Goal: Information Seeking & Learning: Learn about a topic

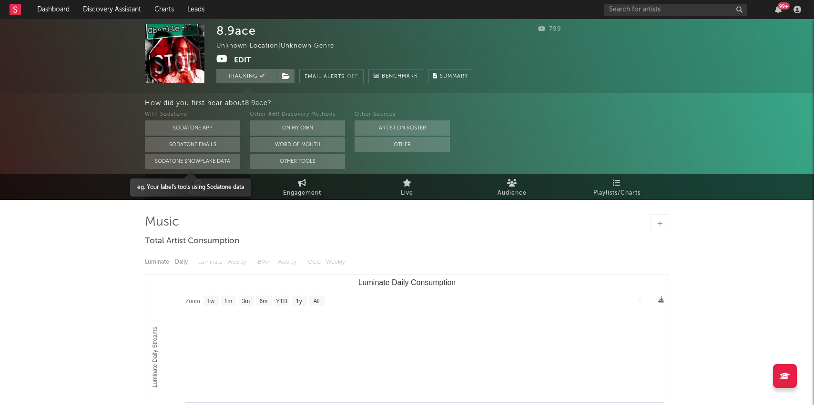
select select "1w"
click at [221, 54] on icon at bounding box center [221, 59] width 11 height 10
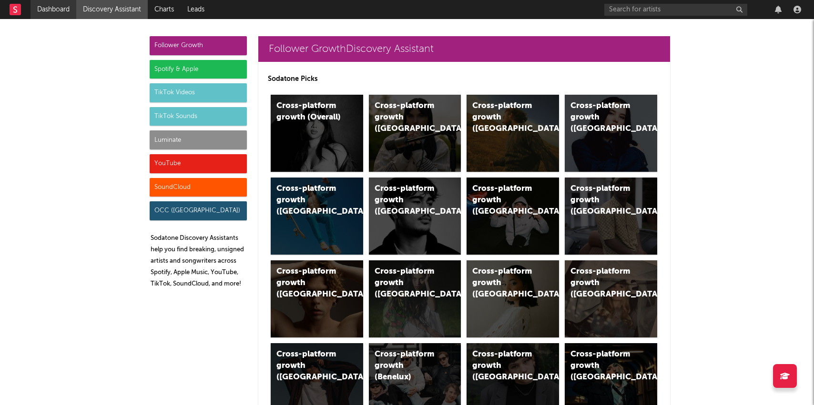
click at [71, 6] on link "Dashboard" at bounding box center [53, 9] width 46 height 19
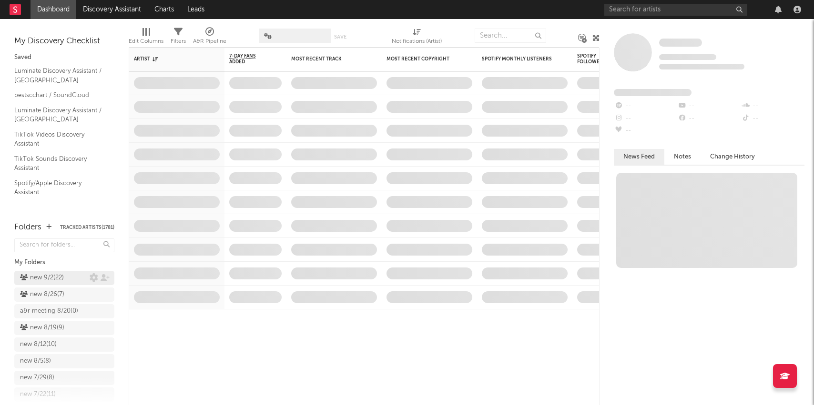
click at [60, 276] on div "new 9/2 ( 22 )" at bounding box center [42, 277] width 44 height 11
click at [107, 16] on link "Discovery Assistant" at bounding box center [111, 9] width 71 height 19
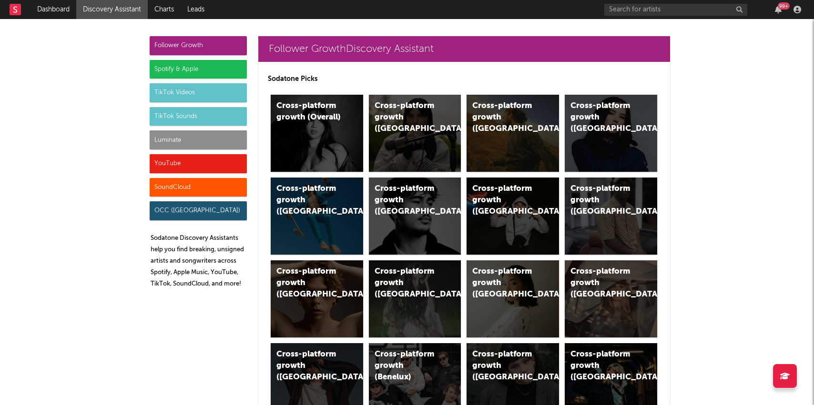
click at [170, 139] on div "Luminate" at bounding box center [198, 140] width 97 height 19
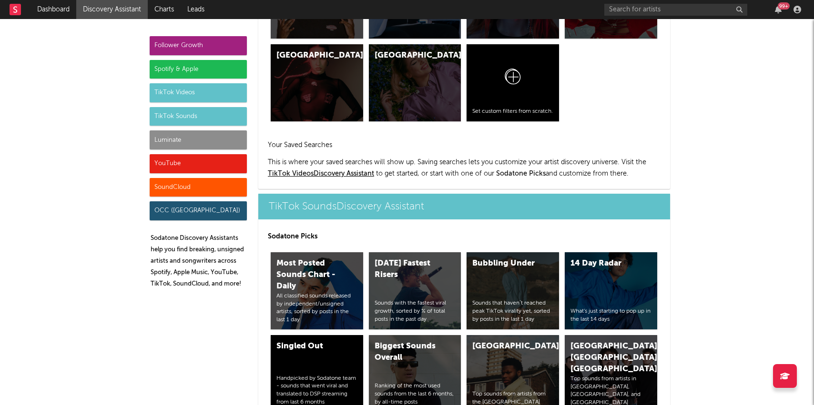
scroll to position [4229, 0]
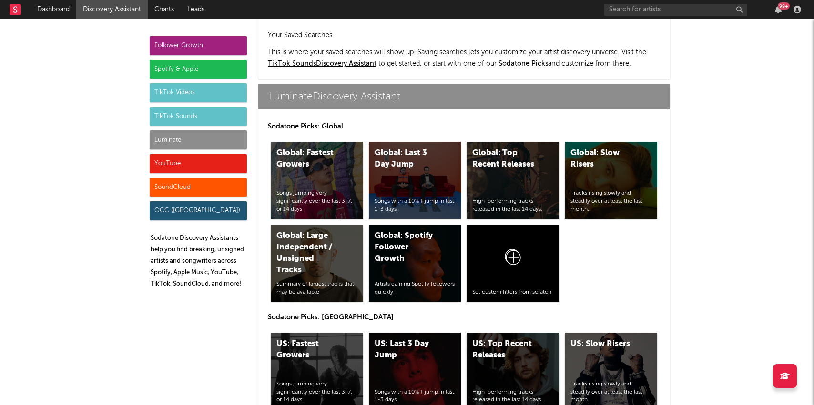
click at [474, 333] on div "US: Top Recent Releases High-performing tracks released in the last 14 days." at bounding box center [512, 371] width 92 height 77
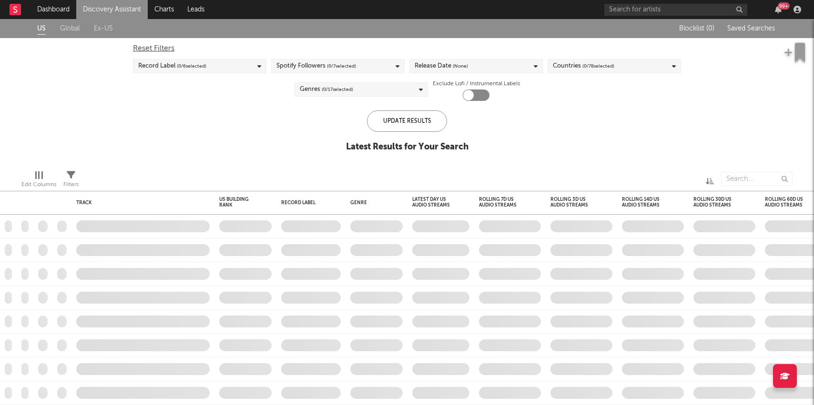
checkbox input "true"
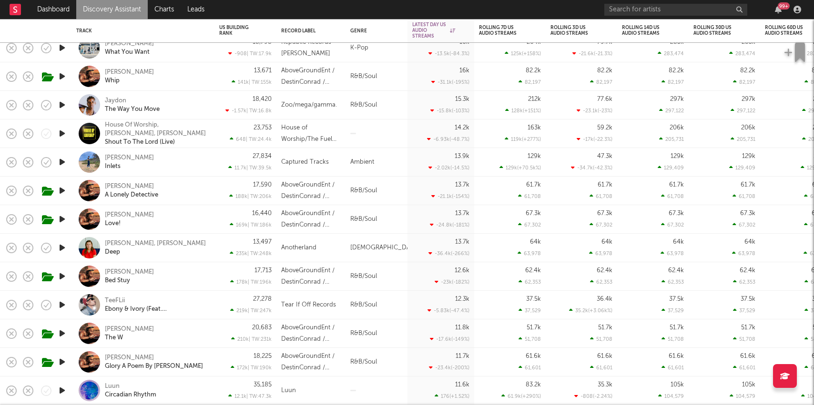
click at [62, 304] on icon "button" at bounding box center [62, 305] width 10 height 12
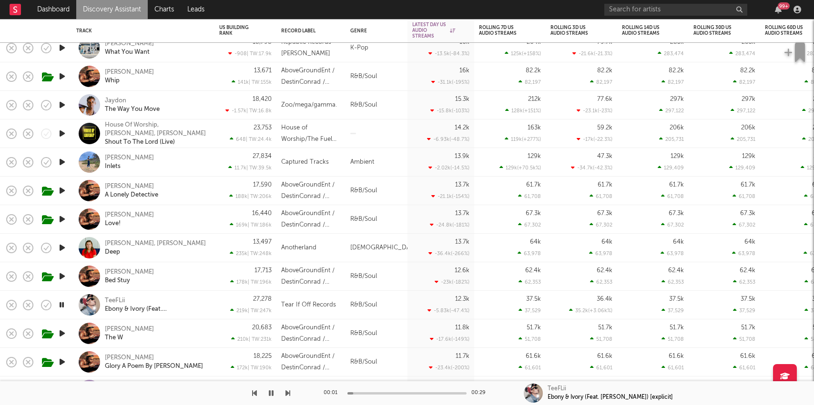
click at [208, 302] on div "TeeFLii Ebony & Ivory (Feat. Jeremih) [explicit]" at bounding box center [142, 305] width 133 height 28
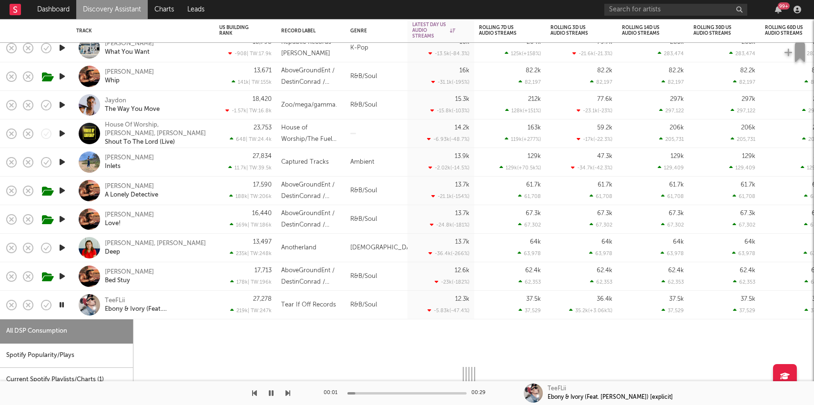
select select "1w"
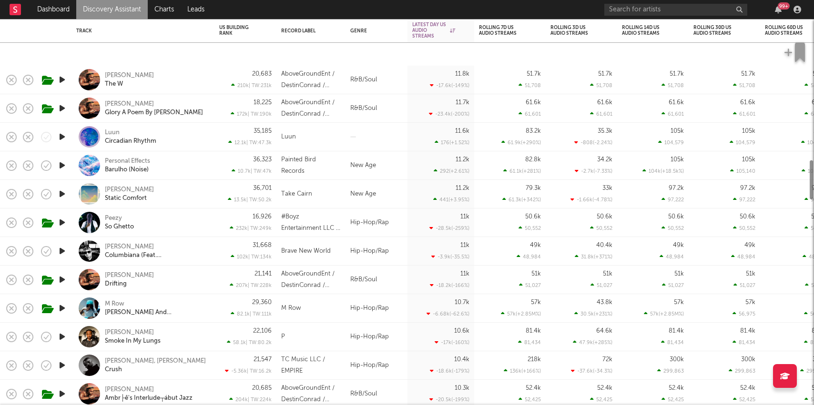
select select "1w"
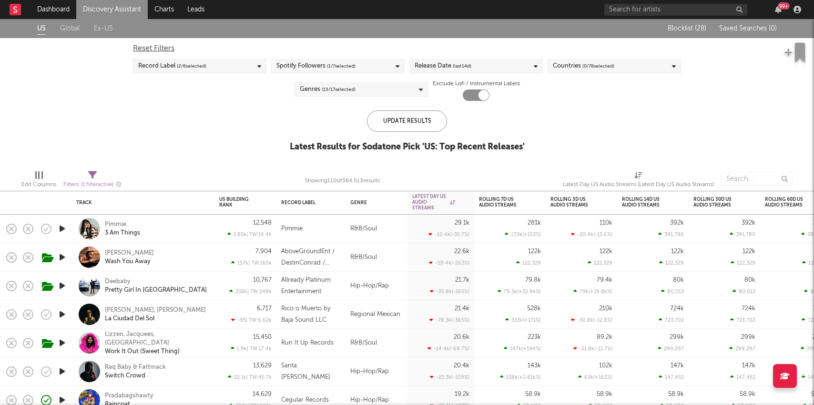
click at [172, 229] on div "Pimmie 3 Am Things" at bounding box center [156, 229] width 102 height 17
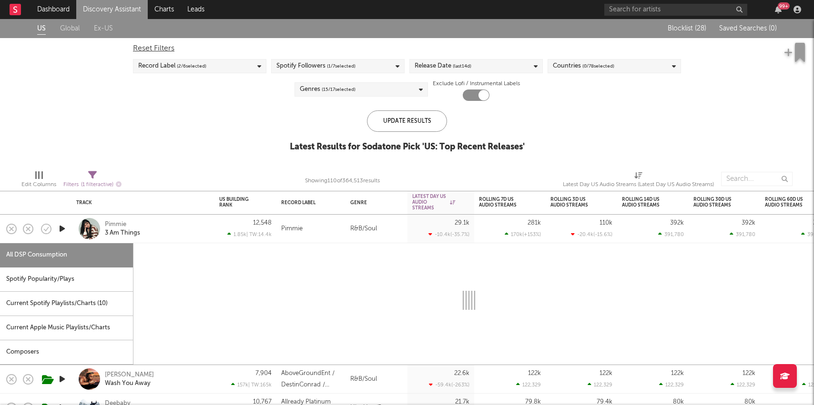
select select "1w"
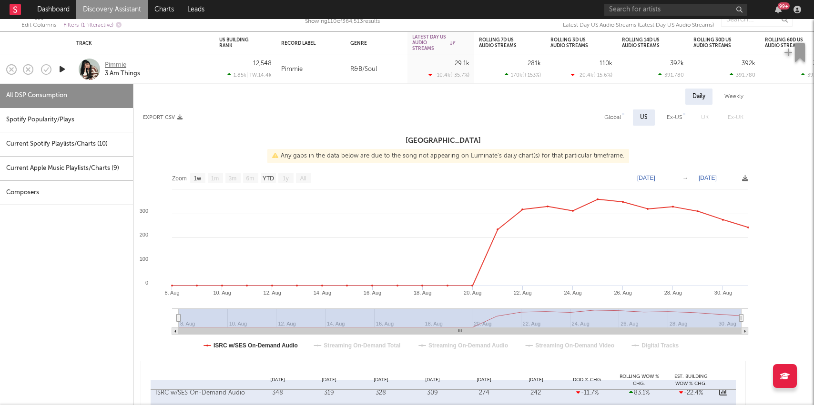
click at [117, 64] on div "Pimmie" at bounding box center [115, 65] width 21 height 9
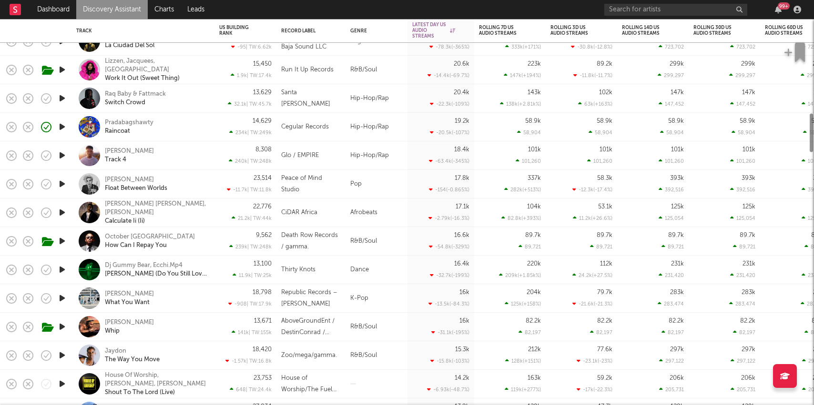
select select "1w"
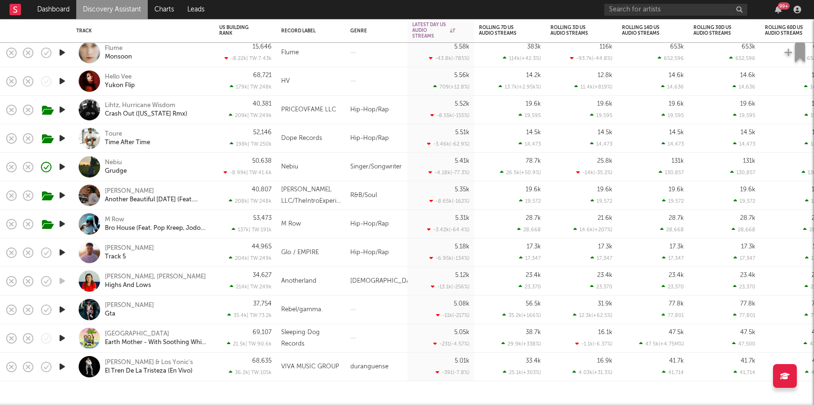
click at [62, 308] on icon "button" at bounding box center [62, 310] width 10 height 12
click at [167, 305] on div "Reggie Gta" at bounding box center [156, 310] width 102 height 17
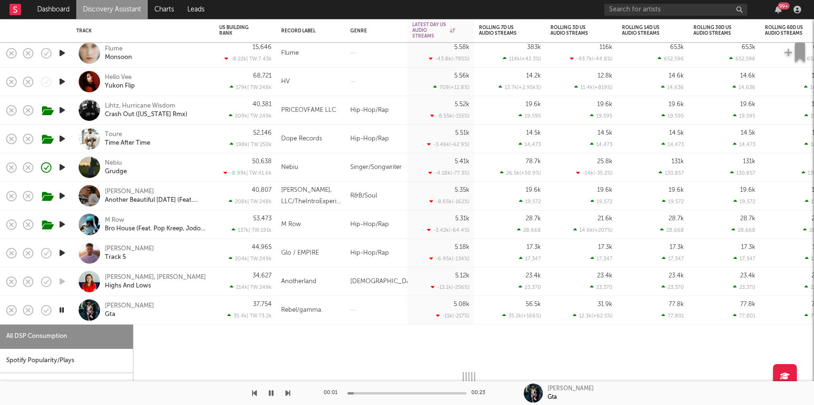
select select "1w"
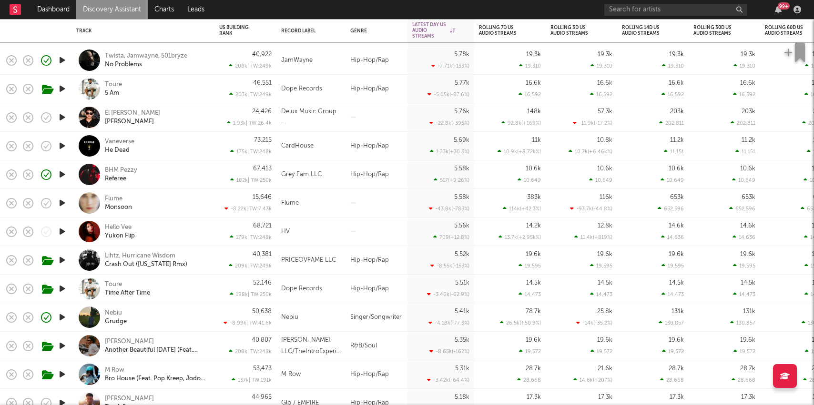
click at [61, 145] on icon "button" at bounding box center [62, 146] width 10 height 12
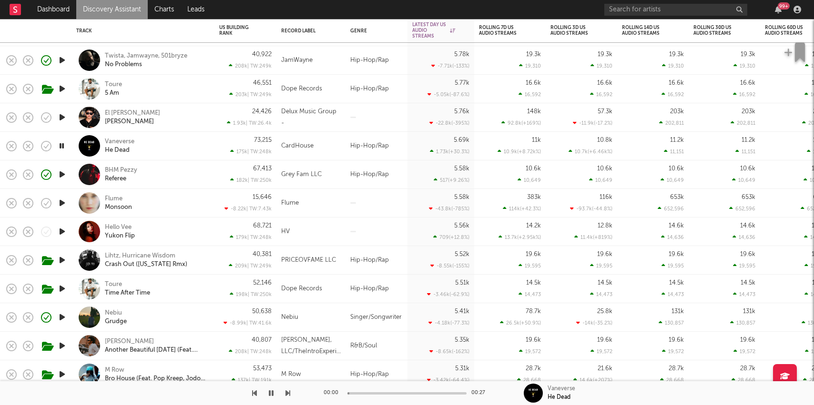
click at [174, 145] on div "Vaneverse He Dead" at bounding box center [156, 146] width 102 height 17
select select "1w"
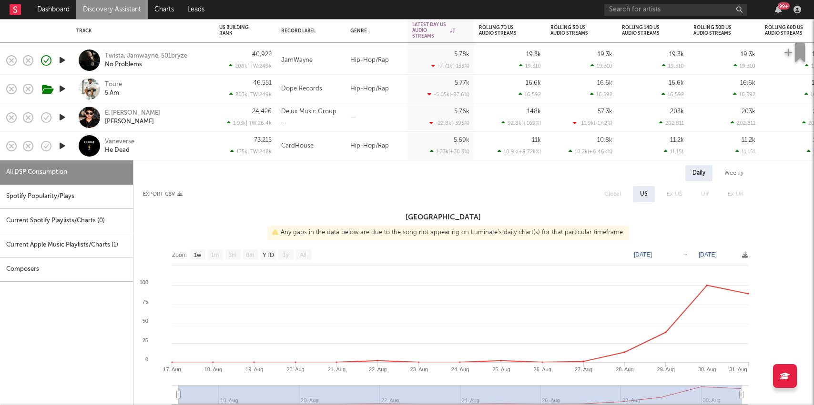
click at [133, 144] on div "Vaneverse" at bounding box center [120, 142] width 30 height 9
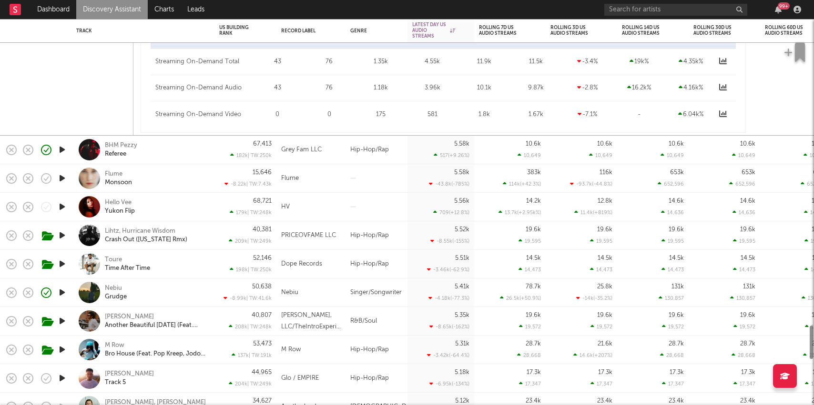
select select "1w"
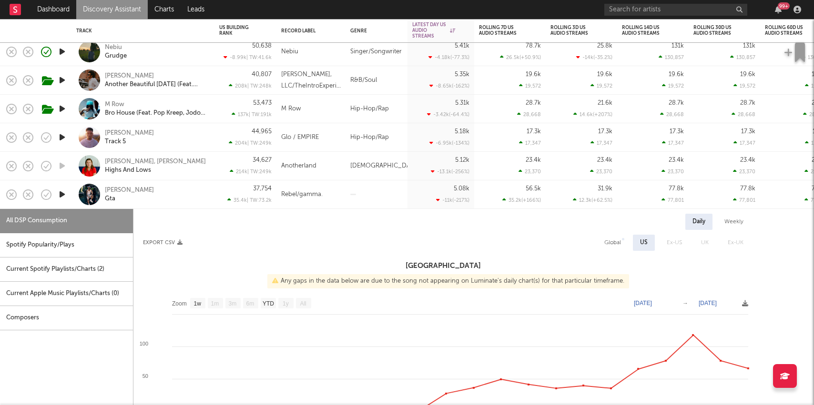
click at [171, 51] on div "Nebiu Grudge" at bounding box center [156, 51] width 102 height 17
select select "1w"
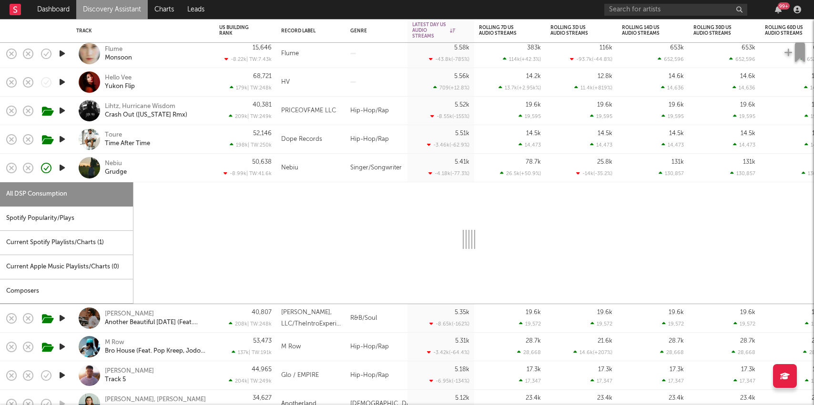
select select "1w"
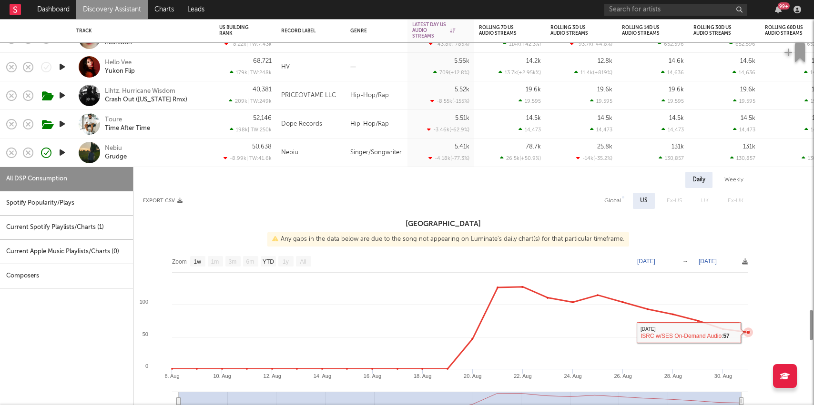
select select "1w"
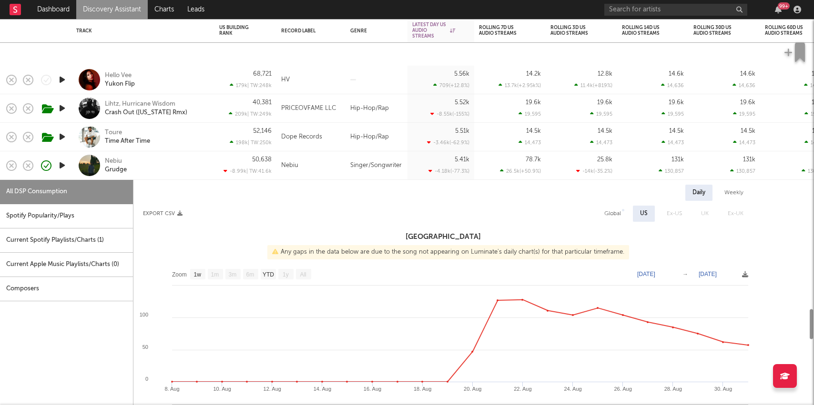
select select "1w"
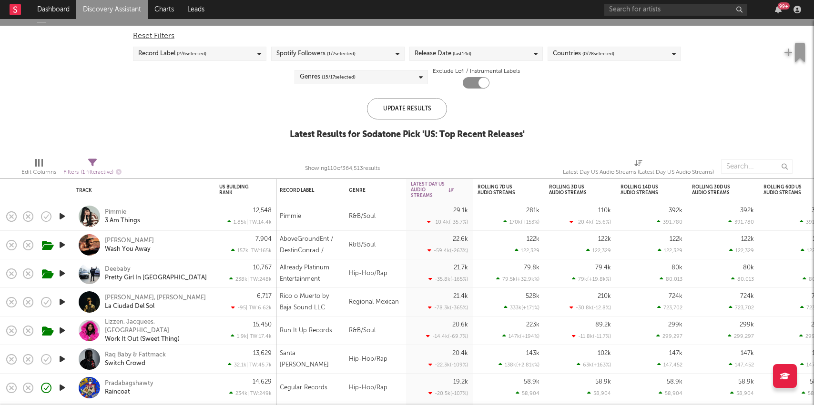
click at [131, 11] on link "Discovery Assistant" at bounding box center [111, 9] width 71 height 19
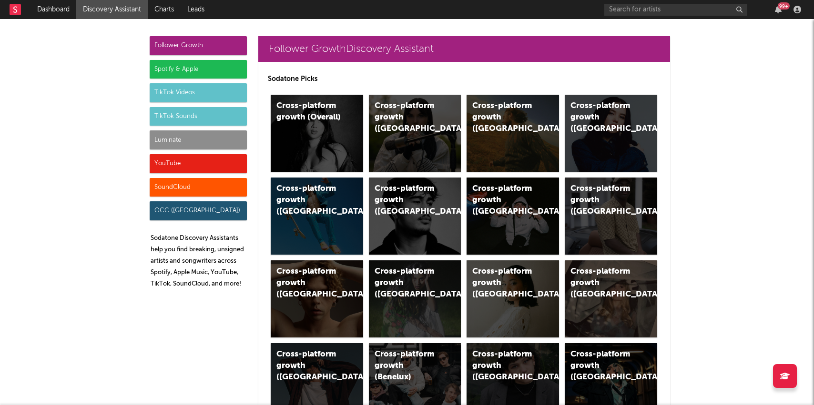
click at [173, 143] on div "Luminate" at bounding box center [198, 140] width 97 height 19
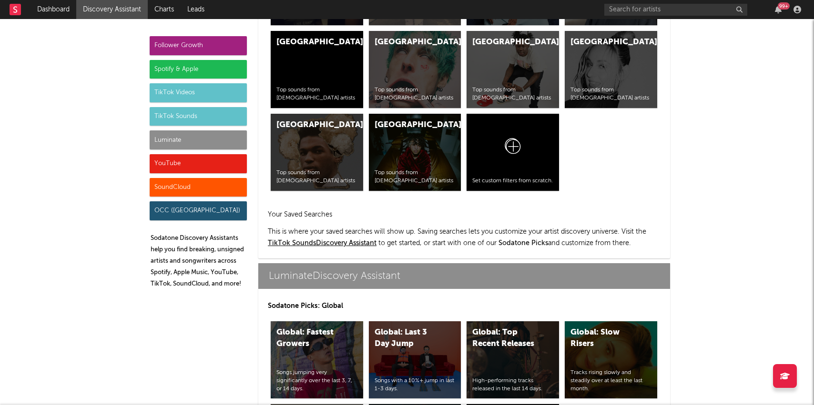
scroll to position [4229, 0]
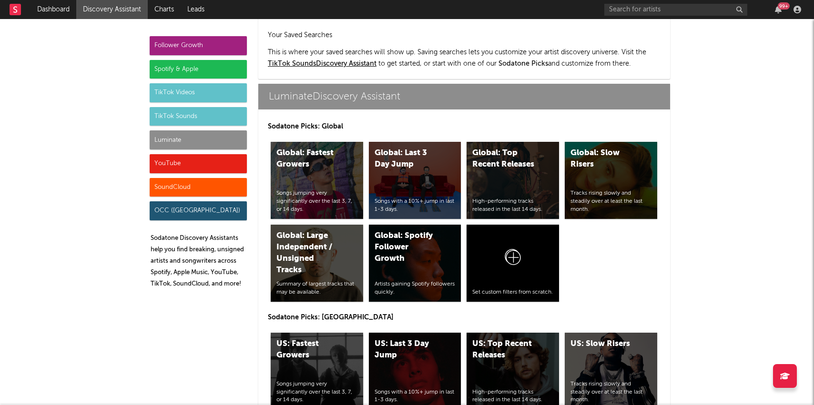
click at [319, 339] on div "US: Fastest Growers" at bounding box center [308, 350] width 65 height 23
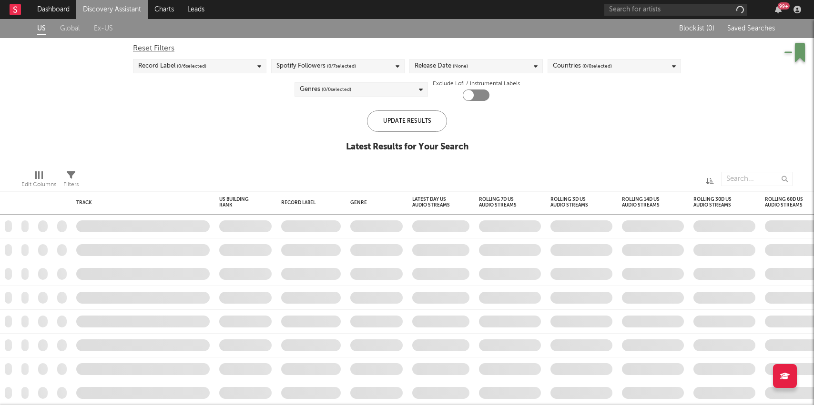
checkbox input "true"
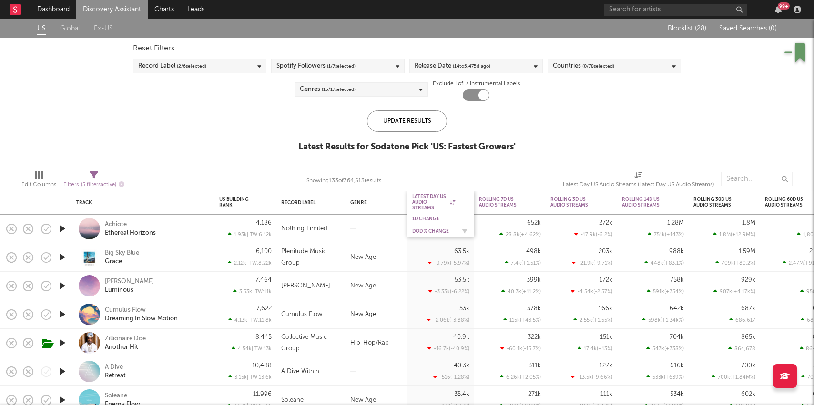
click at [427, 230] on div "DoD % Change" at bounding box center [433, 232] width 43 height 6
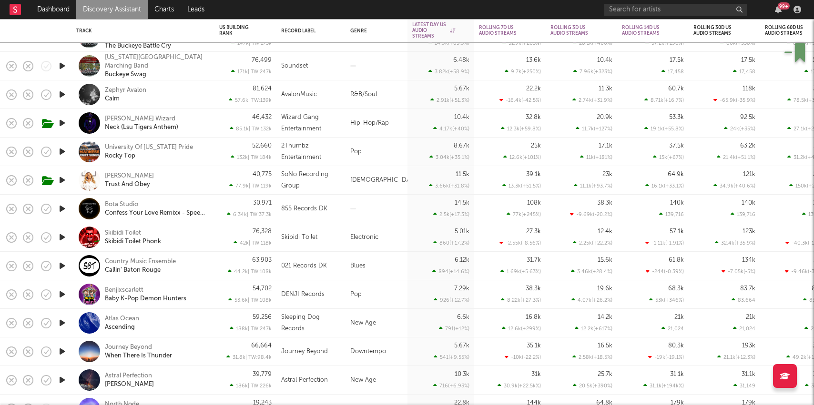
click at [184, 99] on div "Zephyr Avalon Calm" at bounding box center [156, 94] width 102 height 17
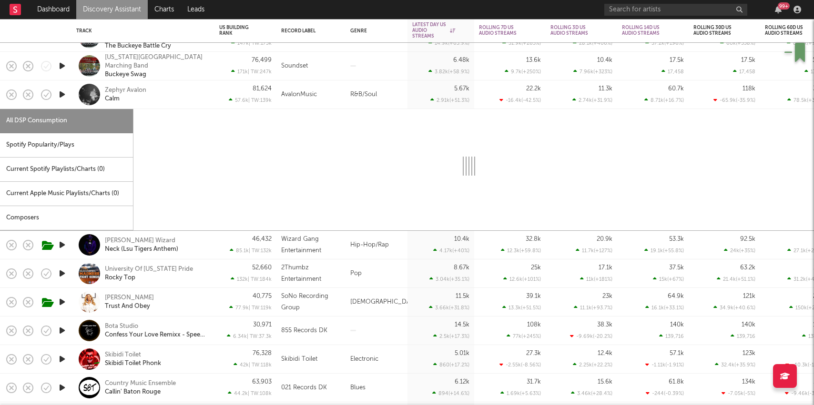
select select "6m"
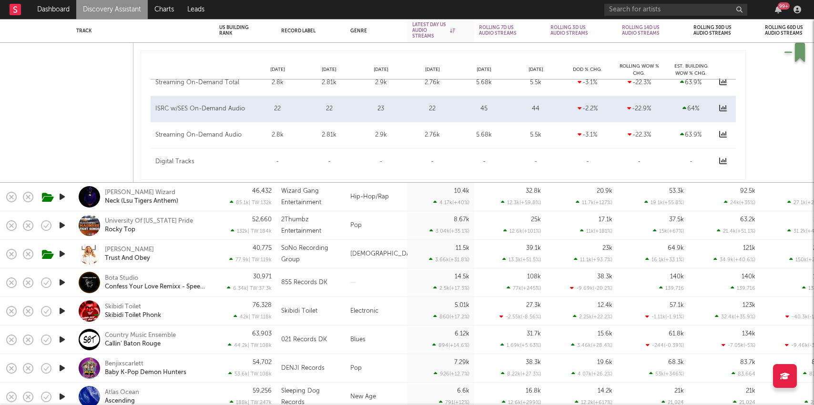
click at [199, 202] on div "Jay Da Wizard Neck (Lsu Tigers Anthem)" at bounding box center [156, 197] width 102 height 17
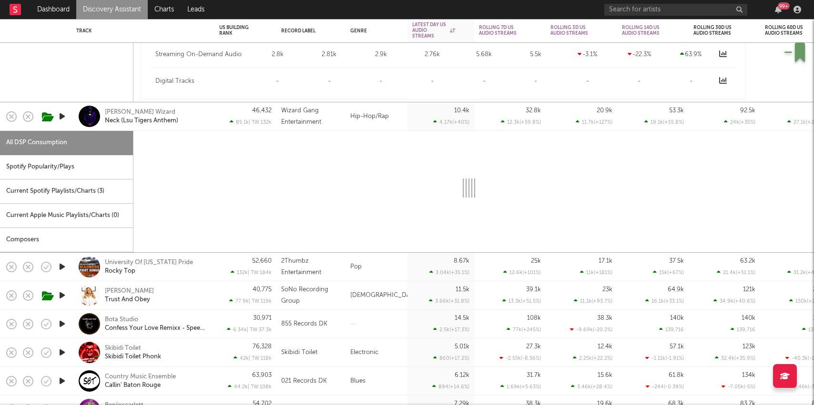
select select "6m"
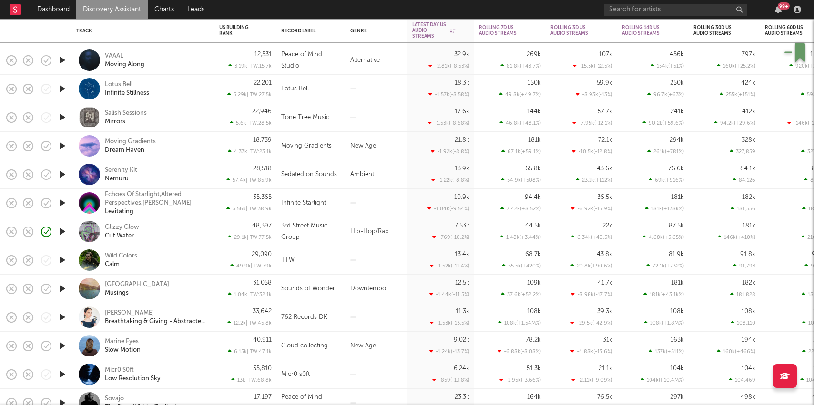
click at [201, 230] on div "Glizzy Glow Cut Water" at bounding box center [156, 231] width 102 height 17
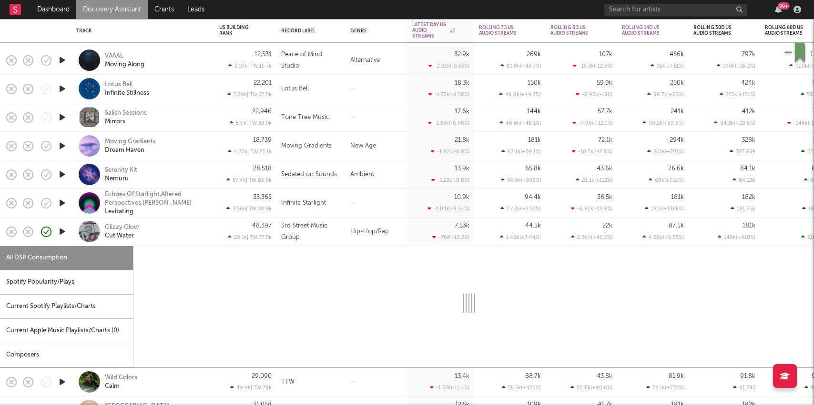
select select "1w"
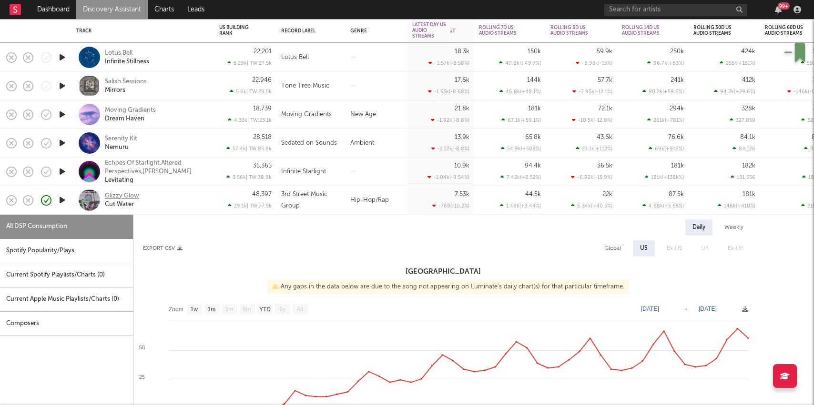
click at [124, 194] on div "Glizzy Glow" at bounding box center [122, 196] width 34 height 9
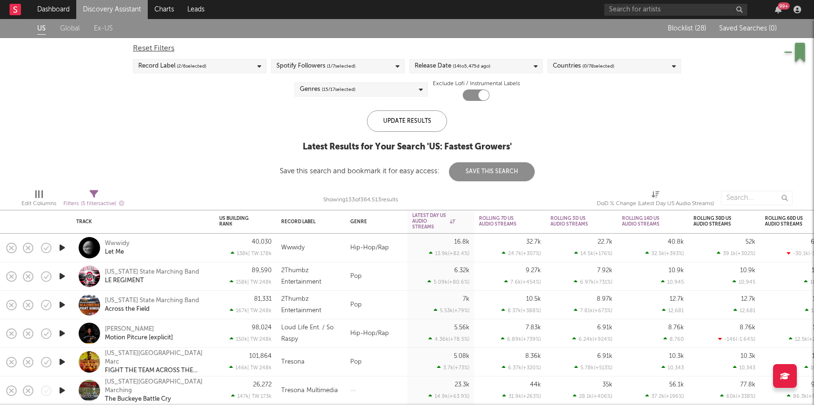
click at [182, 245] on div "Wwwidy Let Me" at bounding box center [156, 248] width 102 height 17
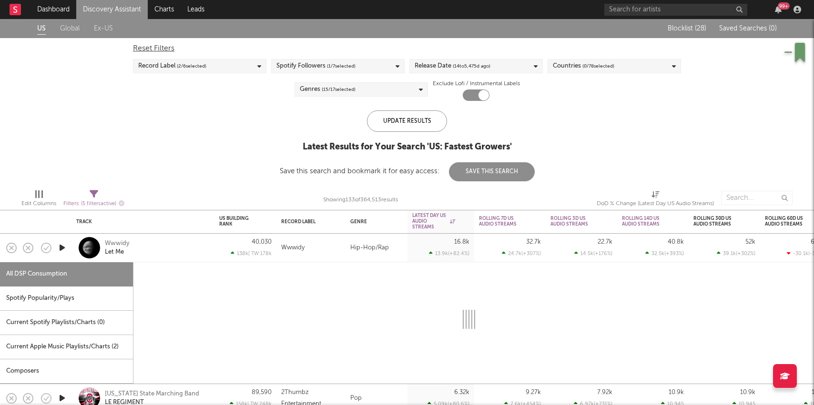
select select "6m"
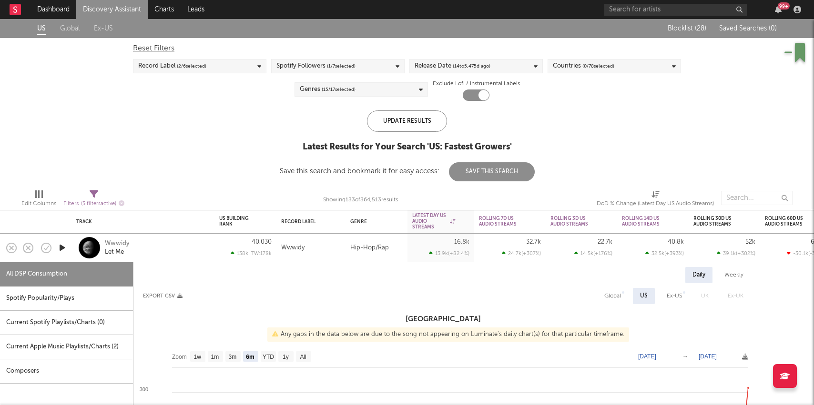
click at [60, 244] on icon "button" at bounding box center [62, 248] width 10 height 12
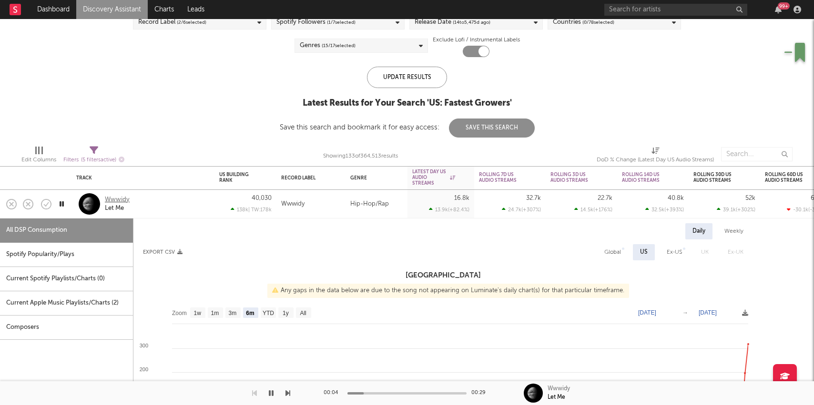
click at [114, 200] on div "Wwwidy" at bounding box center [117, 200] width 25 height 9
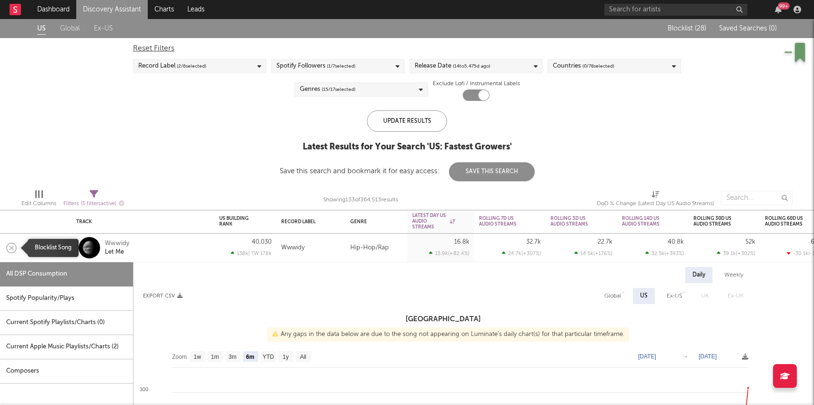
click at [13, 249] on icon "button" at bounding box center [11, 248] width 13 height 13
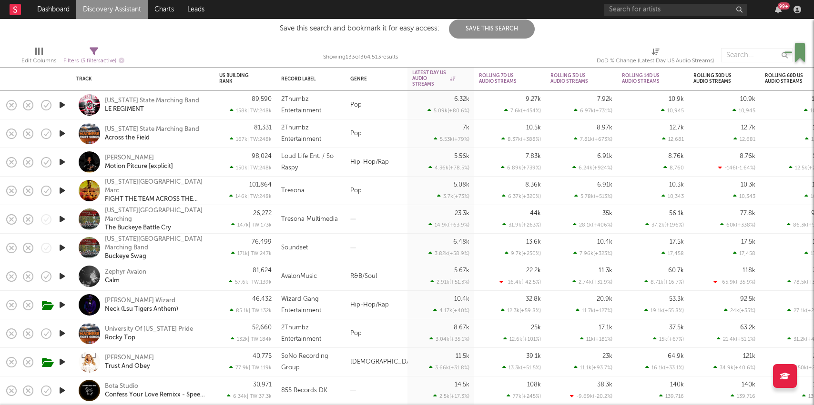
click at [59, 163] on icon "button" at bounding box center [62, 162] width 10 height 12
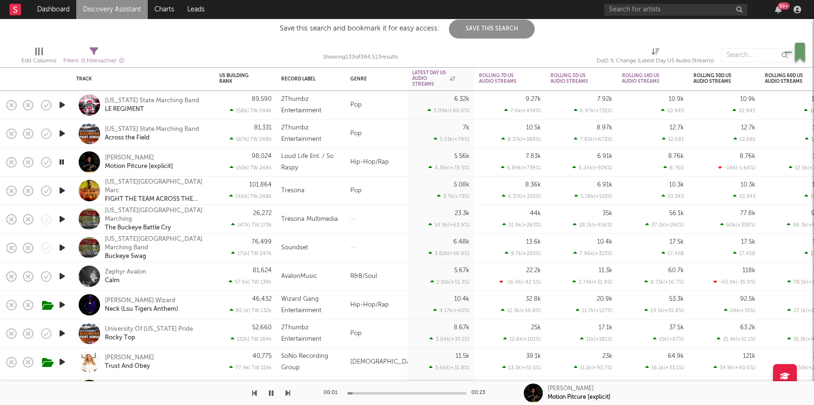
click at [220, 159] on div "98,024 150k | TW: 248k" at bounding box center [245, 162] width 52 height 28
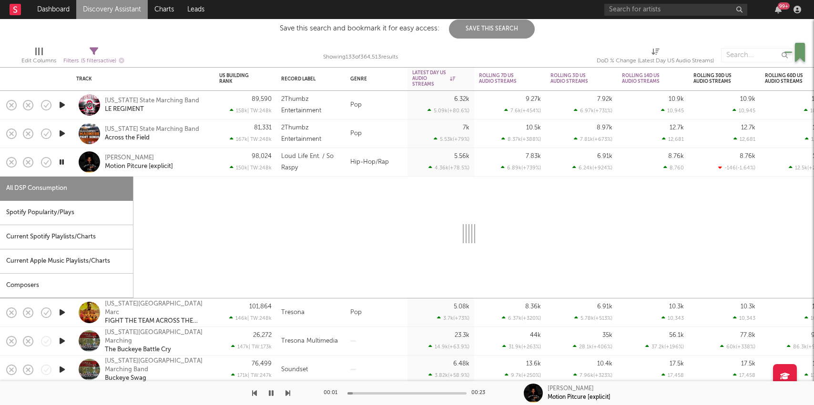
select select "1w"
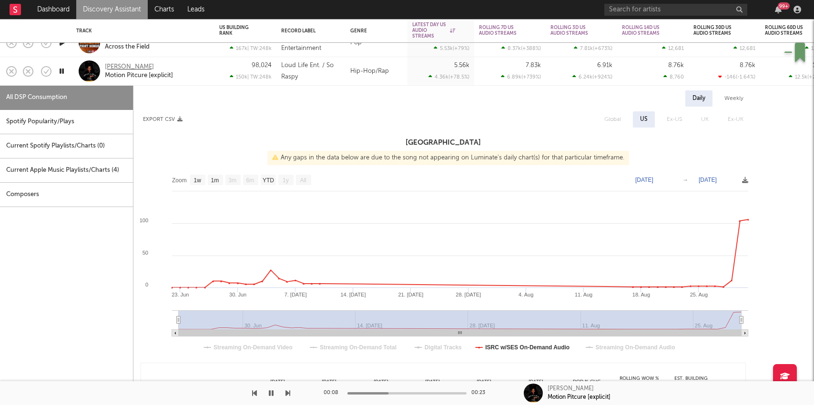
click at [122, 67] on div "D. Jones" at bounding box center [129, 67] width 49 height 9
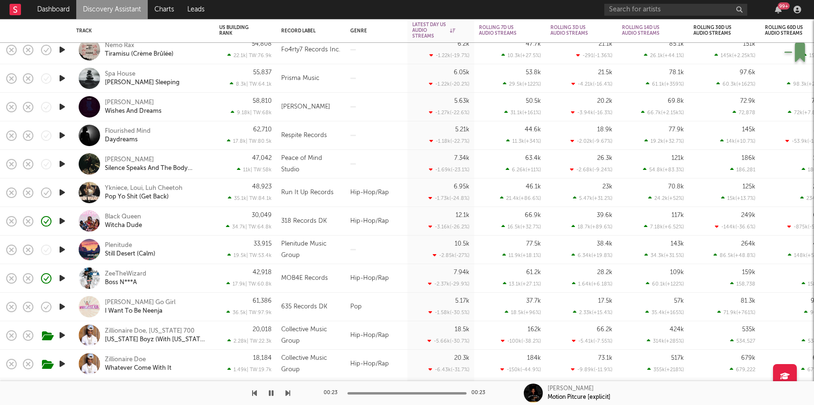
click at [185, 229] on div "Black Queen Witcha Dude" at bounding box center [156, 221] width 102 height 17
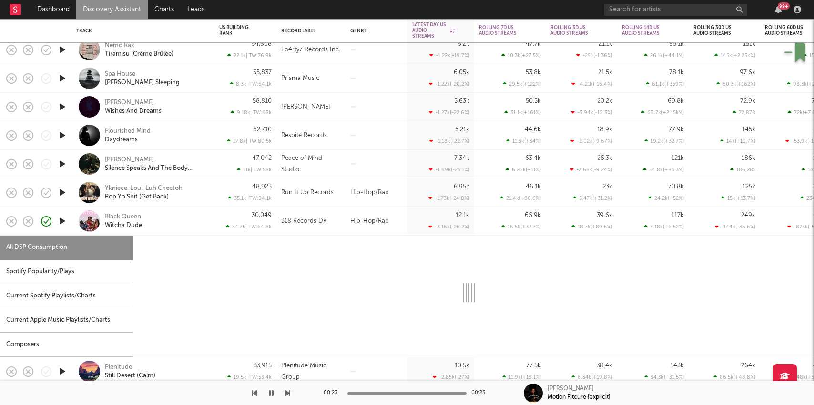
select select "1w"
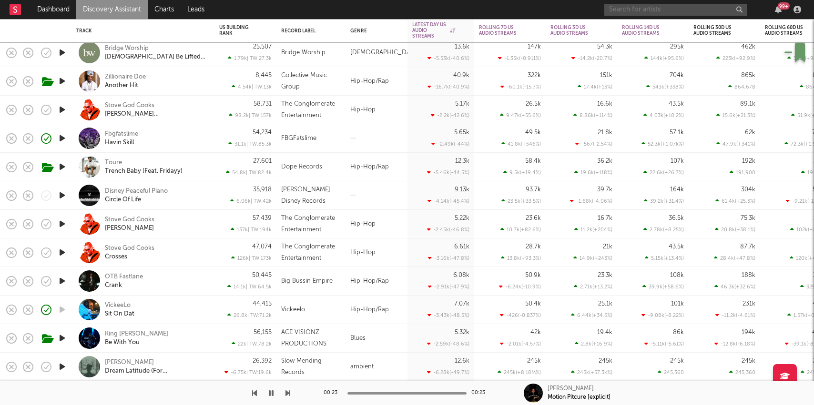
click at [662, 9] on input "text" at bounding box center [675, 10] width 143 height 12
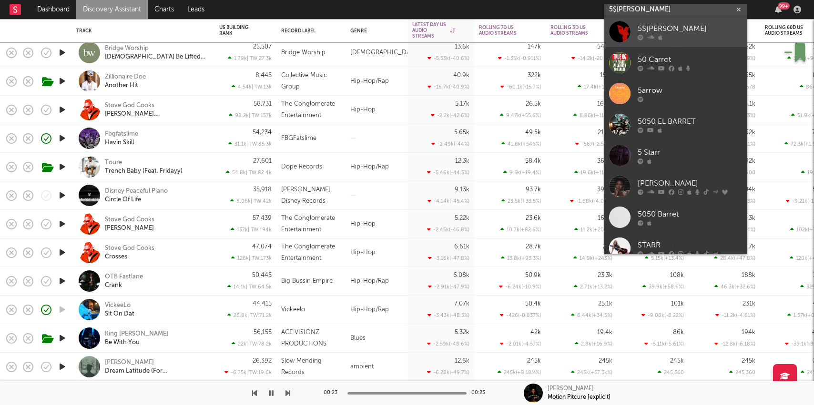
type input "5$tarr"
click at [675, 42] on link "5$tarr" at bounding box center [675, 31] width 143 height 31
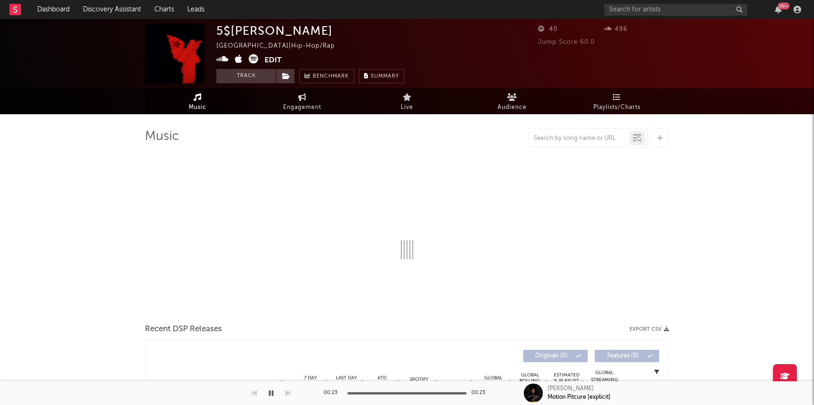
select select "1w"
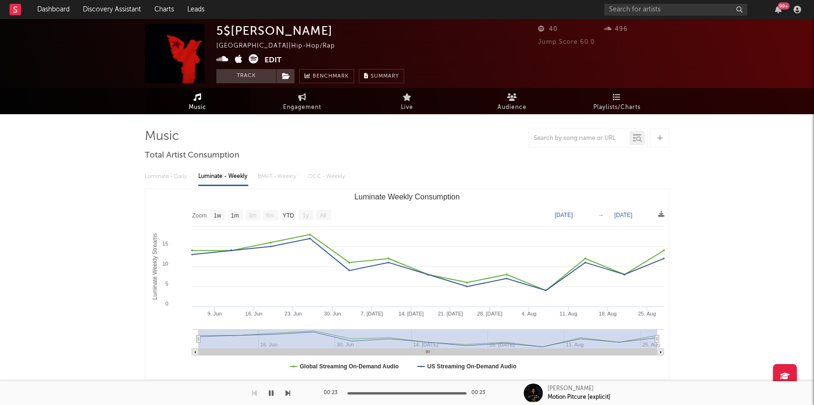
click at [620, 1] on div "99 +" at bounding box center [704, 9] width 200 height 19
click at [619, 6] on input "text" at bounding box center [675, 10] width 143 height 12
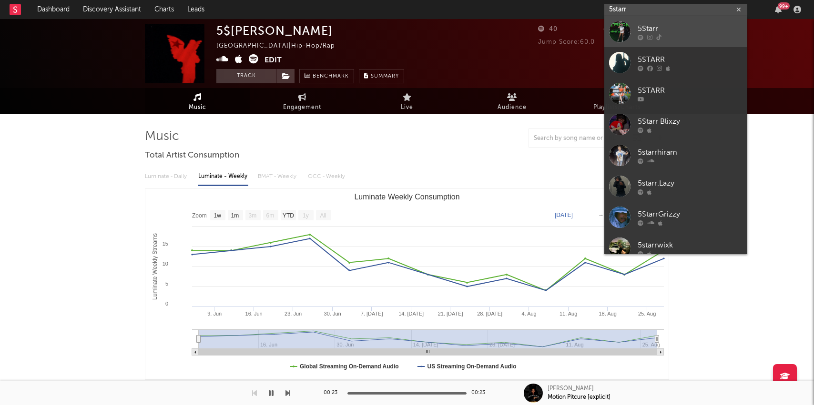
type input "5starr"
click at [640, 37] on icon at bounding box center [640, 37] width 6 height 6
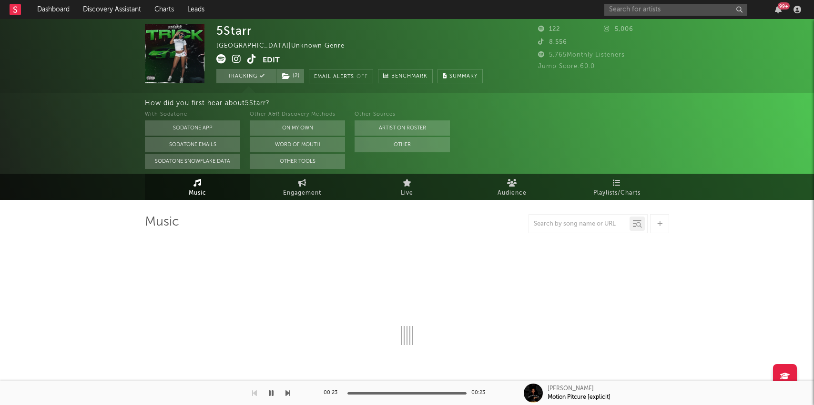
select select "1w"
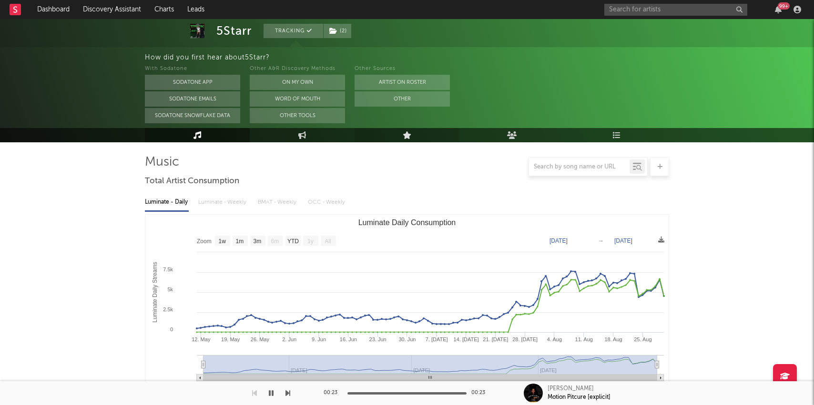
scroll to position [121, 0]
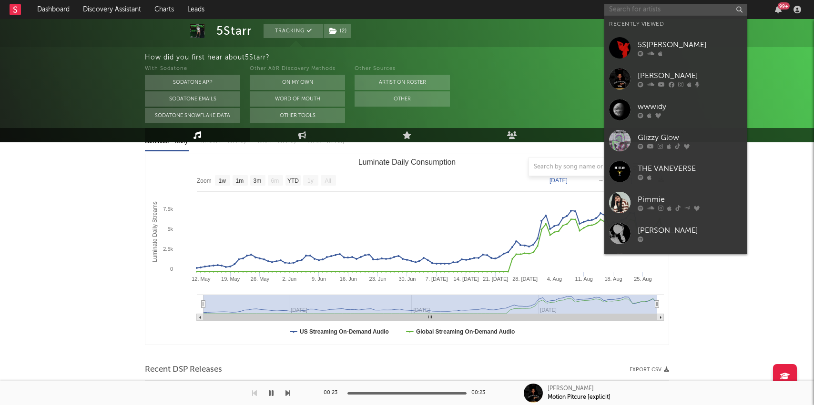
click at [626, 14] on input "text" at bounding box center [675, 10] width 143 height 12
type input "e"
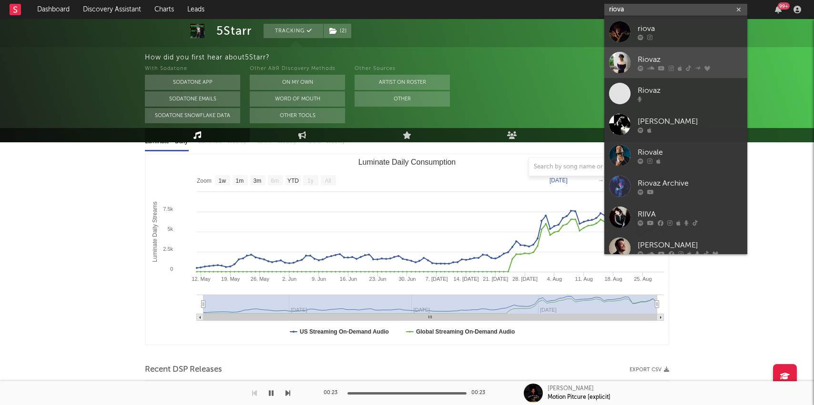
type input "riova"
click at [669, 63] on div "Riovaz" at bounding box center [689, 59] width 105 height 11
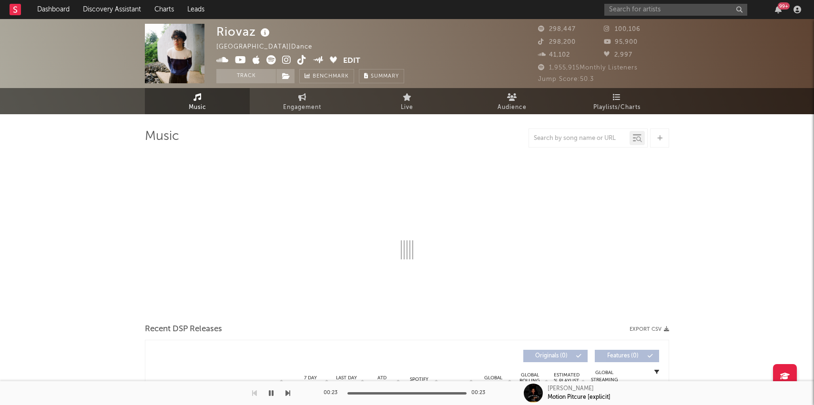
select select "6m"
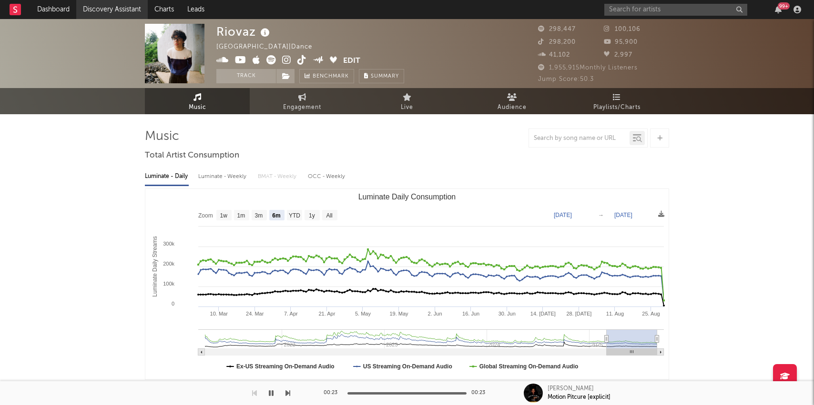
click at [96, 10] on link "Discovery Assistant" at bounding box center [111, 9] width 71 height 19
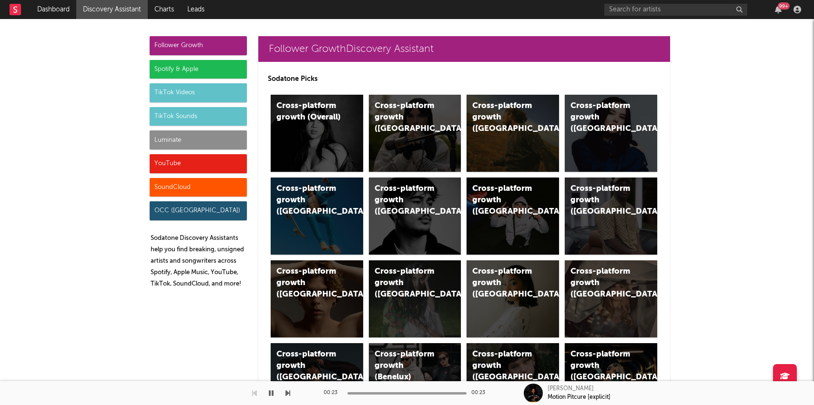
click at [178, 140] on div "Luminate" at bounding box center [198, 140] width 97 height 19
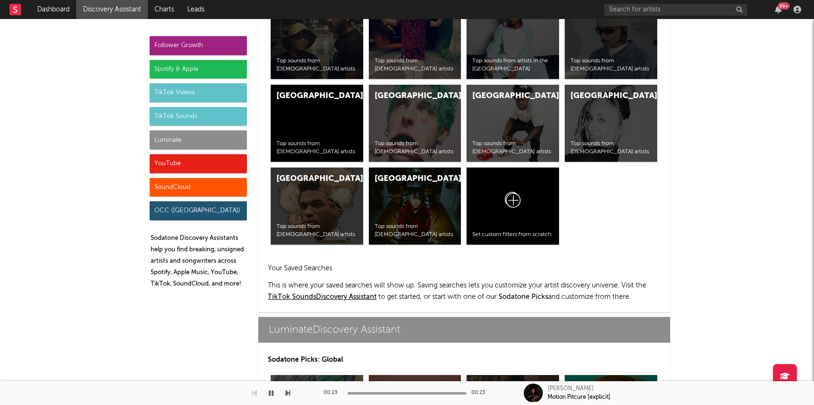
scroll to position [4229, 0]
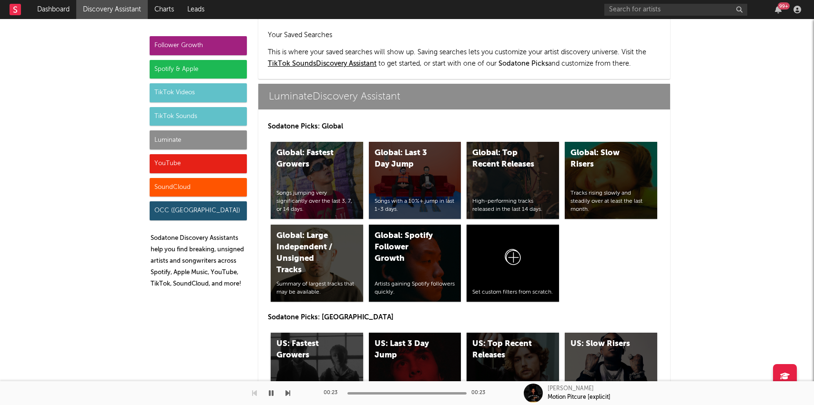
click at [341, 333] on div "US: Fastest Growers Songs jumping very significantly over the last 3, 7, or 14 …" at bounding box center [317, 371] width 92 height 77
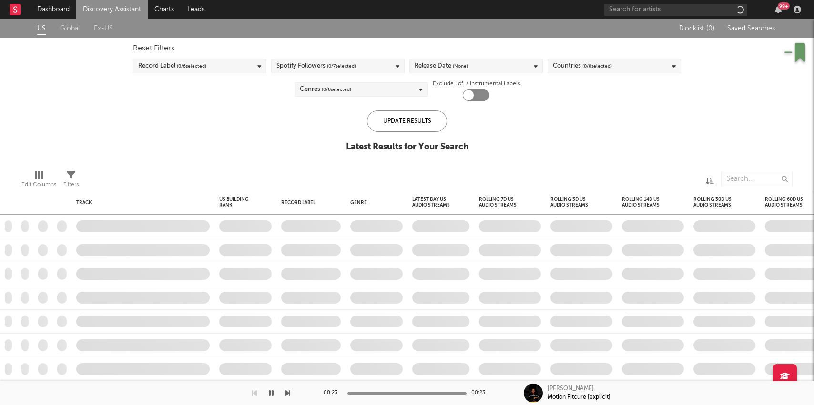
checkbox input "true"
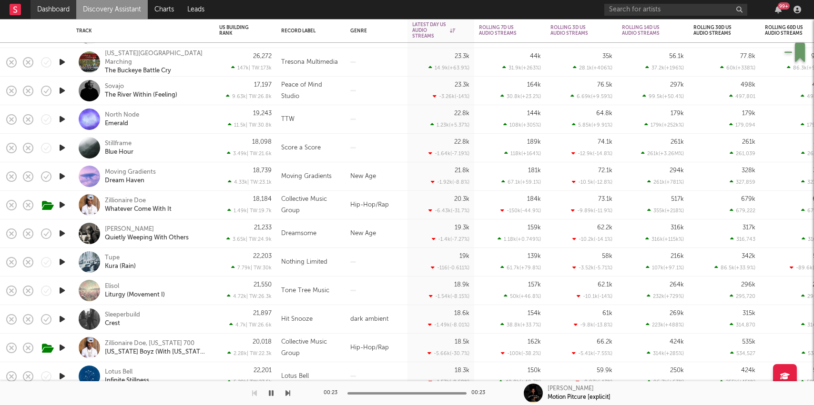
click at [47, 10] on link "Dashboard" at bounding box center [53, 9] width 46 height 19
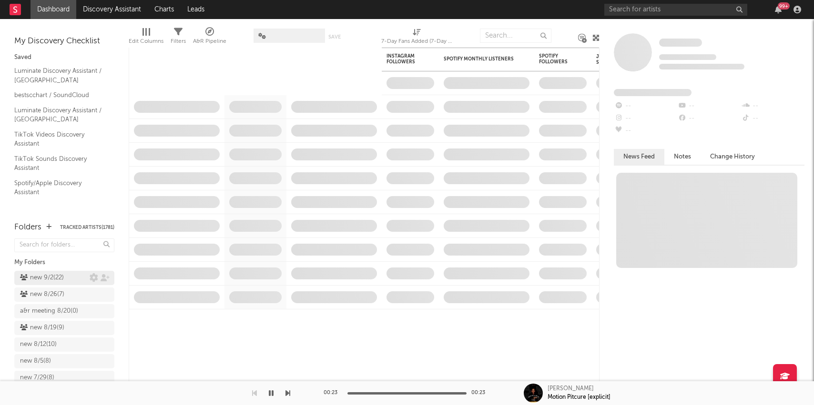
click at [40, 280] on div "new 9/2 ( 22 )" at bounding box center [42, 277] width 44 height 11
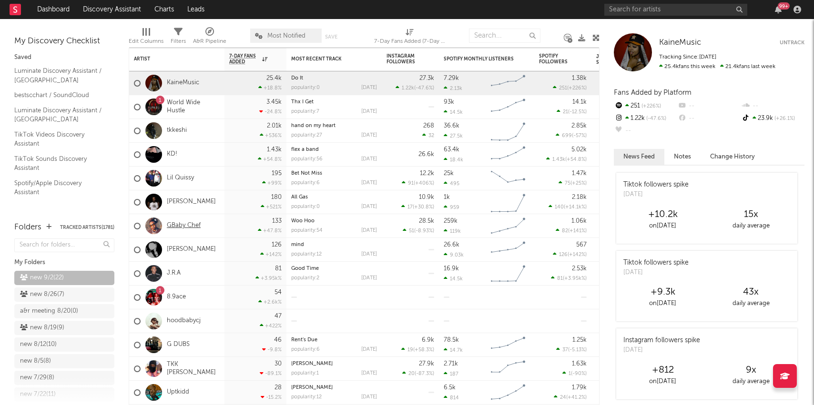
click at [172, 225] on link "GBaby Chef" at bounding box center [184, 226] width 34 height 8
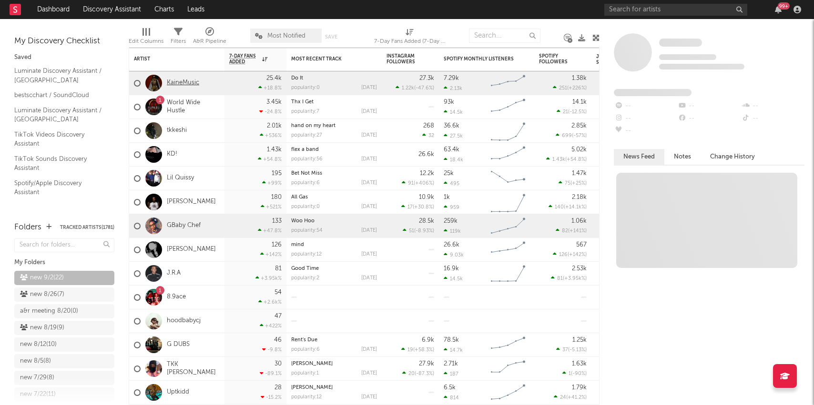
click at [181, 80] on link "KaineMusic" at bounding box center [183, 83] width 32 height 8
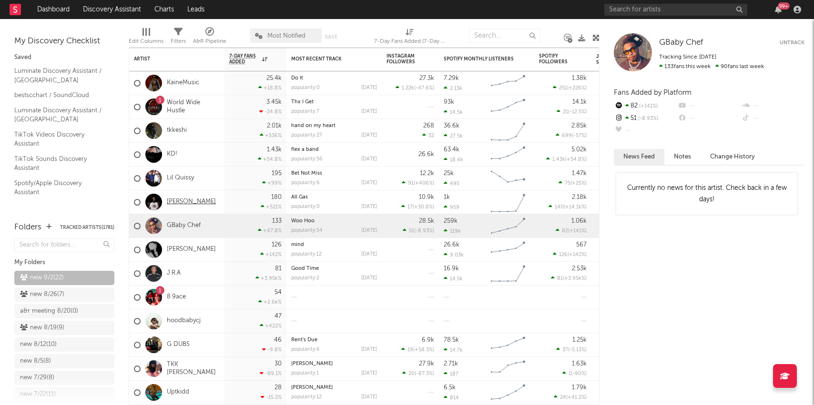
click at [181, 202] on link "Lil Snipe" at bounding box center [191, 202] width 49 height 8
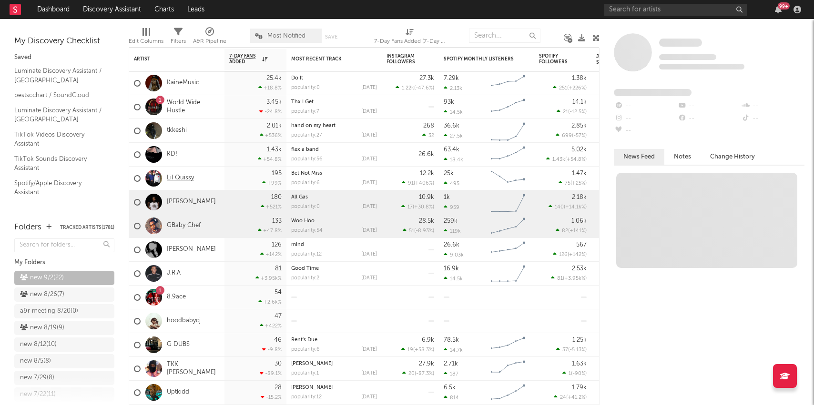
click at [181, 177] on link "Lil Quissy" at bounding box center [180, 178] width 27 height 8
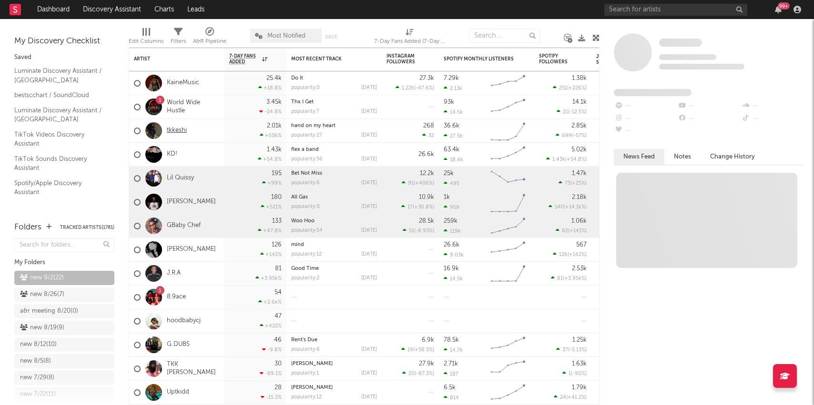
click at [180, 131] on link "tkkeshi" at bounding box center [177, 131] width 20 height 8
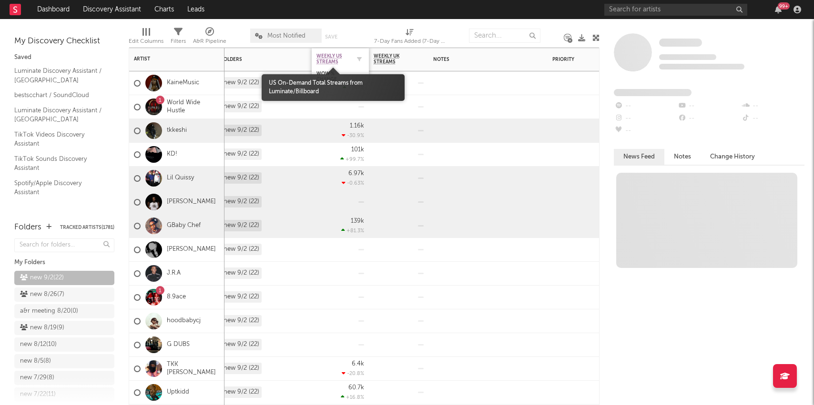
click at [328, 62] on span "Weekly US Streams" at bounding box center [332, 58] width 33 height 11
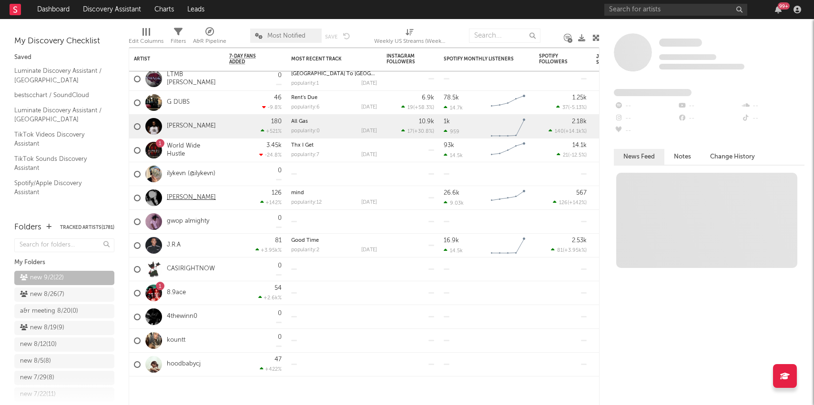
click at [186, 198] on link "[PERSON_NAME]" at bounding box center [191, 198] width 49 height 8
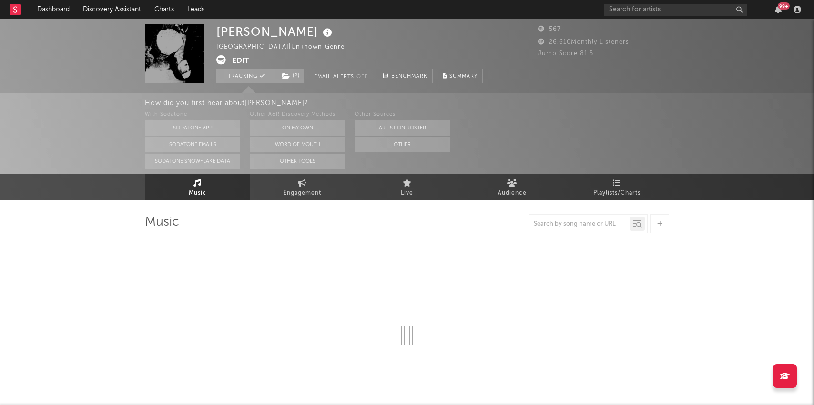
select select "1w"
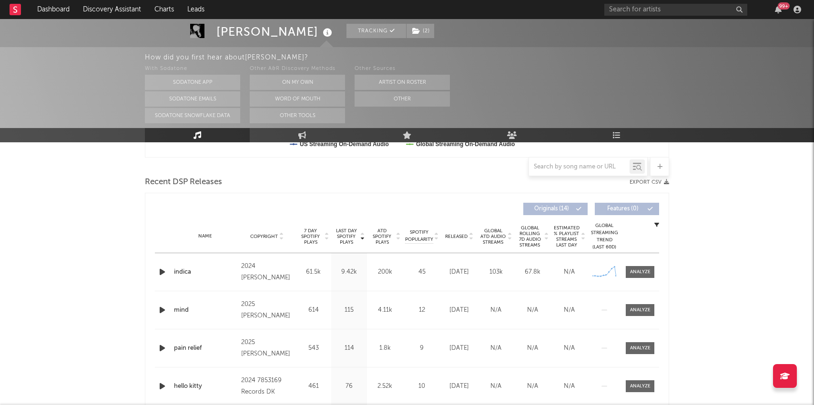
scroll to position [314, 0]
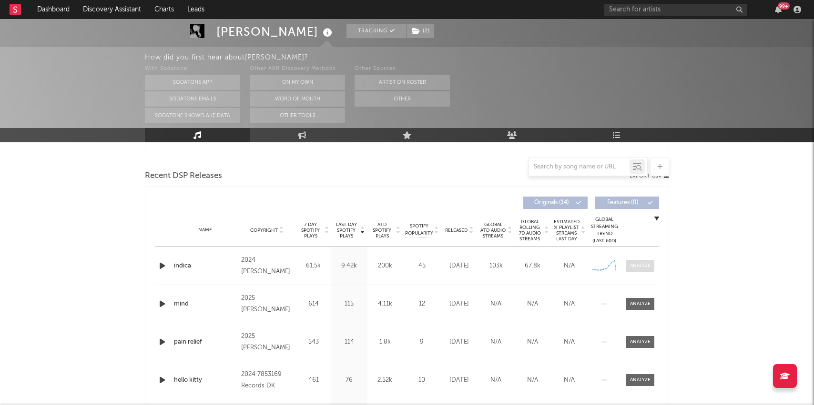
click at [640, 263] on div at bounding box center [640, 265] width 20 height 7
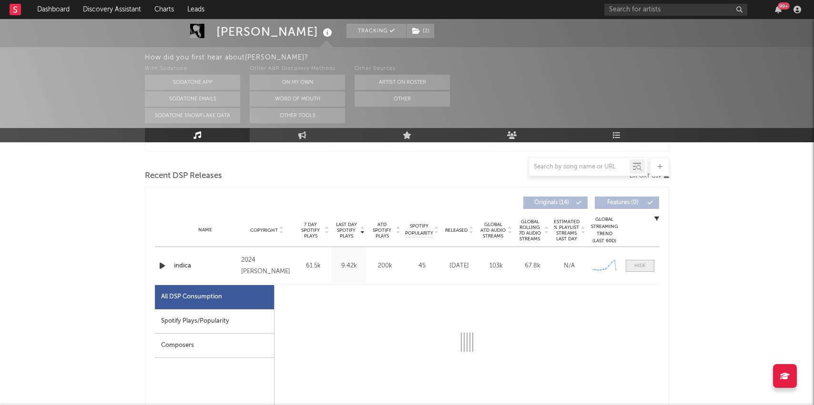
select select "1w"
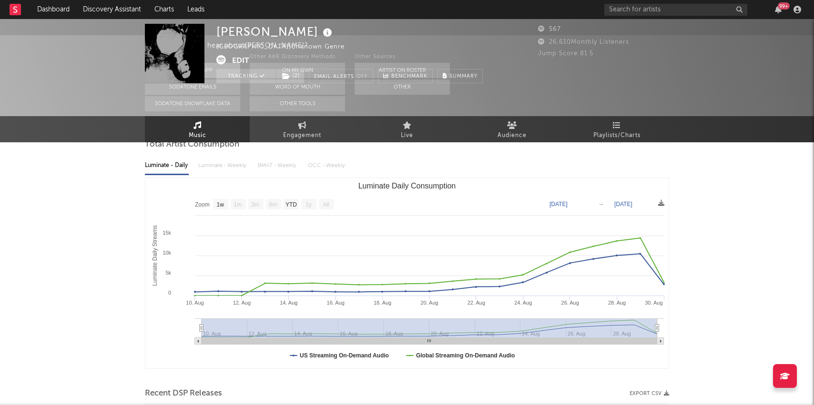
scroll to position [0, 0]
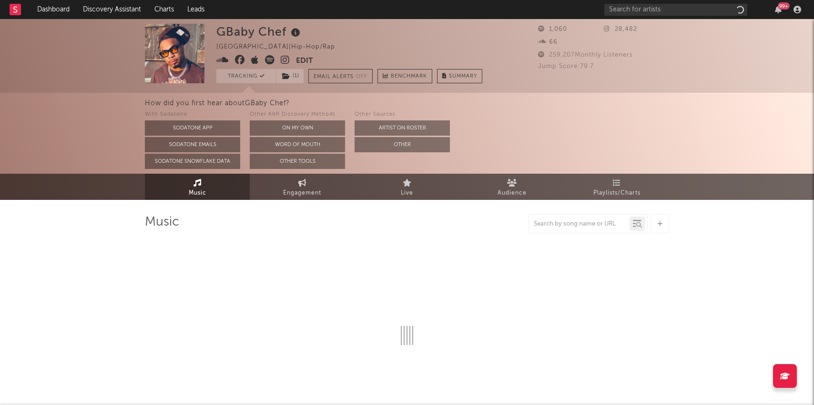
select select "6m"
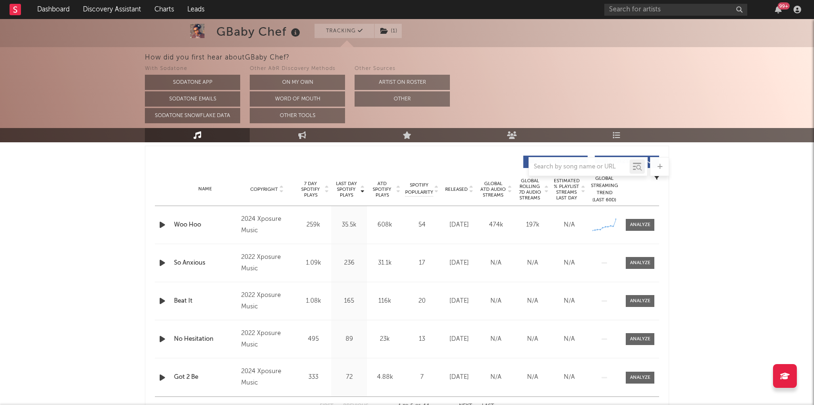
scroll to position [353, 0]
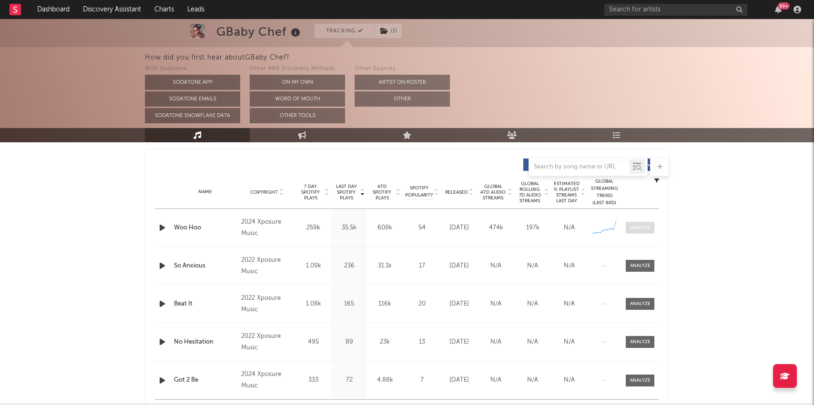
click at [634, 225] on div at bounding box center [640, 227] width 20 height 7
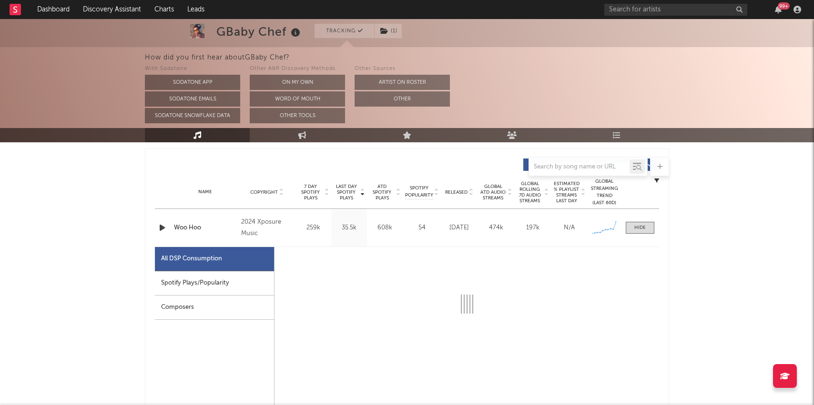
select select "1w"
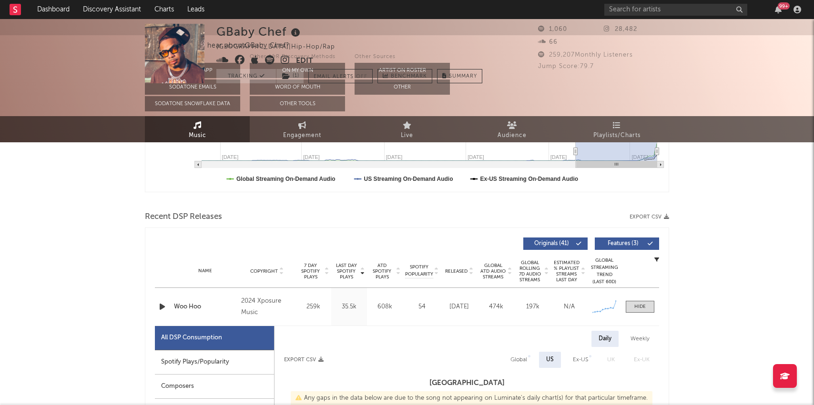
scroll to position [0, 0]
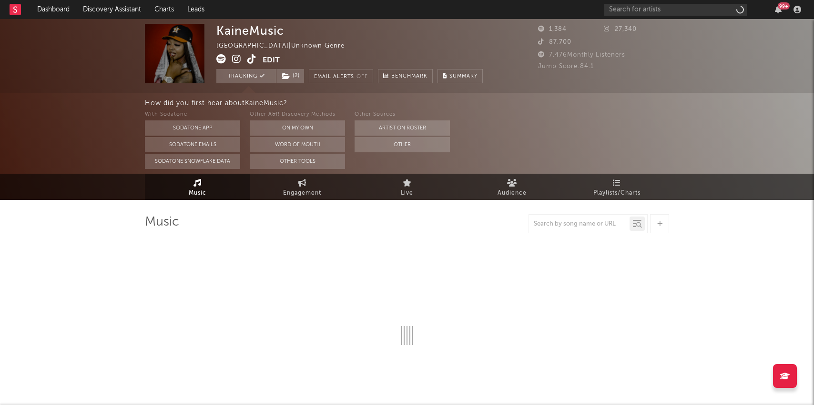
select select "1w"
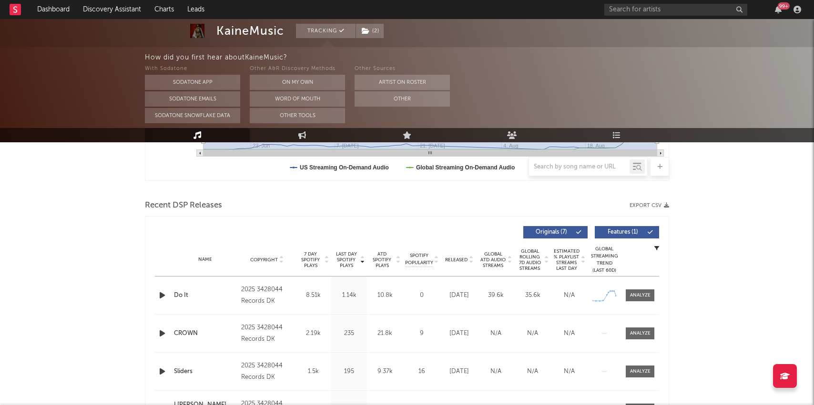
scroll to position [282, 0]
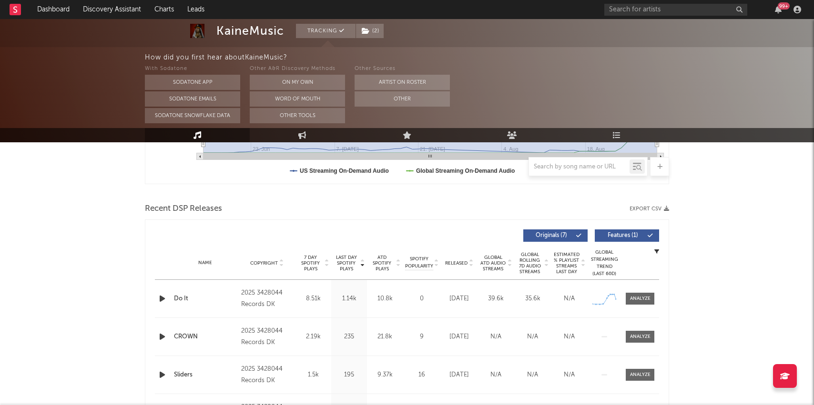
click at [637, 290] on div "Name Do It Copyright 2025 3428044 Records DK Label 3428044 Records DK Album Nam…" at bounding box center [407, 299] width 504 height 38
click at [637, 295] on div at bounding box center [640, 298] width 20 height 7
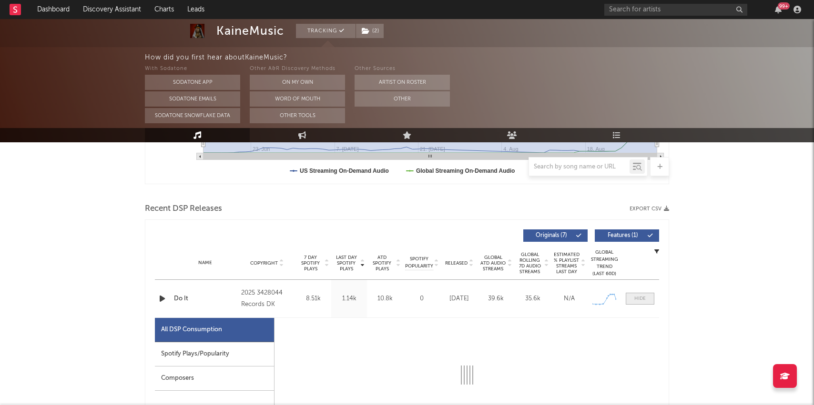
select select "1w"
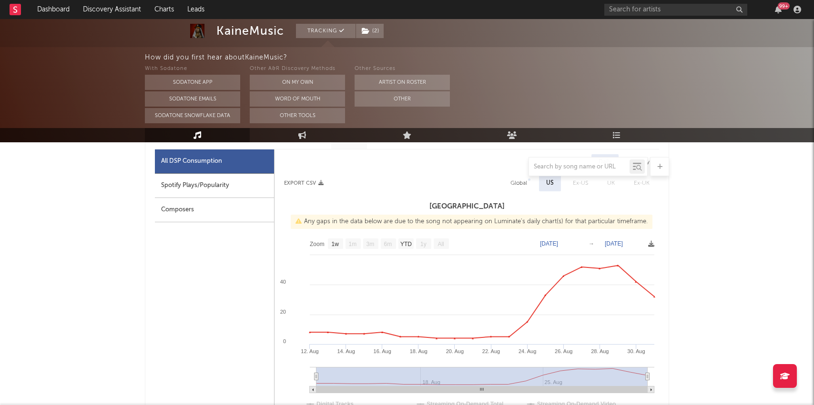
scroll to position [0, 0]
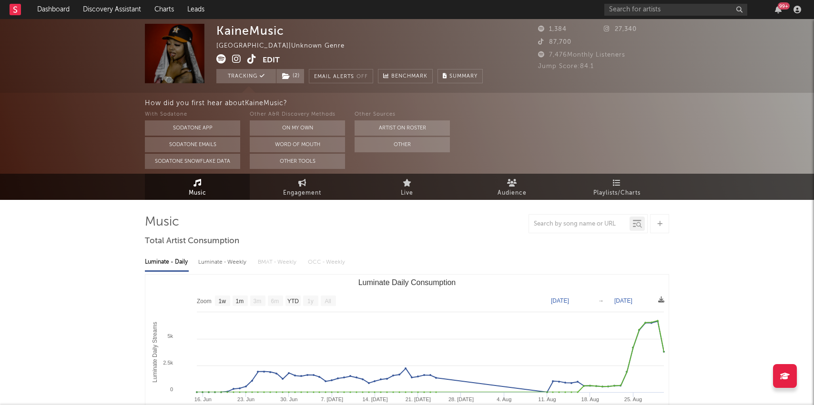
click at [236, 60] on icon at bounding box center [236, 59] width 9 height 10
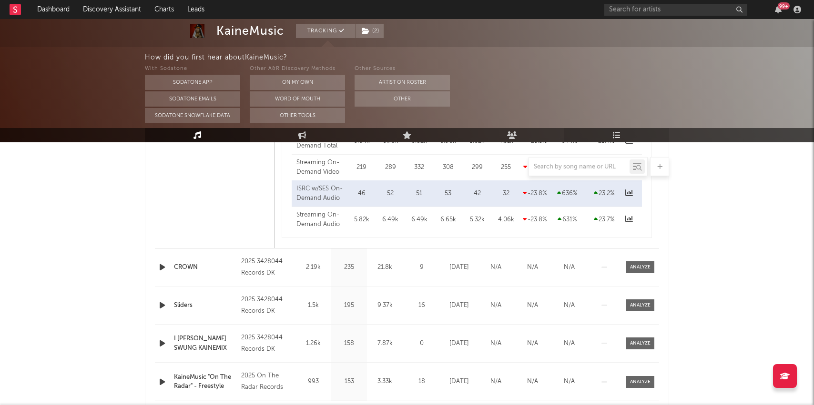
scroll to position [824, 0]
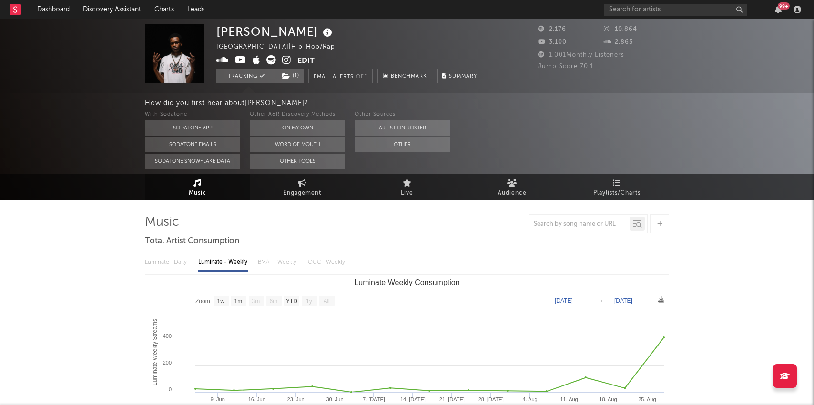
select select "1w"
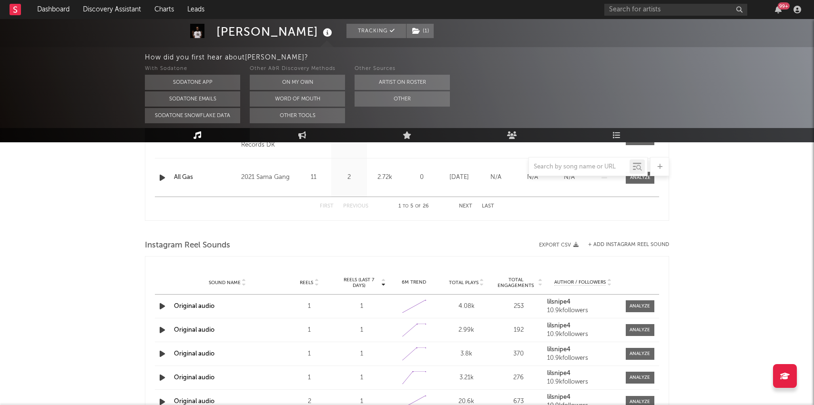
scroll to position [788, 0]
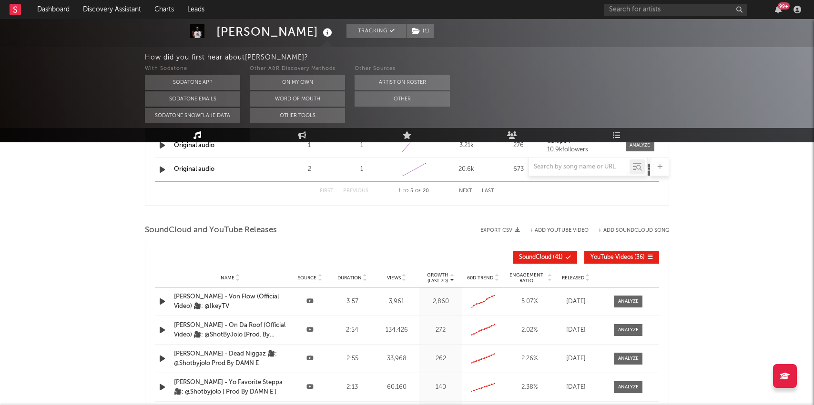
click at [208, 295] on div "[PERSON_NAME] - Von Flow (Official Video) 🎥: @IkeyTV" at bounding box center [230, 301] width 112 height 19
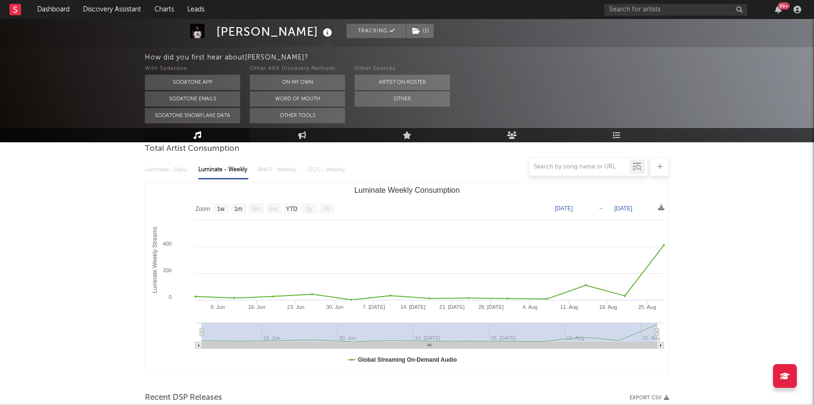
scroll to position [0, 0]
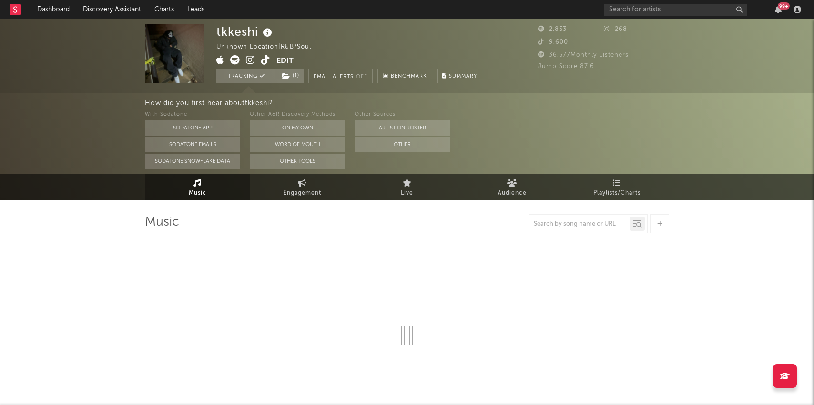
select select "1w"
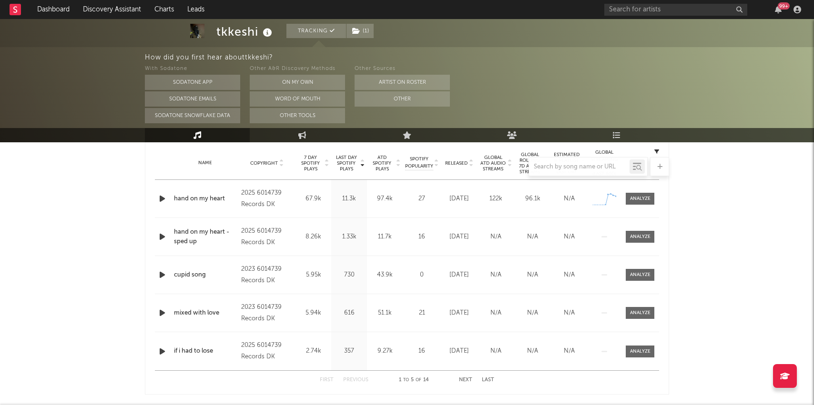
scroll to position [384, 0]
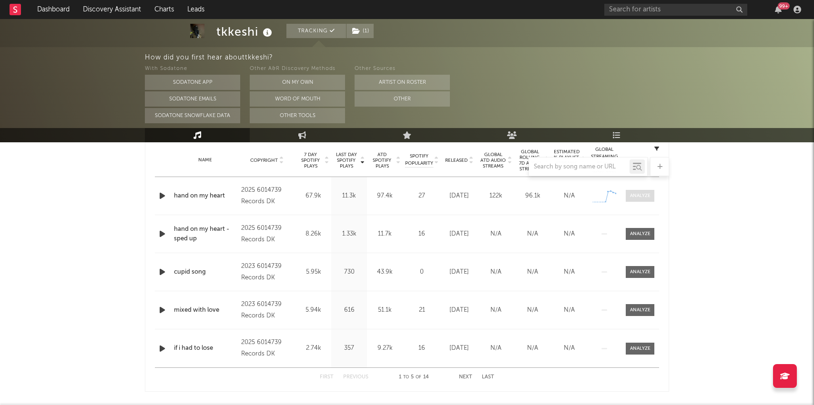
click at [644, 196] on div at bounding box center [640, 195] width 20 height 7
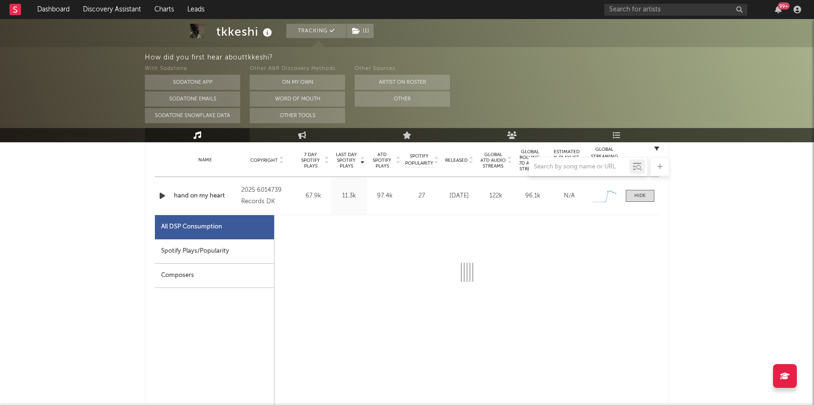
select select "1w"
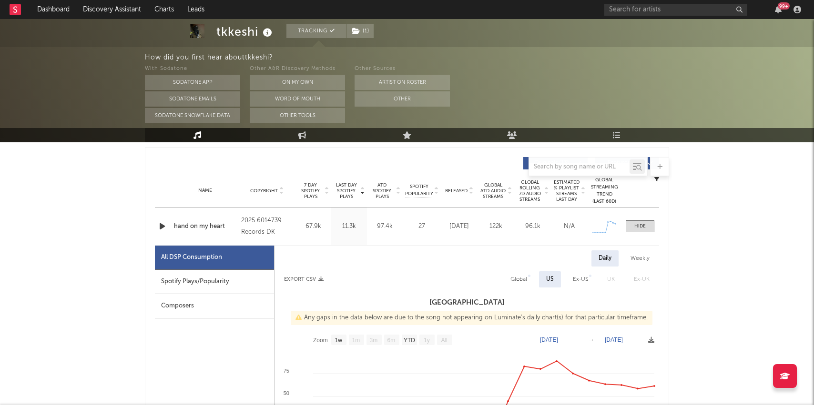
scroll to position [0, 0]
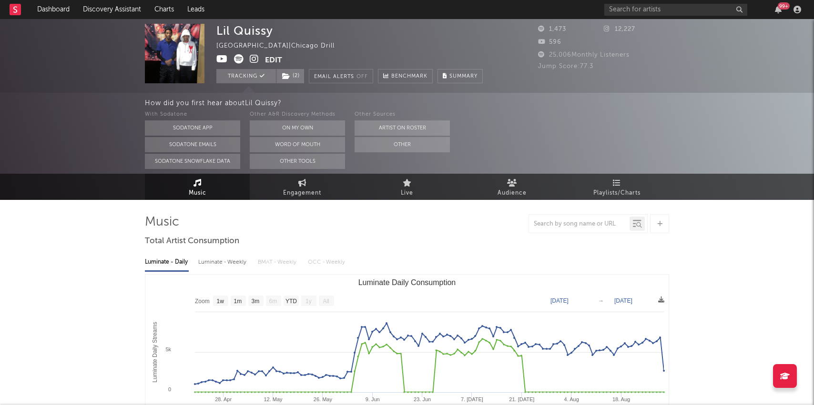
select select "1w"
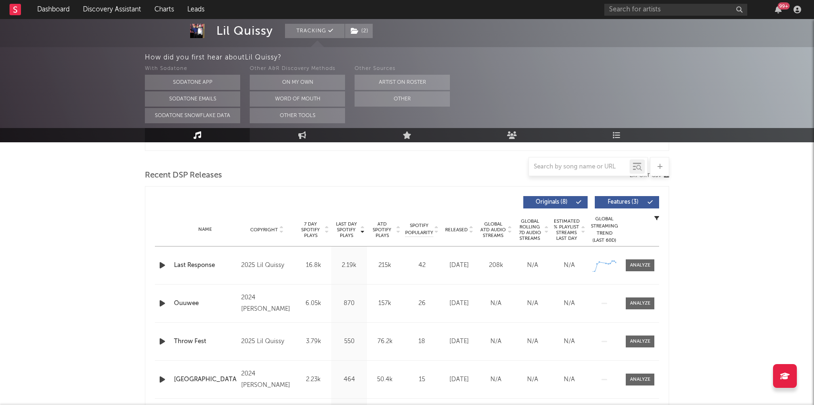
scroll to position [334, 0]
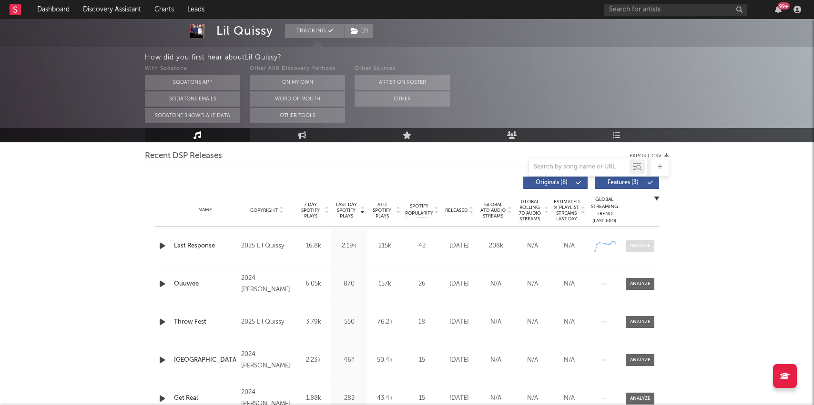
click at [642, 242] on div at bounding box center [640, 245] width 20 height 7
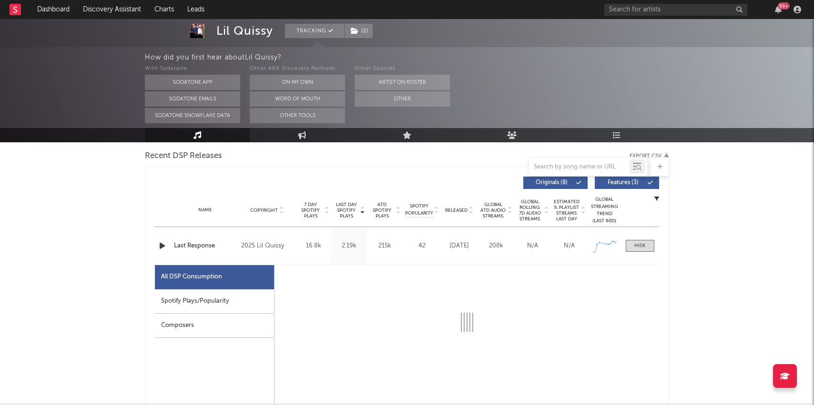
select select "1w"
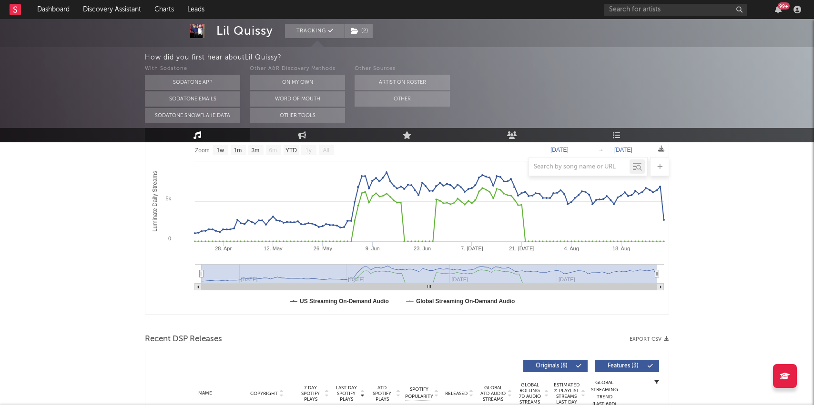
scroll to position [0, 0]
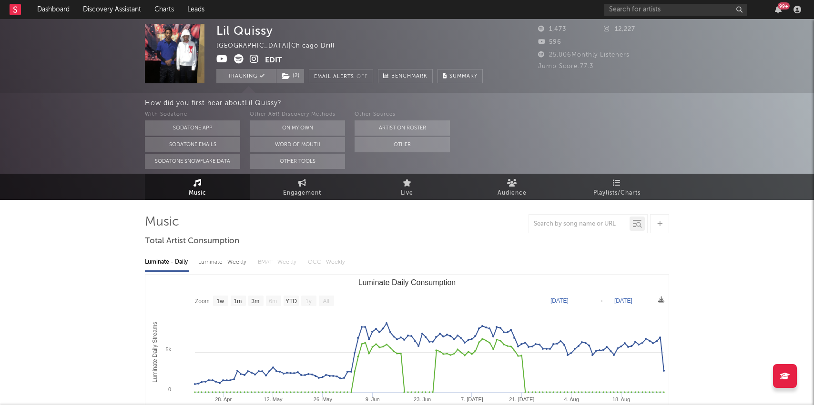
click at [226, 61] on icon at bounding box center [221, 59] width 11 height 10
click at [221, 60] on icon at bounding box center [221, 59] width 11 height 10
click at [252, 56] on icon at bounding box center [254, 59] width 9 height 10
click at [255, 60] on icon at bounding box center [254, 59] width 9 height 10
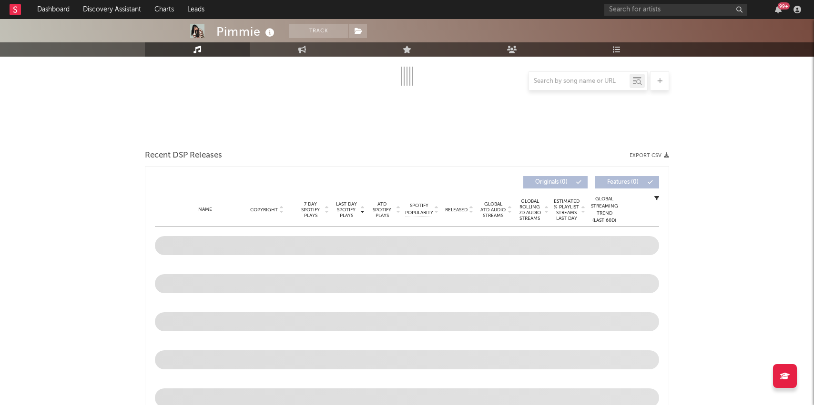
scroll to position [249, 0]
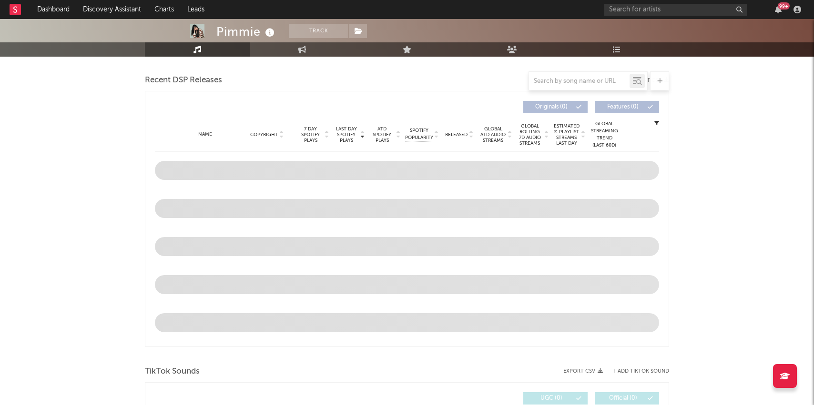
select select "6m"
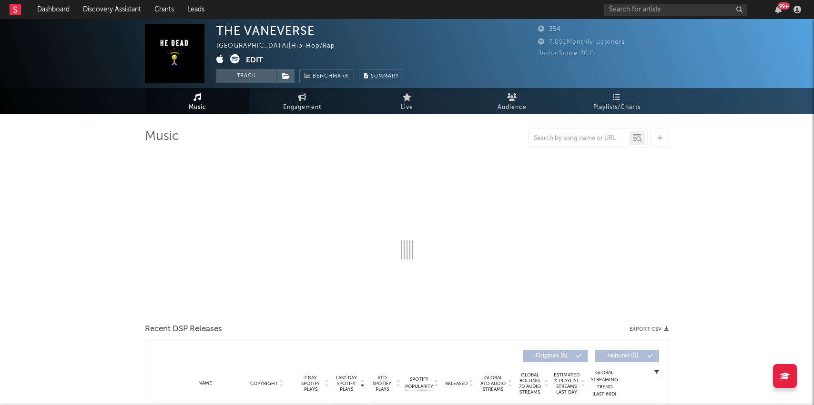
select select "1w"
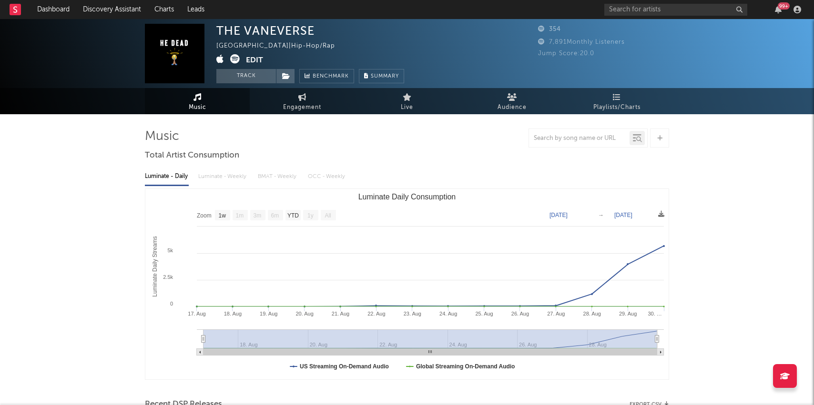
click at [234, 58] on icon at bounding box center [235, 59] width 10 height 10
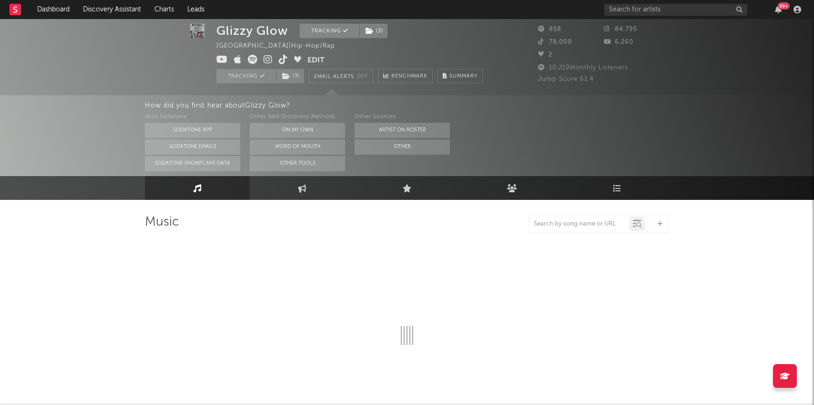
select select "6m"
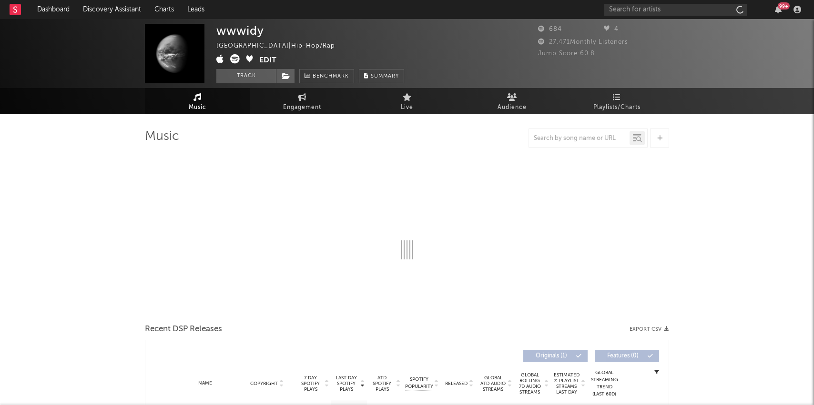
select select "6m"
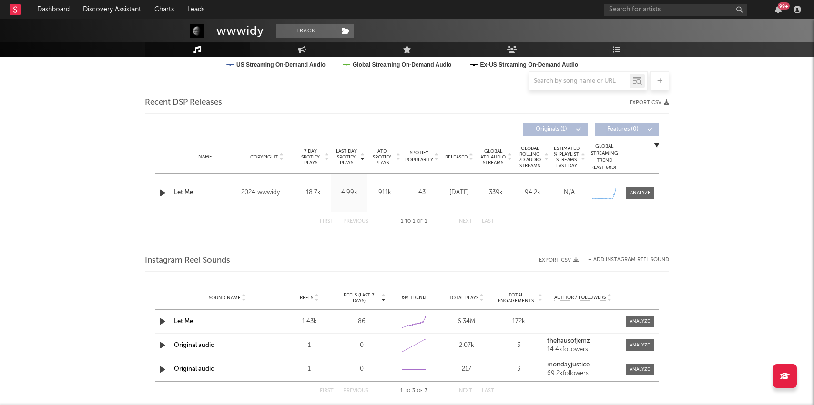
scroll to position [348, 0]
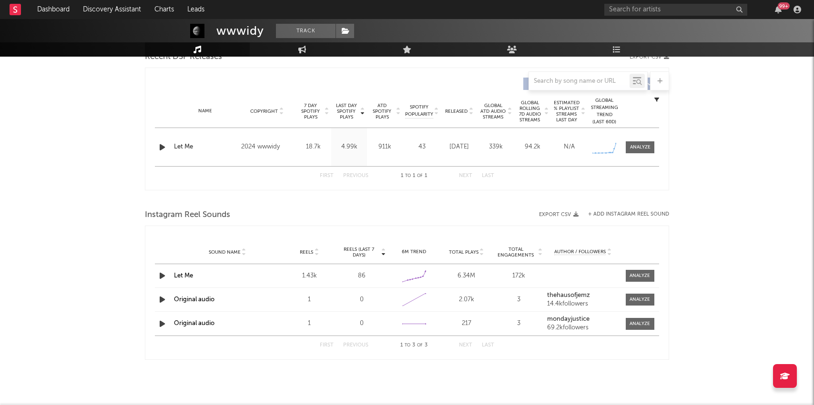
click at [180, 274] on link "Let Me" at bounding box center [183, 276] width 19 height 6
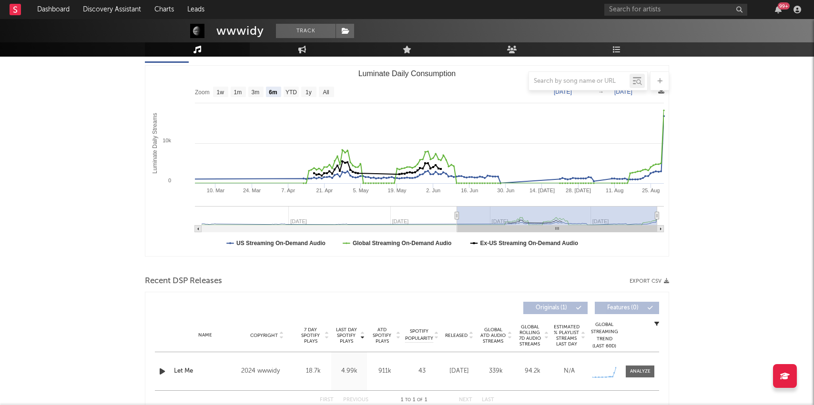
scroll to position [0, 0]
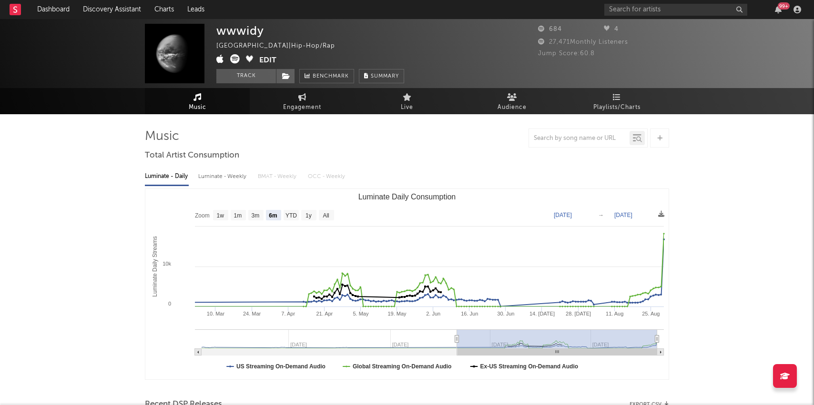
click at [236, 60] on icon at bounding box center [235, 59] width 10 height 10
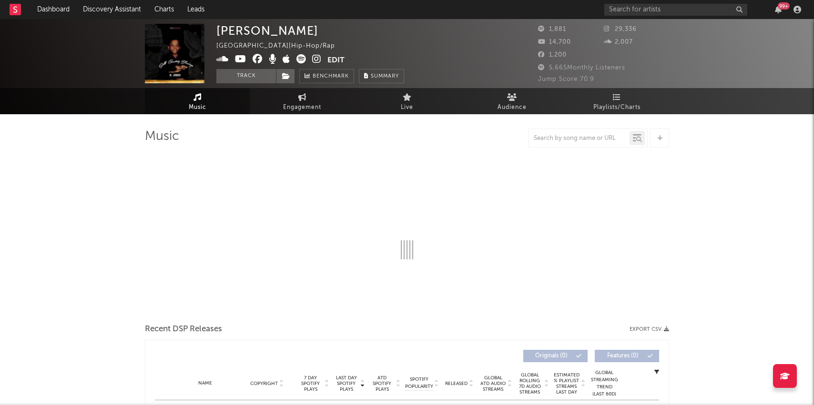
select select "6m"
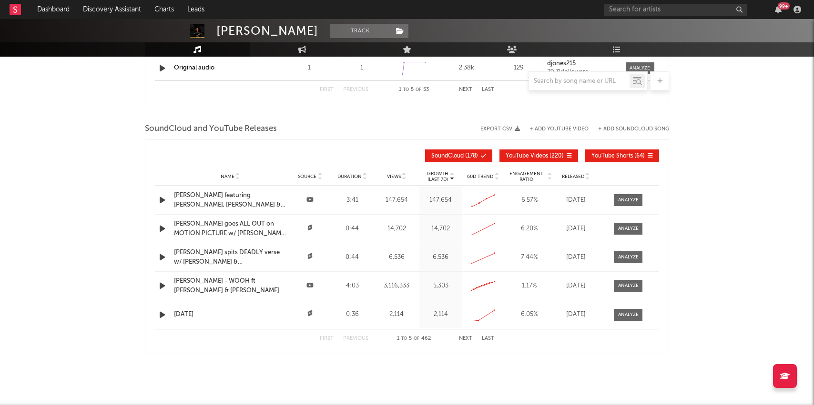
scroll to position [823, 0]
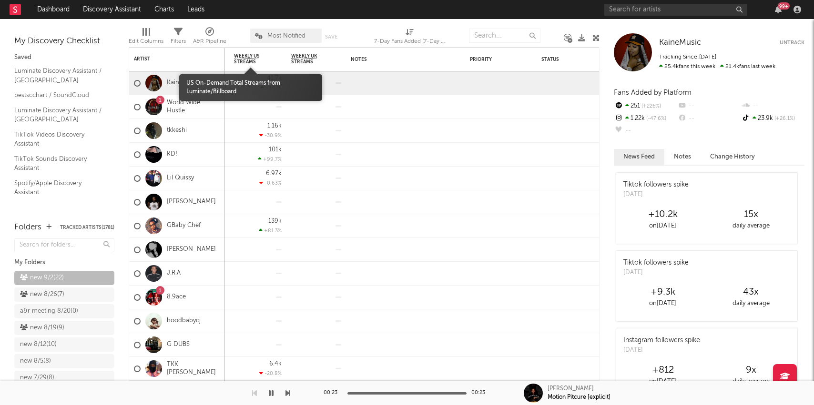
click at [247, 58] on span "Weekly US Streams" at bounding box center [250, 58] width 33 height 11
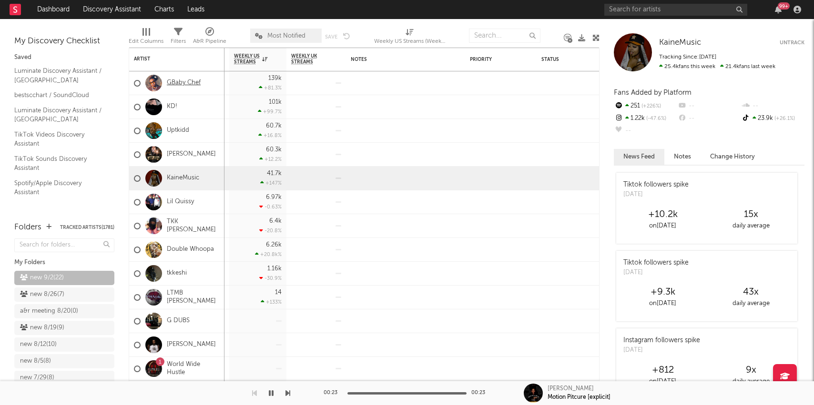
click at [193, 81] on link "GBaby Chef" at bounding box center [184, 83] width 34 height 8
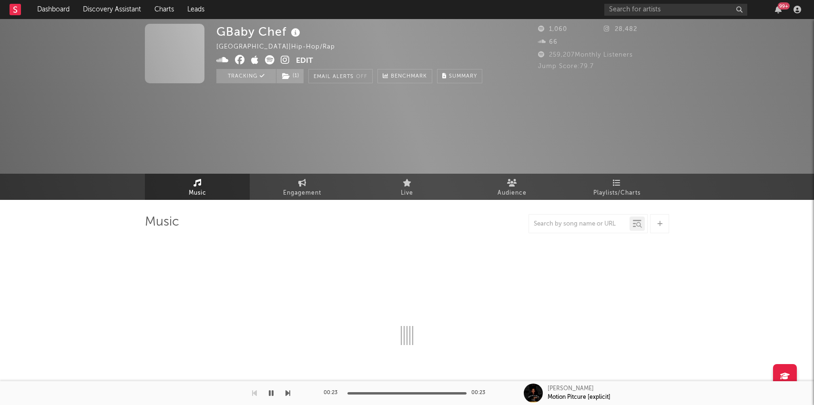
select select "6m"
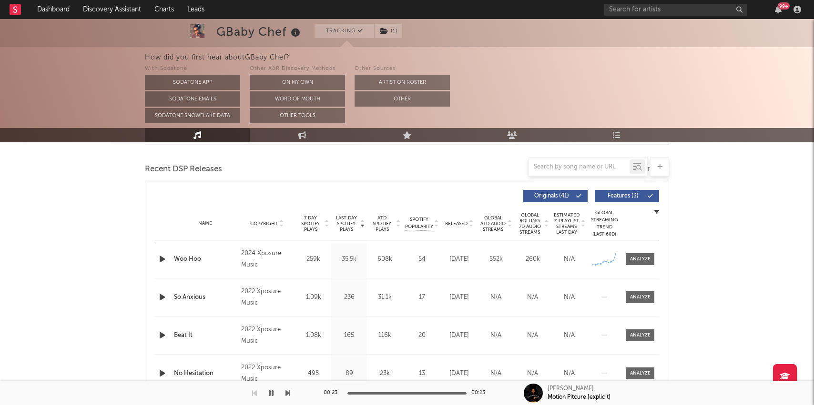
scroll to position [319, 0]
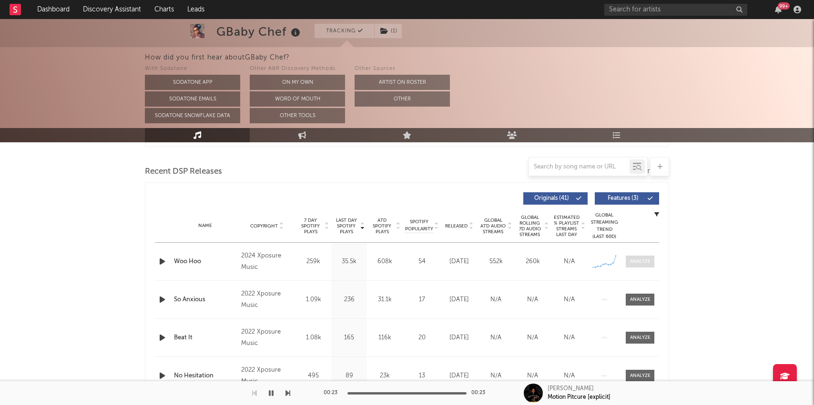
click at [635, 263] on div at bounding box center [640, 261] width 20 height 7
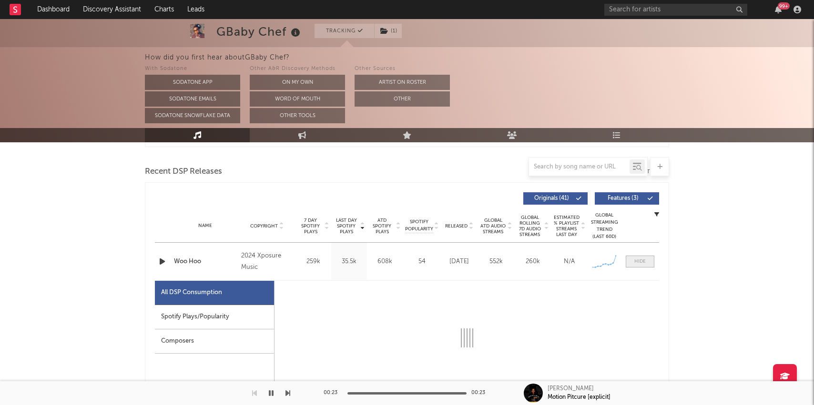
select select "1w"
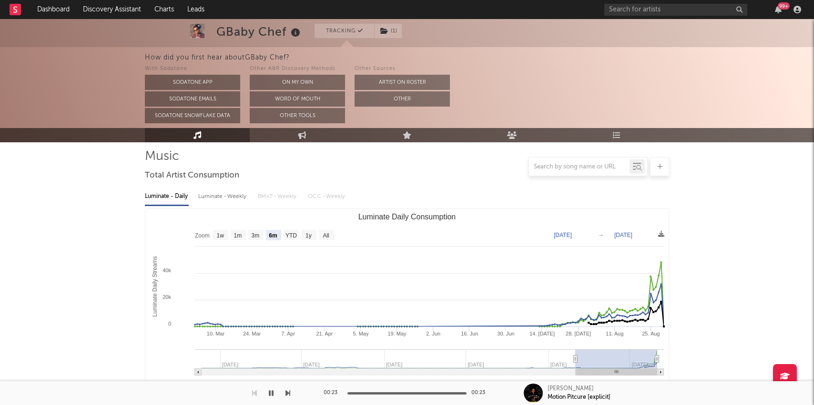
scroll to position [0, 0]
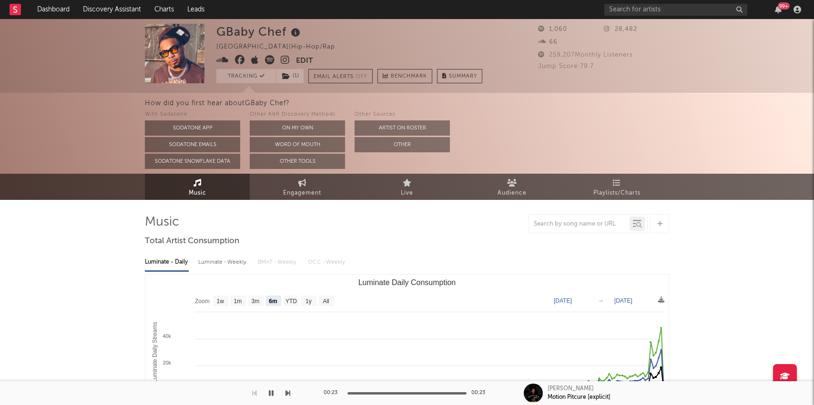
click at [88, 10] on link "Discovery Assistant" at bounding box center [111, 9] width 71 height 19
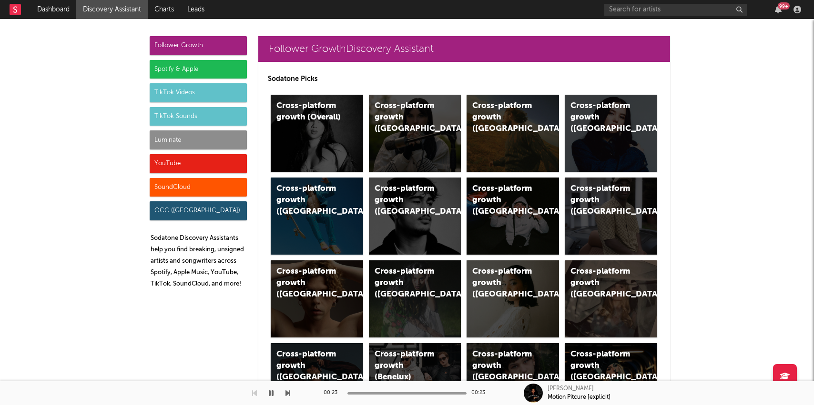
click at [183, 136] on div "Luminate" at bounding box center [198, 140] width 97 height 19
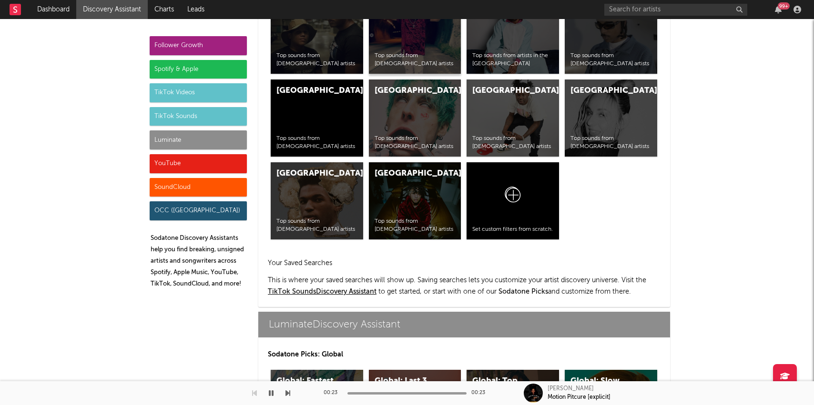
scroll to position [4229, 0]
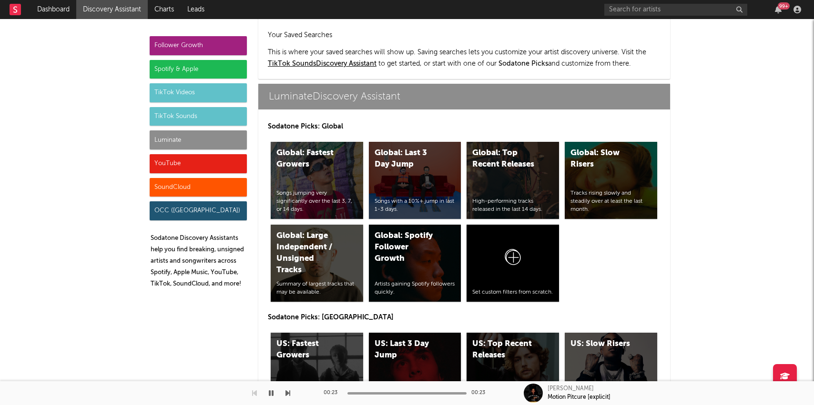
click at [425, 333] on div "US: Last 3 Day Jump Songs with a 10%+ jump in last 1-3 days." at bounding box center [415, 371] width 92 height 77
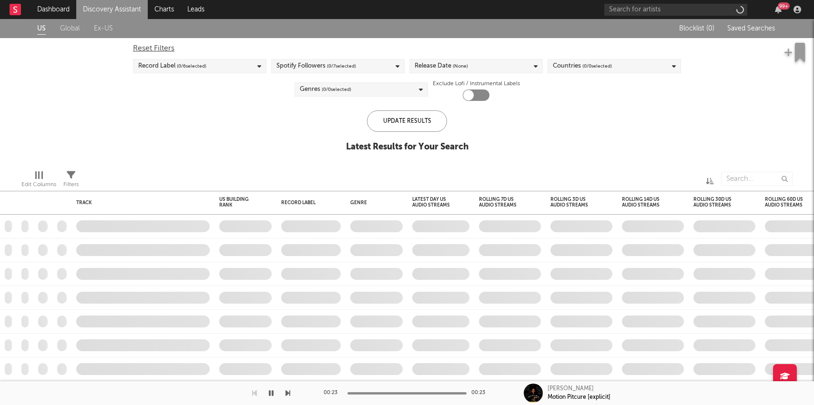
checkbox input "true"
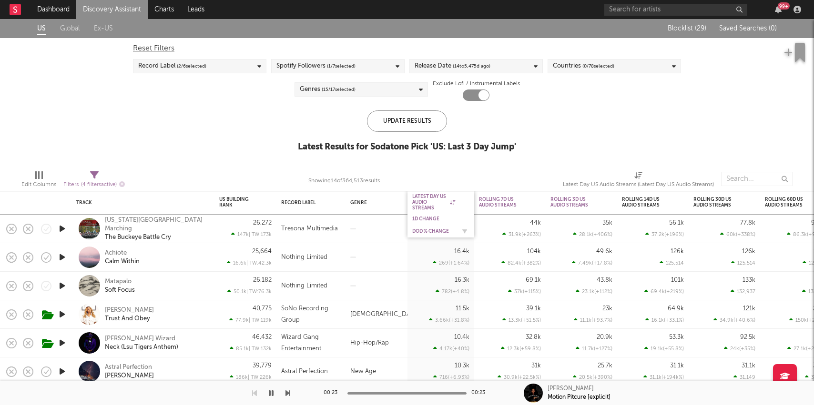
click at [423, 231] on div "DoD % Change" at bounding box center [433, 232] width 43 height 6
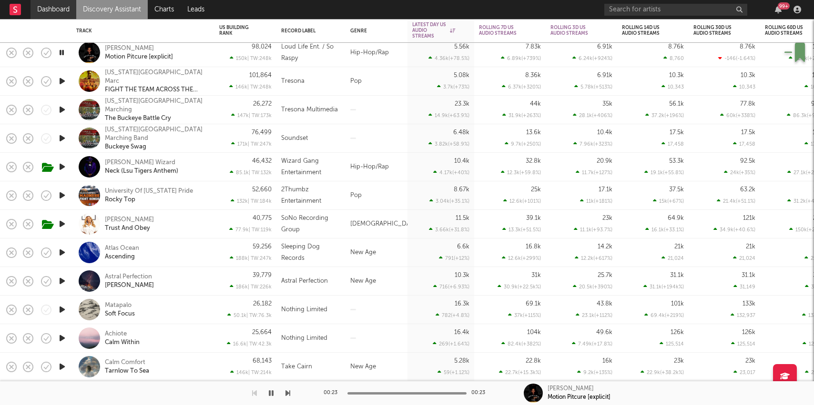
click at [63, 3] on link "Dashboard" at bounding box center [53, 9] width 46 height 19
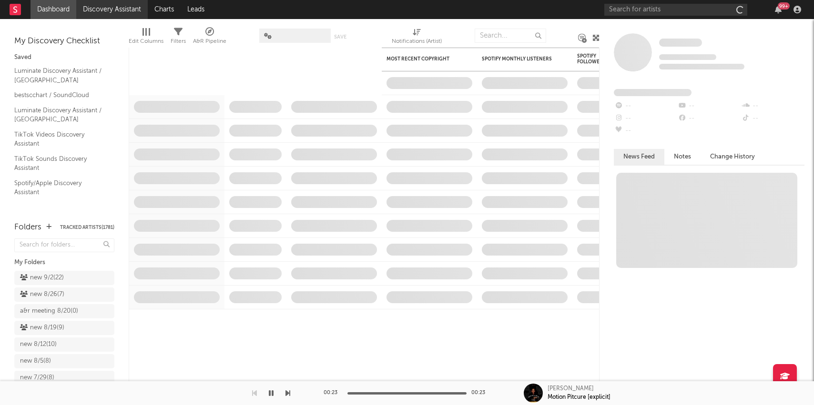
click at [126, 10] on link "Discovery Assistant" at bounding box center [111, 9] width 71 height 19
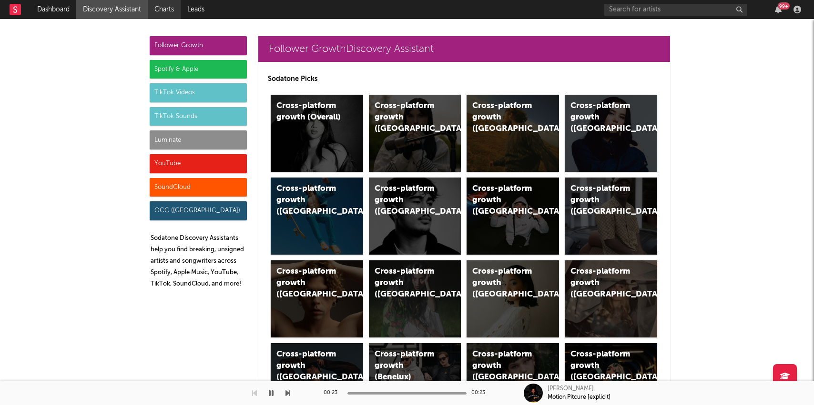
click at [159, 10] on link "Charts" at bounding box center [164, 9] width 33 height 19
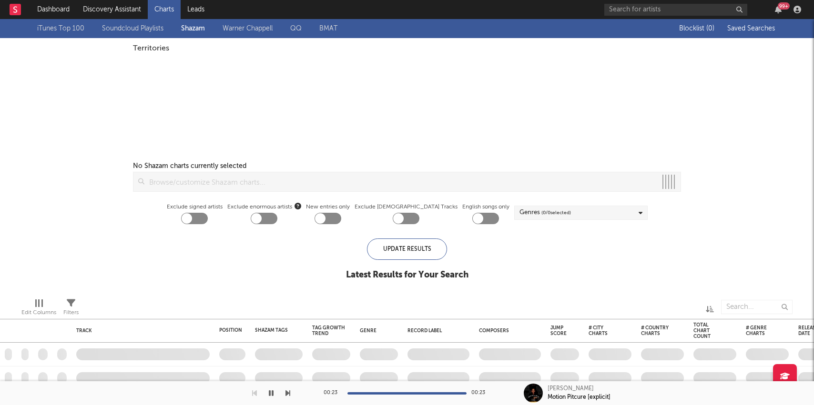
checkbox input "true"
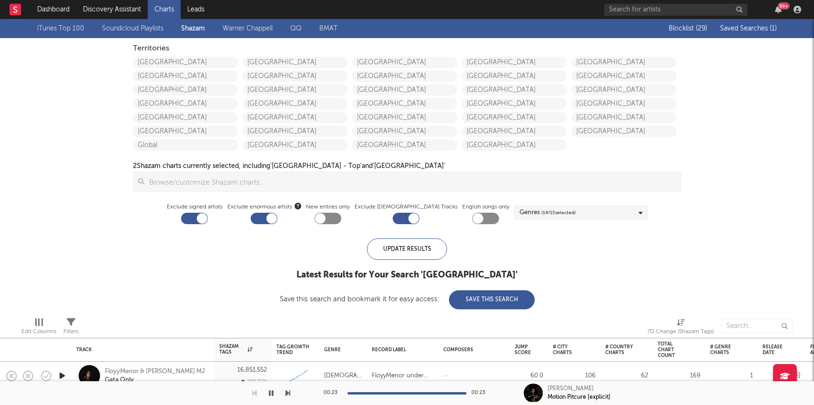
click at [739, 29] on span "Saved Searches ( 1 )" at bounding box center [748, 28] width 57 height 7
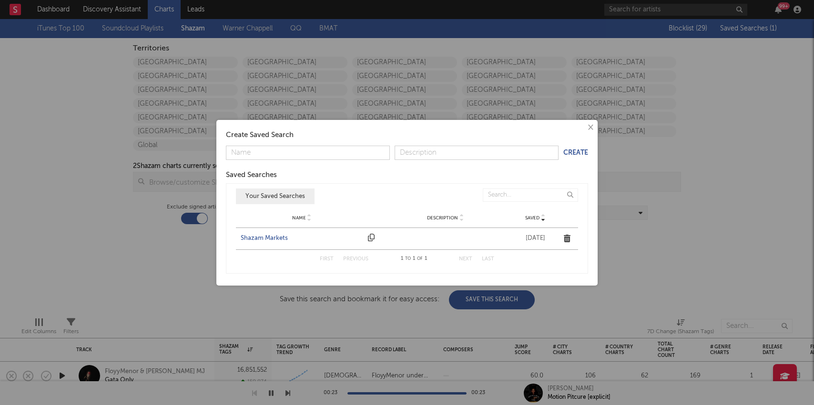
click at [256, 238] on div "Shazam Markets" at bounding box center [302, 239] width 122 height 10
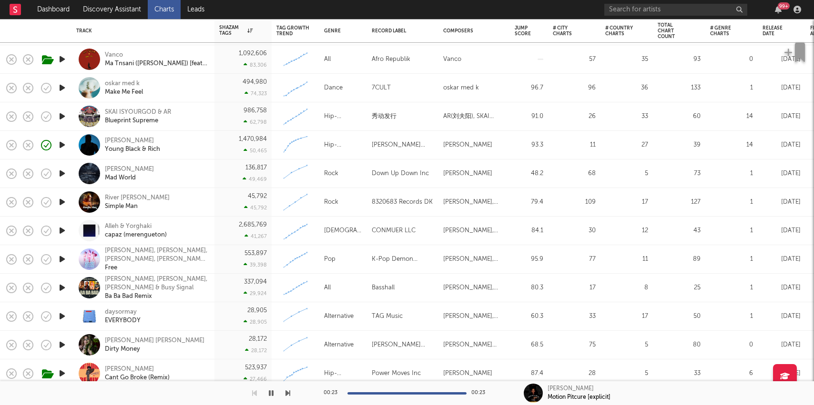
click at [61, 316] on icon "button" at bounding box center [62, 317] width 10 height 12
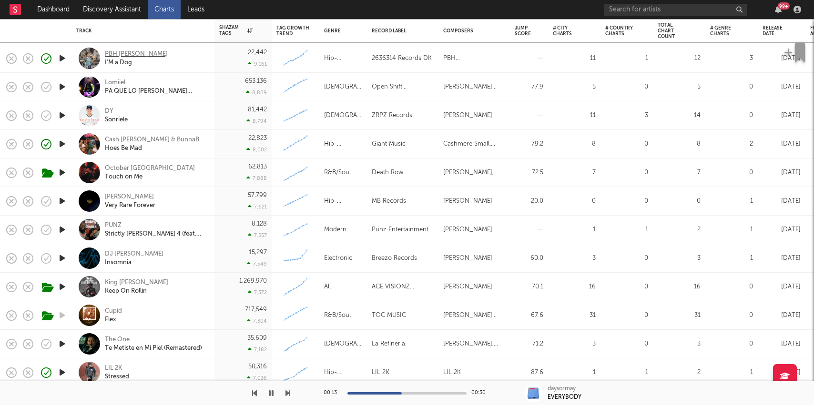
click at [113, 50] on div "PBH [PERSON_NAME]" at bounding box center [136, 54] width 63 height 9
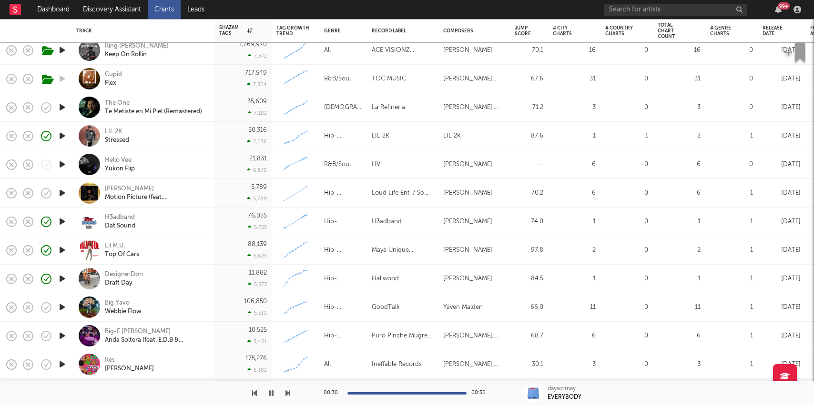
click at [58, 279] on icon "button" at bounding box center [62, 279] width 10 height 12
click at [134, 273] on div "DesignerDon" at bounding box center [124, 275] width 38 height 9
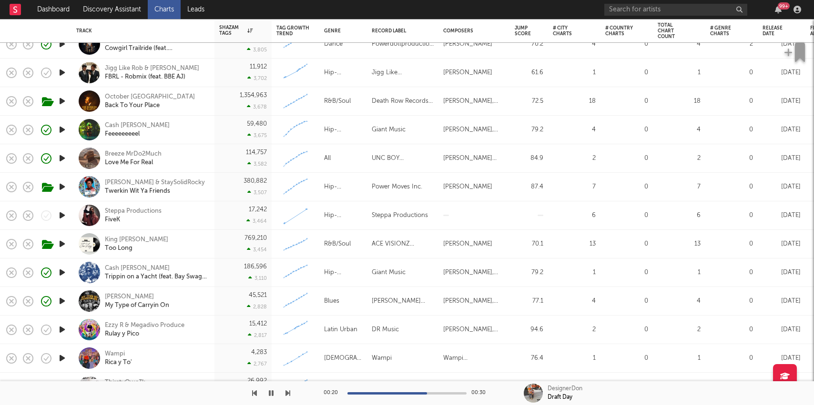
click at [64, 214] on icon "button" at bounding box center [62, 216] width 10 height 12
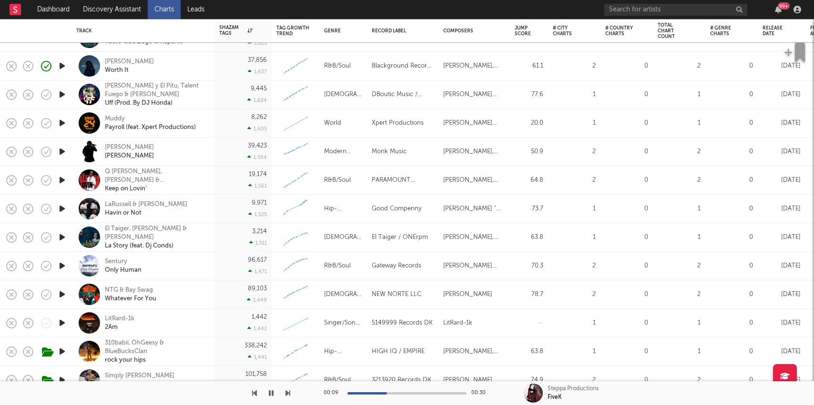
click at [63, 321] on icon "button" at bounding box center [62, 323] width 10 height 12
click at [171, 319] on div "LitRard-1k 2Am" at bounding box center [156, 323] width 102 height 17
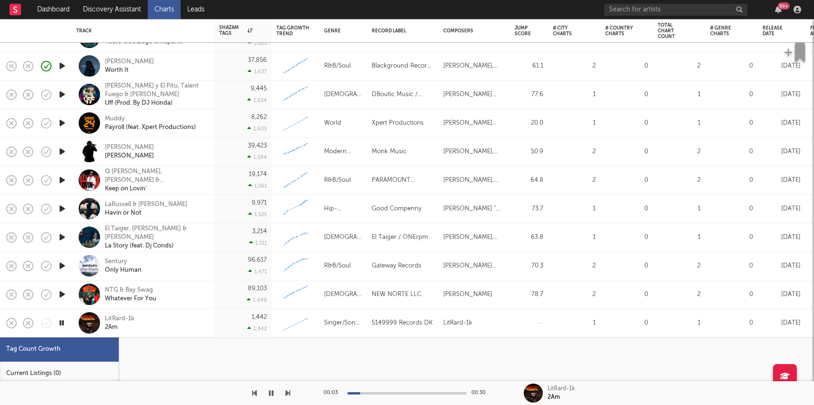
select select "1w"
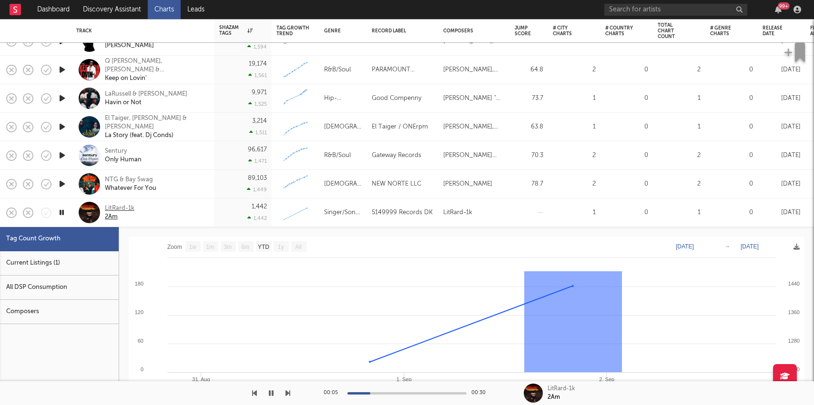
click at [118, 208] on div "LitRard-1k" at bounding box center [120, 208] width 30 height 9
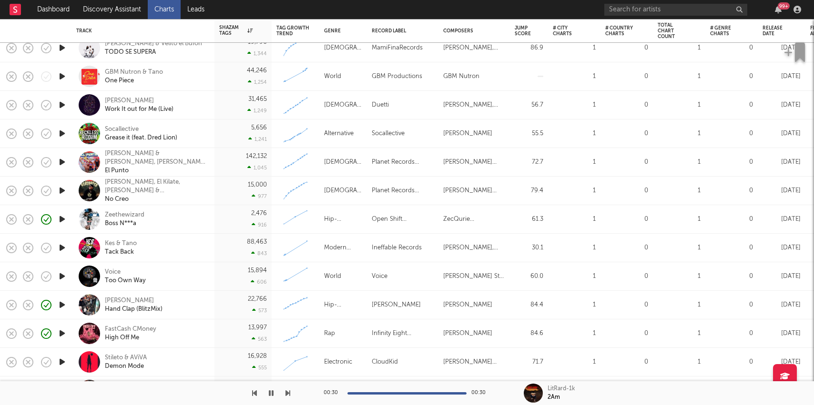
click at [60, 246] on icon "button" at bounding box center [62, 248] width 10 height 12
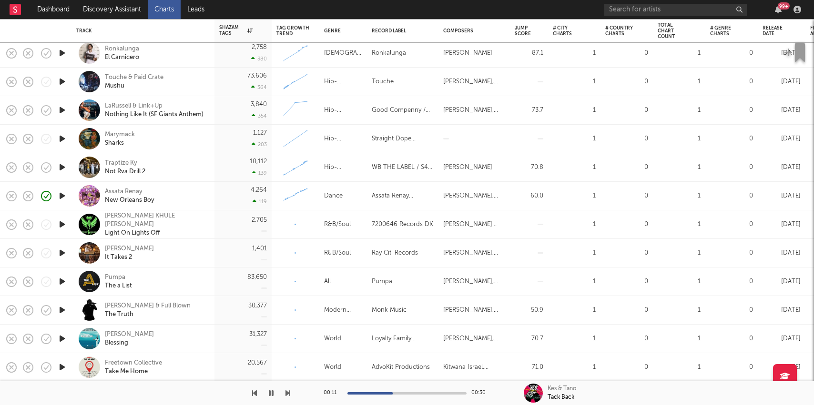
click at [63, 137] on icon "button" at bounding box center [62, 139] width 10 height 12
click at [405, 393] on div at bounding box center [406, 394] width 119 height 2
click at [113, 137] on div "Marymack" at bounding box center [120, 135] width 30 height 9
click at [46, 12] on link "Dashboard" at bounding box center [53, 9] width 46 height 19
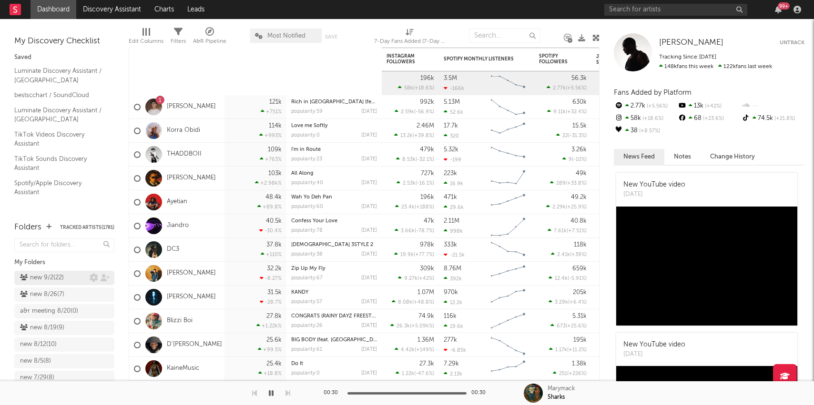
click at [54, 279] on div "new 9/2 ( 22 )" at bounding box center [42, 277] width 44 height 11
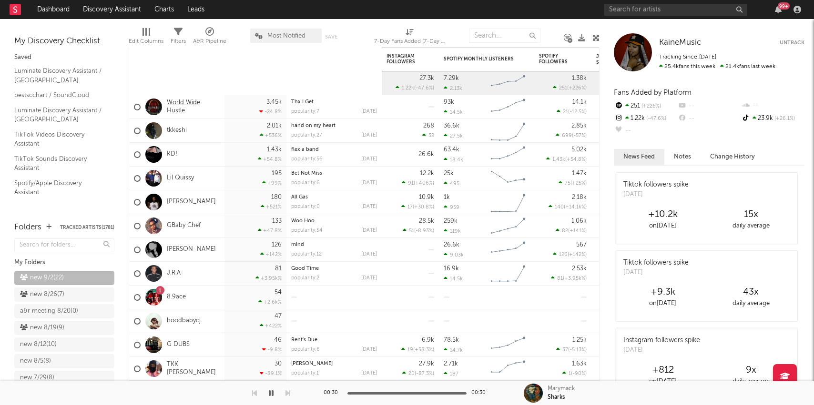
click at [180, 103] on link "World Wide Hustle" at bounding box center [193, 107] width 53 height 16
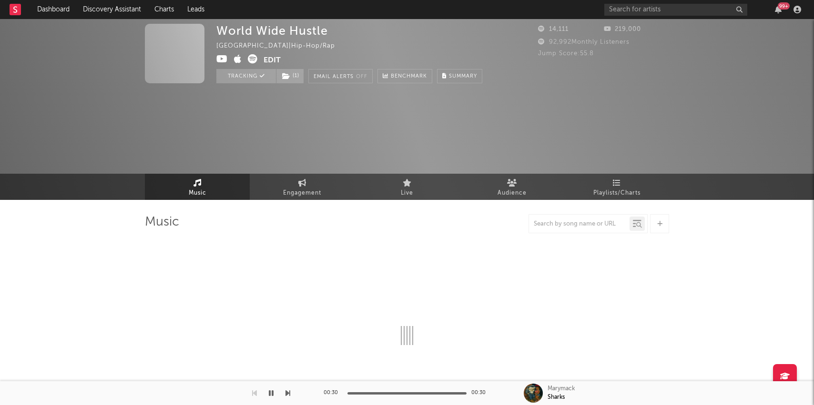
select select "6m"
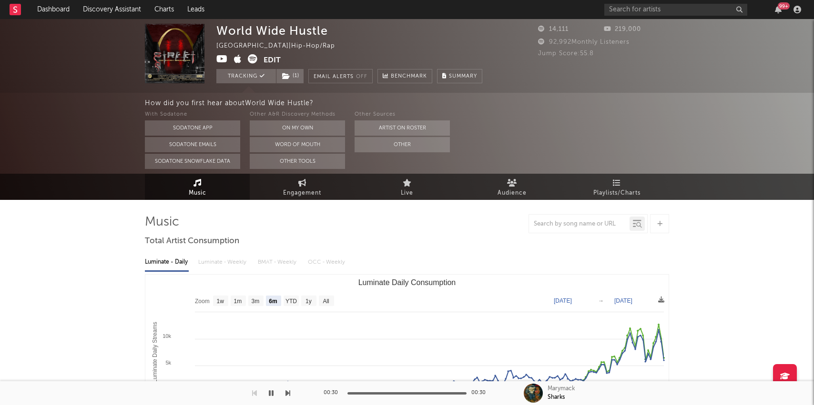
select select "6m"
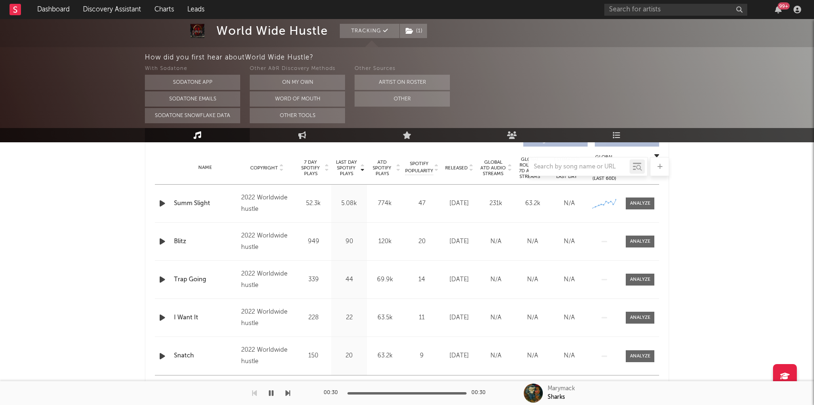
scroll to position [375, 0]
click at [643, 202] on div at bounding box center [640, 205] width 20 height 7
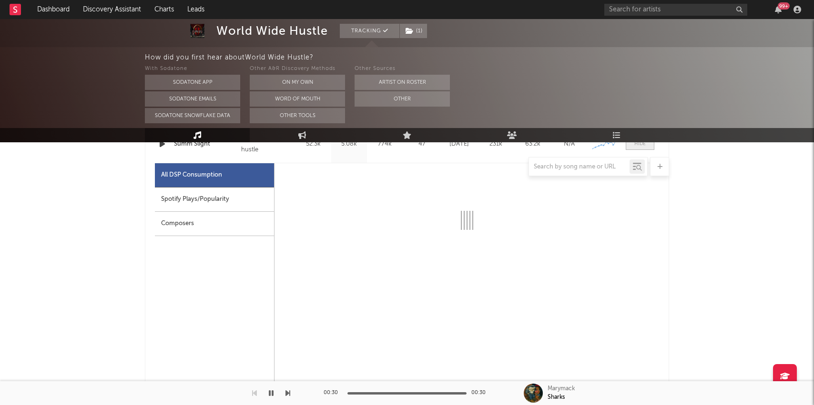
scroll to position [441, 0]
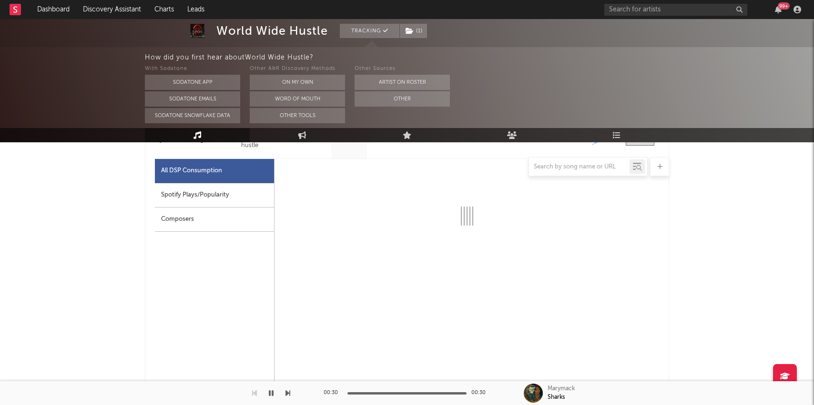
select select "6m"
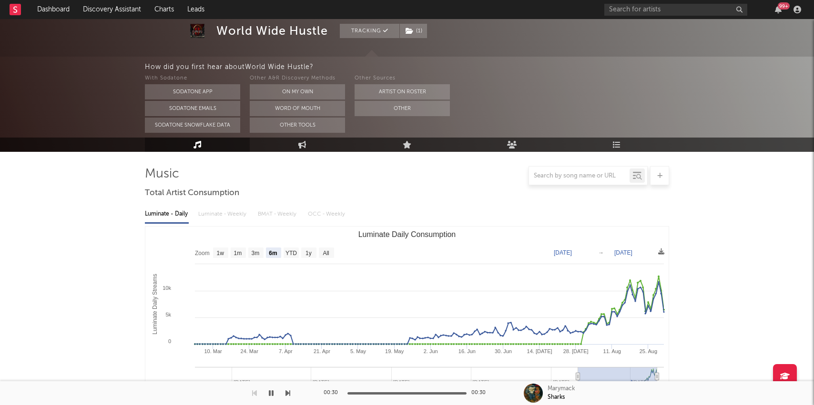
scroll to position [0, 0]
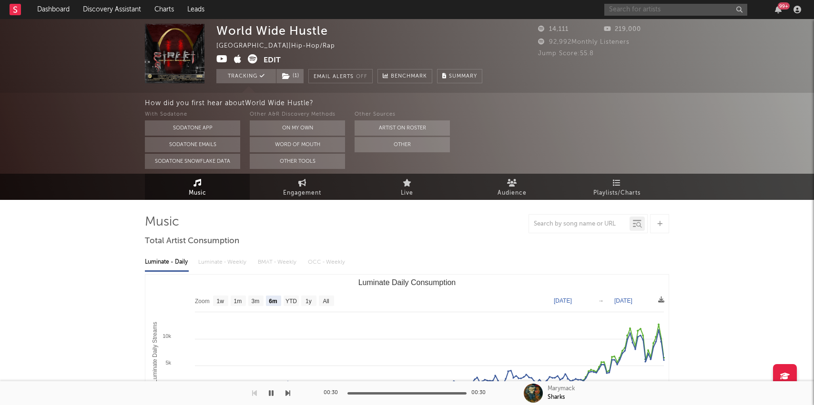
click at [637, 9] on input "text" at bounding box center [675, 10] width 143 height 12
type input "tibap"
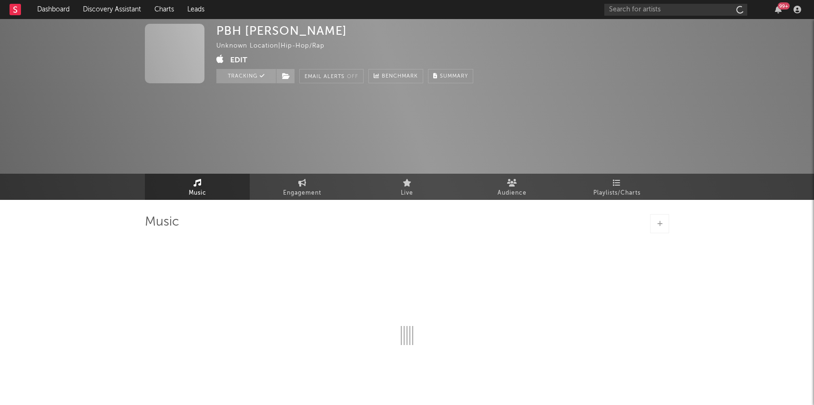
select select "1w"
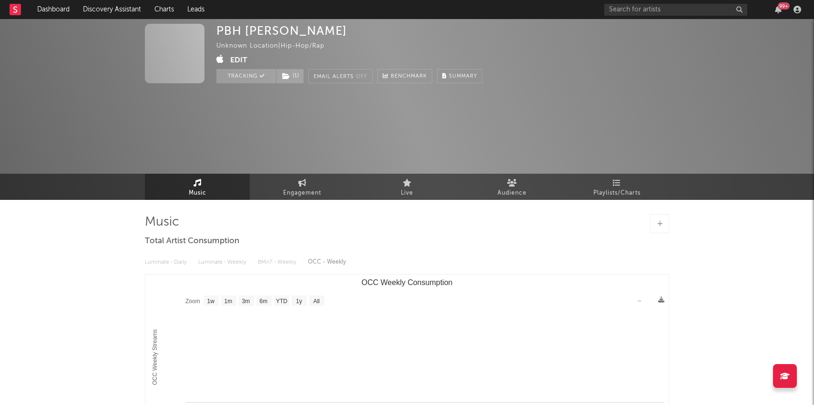
click at [645, 15] on div "99 +" at bounding box center [704, 9] width 200 height 19
click at [641, 17] on div "99 +" at bounding box center [704, 9] width 200 height 19
click at [635, 8] on input "text" at bounding box center [675, 10] width 143 height 12
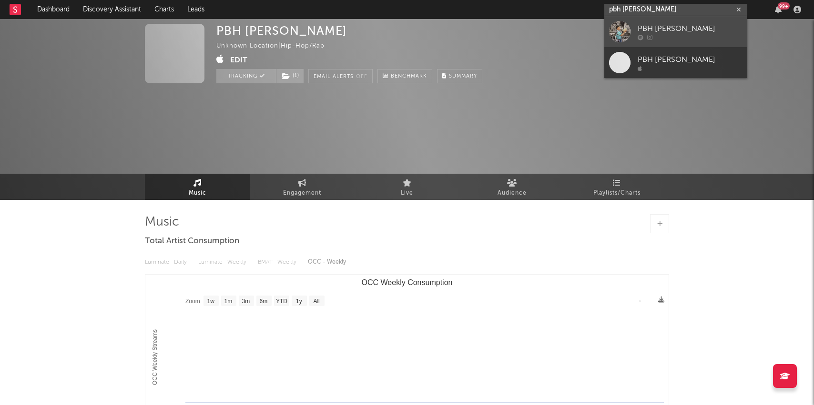
type input "pbh chris"
click at [640, 33] on div "PBH [PERSON_NAME]" at bounding box center [689, 28] width 105 height 11
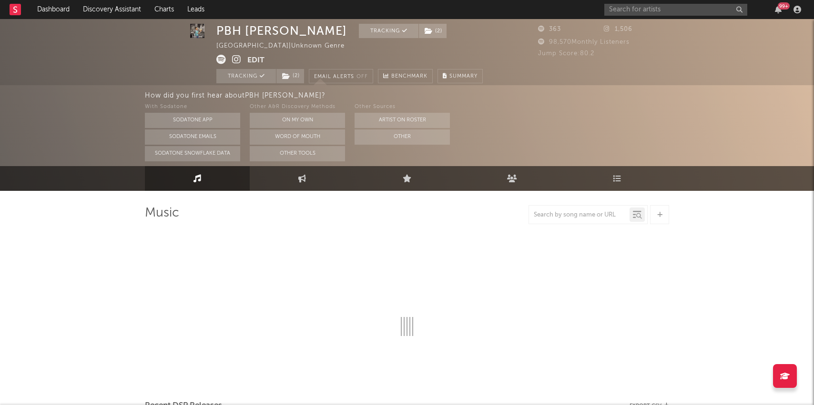
select select "1w"
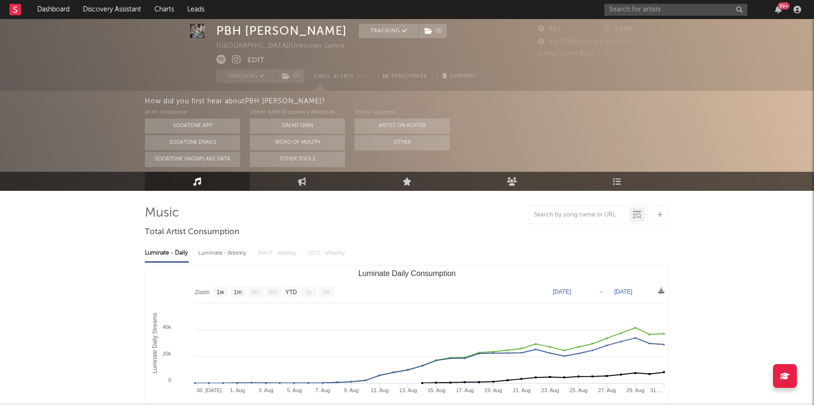
scroll to position [56, 0]
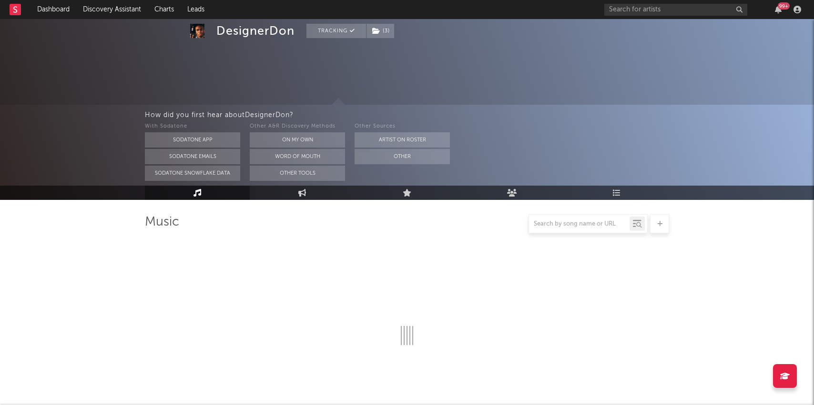
select select "6m"
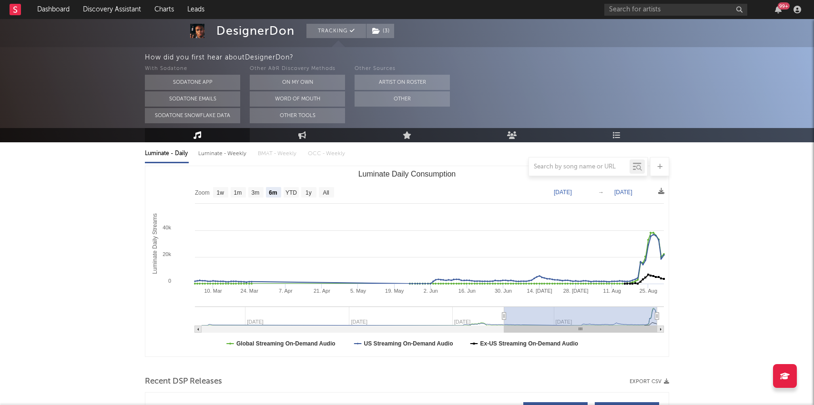
scroll to position [103, 0]
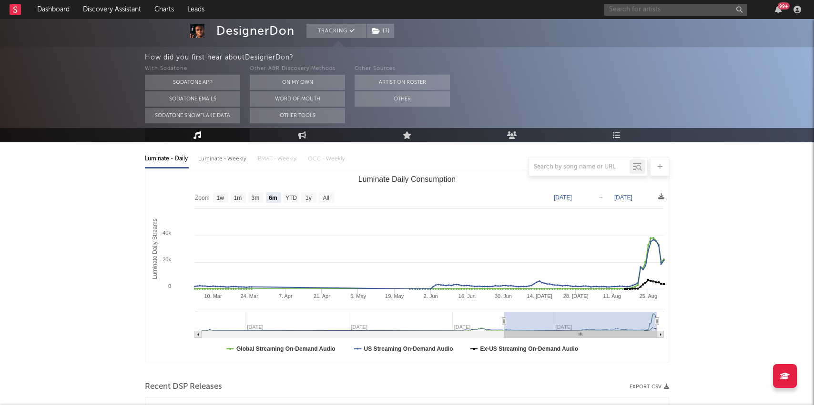
click at [706, 11] on input "text" at bounding box center [675, 10] width 143 height 12
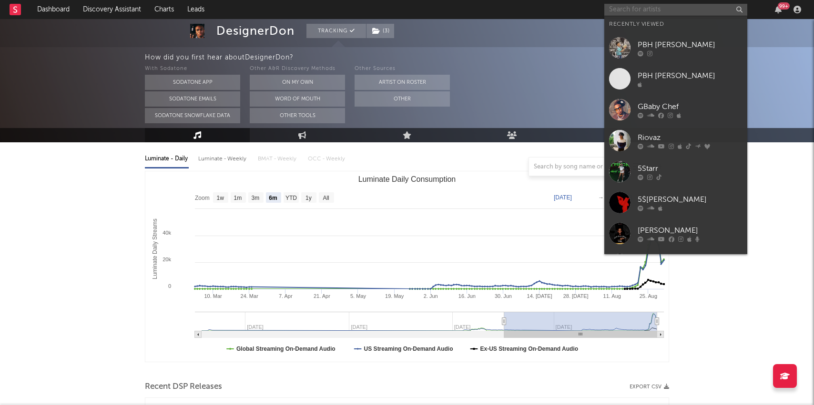
paste input "https://www.youtube.com/watch?v=boKP-ZSJ6tY"
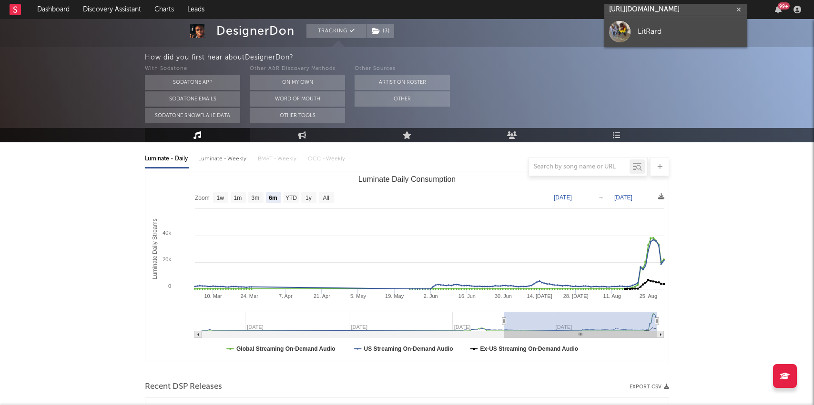
type input "https://www.youtube.com/watch?v=boKP-ZSJ6tY"
click at [671, 32] on div "LitRard" at bounding box center [689, 31] width 105 height 11
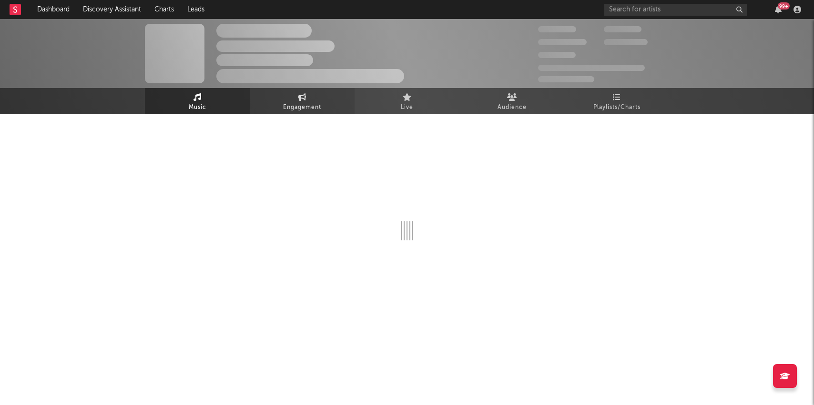
select select "1w"
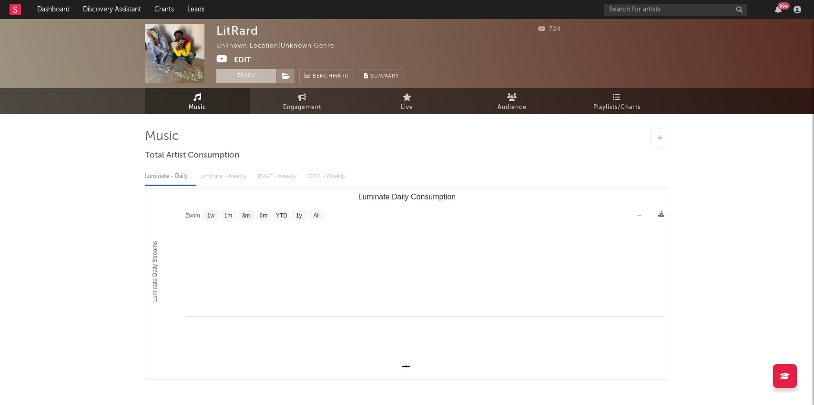
click at [254, 81] on button "Track" at bounding box center [246, 76] width 60 height 14
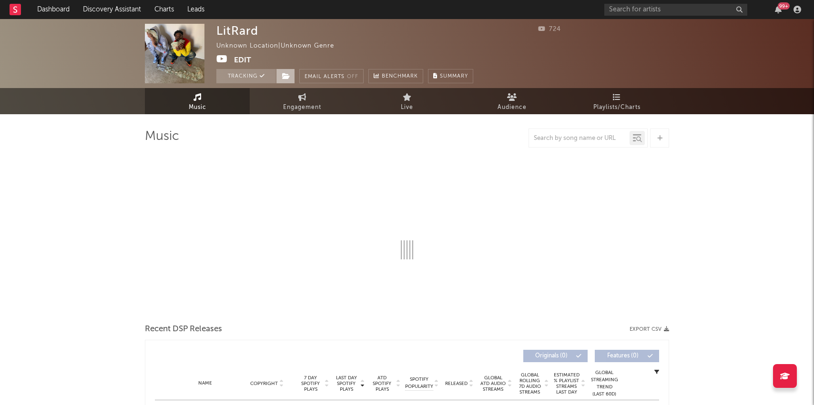
select select "1w"
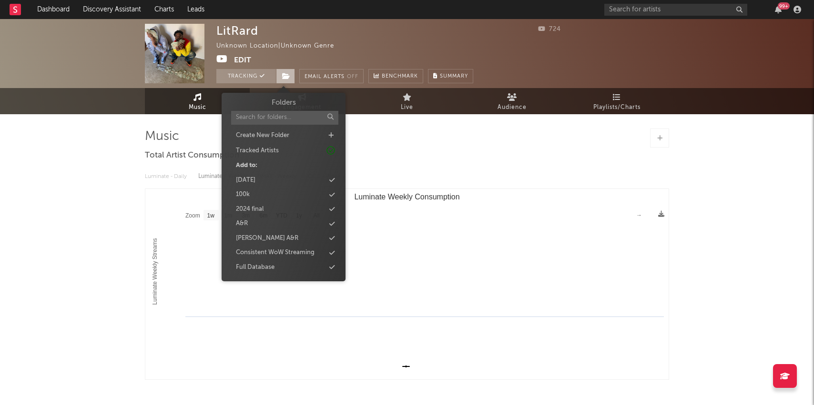
click at [289, 81] on span at bounding box center [285, 76] width 19 height 14
click at [246, 267] on div "Full Database" at bounding box center [255, 268] width 39 height 10
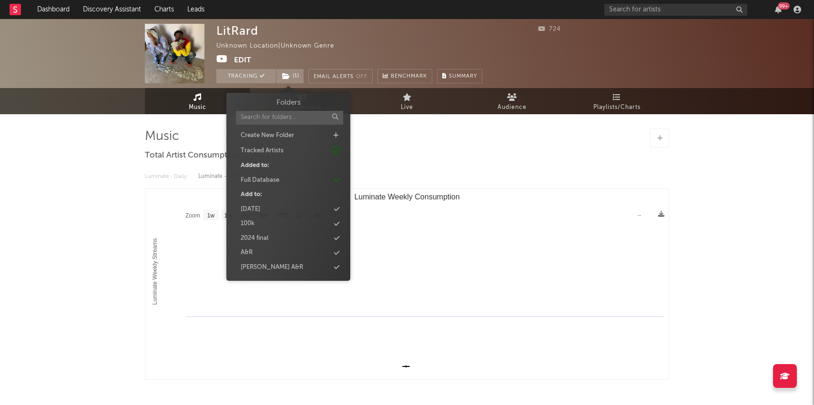
click at [96, 302] on div "LitRard Unknown Location | Unknown Genre Edit Tracking ( 1 ) Email Alerts Off B…" at bounding box center [407, 242] width 814 height 447
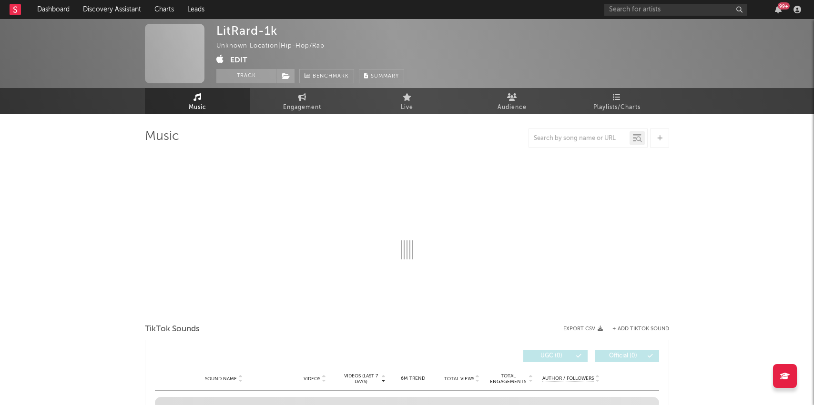
select select "1w"
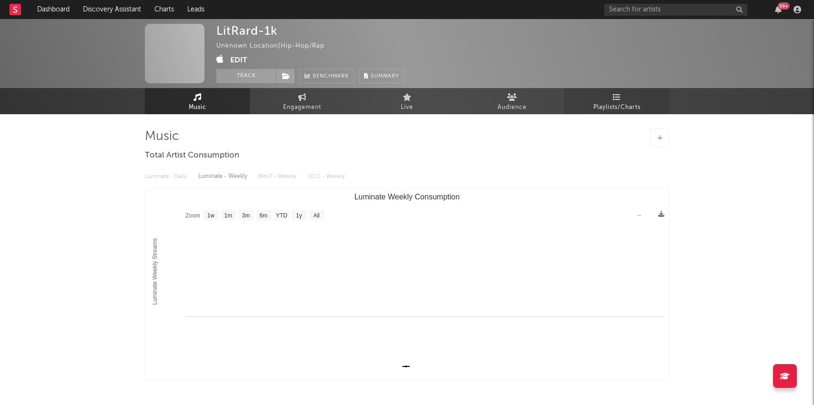
click at [633, 108] on span "Playlists/Charts" at bounding box center [616, 107] width 47 height 11
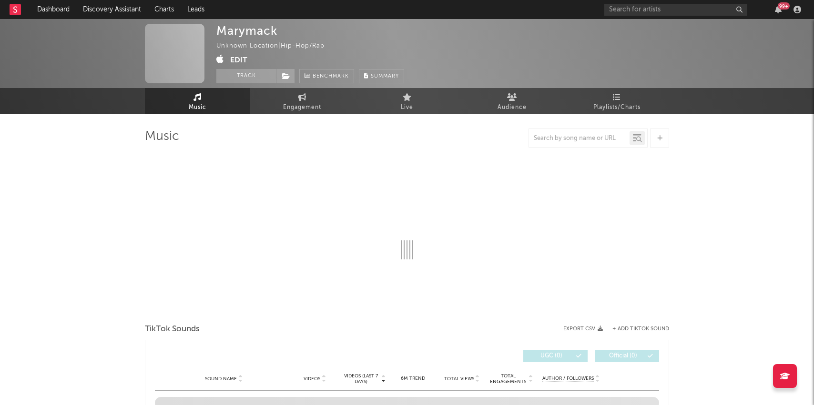
select select "1w"
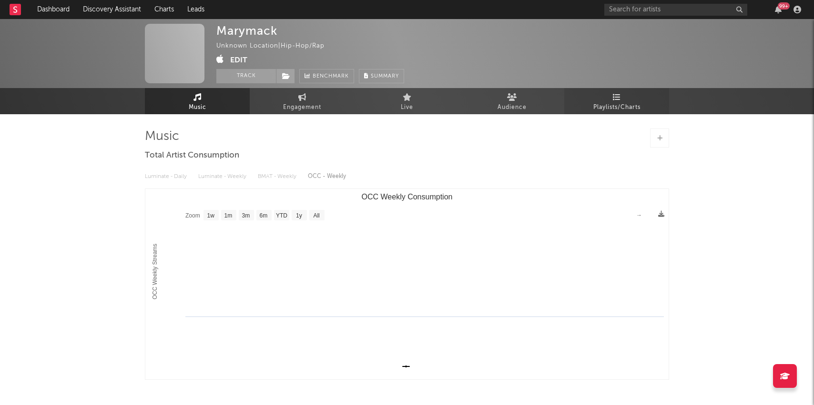
click at [613, 106] on span "Playlists/Charts" at bounding box center [616, 107] width 47 height 11
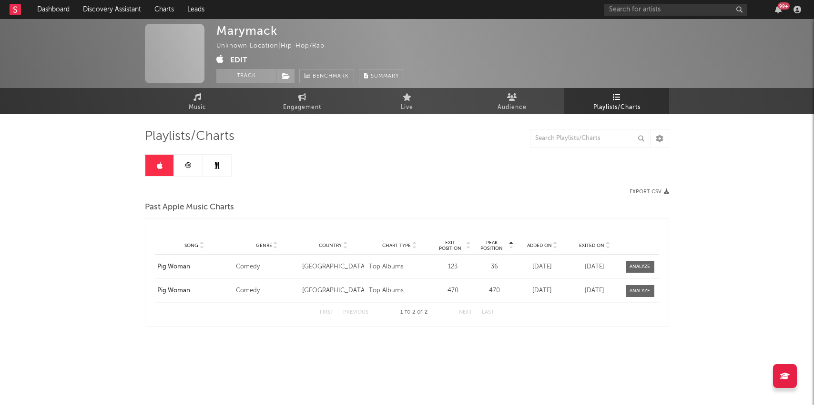
click at [190, 163] on icon at bounding box center [188, 165] width 6 height 6
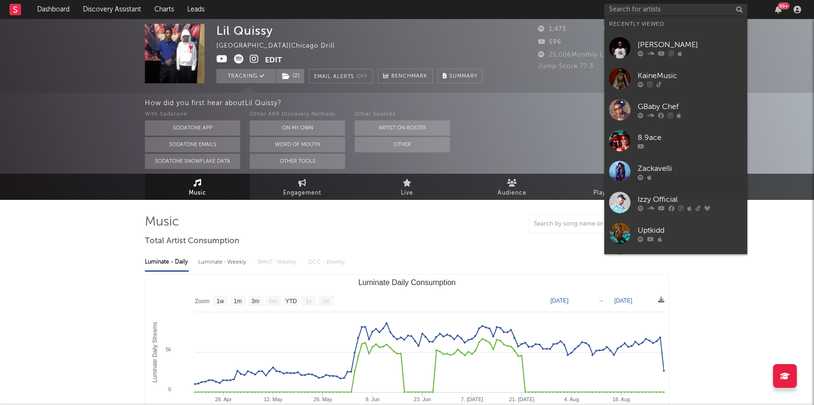
select select "1w"
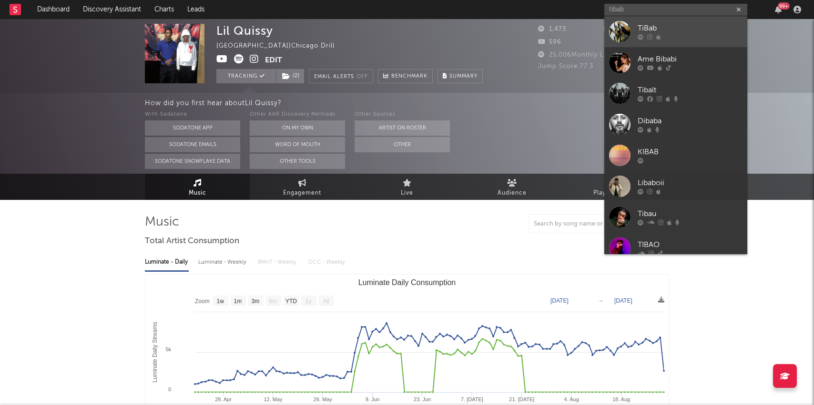
type input "tibab"
click at [663, 39] on div at bounding box center [689, 37] width 105 height 6
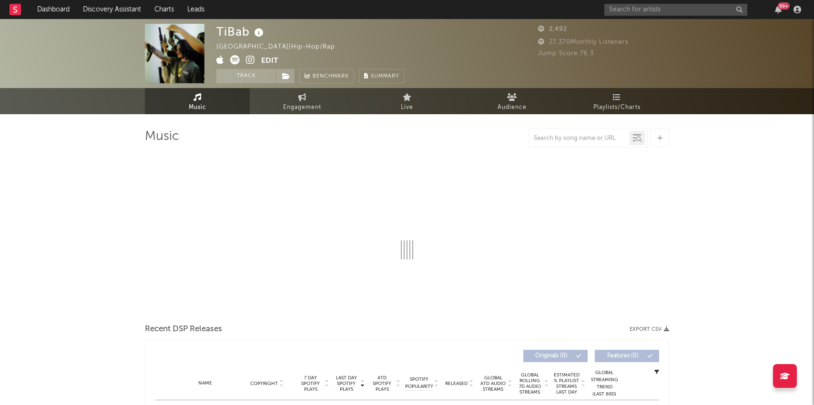
select select "1w"
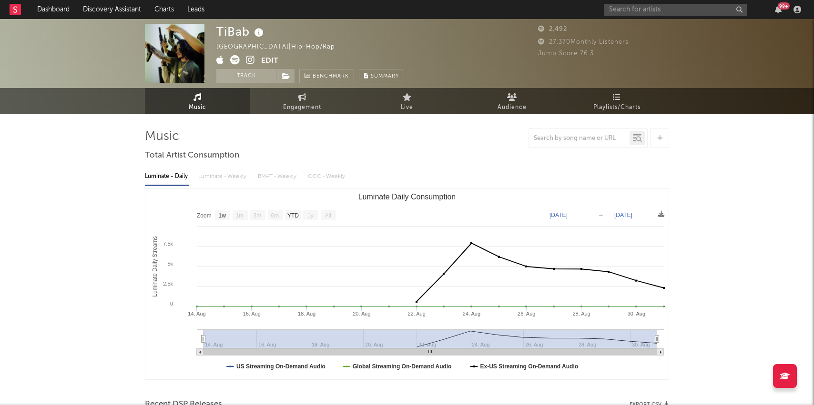
click at [251, 62] on icon at bounding box center [250, 60] width 9 height 10
click at [56, 12] on link "Dashboard" at bounding box center [53, 9] width 46 height 19
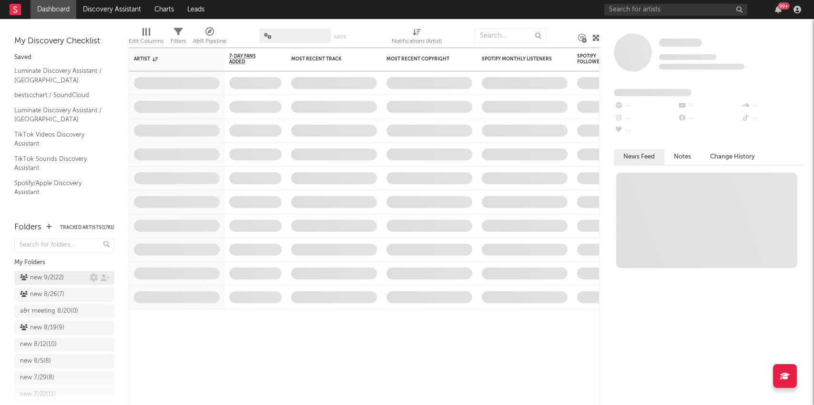
click at [45, 273] on div "new 9/2 ( 22 )" at bounding box center [42, 277] width 44 height 11
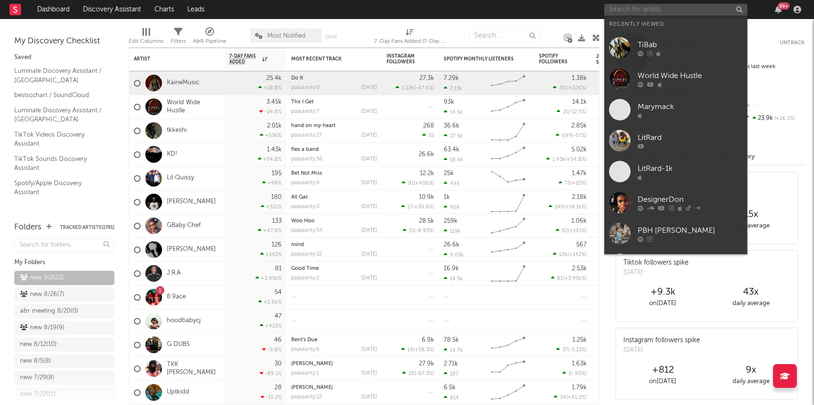
click at [637, 10] on input "text" at bounding box center [675, 10] width 143 height 12
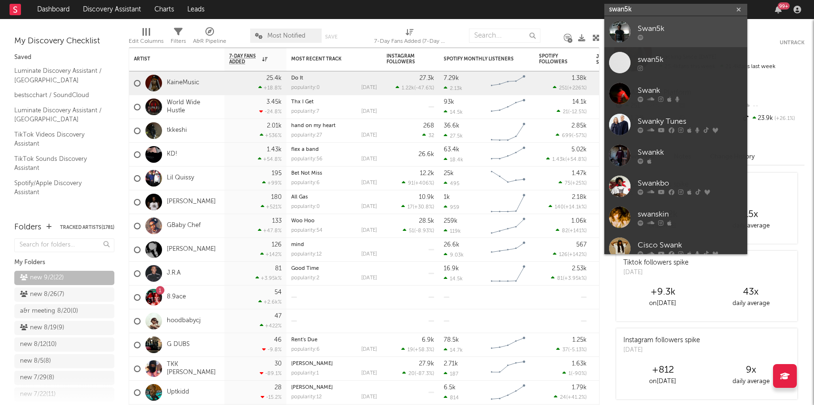
type input "swan5k"
click at [649, 33] on div "Swan5k" at bounding box center [689, 28] width 105 height 11
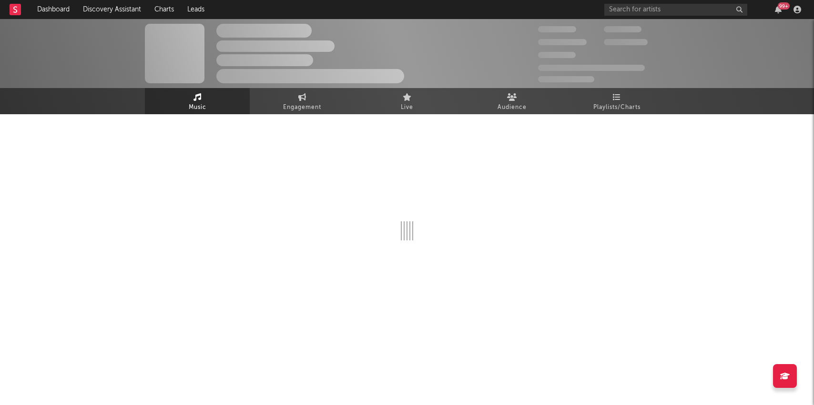
select select "1w"
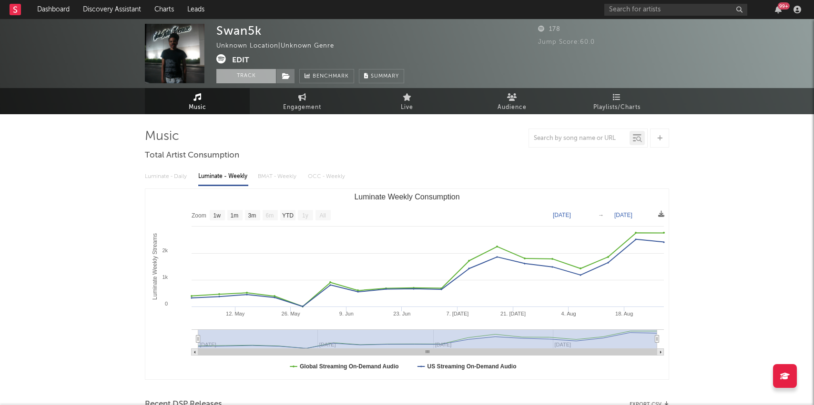
click at [234, 73] on button "Track" at bounding box center [246, 76] width 60 height 14
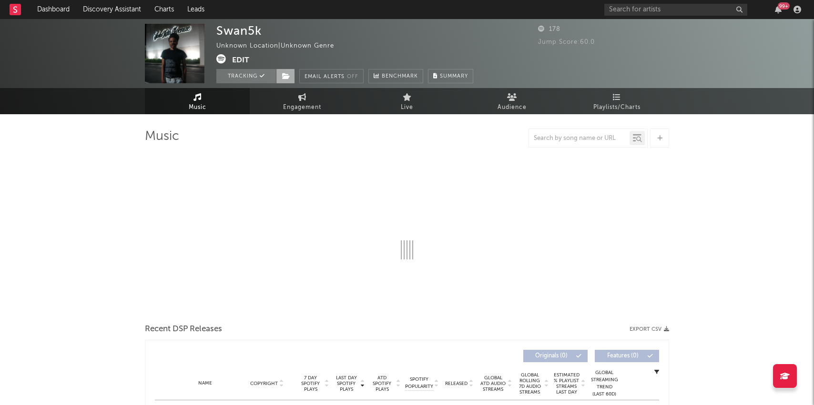
click at [287, 78] on icon at bounding box center [286, 76] width 8 height 7
select select "1w"
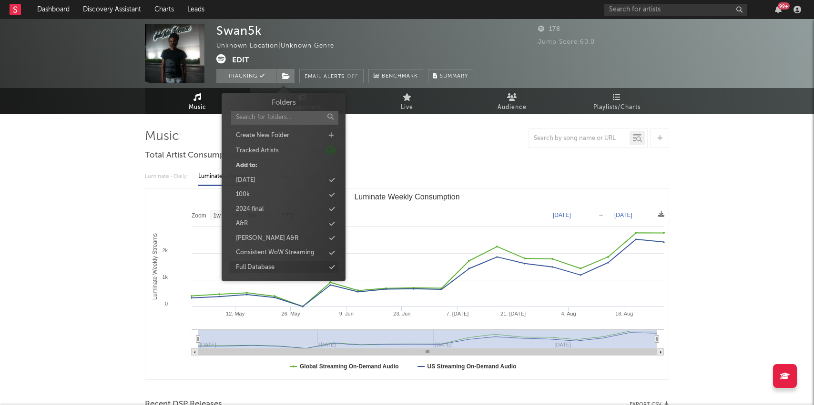
click at [268, 269] on div "Full Database" at bounding box center [255, 268] width 39 height 10
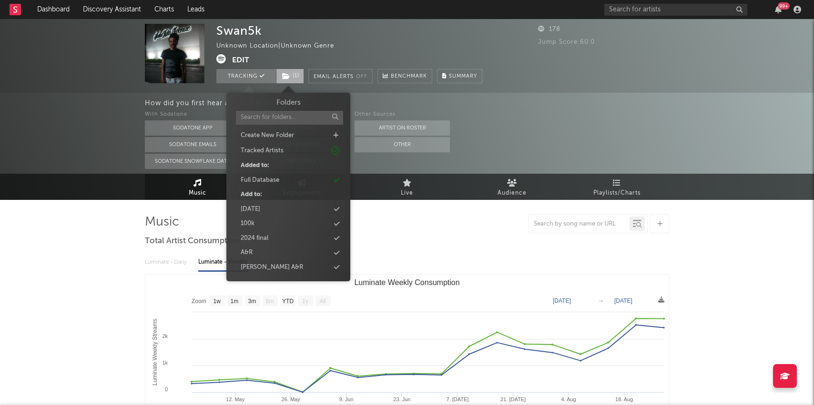
click at [288, 72] on span "( 1 )" at bounding box center [290, 76] width 28 height 14
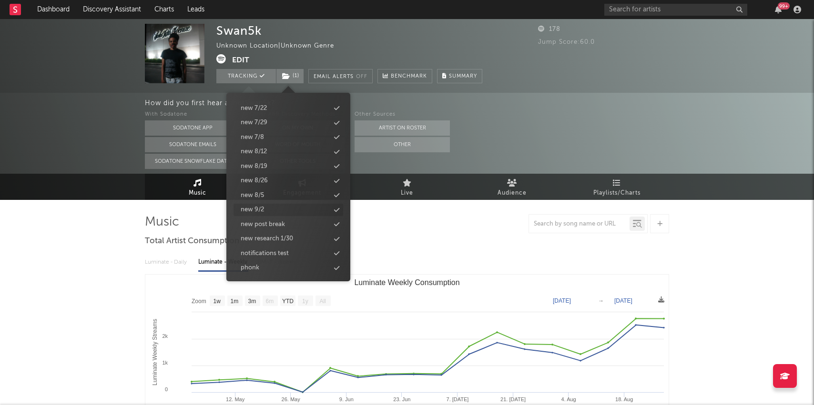
click at [261, 206] on div "new 9/2" at bounding box center [252, 210] width 23 height 10
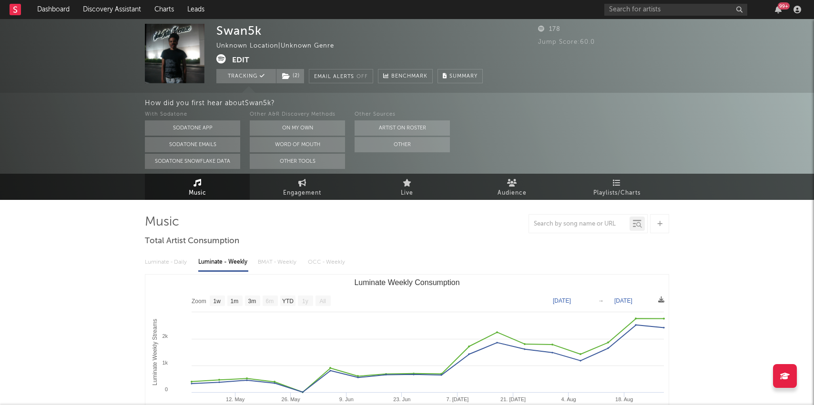
click at [117, 15] on link "Discovery Assistant" at bounding box center [111, 9] width 71 height 19
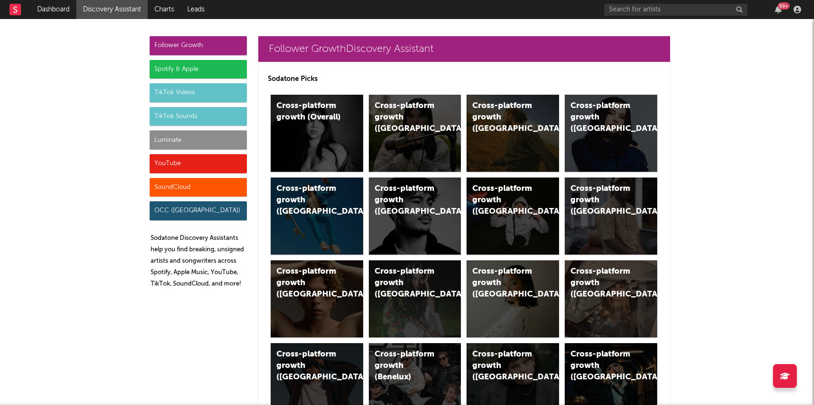
click at [178, 156] on div "YouTube" at bounding box center [198, 163] width 97 height 19
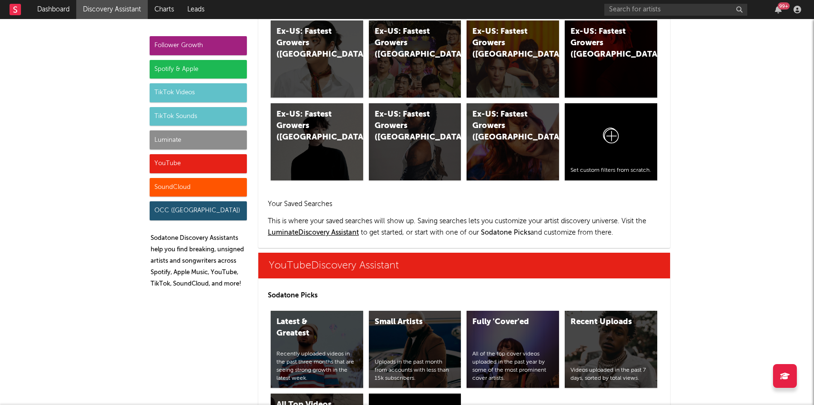
scroll to position [5424, 0]
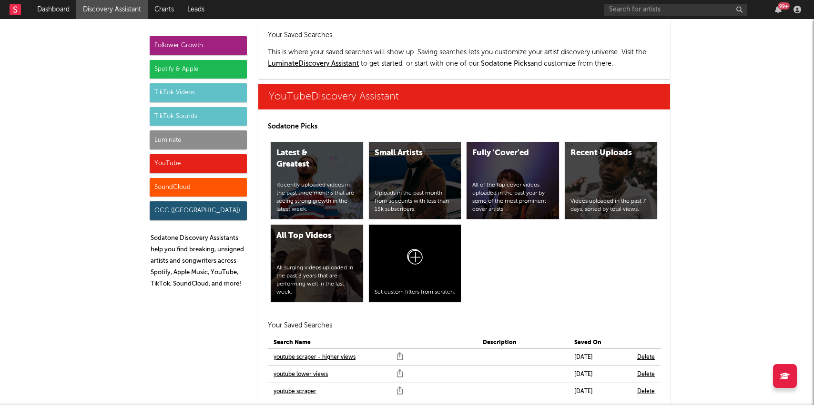
click at [287, 386] on link "youtube scraper" at bounding box center [294, 391] width 43 height 11
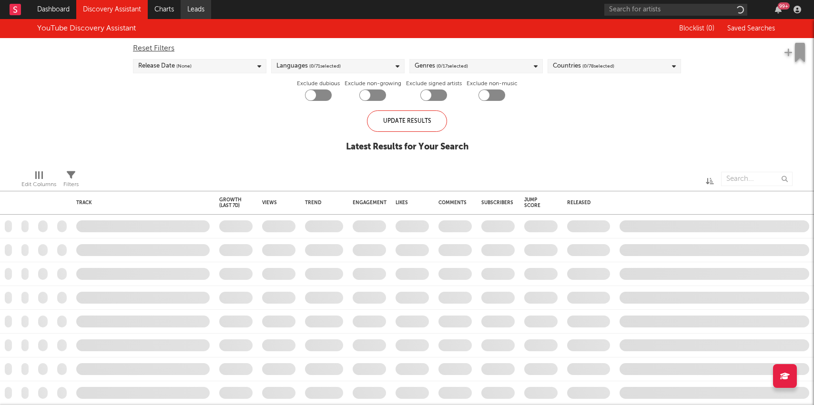
checkbox input "true"
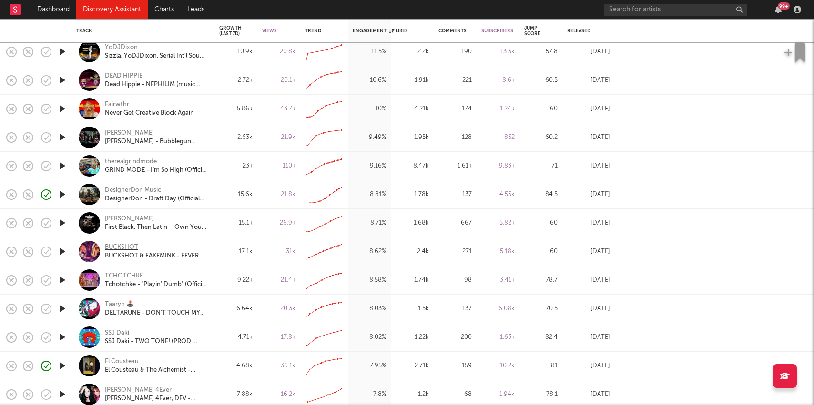
click at [108, 249] on div "BUCKSHOT" at bounding box center [121, 247] width 33 height 9
click at [91, 6] on link "Discovery Assistant" at bounding box center [111, 9] width 71 height 19
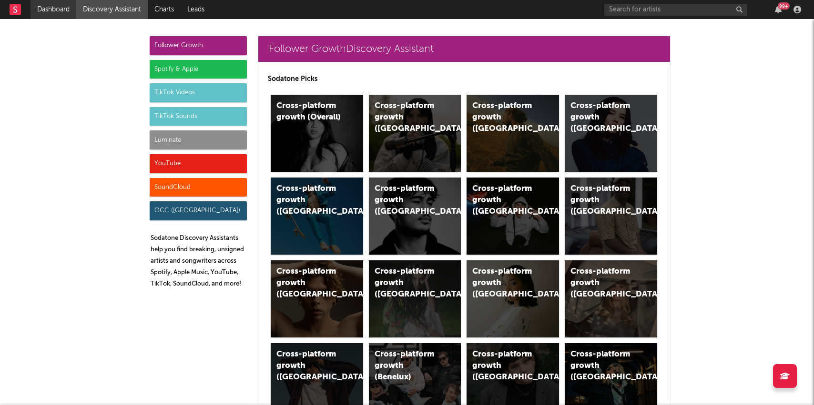
click at [62, 10] on link "Dashboard" at bounding box center [53, 9] width 46 height 19
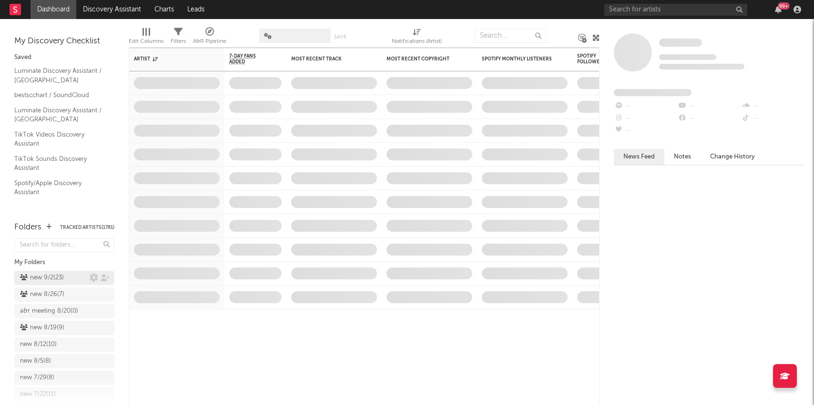
click at [41, 278] on div "new 9/2 ( 23 )" at bounding box center [42, 277] width 44 height 11
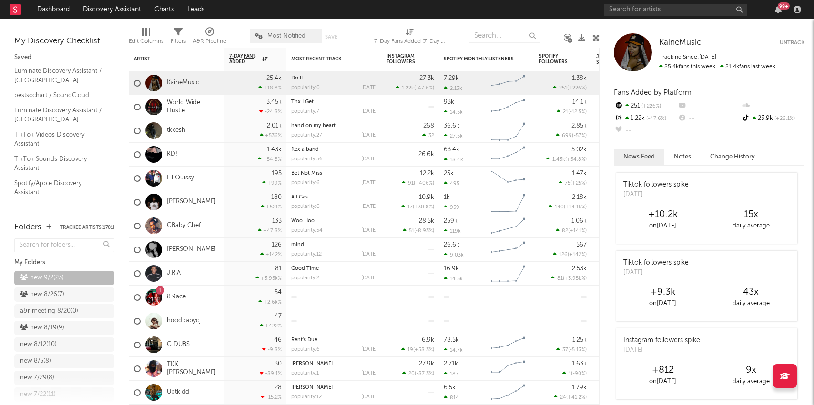
click at [173, 104] on link "World Wide Hustle" at bounding box center [193, 107] width 53 height 16
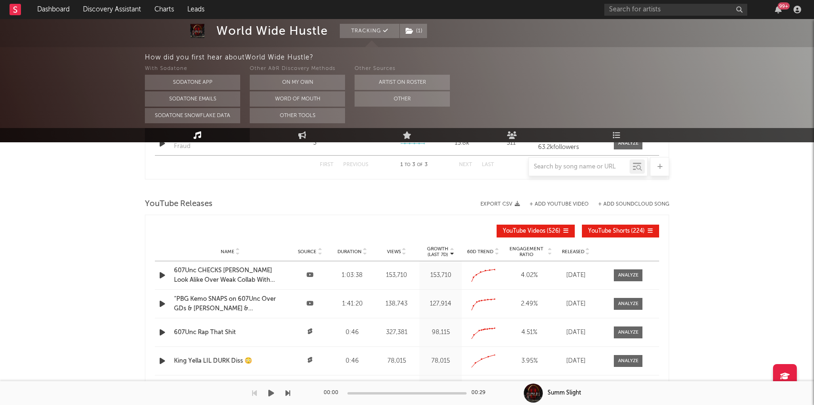
select select "6m"
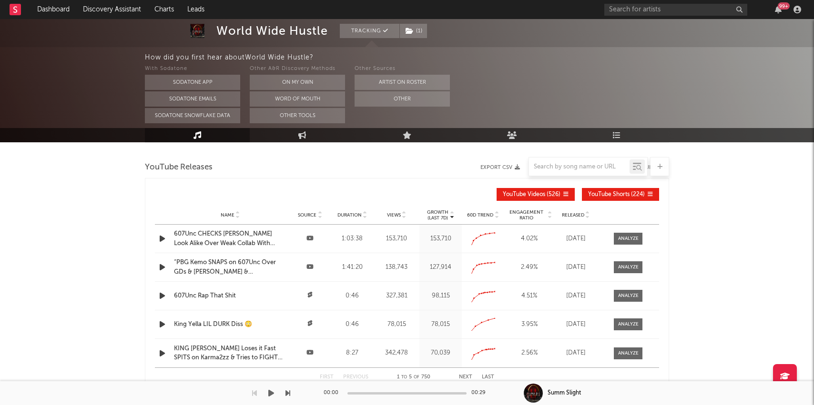
scroll to position [821, 0]
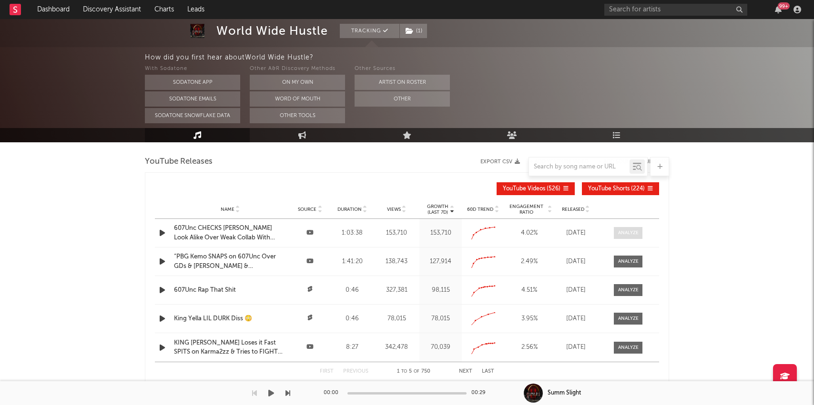
click at [628, 232] on div at bounding box center [628, 233] width 20 height 7
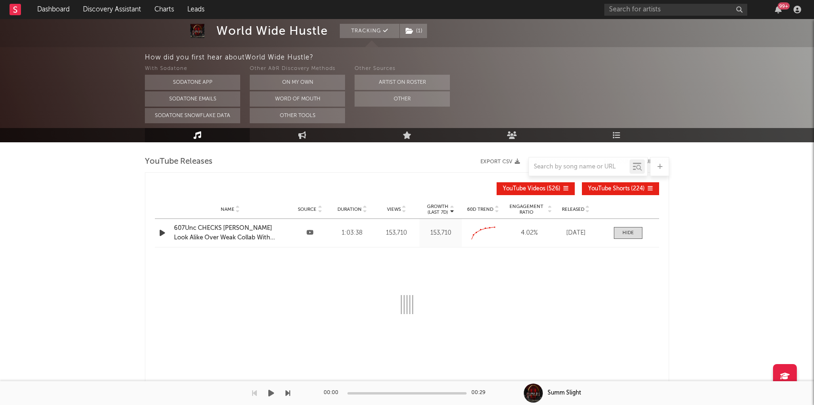
select select "All"
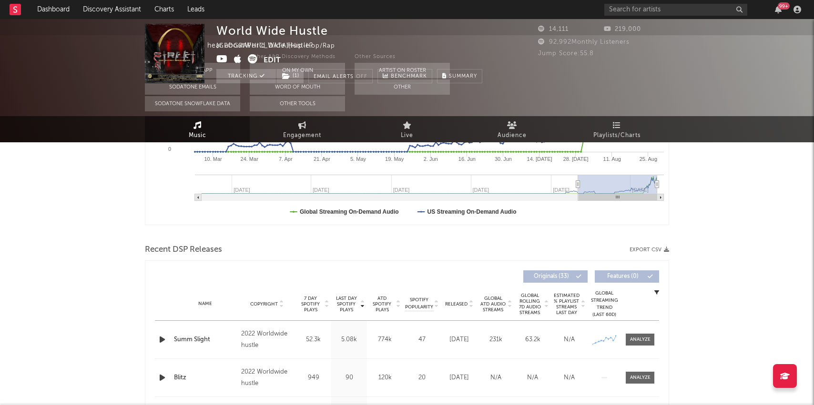
scroll to position [0, 0]
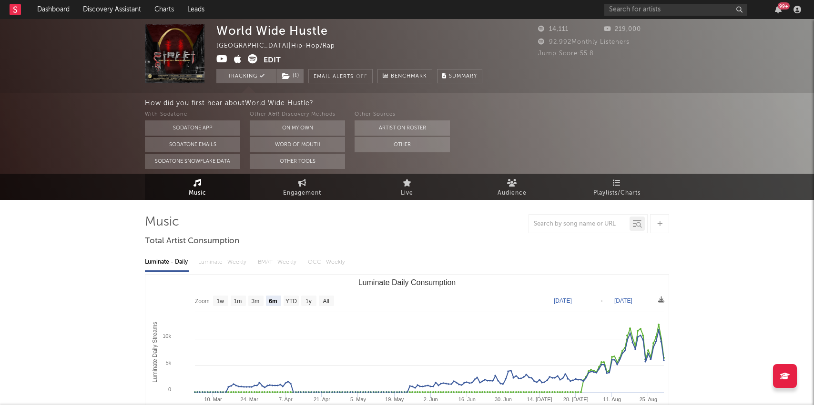
click at [220, 60] on icon at bounding box center [221, 59] width 11 height 10
click at [253, 58] on icon at bounding box center [253, 59] width 10 height 10
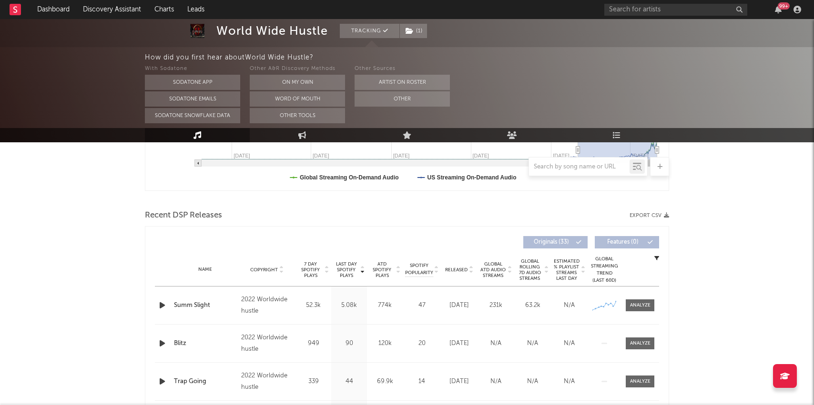
scroll to position [317, 0]
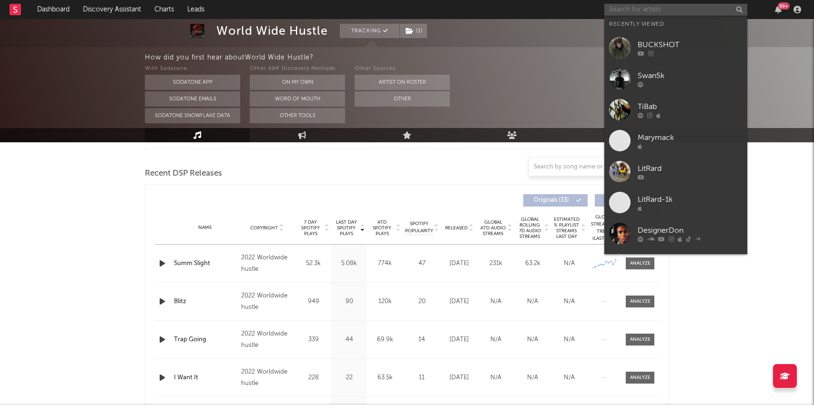
click at [625, 9] on input "text" at bounding box center [675, 10] width 143 height 12
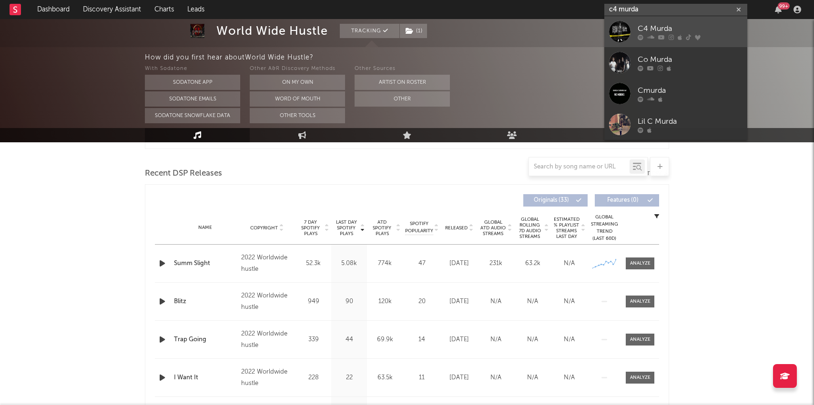
type input "c4 murda"
click at [640, 30] on div "C4 Murda" at bounding box center [689, 28] width 105 height 11
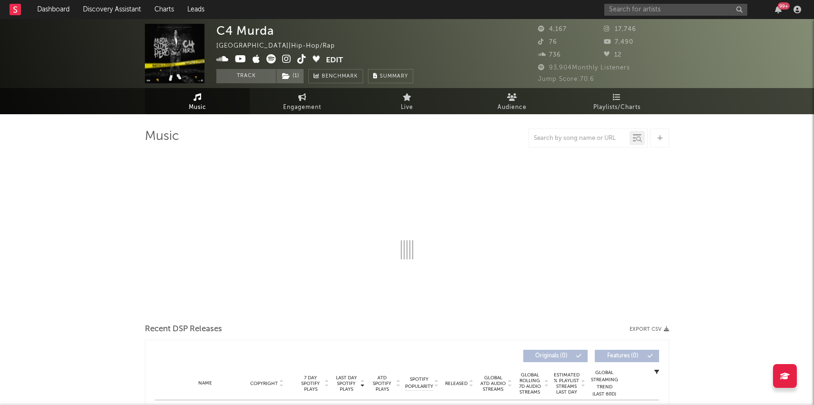
select select "6m"
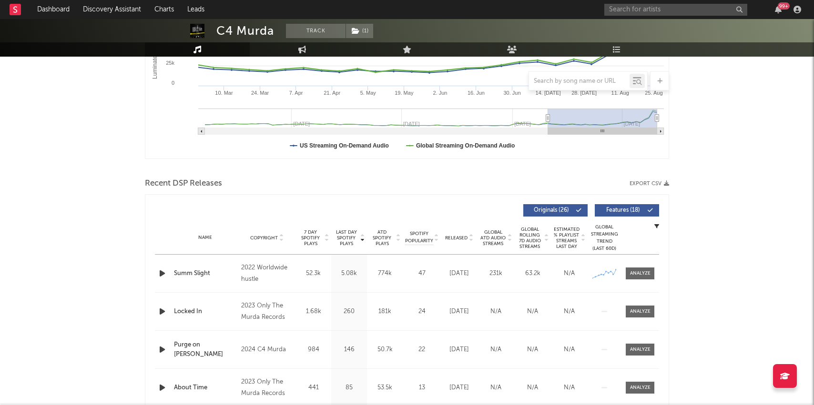
scroll to position [224, 0]
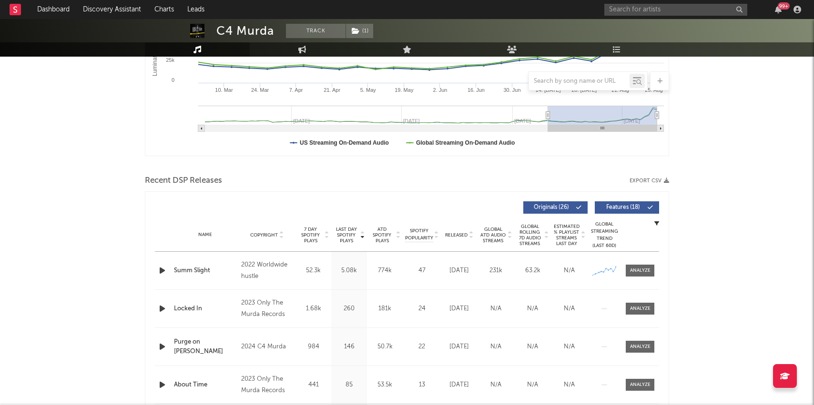
click at [641, 262] on div "Name Summ Slight Copyright 2022 Worldwide hustle Label Worldwide hustle Album N…" at bounding box center [407, 271] width 504 height 38
click at [641, 271] on div at bounding box center [640, 270] width 20 height 7
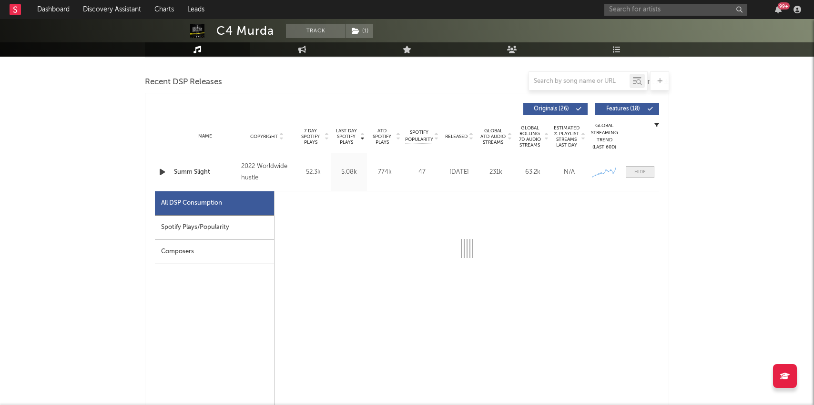
select select "6m"
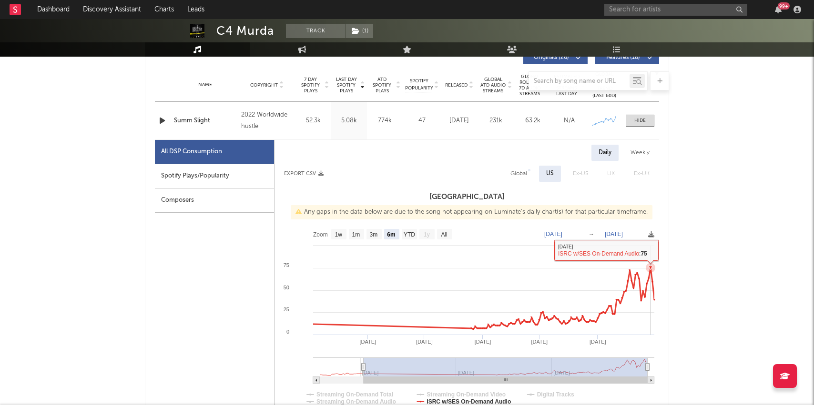
scroll to position [0, 0]
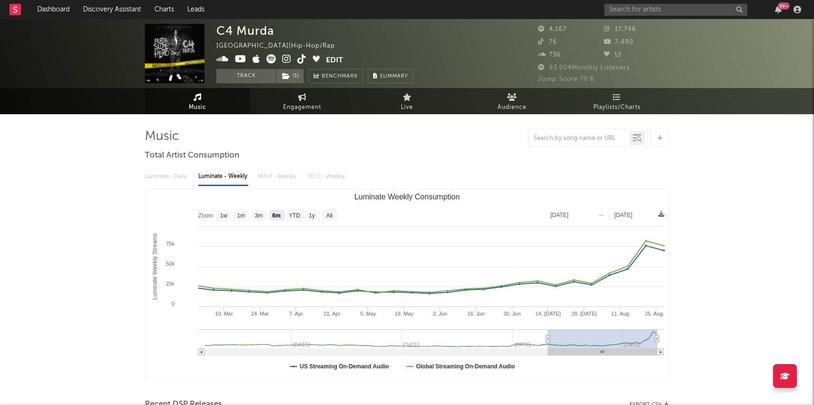
click at [288, 60] on icon at bounding box center [286, 59] width 9 height 10
click at [40, 6] on link "Dashboard" at bounding box center [53, 9] width 46 height 19
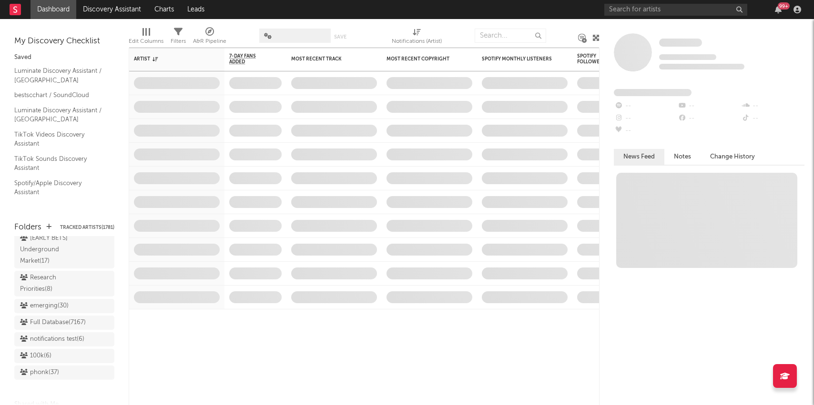
scroll to position [842, 0]
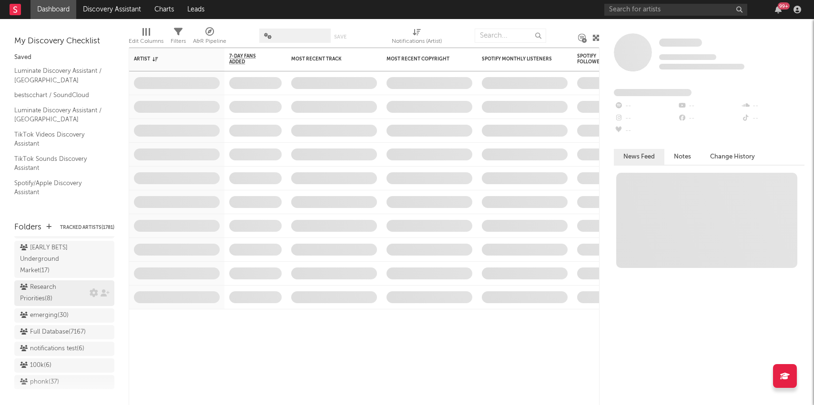
click at [60, 282] on div "Research Priorities ( 8 )" at bounding box center [53, 293] width 67 height 23
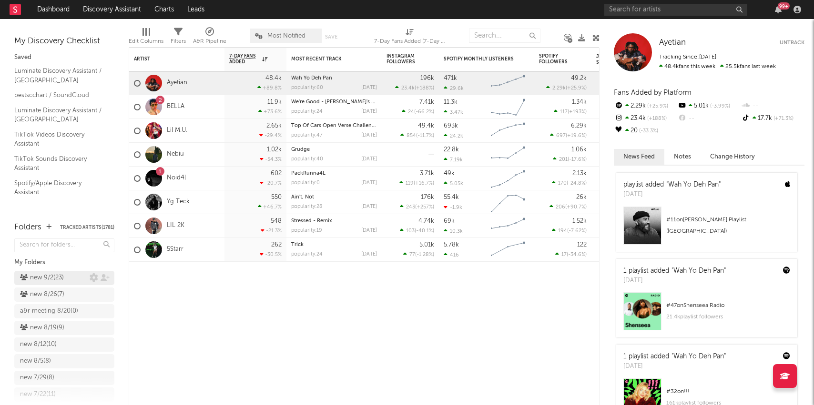
click at [60, 282] on div "new 9/2 ( 23 )" at bounding box center [42, 277] width 44 height 11
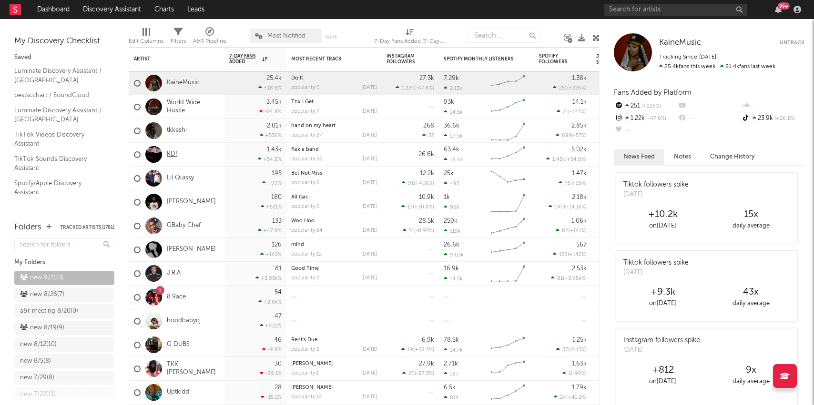
click at [167, 156] on link "KD!" at bounding box center [172, 155] width 10 height 8
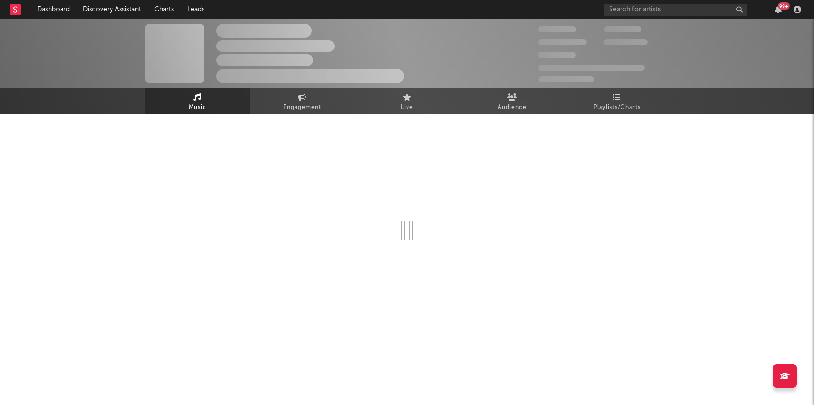
select select "1w"
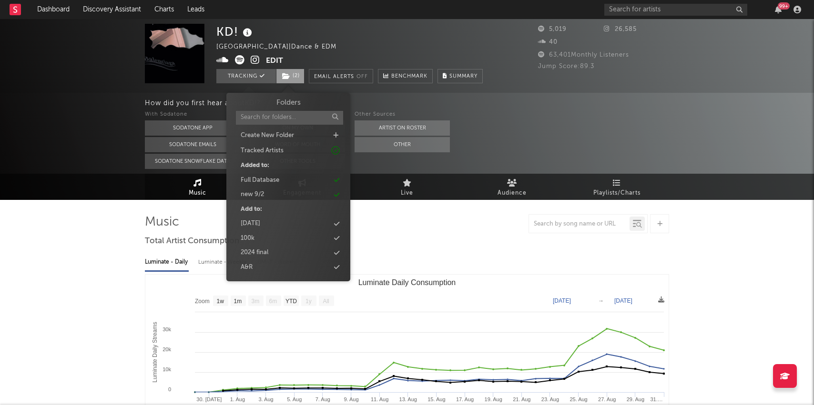
click at [290, 78] on span "( 2 )" at bounding box center [290, 76] width 29 height 14
click at [280, 193] on div "new 9/2" at bounding box center [288, 195] width 110 height 12
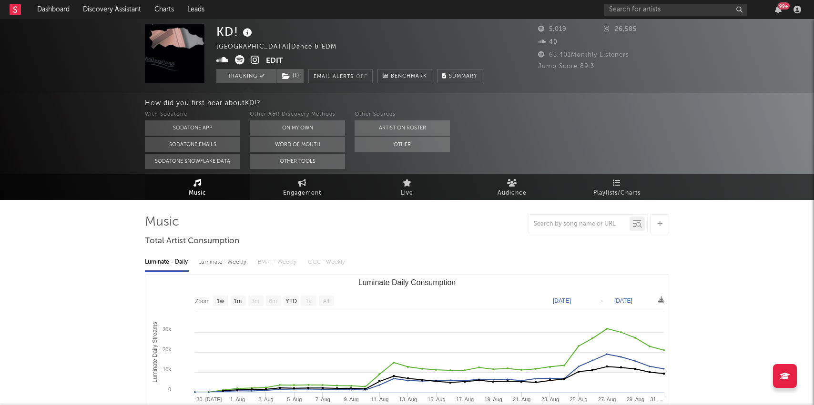
click at [73, 183] on div "Music Engagement Live Audience Playlists/Charts" at bounding box center [407, 187] width 814 height 26
click at [63, 10] on link "Dashboard" at bounding box center [53, 9] width 46 height 19
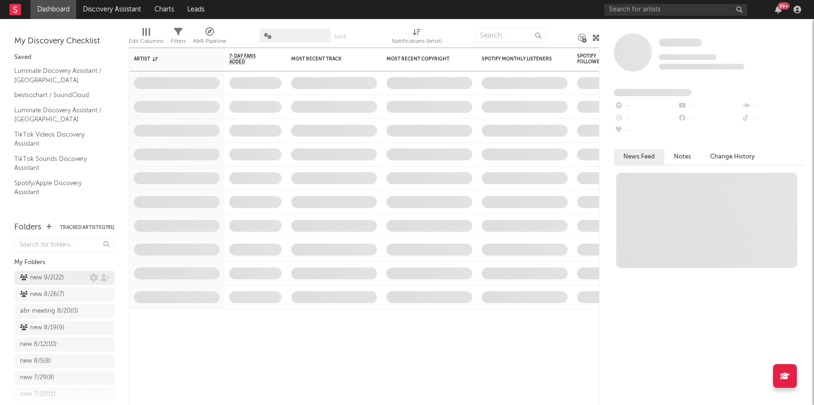
click at [54, 278] on div "new 9/2 ( 22 )" at bounding box center [42, 277] width 44 height 11
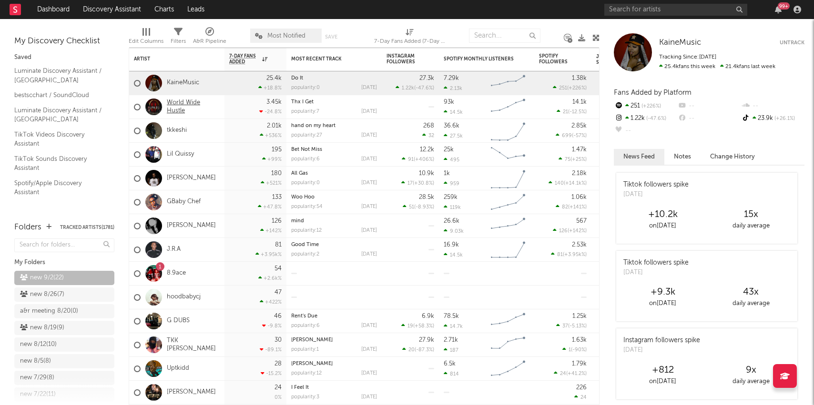
click at [193, 104] on link "World Wide Hustle" at bounding box center [193, 107] width 53 height 16
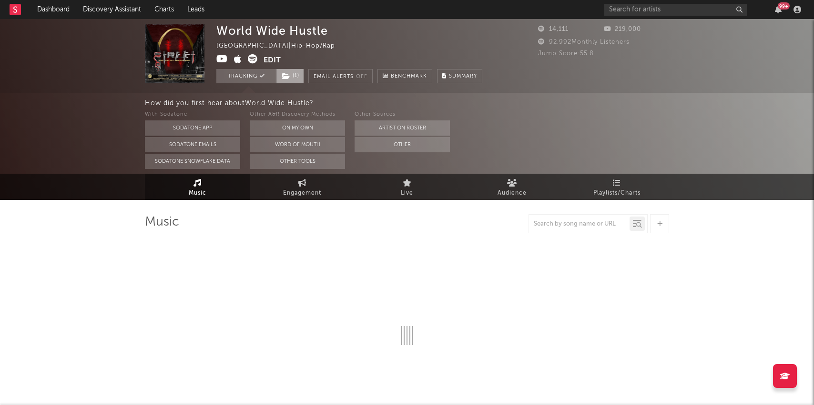
select select "6m"
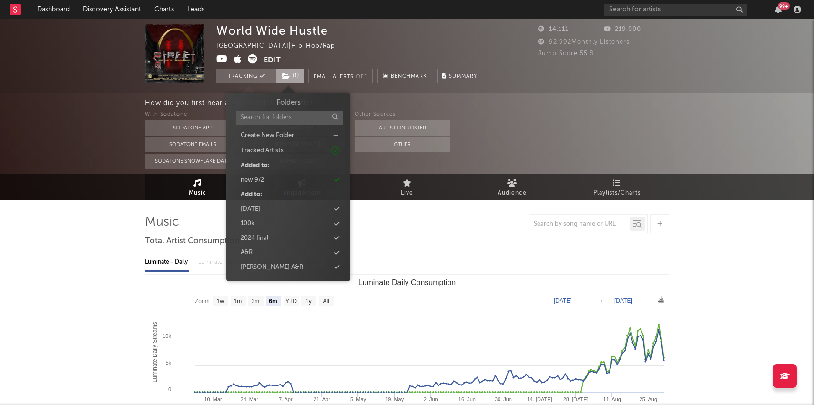
click at [294, 78] on span "( 1 )" at bounding box center [290, 76] width 28 height 14
click at [271, 178] on div "new 9/2" at bounding box center [288, 180] width 110 height 12
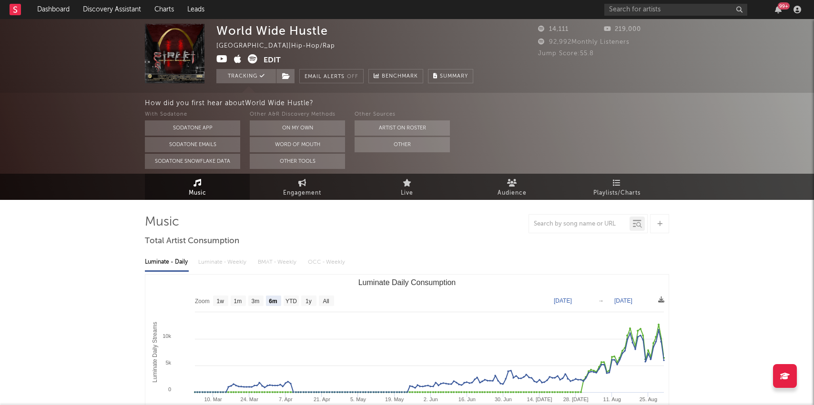
click at [19, 99] on div "How did you first hear about World Wide Hustle ? With Sodatone Sodatone App Sod…" at bounding box center [407, 133] width 814 height 81
click at [51, 9] on link "Dashboard" at bounding box center [53, 9] width 46 height 19
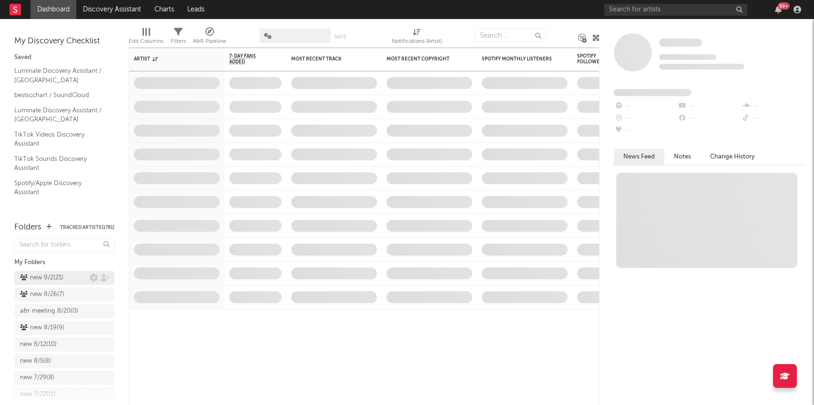
click at [52, 276] on div "new 9/2 ( 21 )" at bounding box center [41, 277] width 43 height 11
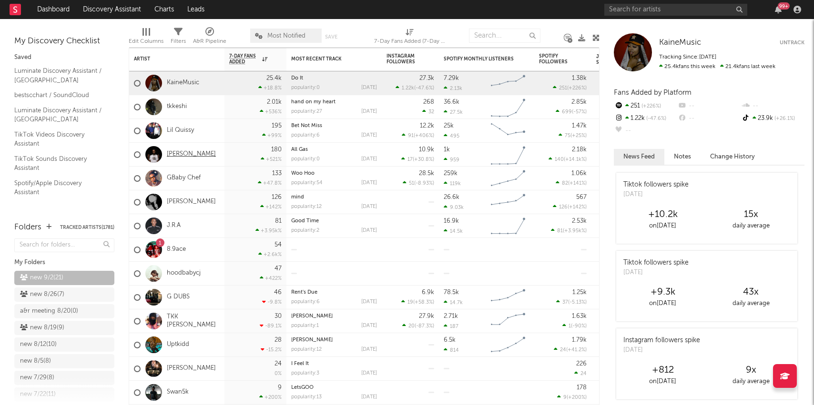
click at [175, 154] on link "Lil Snipe" at bounding box center [191, 155] width 49 height 8
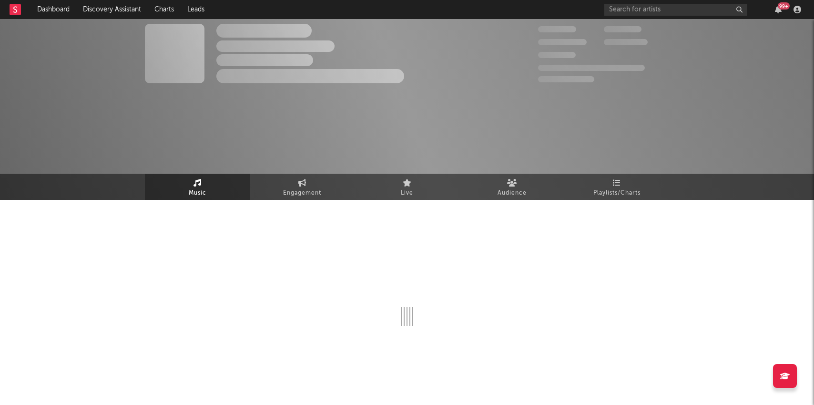
select select "1w"
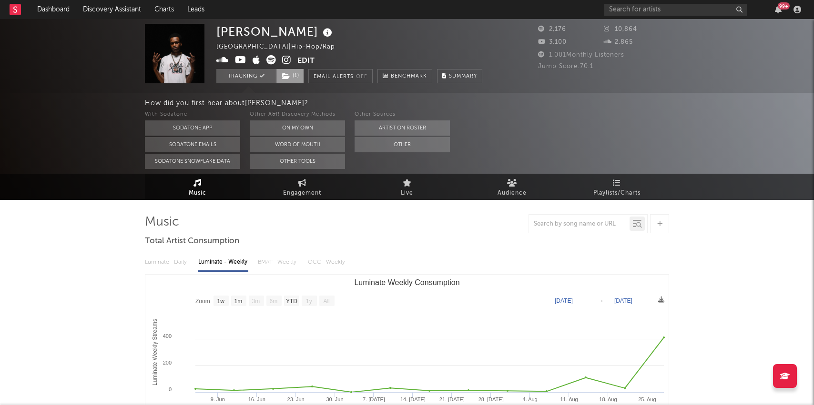
click at [298, 79] on span "( 1 )" at bounding box center [290, 76] width 28 height 14
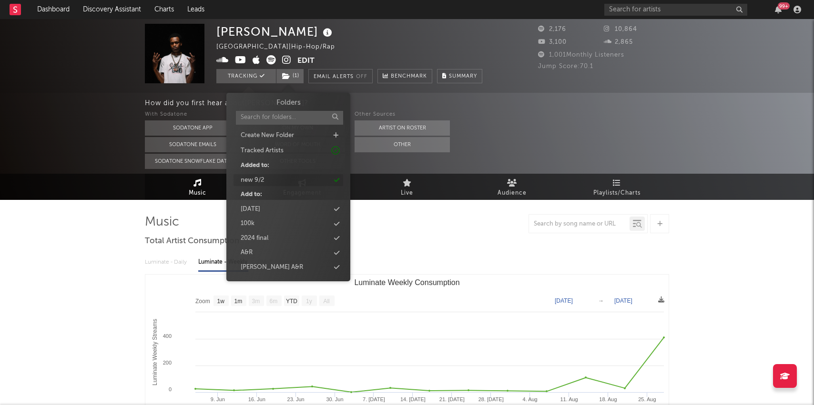
click at [285, 182] on div "new 9/2" at bounding box center [288, 180] width 110 height 12
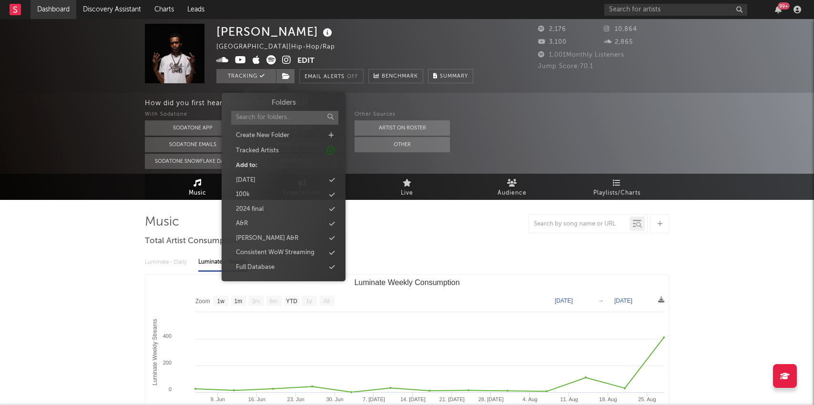
click at [55, 7] on link "Dashboard" at bounding box center [53, 9] width 46 height 19
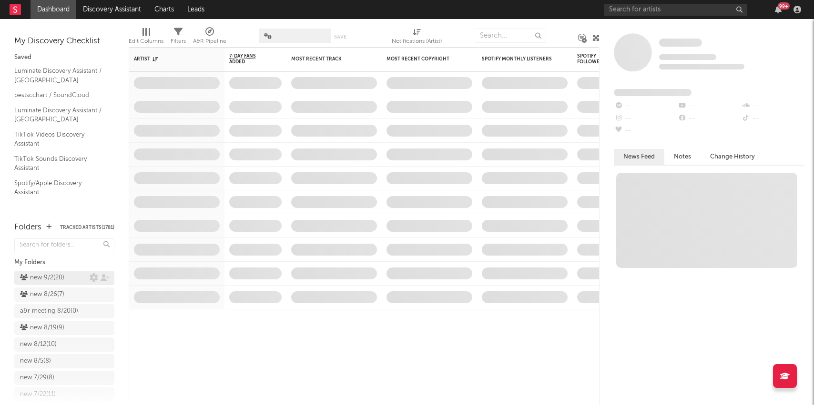
click at [54, 277] on div "new 9/2 ( 20 )" at bounding box center [42, 277] width 44 height 11
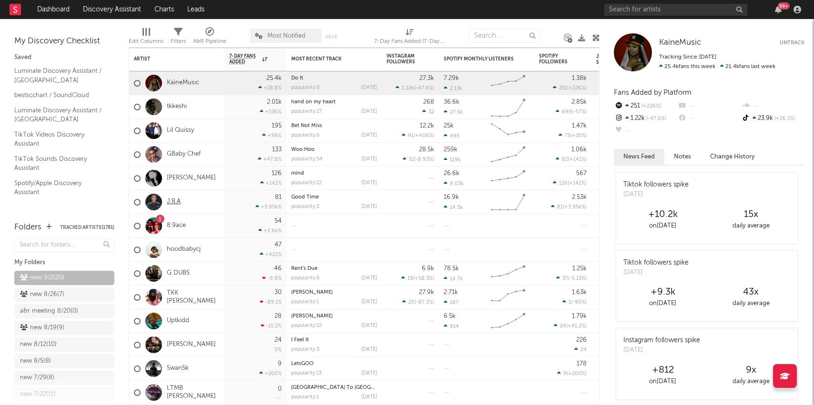
click at [175, 202] on link "J.R.A" at bounding box center [174, 202] width 14 height 8
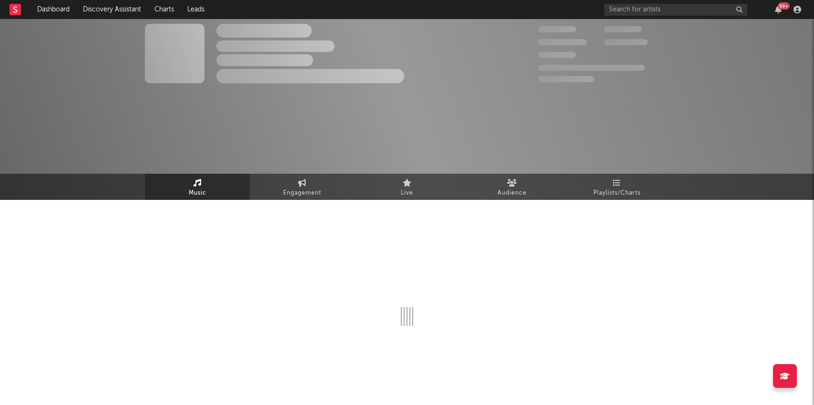
select select "1w"
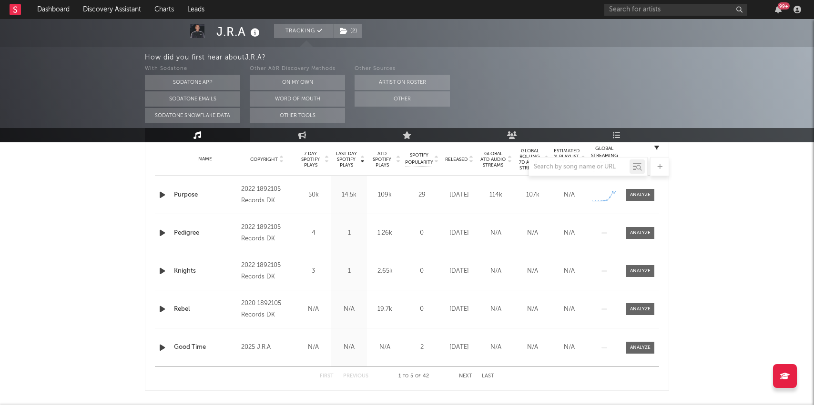
scroll to position [386, 0]
click at [634, 197] on div at bounding box center [640, 194] width 20 height 7
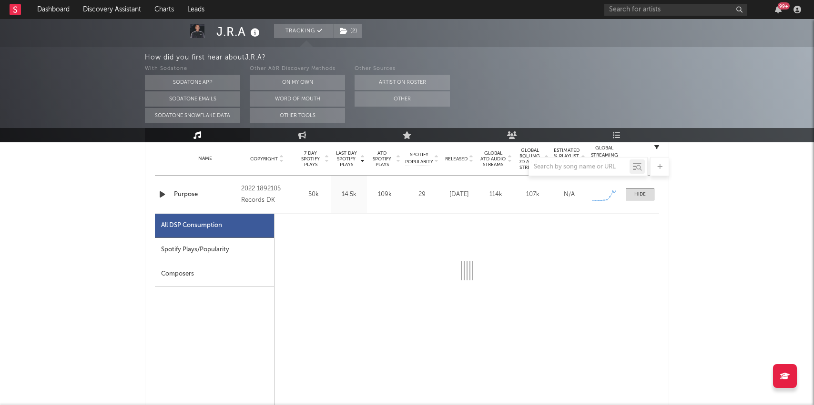
select select "1w"
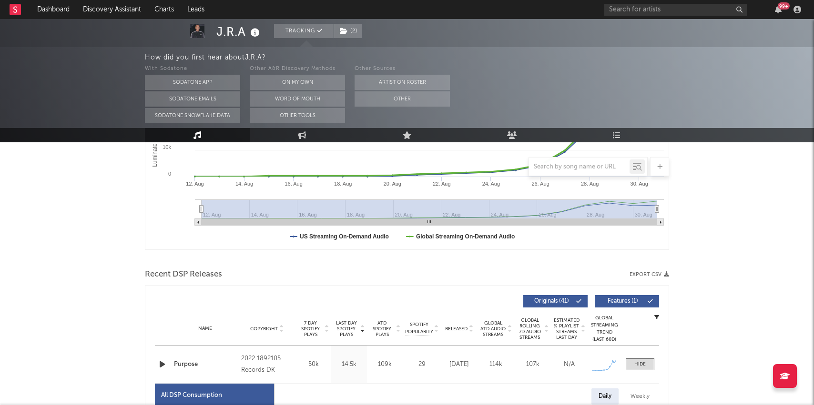
scroll to position [226, 0]
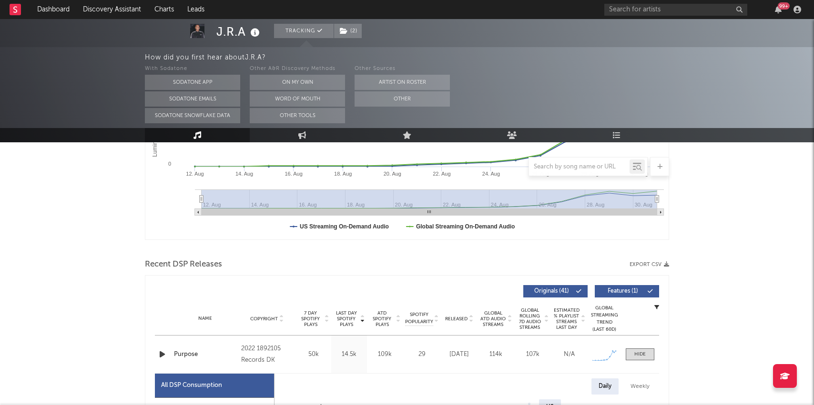
click at [161, 355] on icon "button" at bounding box center [162, 355] width 10 height 12
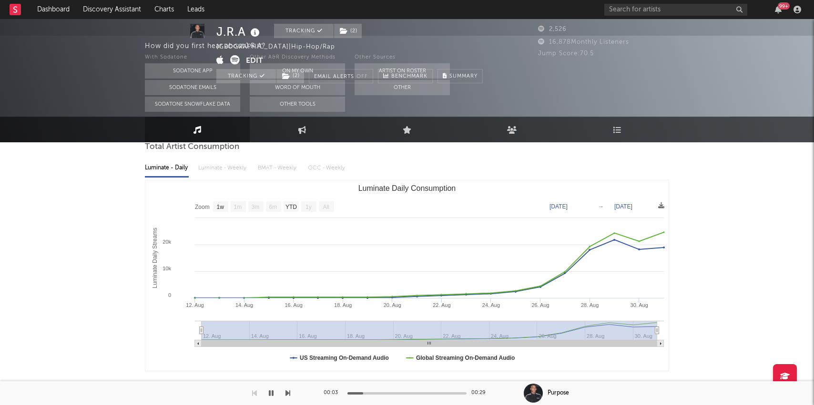
scroll to position [0, 0]
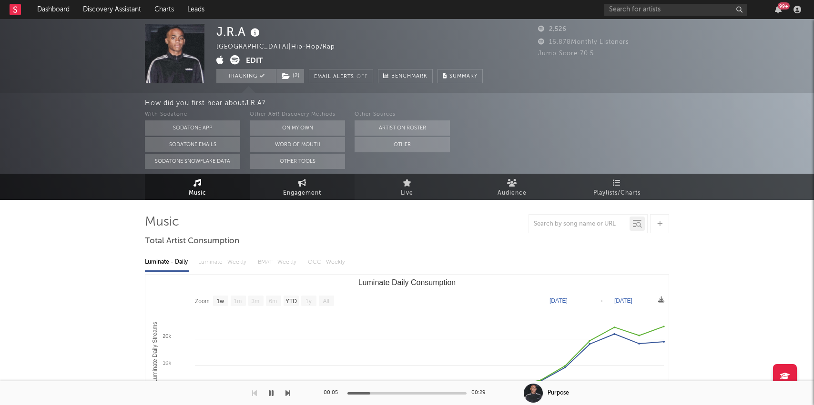
click at [292, 183] on link "Engagement" at bounding box center [302, 187] width 105 height 26
select select "1w"
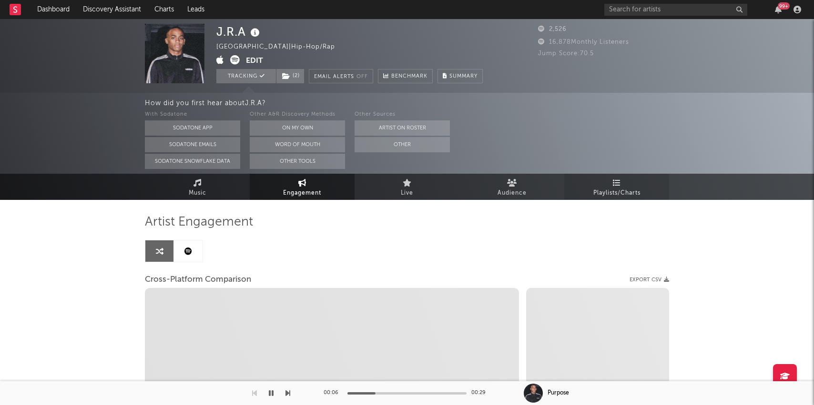
select select "1m"
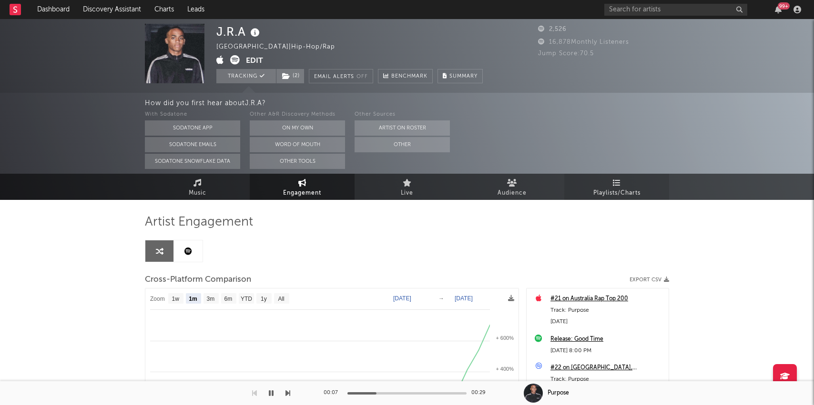
click at [628, 199] on link "Playlists/Charts" at bounding box center [616, 187] width 105 height 26
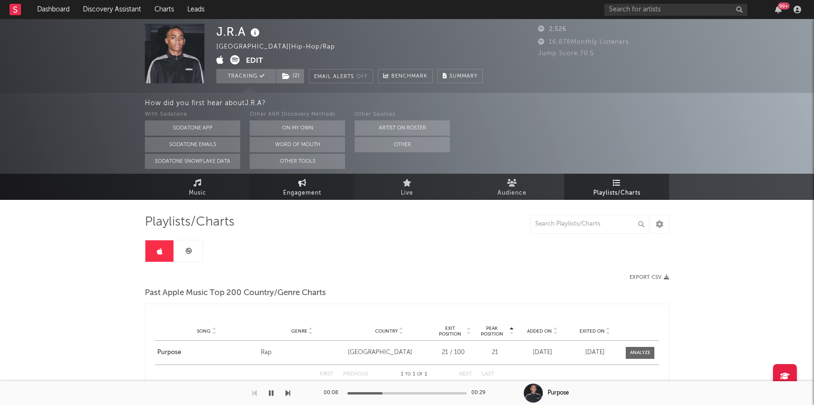
click at [312, 182] on link "Engagement" at bounding box center [302, 187] width 105 height 26
select select "1w"
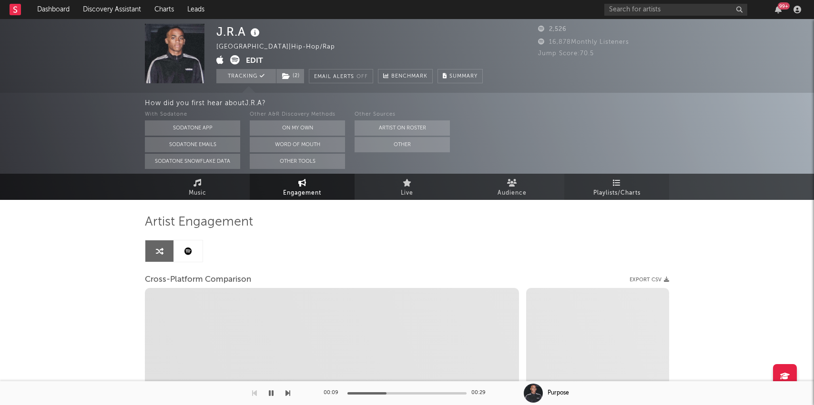
click at [629, 191] on span "Playlists/Charts" at bounding box center [616, 193] width 47 height 11
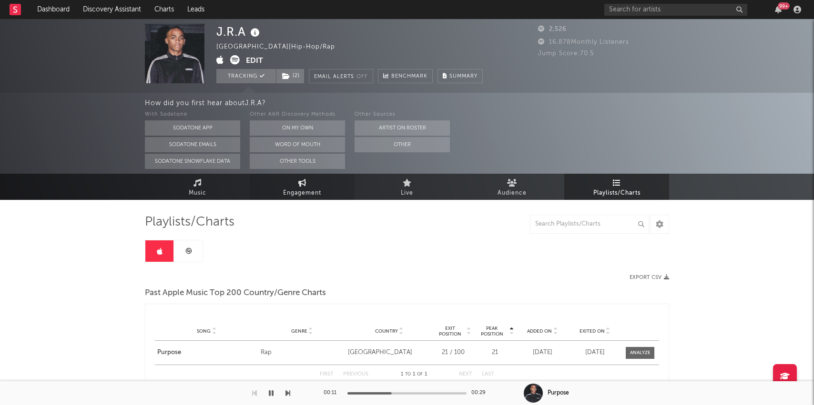
click at [284, 197] on span "Engagement" at bounding box center [302, 193] width 38 height 11
select select "1w"
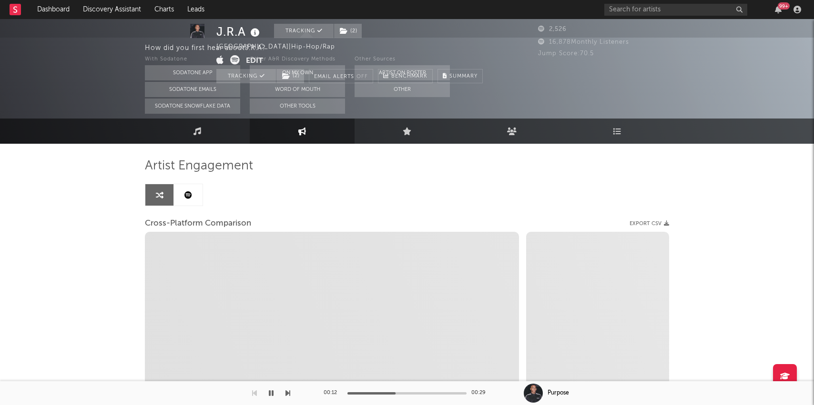
select select "1m"
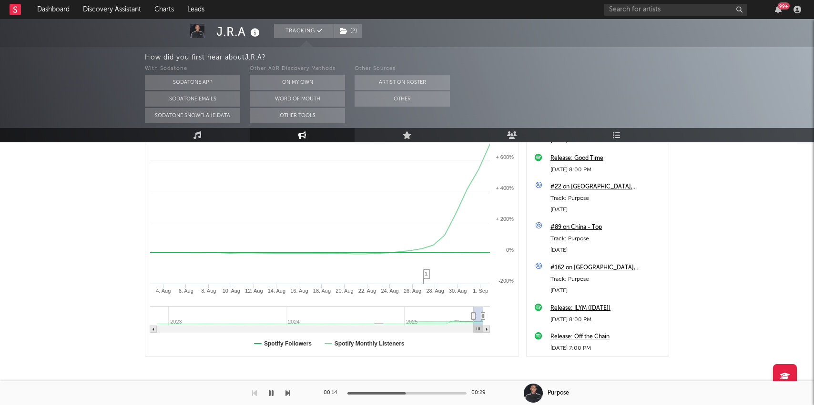
scroll to position [200, 0]
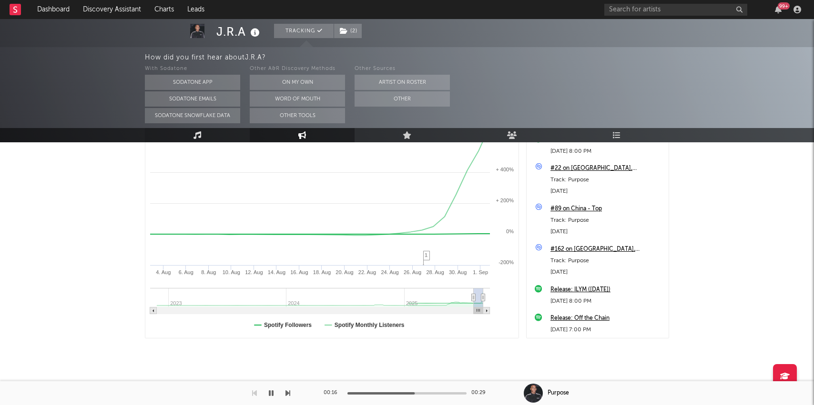
click at [188, 135] on link "Music" at bounding box center [197, 135] width 105 height 14
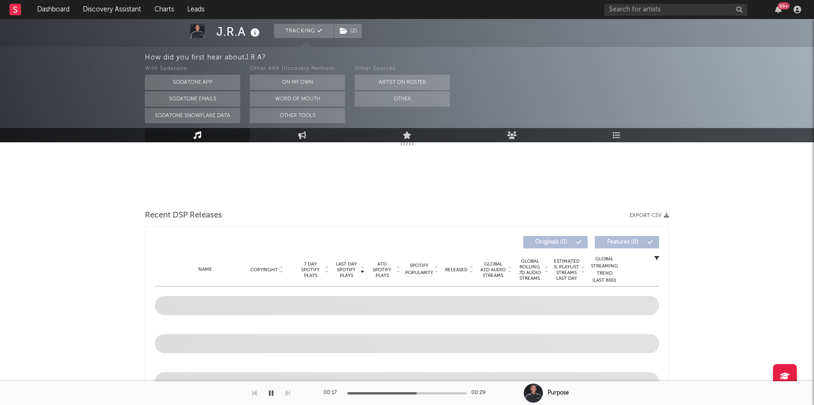
select select "1w"
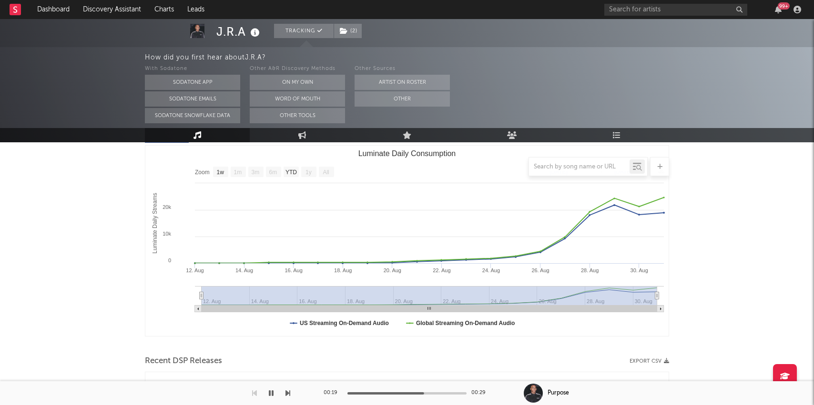
scroll to position [131, 0]
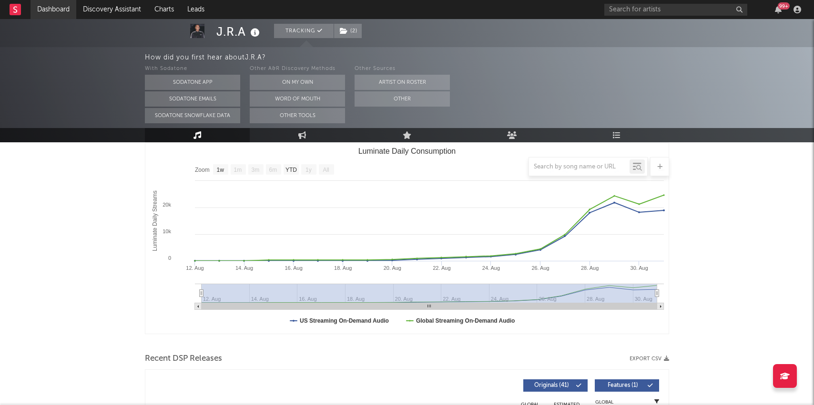
click at [48, 10] on link "Dashboard" at bounding box center [53, 9] width 46 height 19
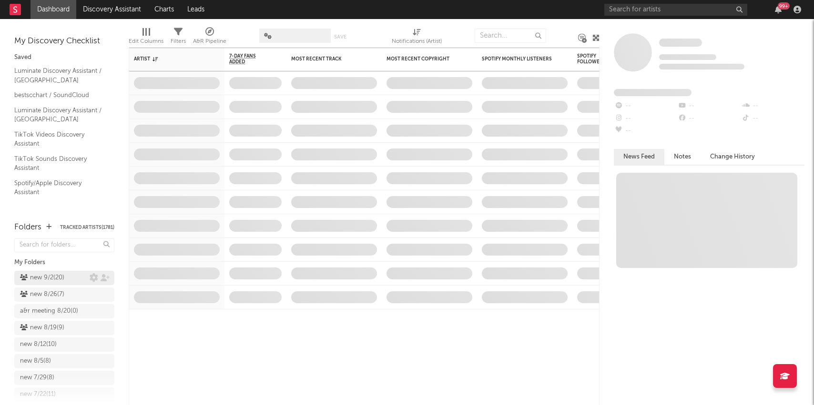
click at [47, 276] on div "new 9/2 ( 20 )" at bounding box center [42, 277] width 44 height 11
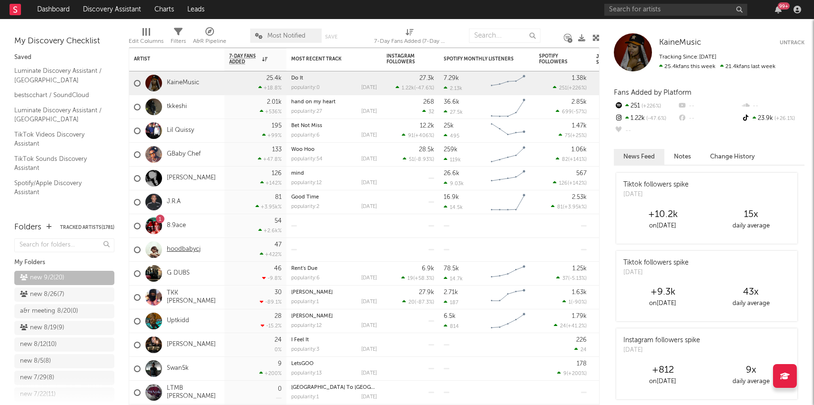
click at [192, 249] on link "hoodbabycj" at bounding box center [184, 250] width 34 height 8
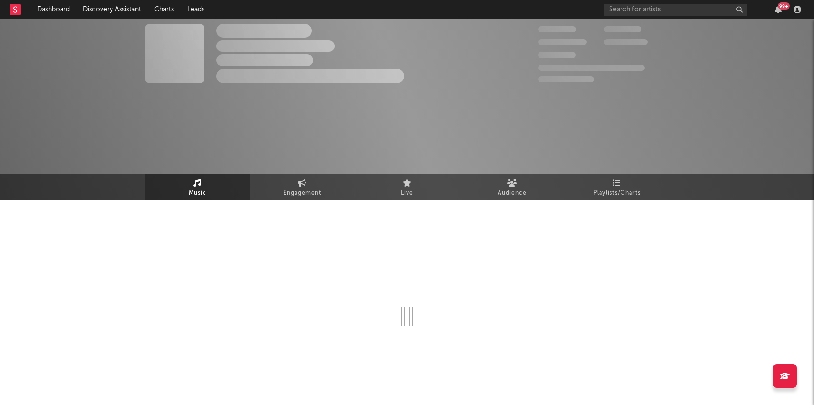
select select "1w"
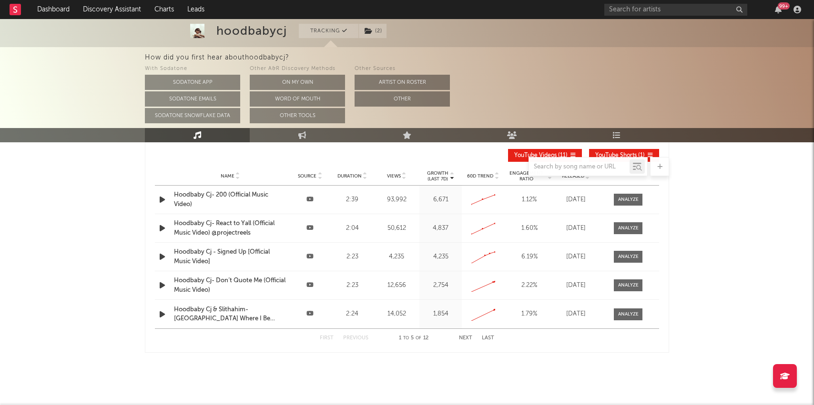
scroll to position [353, 0]
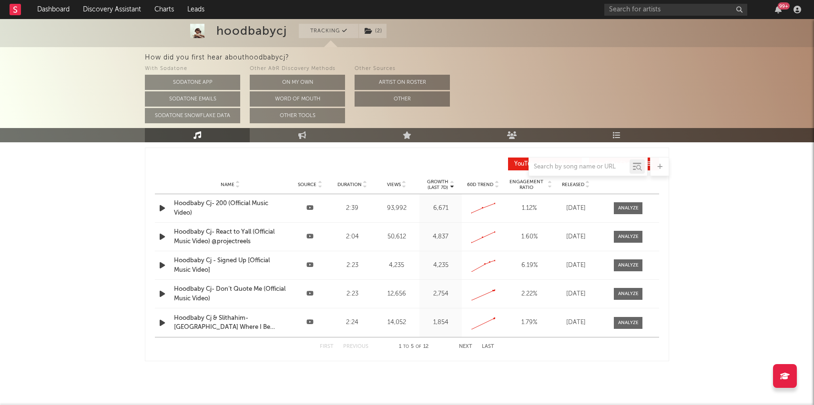
click at [577, 183] on span "Released" at bounding box center [573, 185] width 22 height 6
click at [240, 203] on div "Hoodbaby Cj - Signed Up [Official Music Video]" at bounding box center [230, 208] width 112 height 19
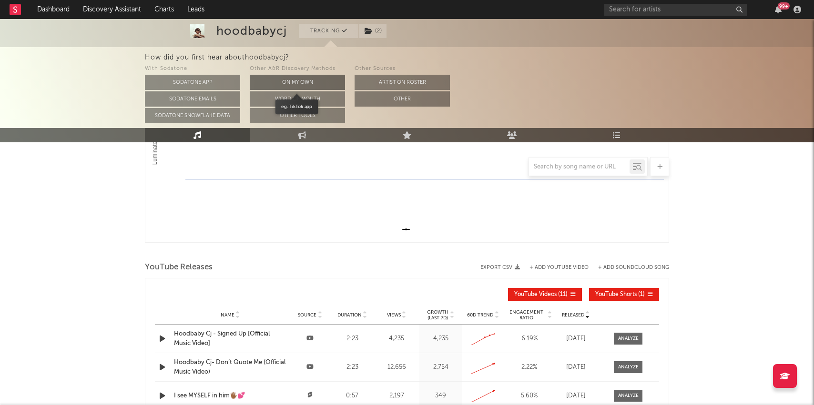
scroll to position [0, 0]
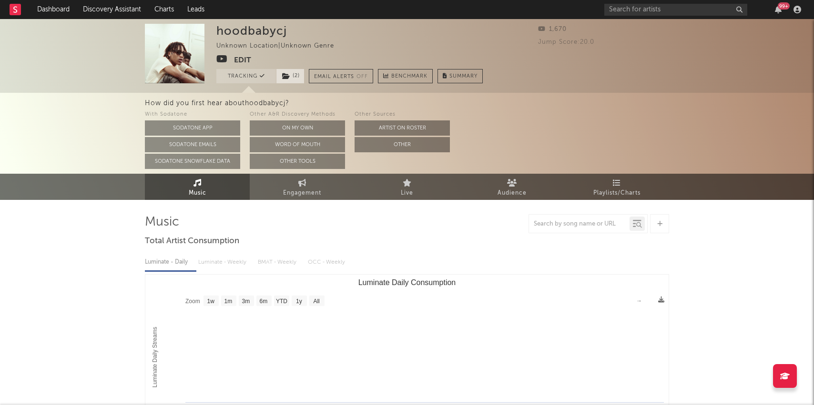
click at [296, 75] on span "( 2 )" at bounding box center [290, 76] width 29 height 14
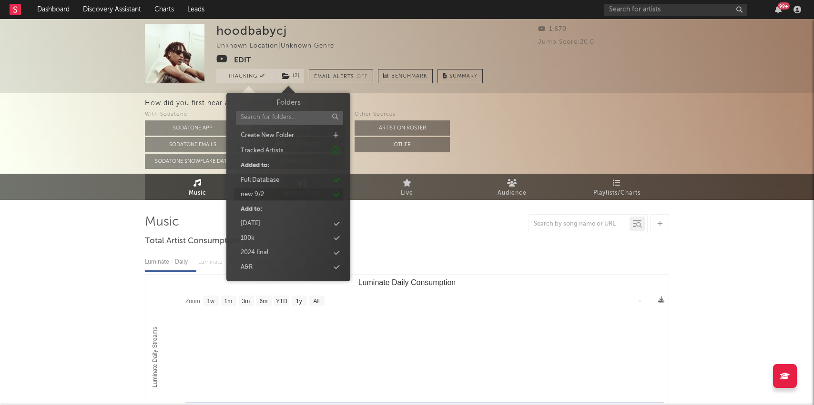
click at [278, 190] on div "new 9/2" at bounding box center [288, 195] width 110 height 12
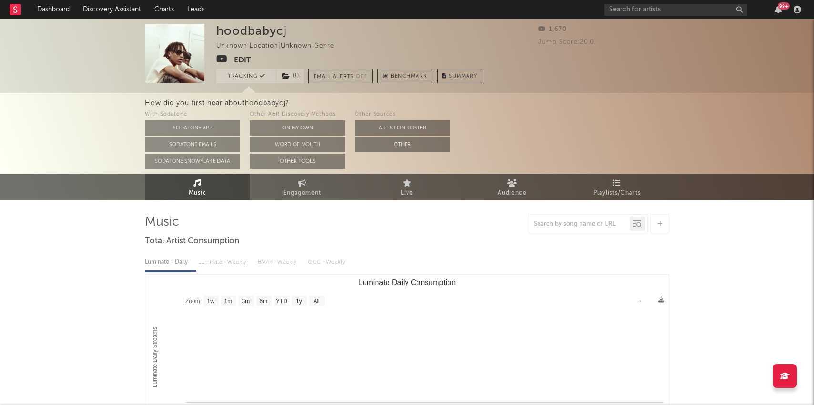
drag, startPoint x: 87, startPoint y: 222, endPoint x: 90, endPoint y: 204, distance: 17.8
click at [87, 216] on div "hoodbabycj Unknown Location | Unknown Genre Edit Tracking ( 1 ) Email Alerts Of…" at bounding box center [407, 402] width 814 height 767
click at [56, 13] on link "Dashboard" at bounding box center [53, 9] width 46 height 19
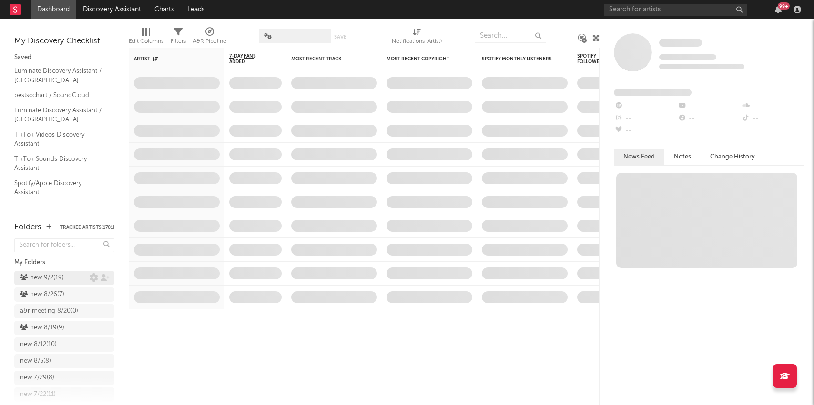
click at [42, 280] on div "new 9/2 ( 19 )" at bounding box center [42, 277] width 44 height 11
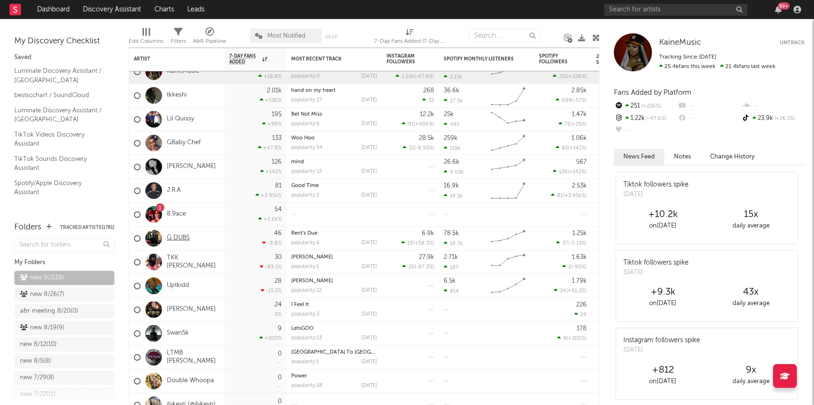
click at [174, 238] on link "G DUBS" at bounding box center [178, 238] width 23 height 8
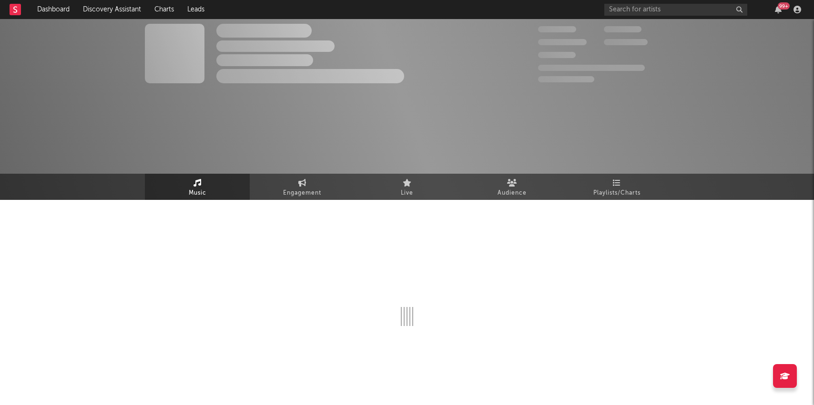
select select "6m"
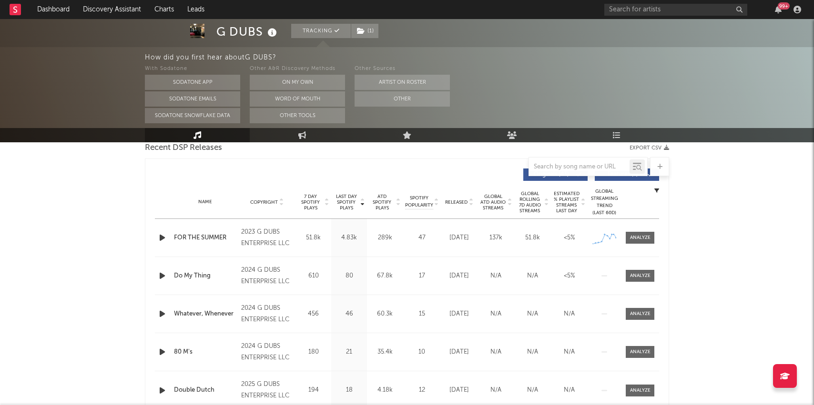
scroll to position [358, 0]
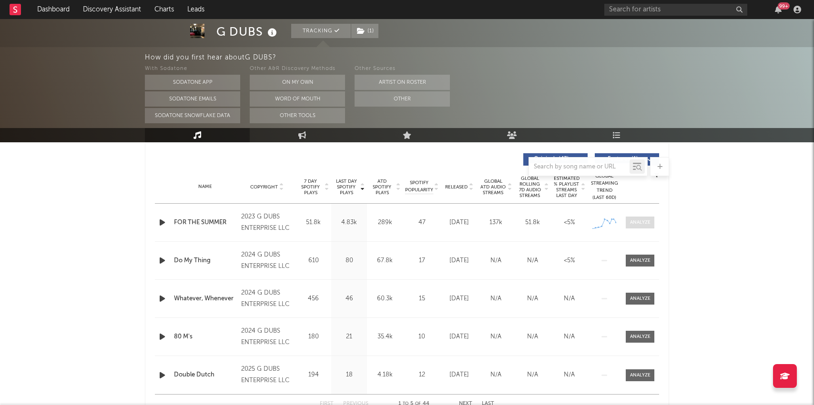
click at [641, 218] on span at bounding box center [639, 223] width 29 height 12
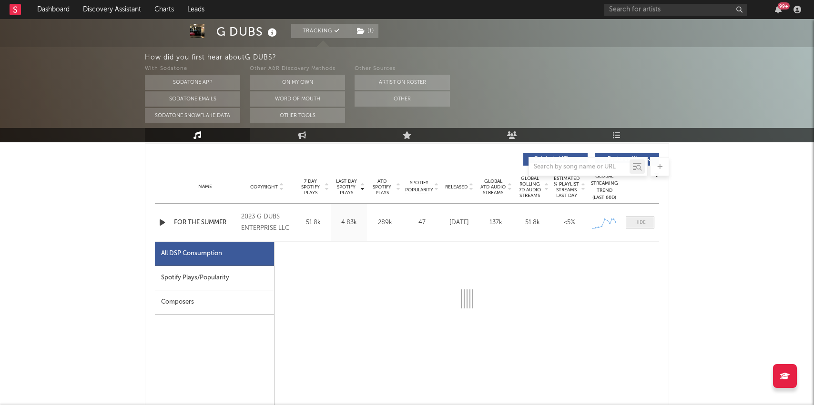
select select "1w"
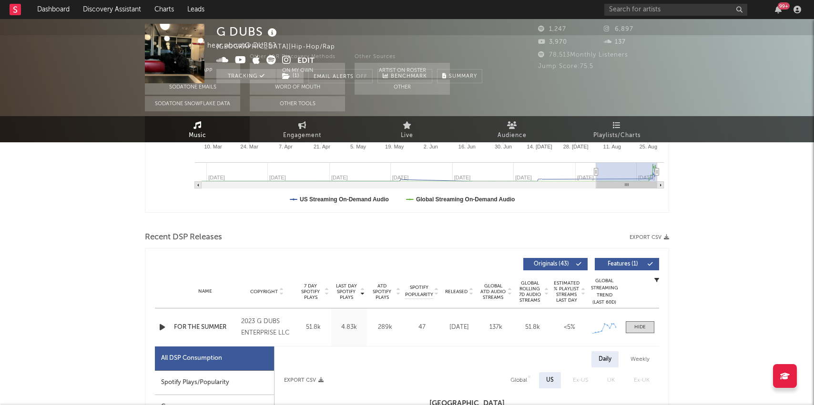
scroll to position [0, 0]
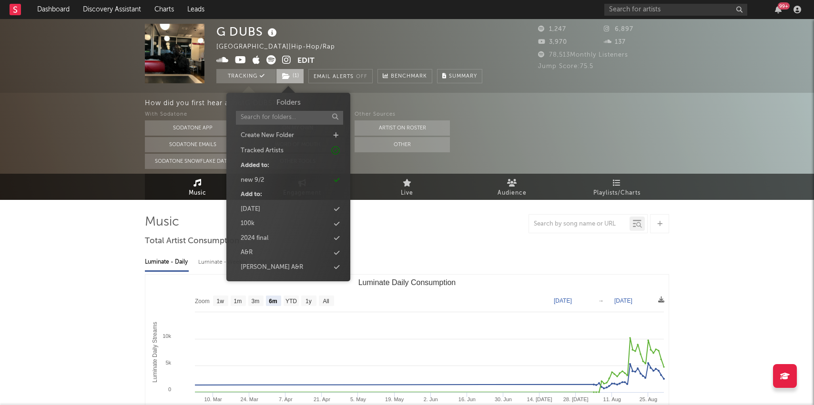
click at [284, 75] on icon at bounding box center [286, 76] width 8 height 7
click at [252, 180] on div "new 9/2" at bounding box center [252, 181] width 23 height 10
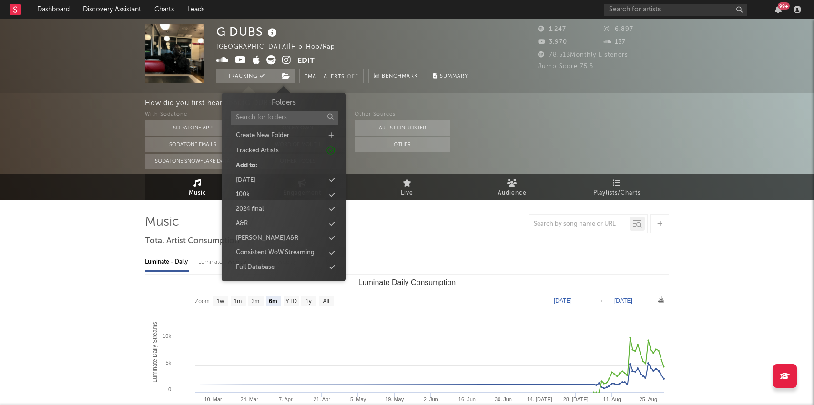
click at [69, 178] on div "Music Engagement Live Audience Playlists/Charts" at bounding box center [407, 187] width 814 height 26
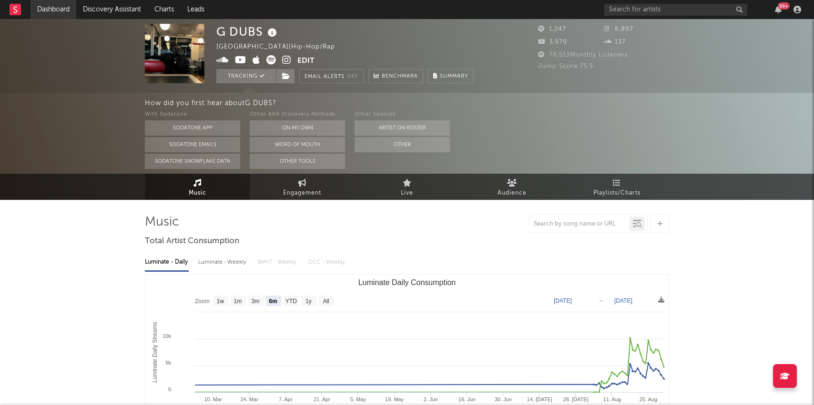
click at [50, 6] on link "Dashboard" at bounding box center [53, 9] width 46 height 19
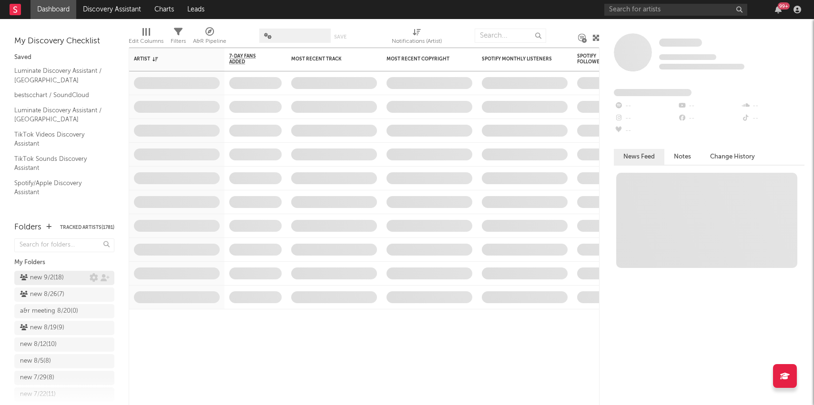
click at [56, 279] on div "new 9/2 ( 18 )" at bounding box center [42, 277] width 44 height 11
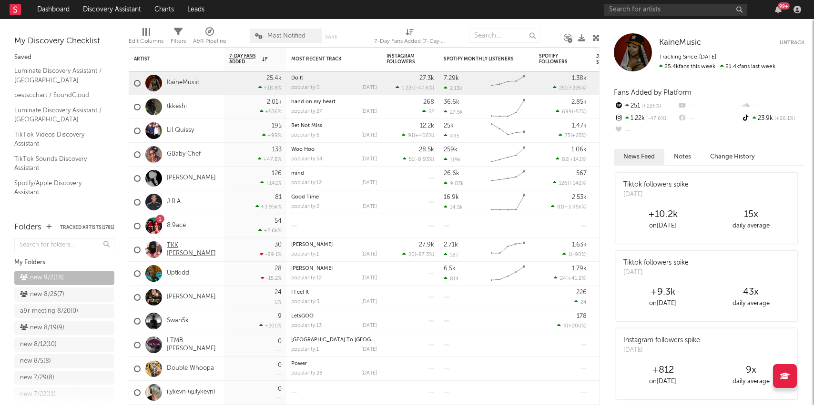
click at [178, 249] on link "TKK Tony" at bounding box center [193, 250] width 53 height 16
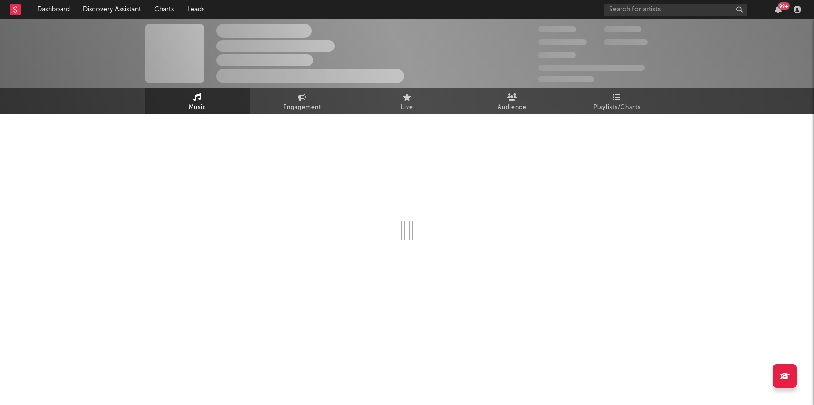
select select "6m"
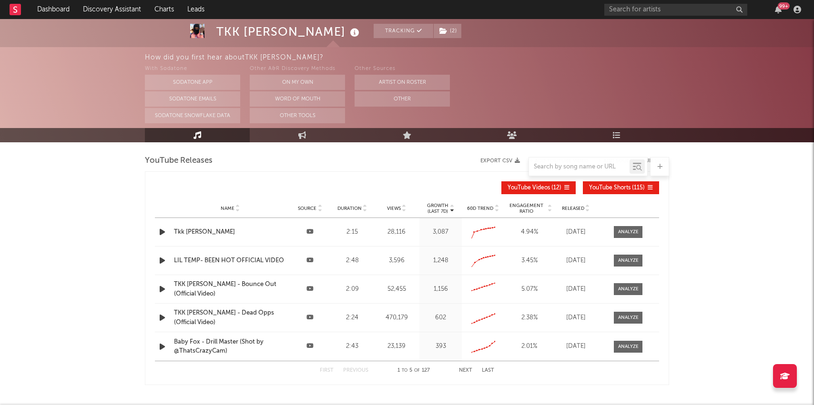
scroll to position [862, 0]
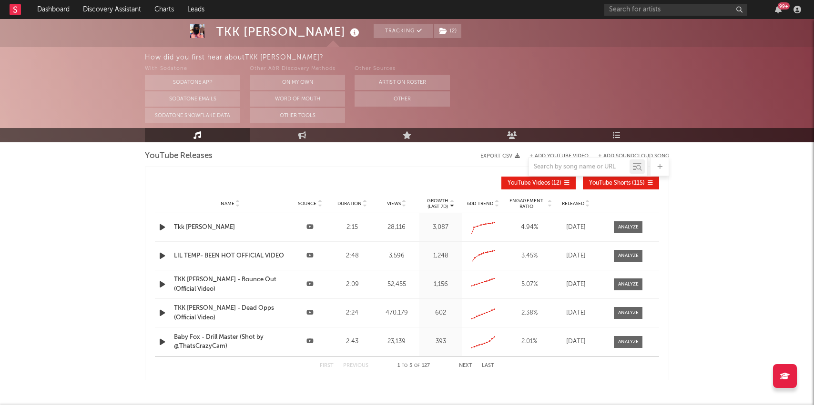
click at [577, 206] on div "Released" at bounding box center [575, 203] width 38 height 7
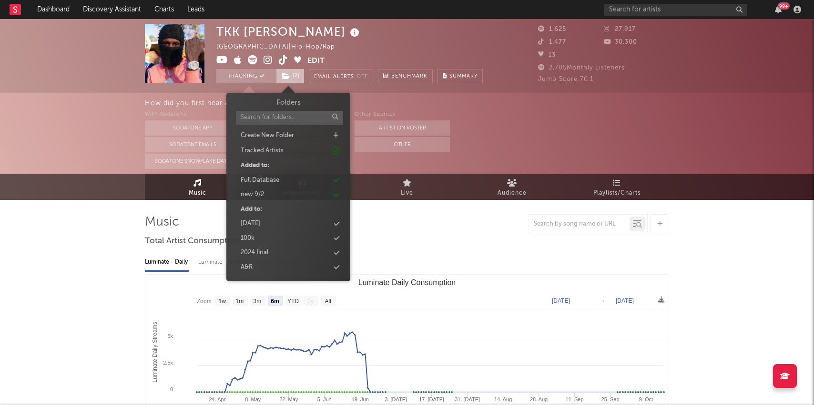
click at [296, 73] on span "( 2 )" at bounding box center [290, 76] width 29 height 14
click at [268, 193] on div "new 9/2" at bounding box center [288, 195] width 110 height 12
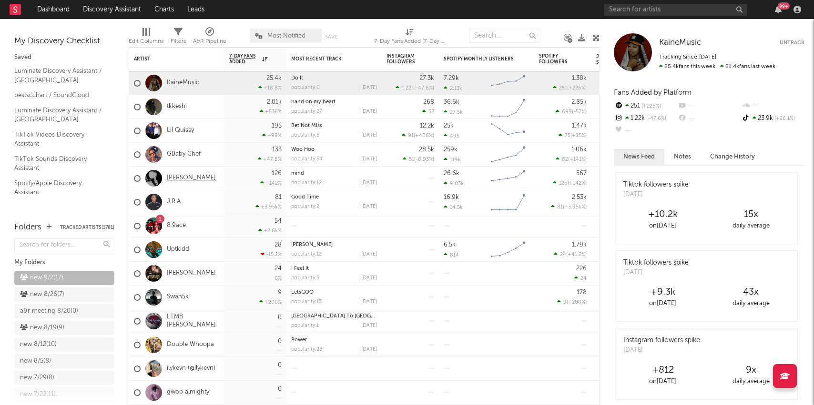
click at [181, 178] on link "Kai Raxx" at bounding box center [191, 178] width 49 height 8
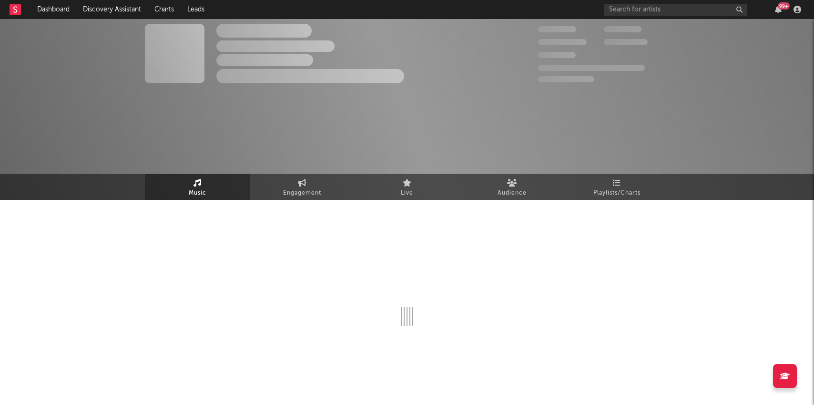
select select "1w"
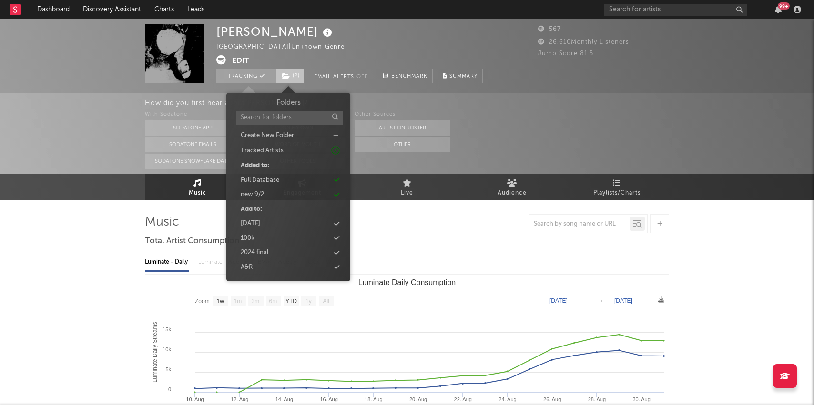
click at [291, 74] on span "( 2 )" at bounding box center [290, 76] width 29 height 14
click at [265, 194] on div "new 9/2" at bounding box center [288, 195] width 110 height 12
click at [119, 164] on div "How did you first hear about Kai Raxx ? With Sodatone Sodatone App Sodatone Ema…" at bounding box center [407, 133] width 814 height 81
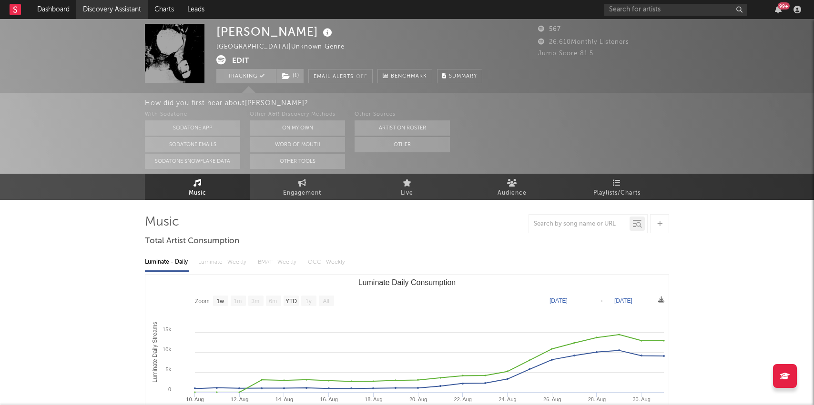
click at [106, 2] on link "Discovery Assistant" at bounding box center [111, 9] width 71 height 19
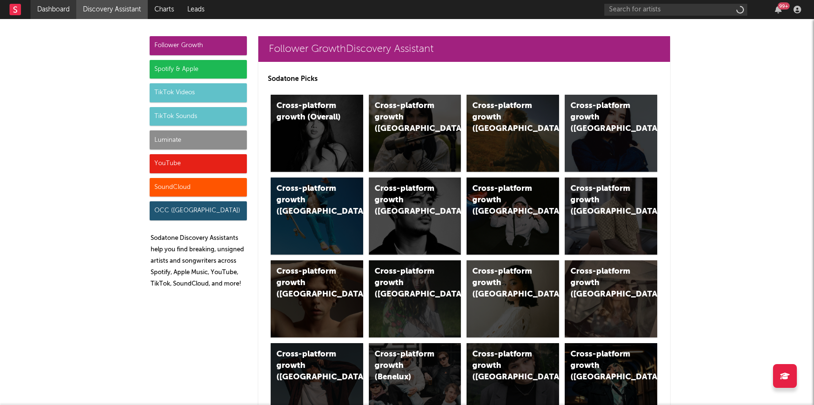
click at [52, 18] on link "Dashboard" at bounding box center [53, 9] width 46 height 19
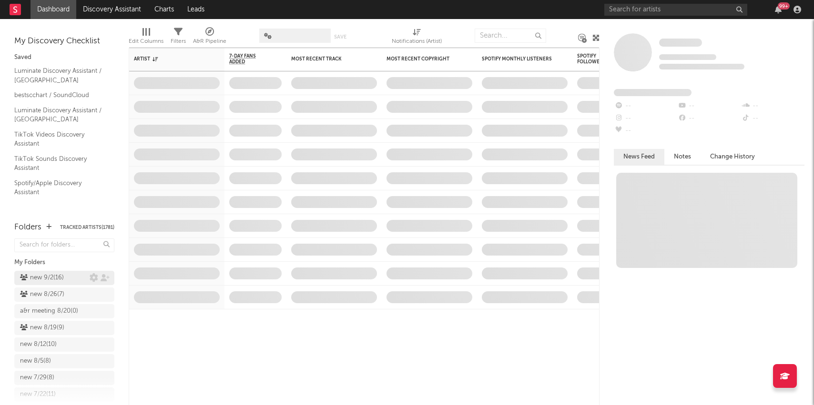
click at [47, 280] on div "new 9/2 ( 16 )" at bounding box center [42, 277] width 44 height 11
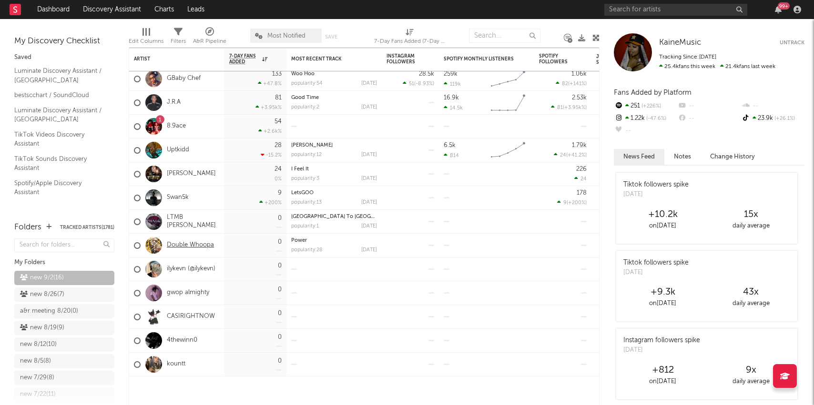
click at [192, 244] on link "Double Whoopa" at bounding box center [190, 246] width 47 height 8
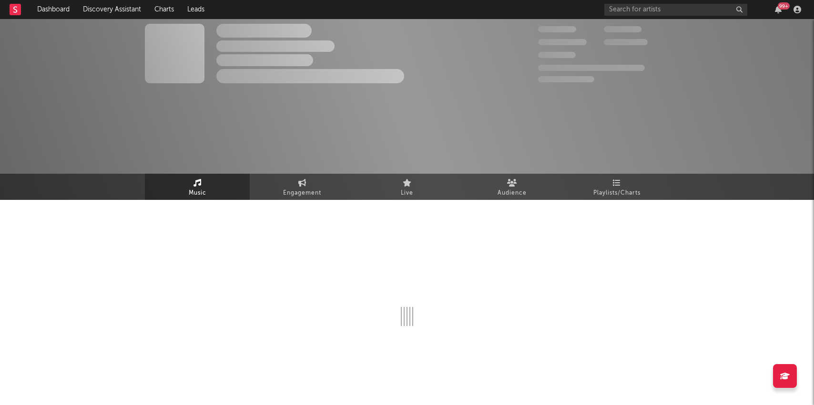
select select "6m"
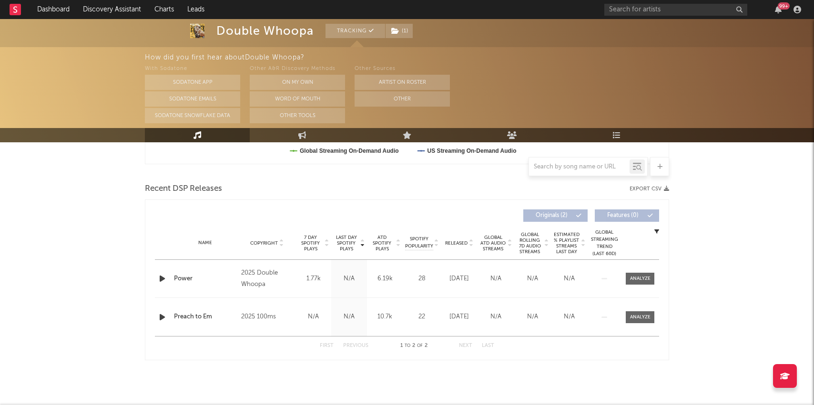
scroll to position [302, 0]
click at [642, 275] on div at bounding box center [640, 278] width 20 height 7
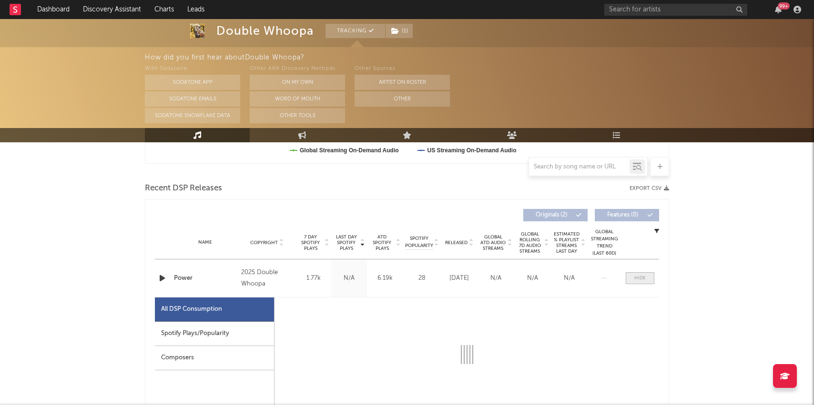
select select "1w"
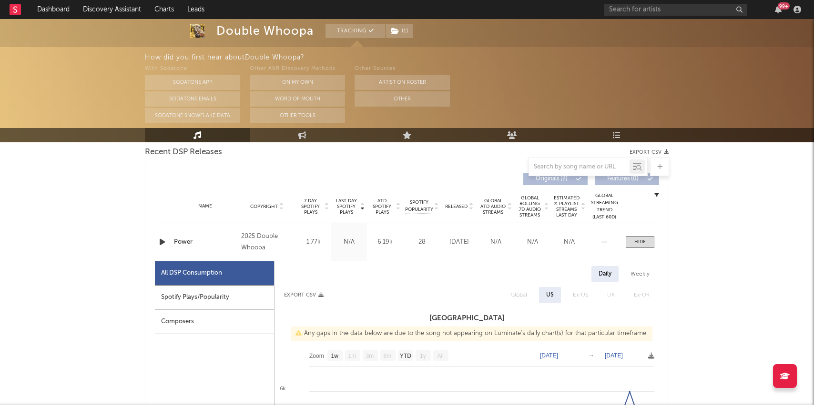
scroll to position [334, 0]
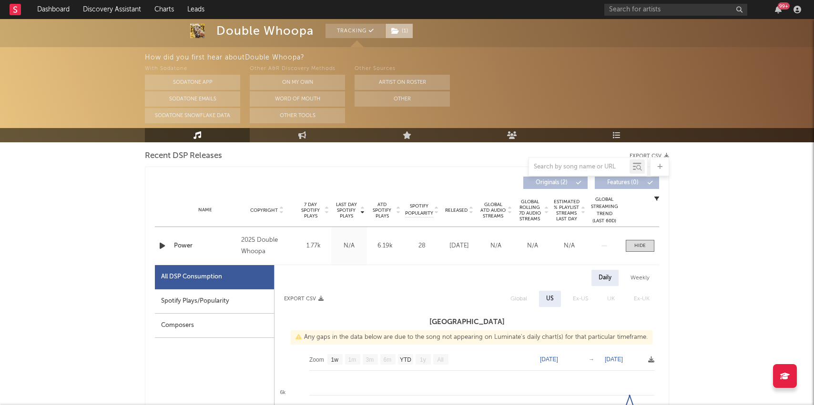
click at [402, 32] on span "( 1 )" at bounding box center [399, 31] width 28 height 14
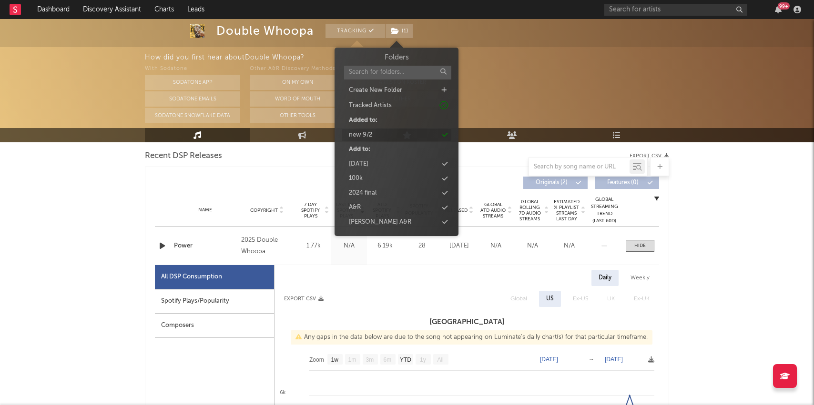
click at [365, 134] on div "new 9/2" at bounding box center [360, 136] width 23 height 10
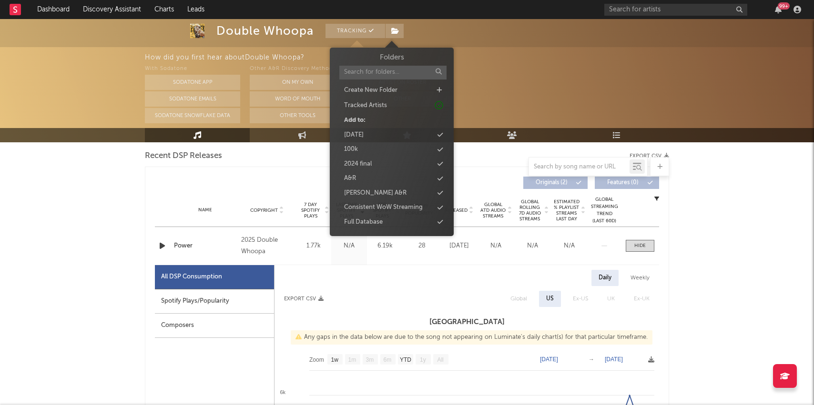
click at [63, 211] on div "Double Whoopa Tracking United States | Unknown Genre Edit Tracking Email Alerts…" at bounding box center [407, 255] width 814 height 1141
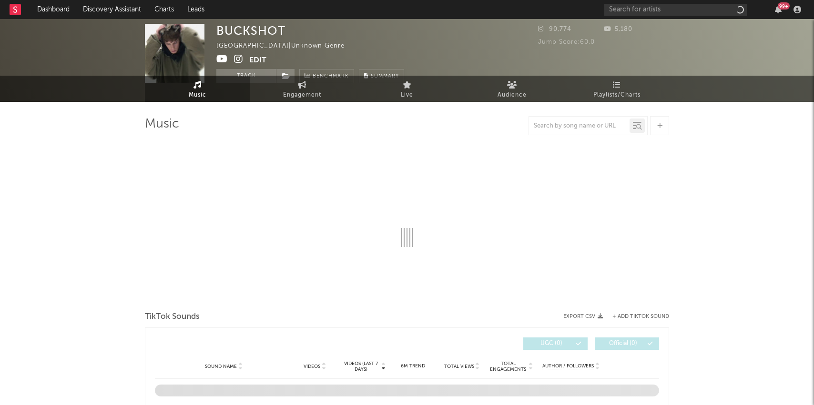
select select "1w"
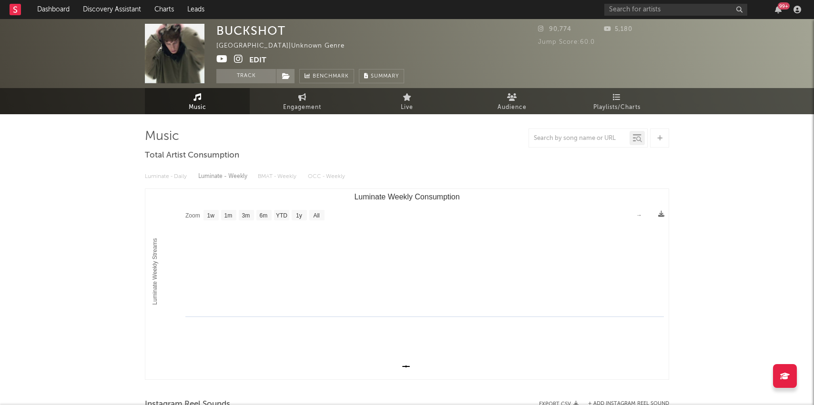
click at [238, 57] on icon at bounding box center [238, 59] width 9 height 10
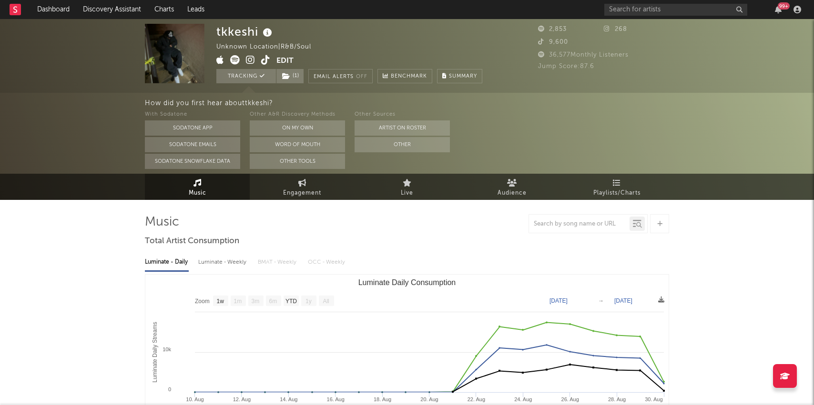
select select "1w"
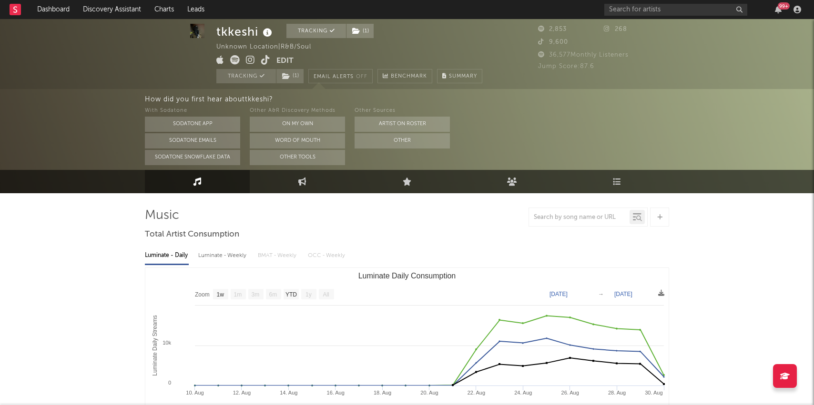
scroll to position [9, 0]
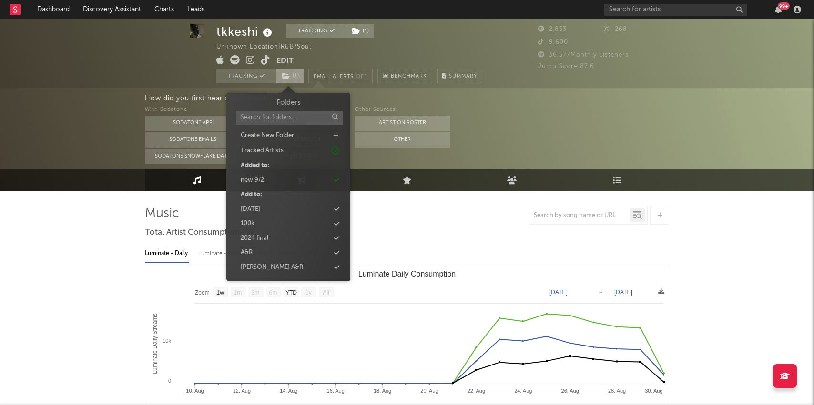
click at [295, 79] on span "( 1 )" at bounding box center [290, 76] width 28 height 14
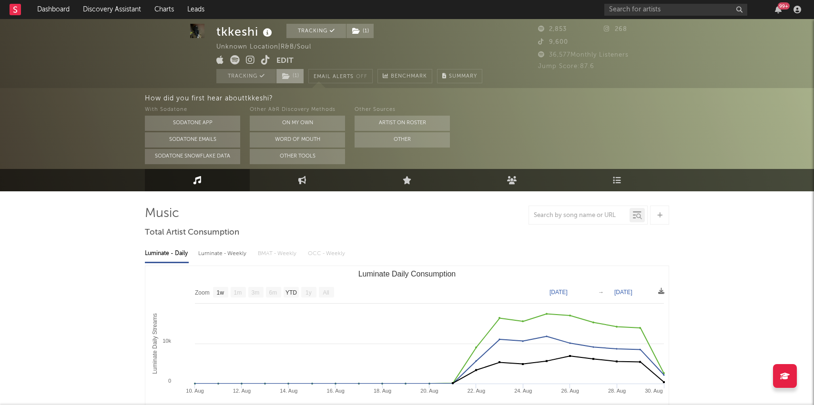
click at [295, 79] on span "( 1 )" at bounding box center [290, 76] width 28 height 14
click at [652, 9] on input "text" at bounding box center [675, 10] width 143 height 12
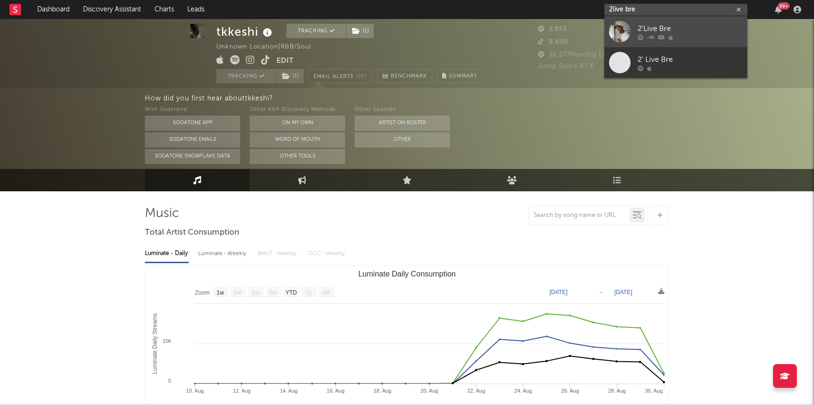
type input "2live bre"
click at [653, 37] on icon at bounding box center [650, 37] width 7 height 6
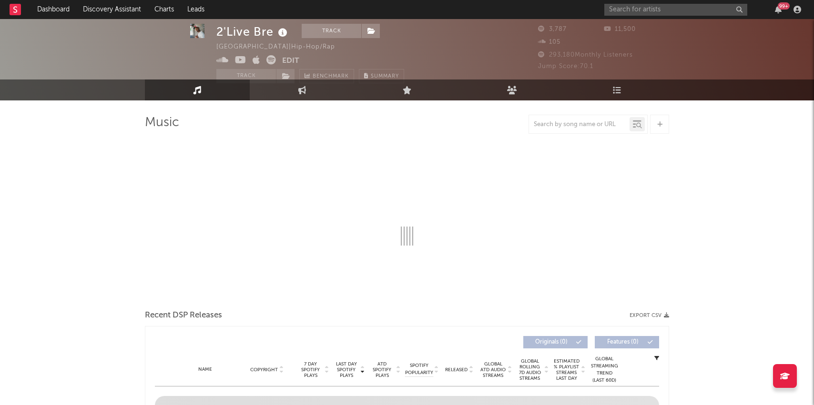
scroll to position [16, 0]
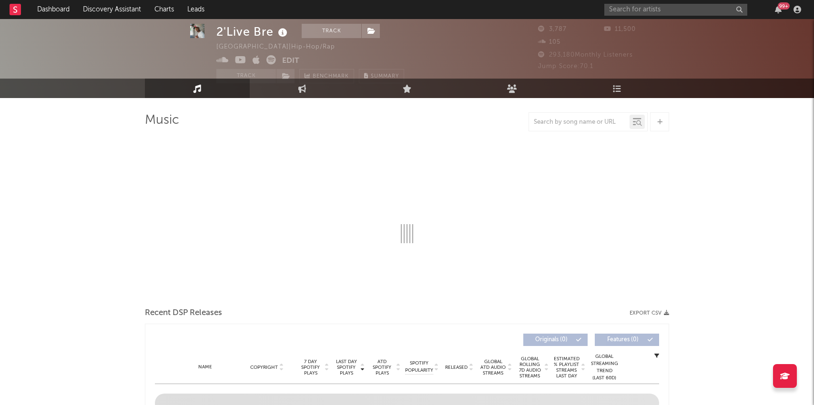
select select "6m"
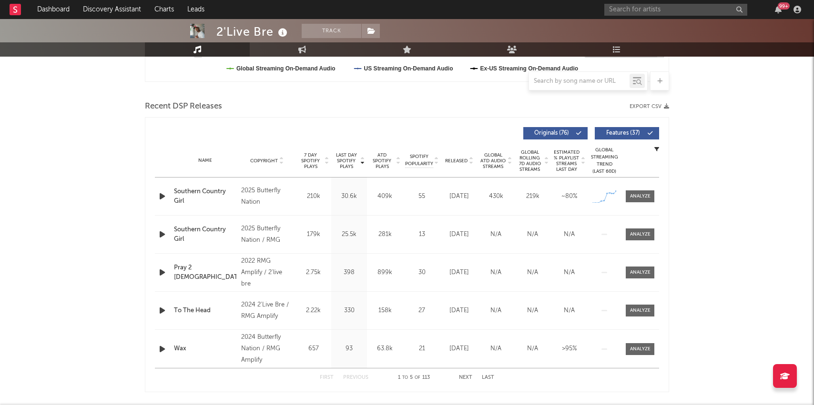
scroll to position [299, 0]
click at [633, 192] on span at bounding box center [639, 196] width 29 height 12
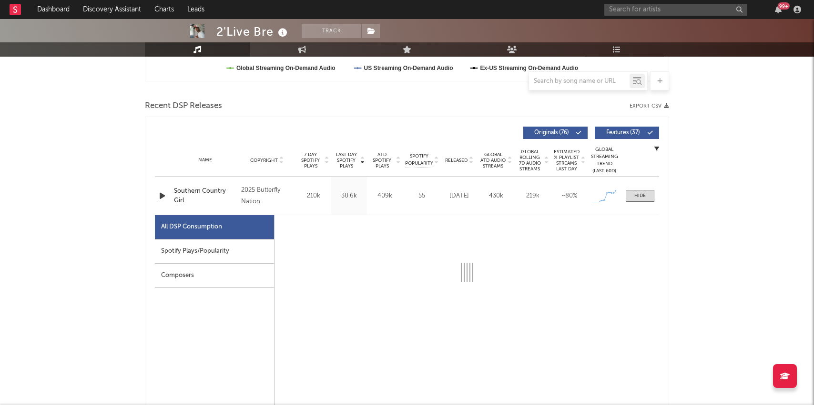
scroll to position [449, 0]
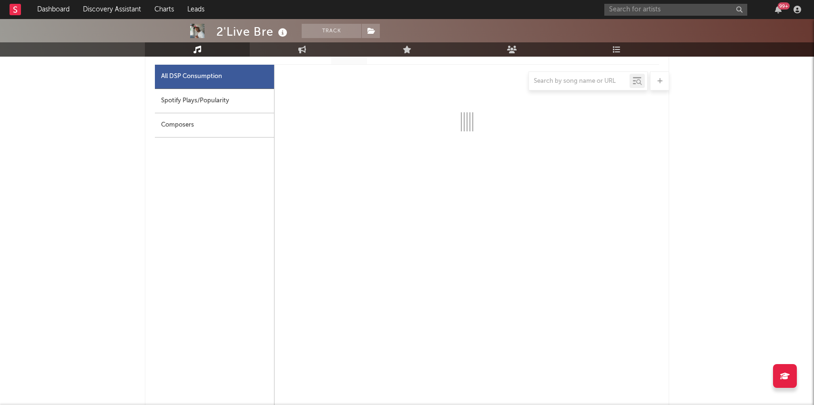
select select "1w"
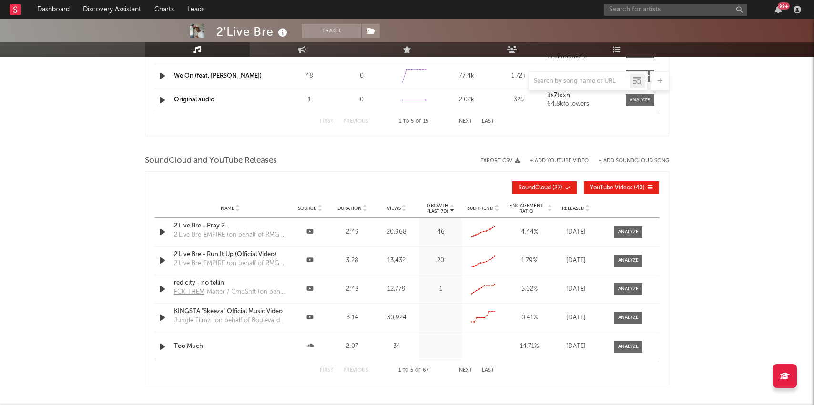
scroll to position [1223, 0]
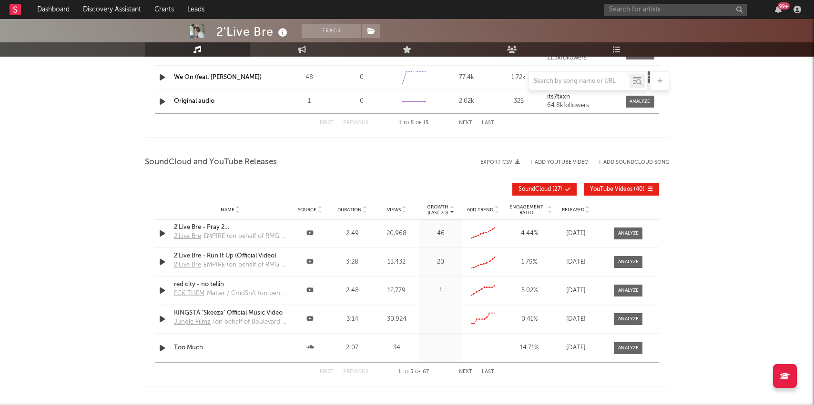
click at [444, 207] on p "Growth" at bounding box center [437, 207] width 21 height 6
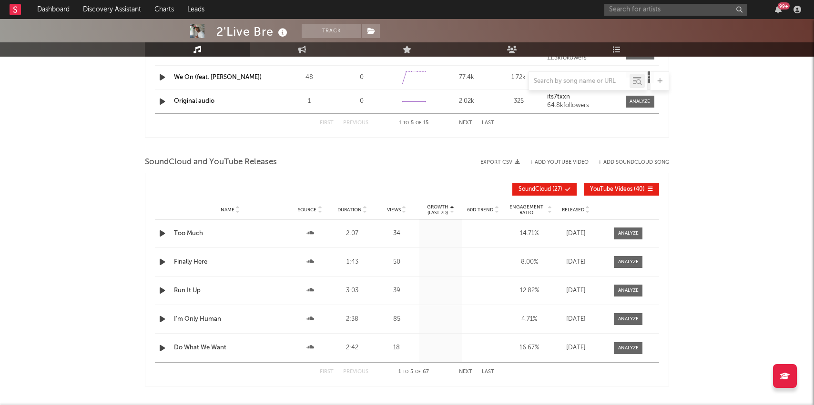
click at [444, 207] on p "Growth" at bounding box center [437, 207] width 21 height 6
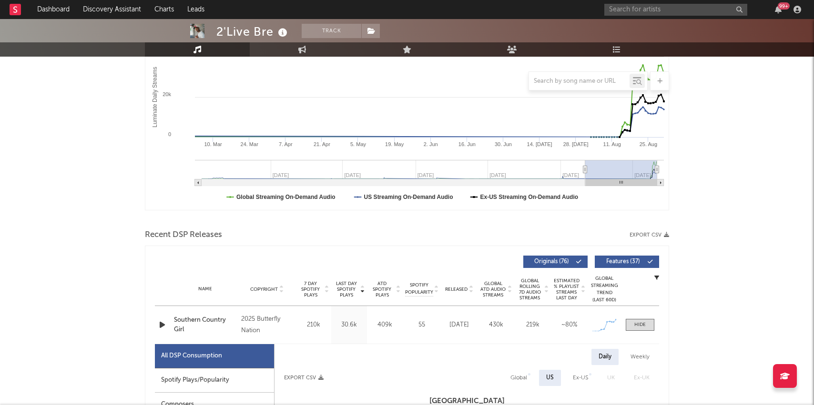
scroll to position [0, 0]
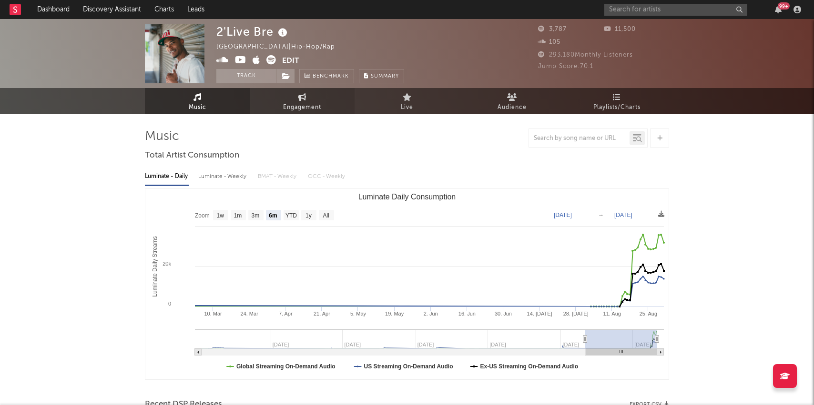
click at [273, 100] on link "Engagement" at bounding box center [302, 101] width 105 height 26
select select "1w"
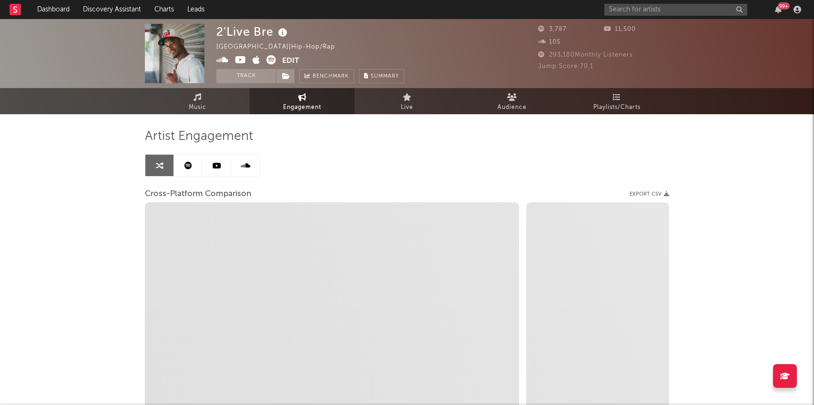
select select "1m"
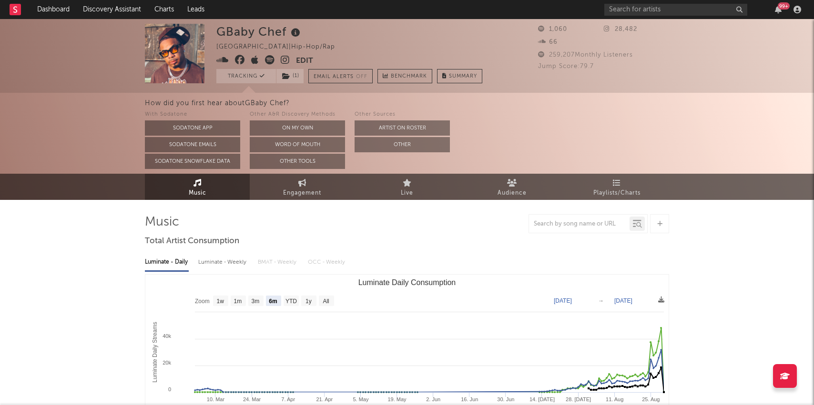
select select "6m"
select select "1w"
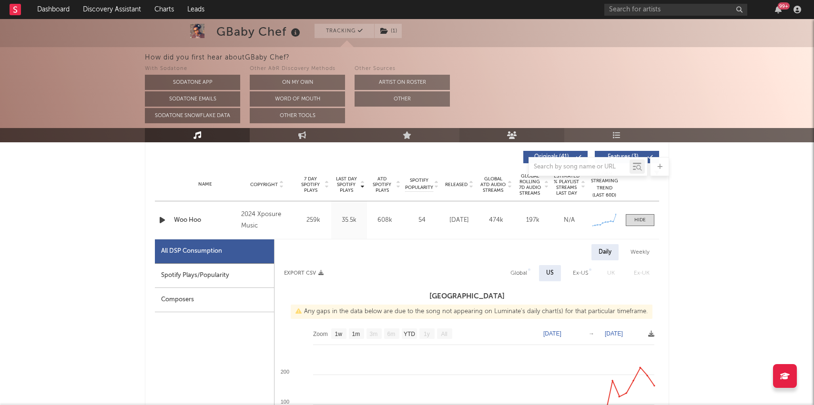
scroll to position [362, 0]
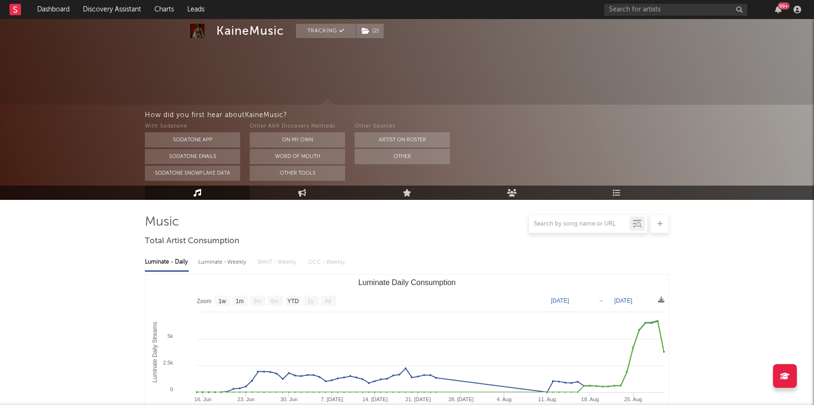
select select "1w"
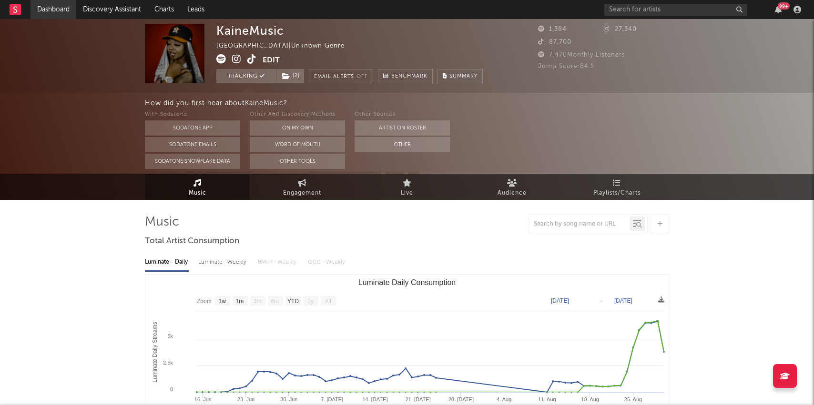
click at [58, 10] on link "Dashboard" at bounding box center [53, 9] width 46 height 19
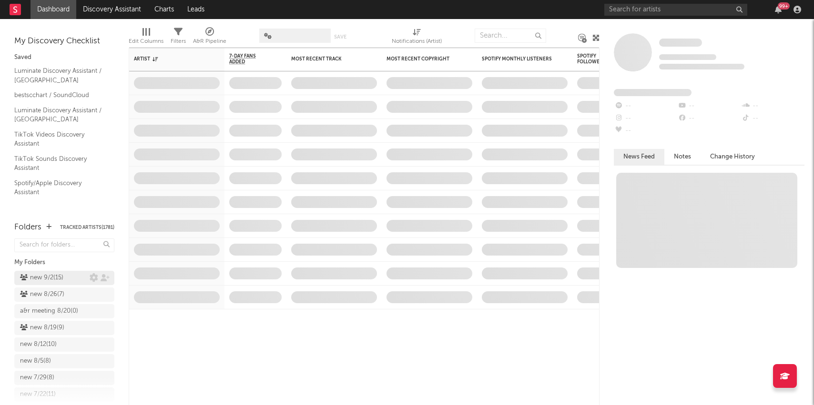
click at [66, 276] on div "new 9/2 ( 15 )" at bounding box center [55, 277] width 70 height 11
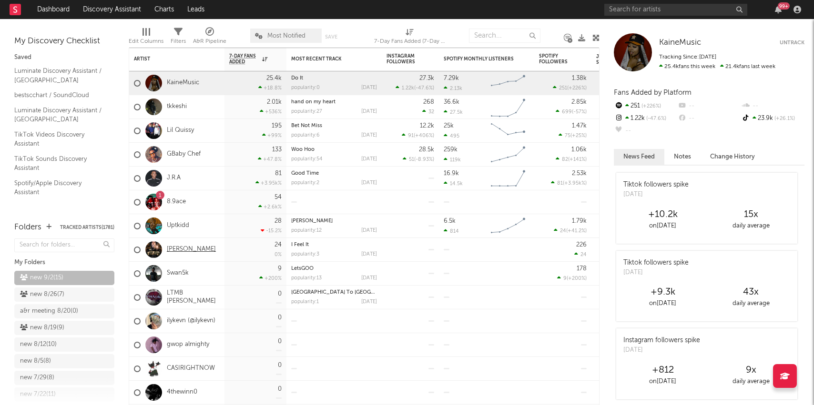
click at [188, 252] on link "Jay Onee" at bounding box center [191, 250] width 49 height 8
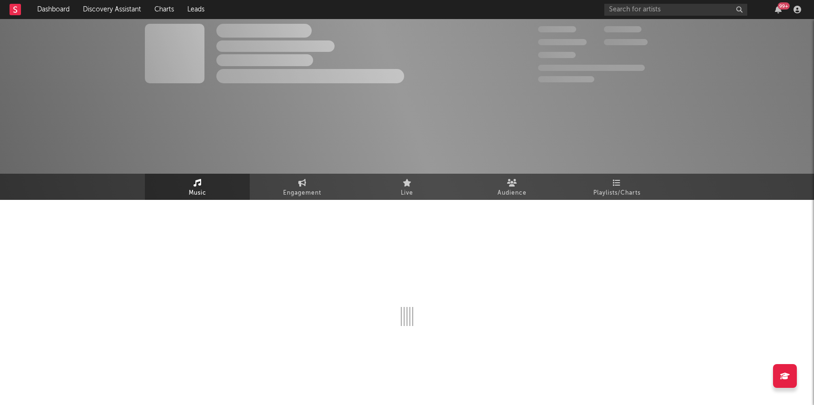
select select "6m"
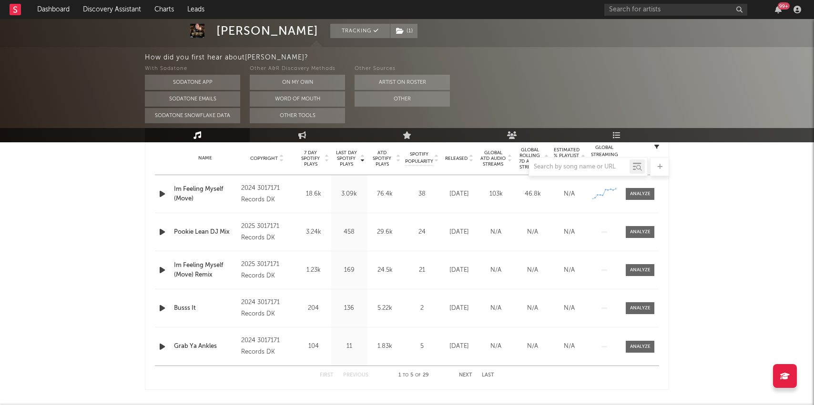
scroll to position [387, 0]
click at [645, 192] on div at bounding box center [640, 193] width 20 height 7
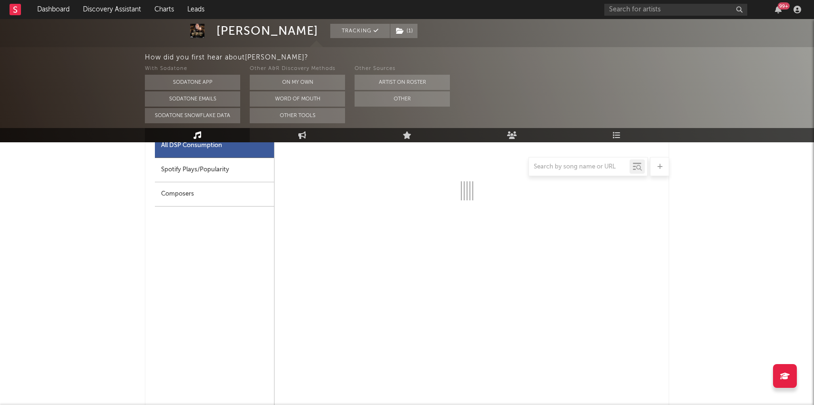
select select "6m"
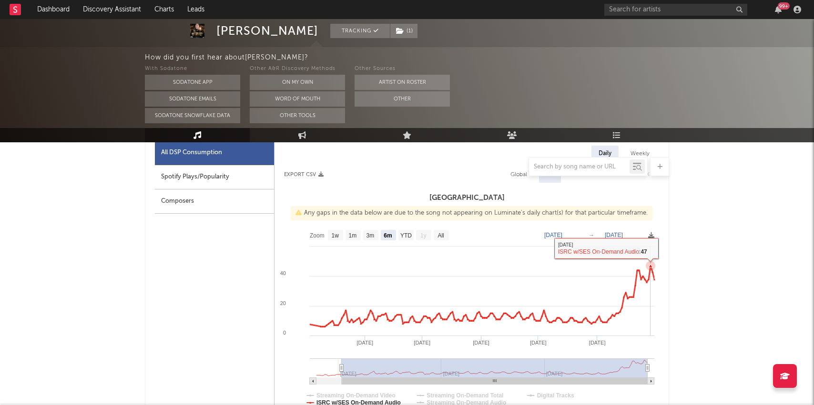
scroll to position [0, 0]
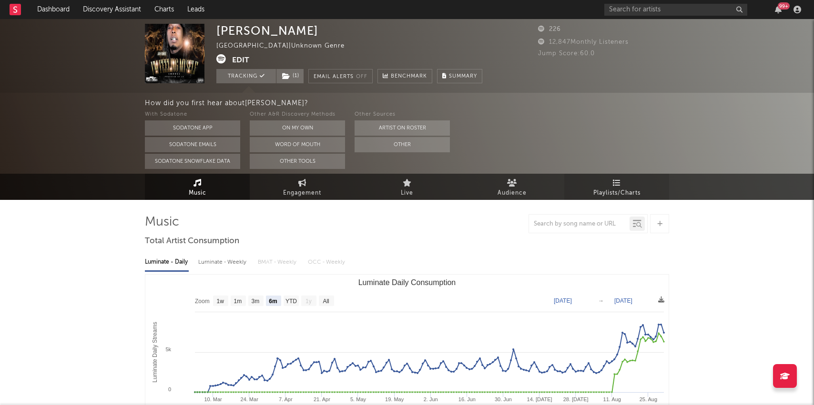
click at [619, 189] on span "Playlists/Charts" at bounding box center [616, 193] width 47 height 11
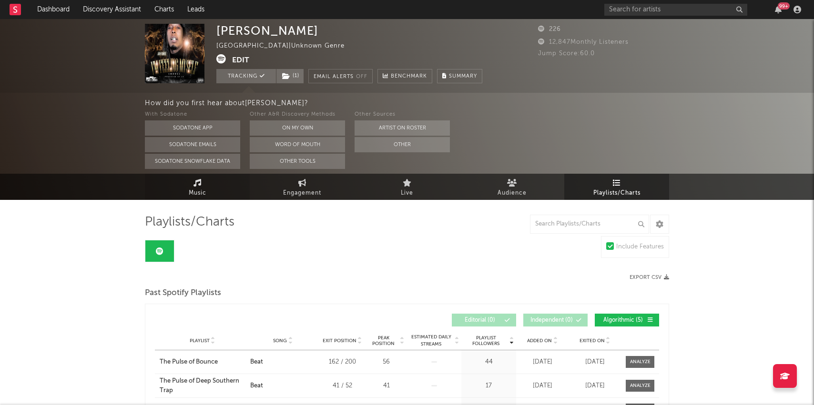
click at [195, 197] on span "Music" at bounding box center [198, 193] width 18 height 11
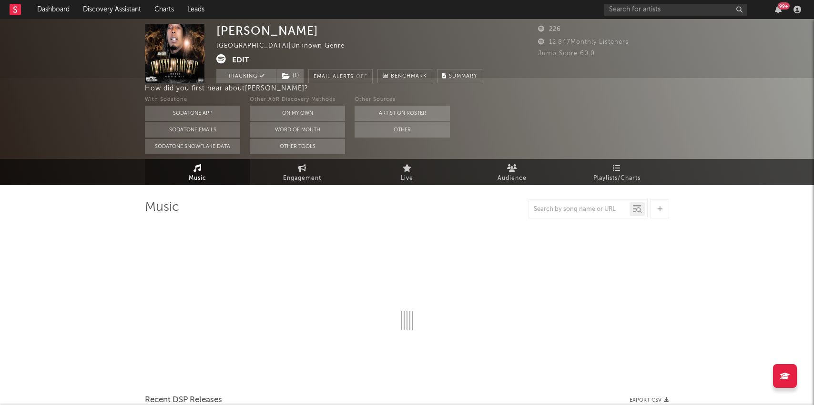
select select "6m"
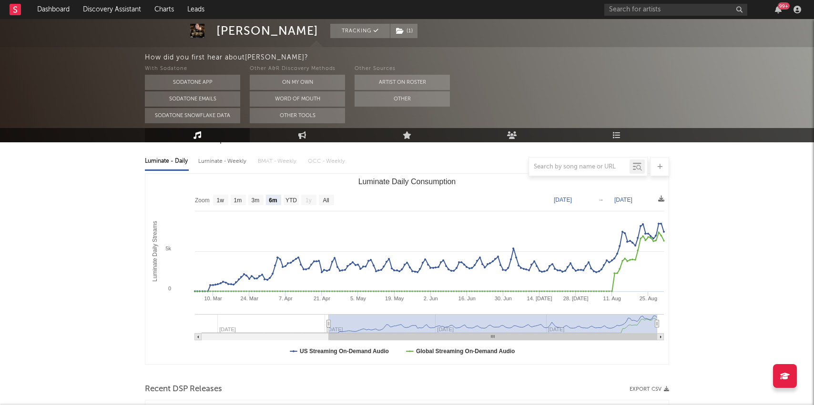
scroll to position [283, 0]
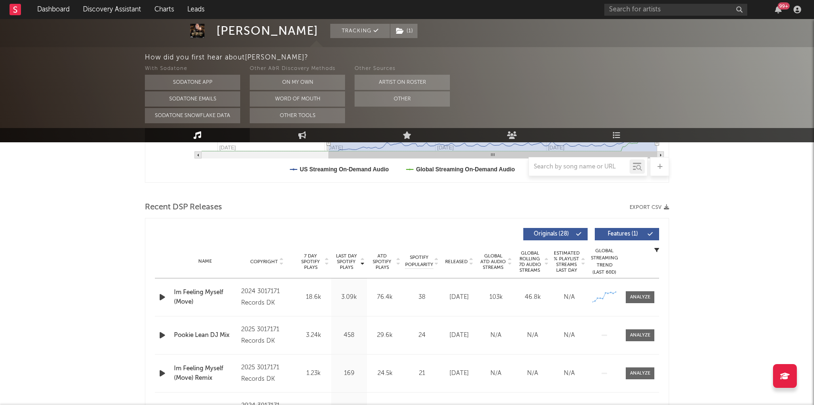
click at [161, 301] on icon "button" at bounding box center [162, 298] width 10 height 12
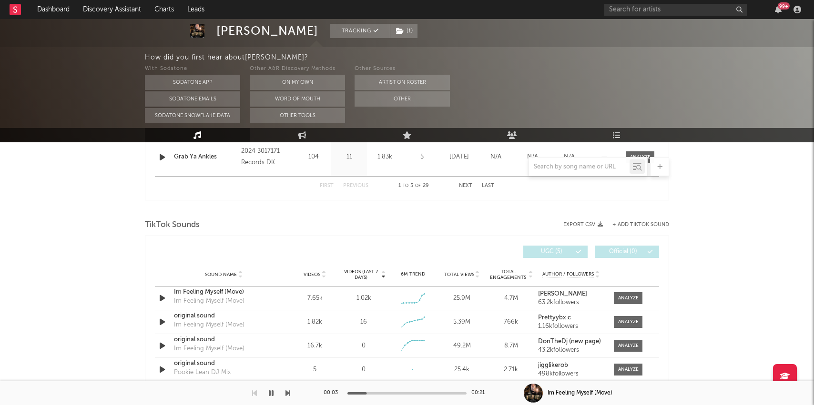
scroll to position [576, 0]
click at [633, 301] on div at bounding box center [628, 297] width 20 height 7
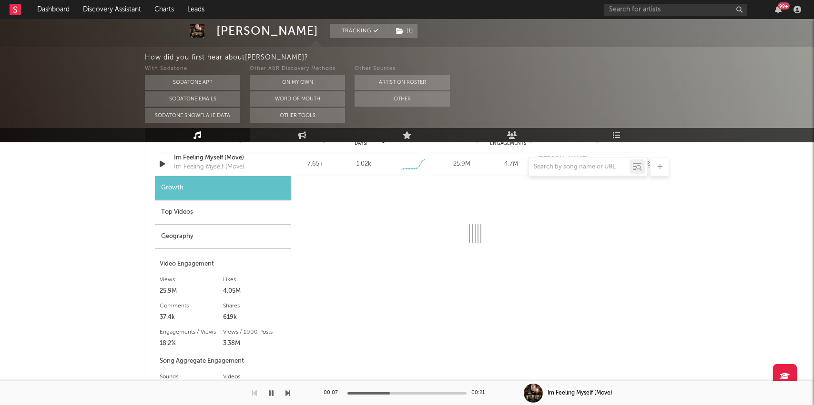
scroll to position [714, 0]
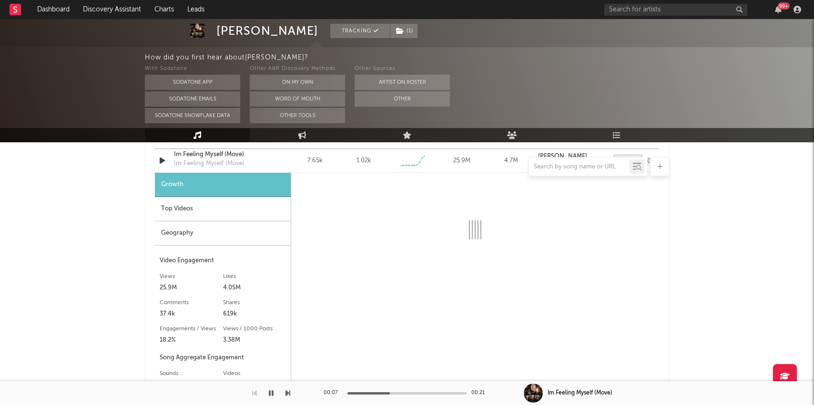
select select "6m"
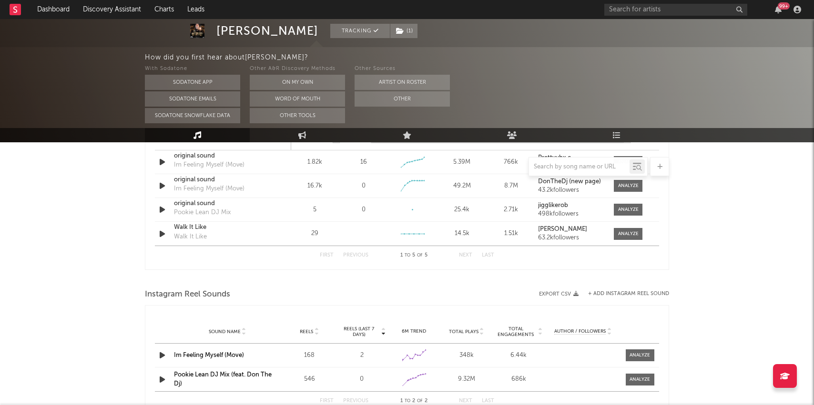
scroll to position [1054, 0]
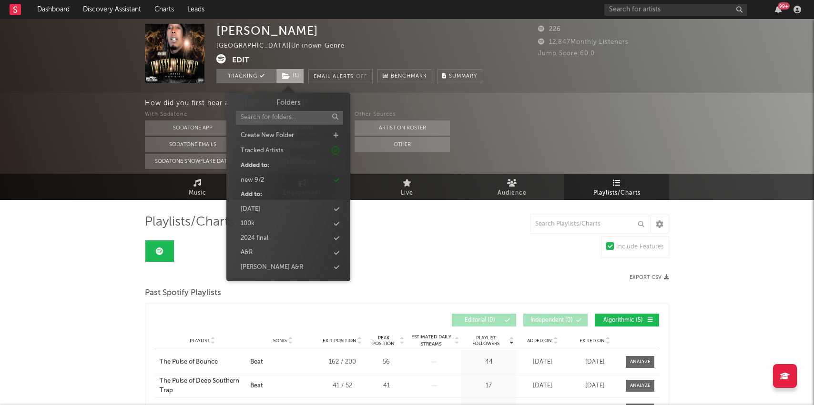
click at [292, 75] on span "( 1 )" at bounding box center [290, 76] width 28 height 14
click at [261, 184] on div "new 9/2" at bounding box center [252, 181] width 23 height 10
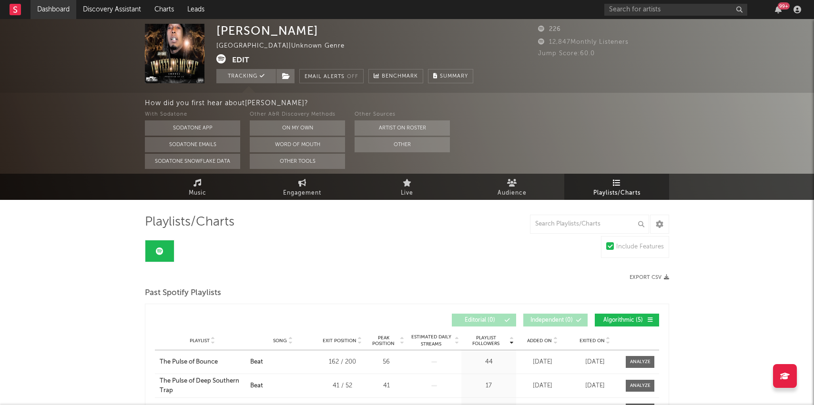
click at [52, 9] on link "Dashboard" at bounding box center [53, 9] width 46 height 19
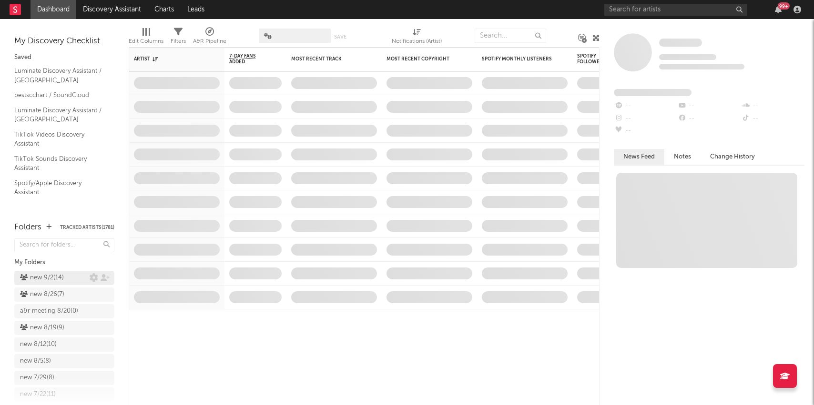
click at [39, 279] on div "new 9/2 ( 14 )" at bounding box center [42, 277] width 44 height 11
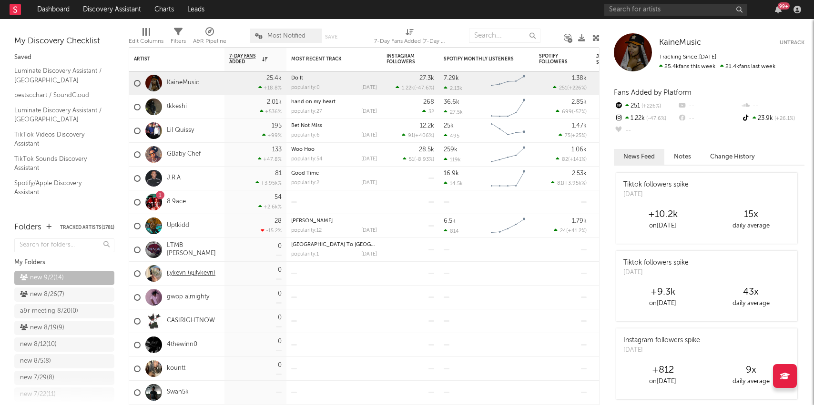
click at [179, 272] on link "ilykevn (@ilykevn)" at bounding box center [191, 274] width 49 height 8
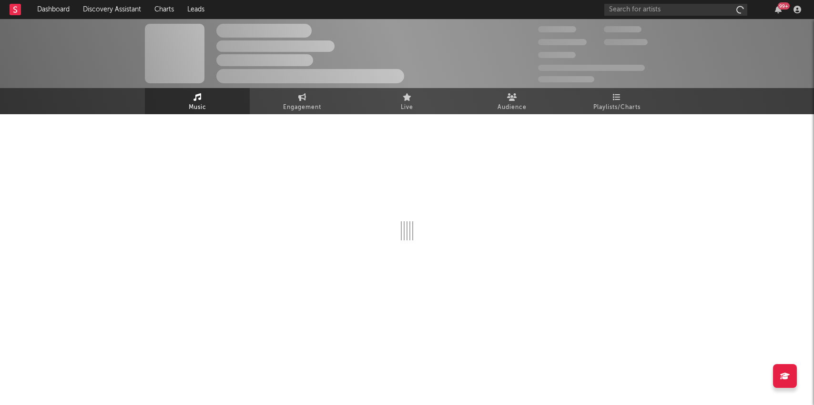
select select "1w"
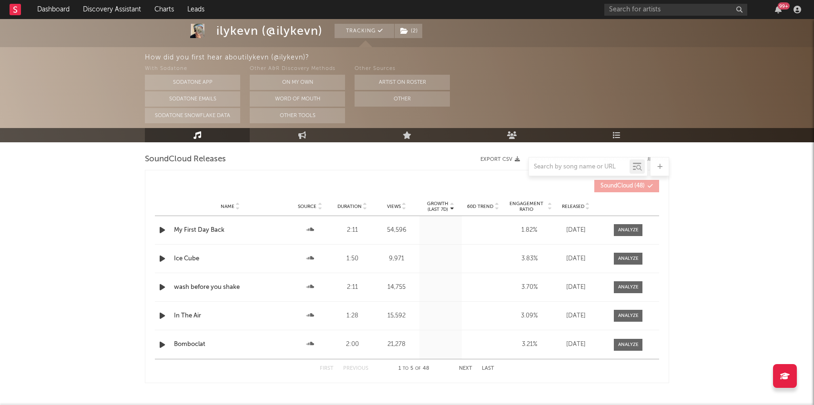
scroll to position [321, 0]
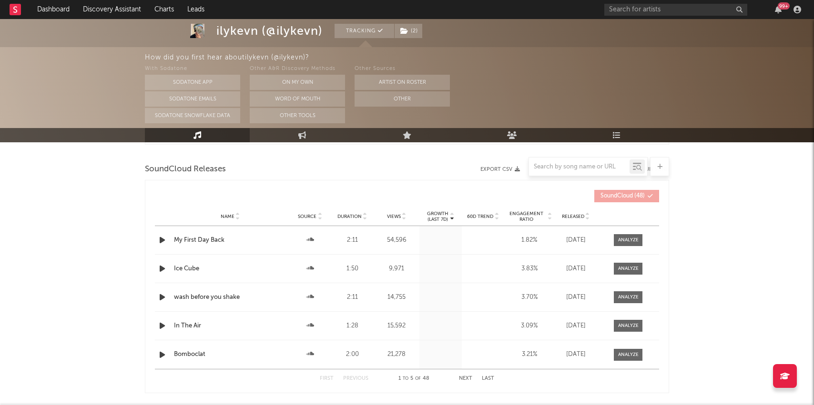
click at [161, 238] on icon "button" at bounding box center [162, 240] width 10 height 12
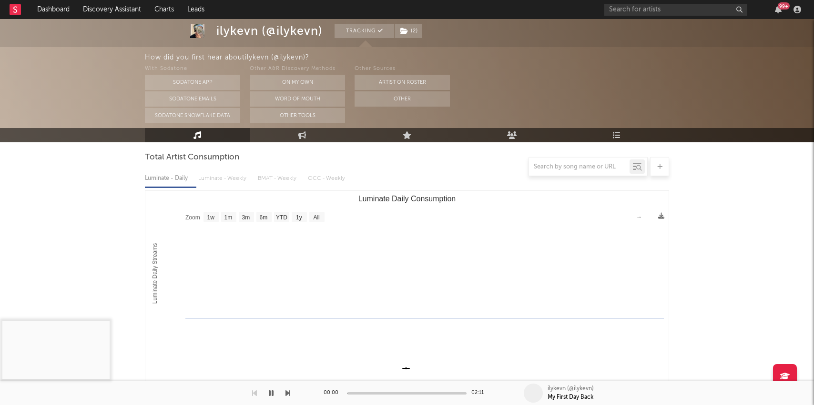
scroll to position [0, 0]
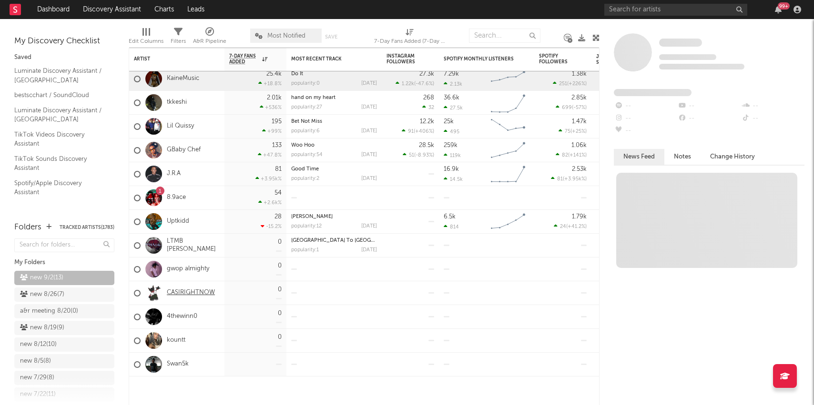
click at [200, 293] on link "CASIRIGHTNOW" at bounding box center [191, 293] width 48 height 8
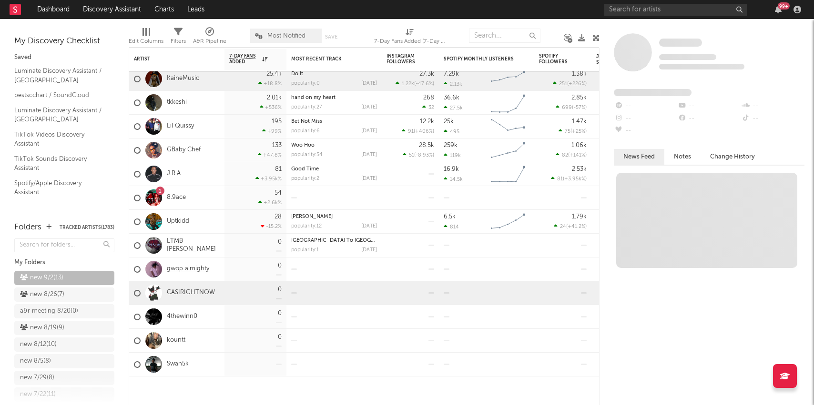
click at [194, 268] on link "gwop almighty" at bounding box center [188, 269] width 42 height 8
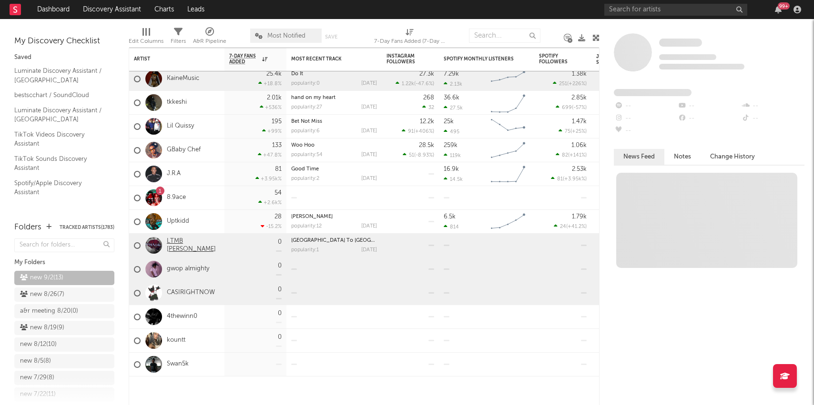
click at [186, 243] on link "LTMB [PERSON_NAME]" at bounding box center [193, 246] width 53 height 16
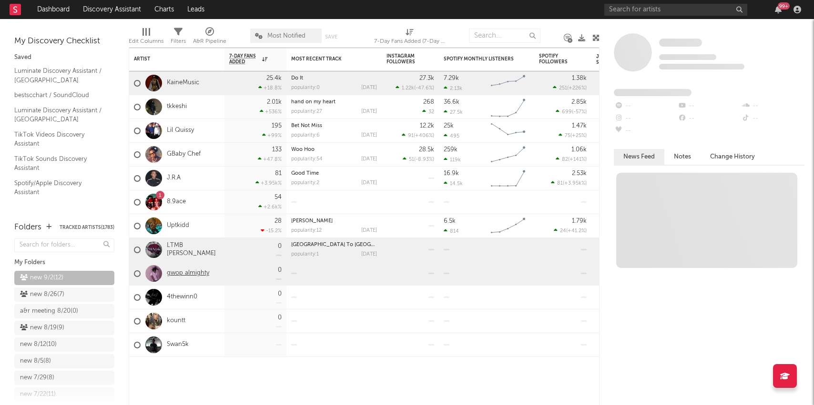
click at [174, 274] on link "gwop almighty" at bounding box center [188, 274] width 42 height 8
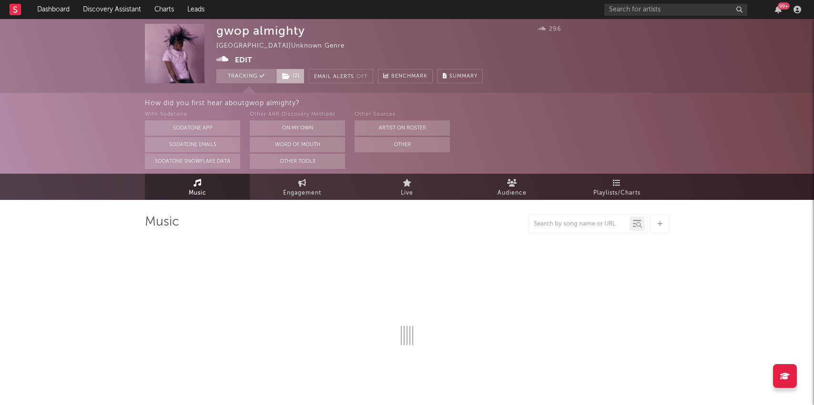
select select "1w"
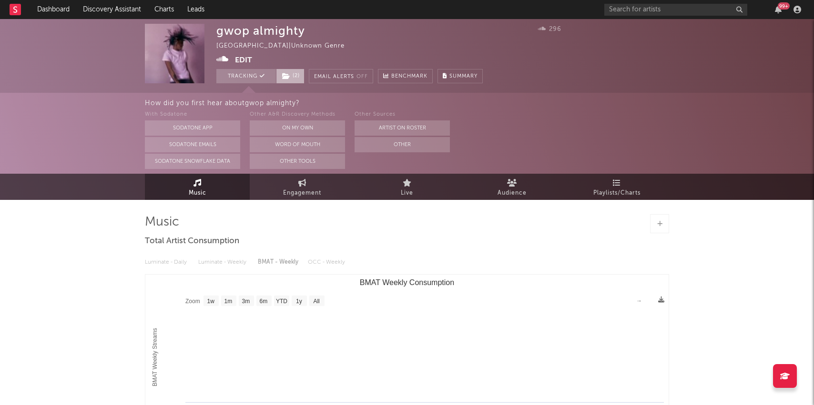
click at [289, 76] on icon at bounding box center [286, 76] width 8 height 7
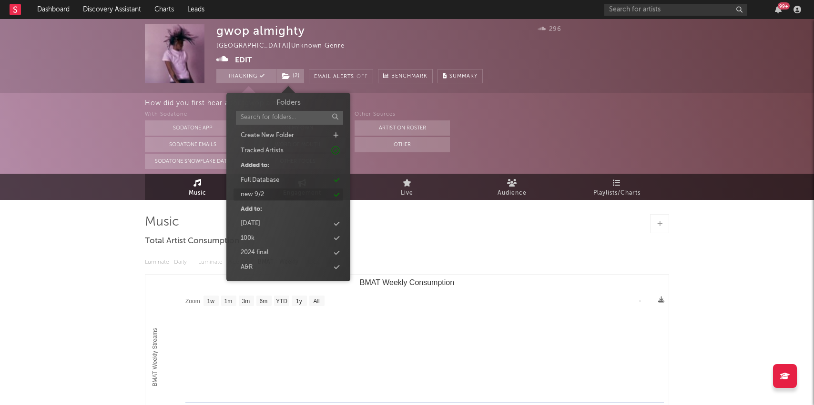
click at [284, 193] on div "new 9/2" at bounding box center [288, 195] width 110 height 12
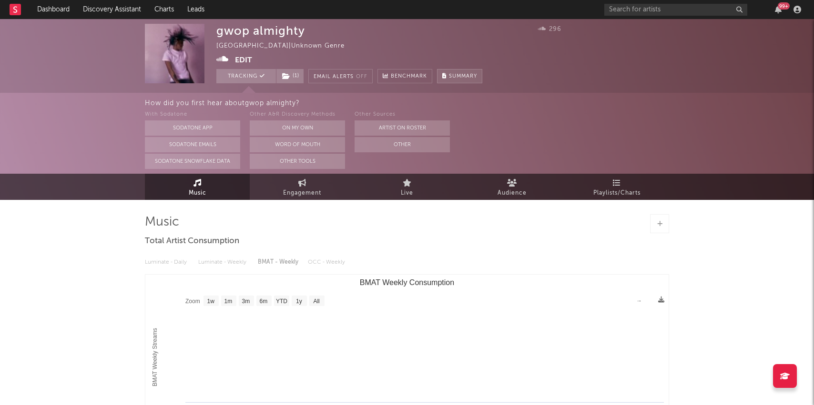
click at [457, 76] on span "Summary" at bounding box center [463, 76] width 28 height 5
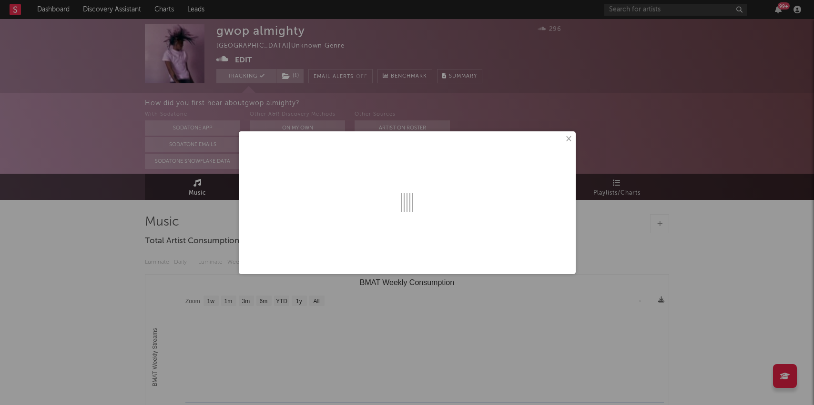
click at [496, 11] on div "×" at bounding box center [407, 202] width 814 height 405
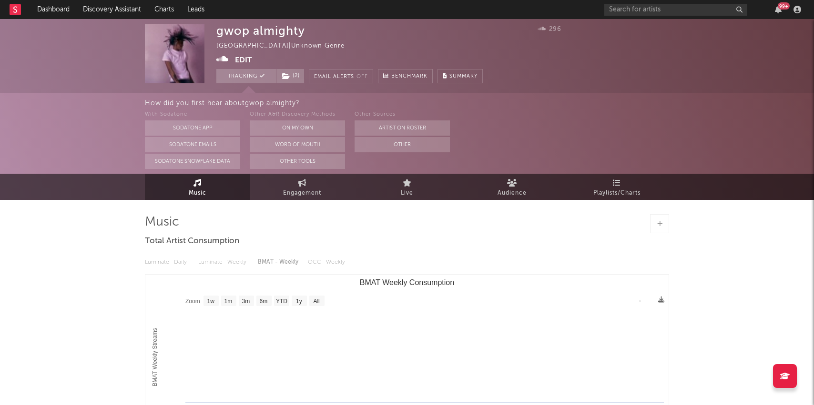
select select "1w"
click at [295, 73] on span "( 2 )" at bounding box center [290, 76] width 29 height 14
click at [288, 189] on span "Engagement" at bounding box center [302, 193] width 38 height 11
select select "1w"
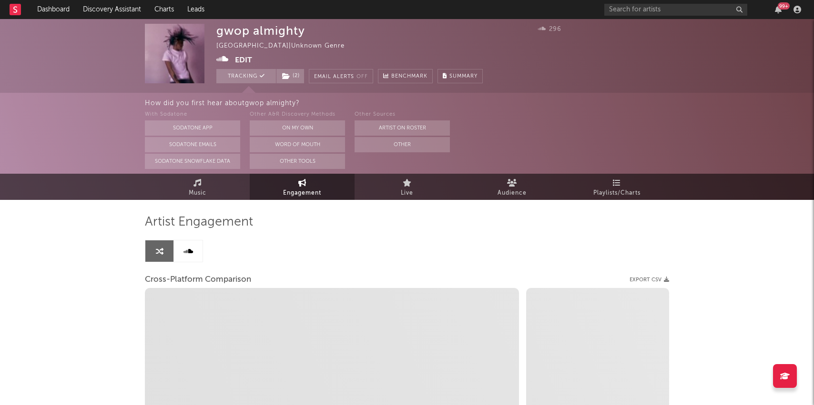
select select "1w"
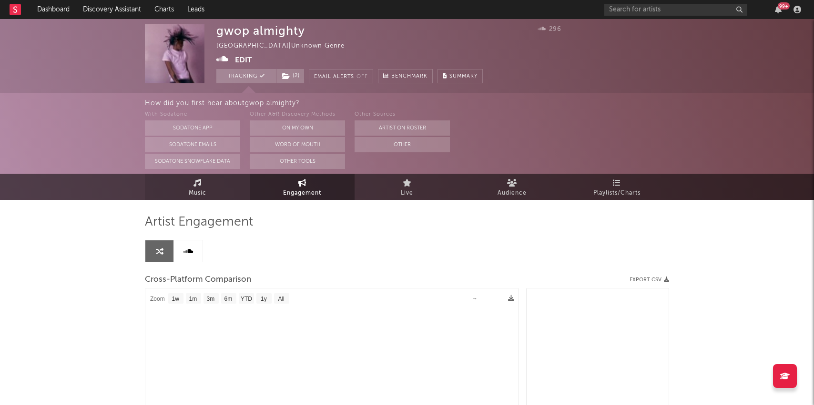
click at [228, 186] on link "Music" at bounding box center [197, 187] width 105 height 26
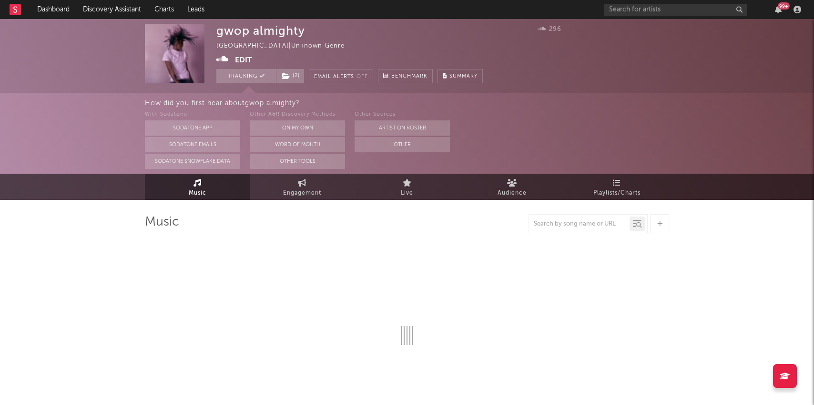
select select "1w"
click at [220, 57] on icon at bounding box center [222, 59] width 12 height 10
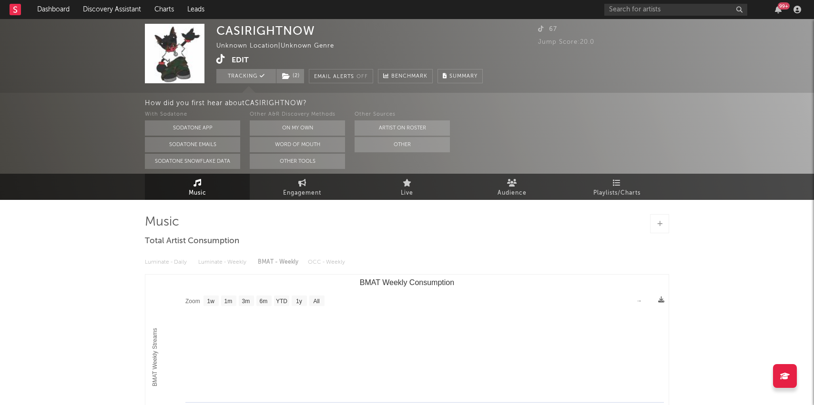
select select "1w"
click at [222, 59] on icon at bounding box center [220, 59] width 9 height 10
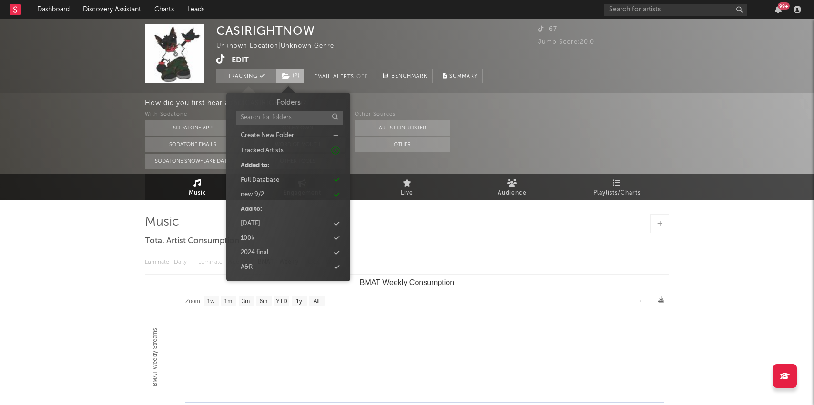
click at [292, 70] on span "( 2 )" at bounding box center [290, 76] width 29 height 14
click at [279, 195] on div "new 9/2" at bounding box center [288, 195] width 110 height 12
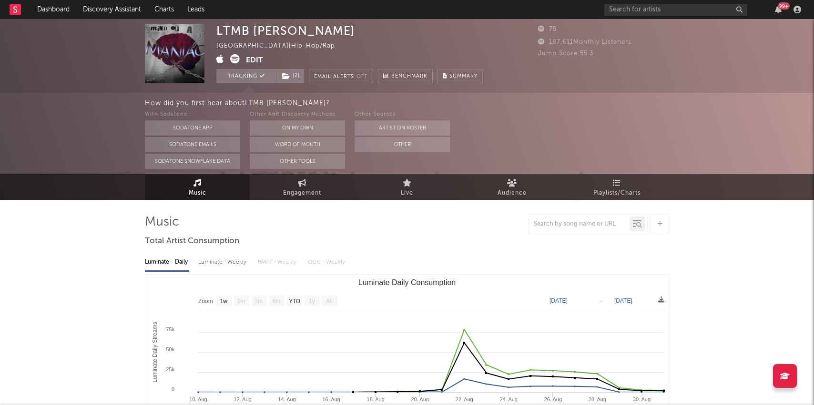
select select "1w"
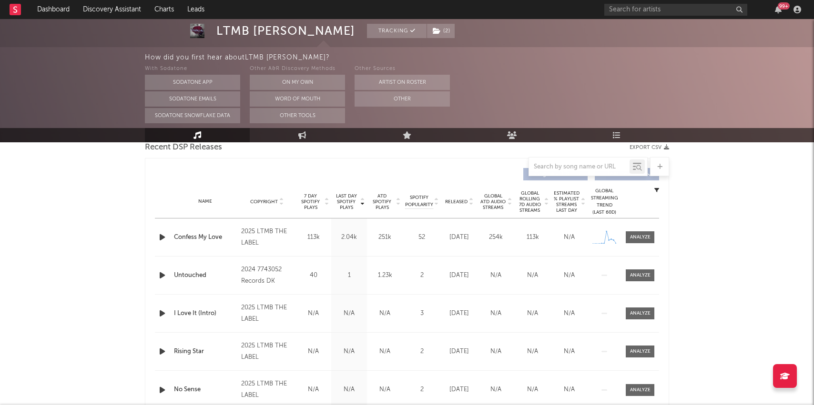
scroll to position [323, 0]
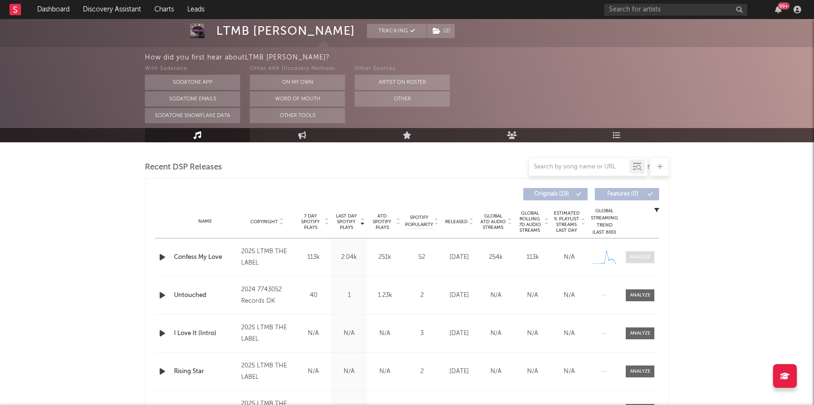
click at [627, 257] on span at bounding box center [639, 258] width 29 height 12
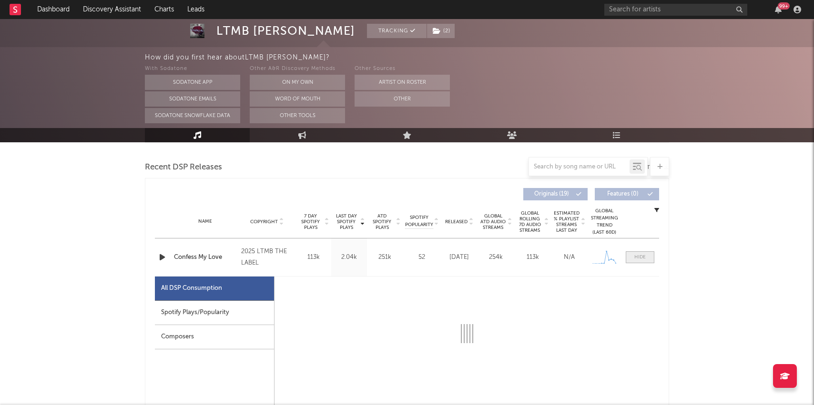
select select "1w"
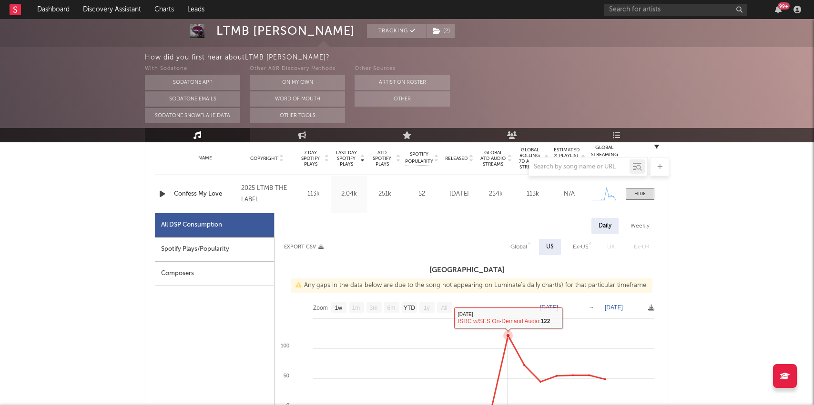
scroll to position [0, 0]
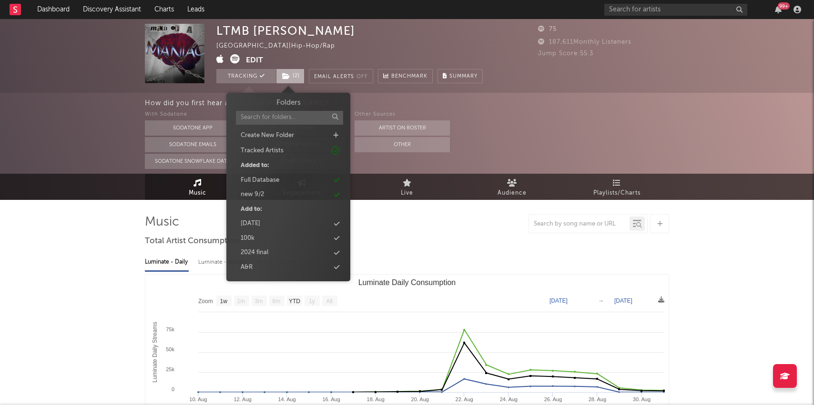
click at [289, 79] on span "( 2 )" at bounding box center [290, 76] width 29 height 14
click at [274, 198] on div "new 9/2" at bounding box center [288, 195] width 110 height 12
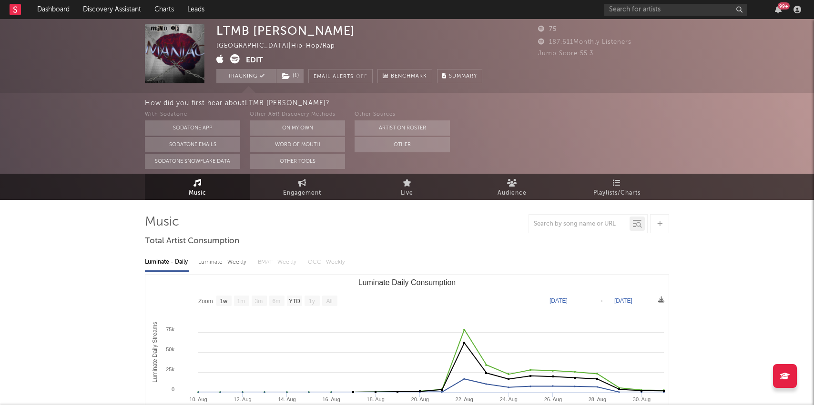
click at [119, 178] on div "Music Engagement Live Audience Playlists/Charts" at bounding box center [407, 187] width 814 height 26
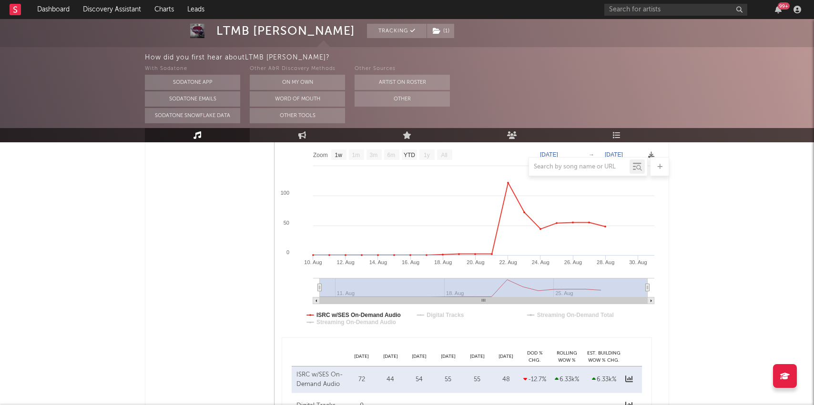
scroll to position [869, 0]
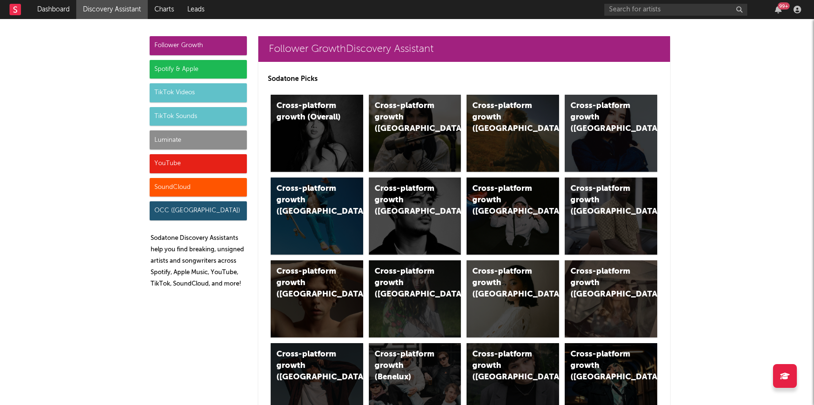
click at [173, 133] on div "Luminate" at bounding box center [198, 140] width 97 height 19
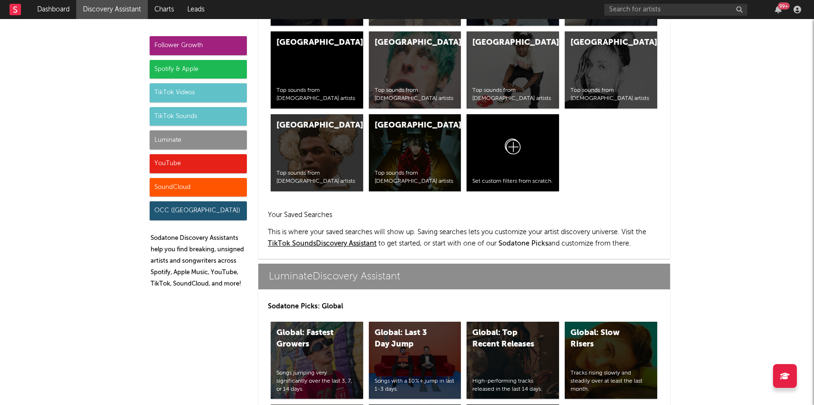
scroll to position [4229, 0]
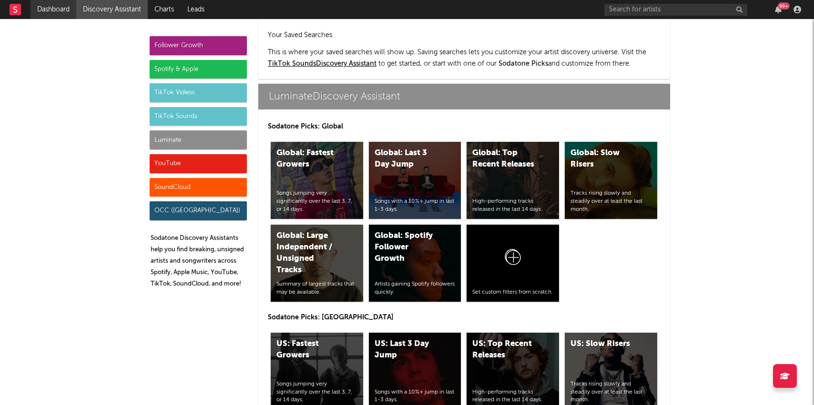
click at [35, 4] on link "Dashboard" at bounding box center [53, 9] width 46 height 19
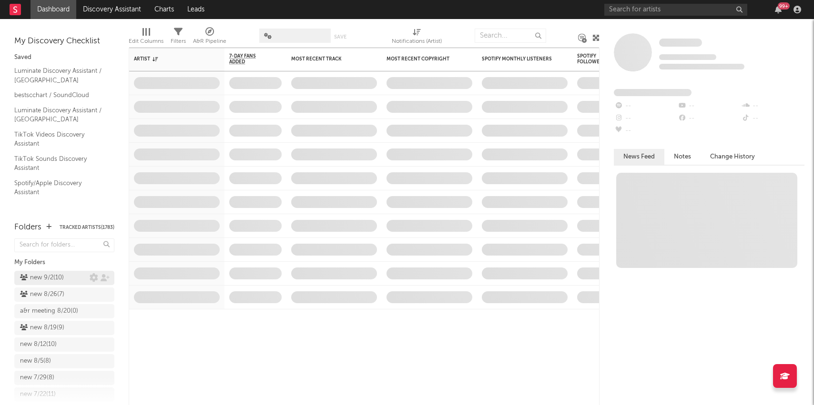
click at [44, 276] on div "new 9/2 ( 10 )" at bounding box center [42, 277] width 44 height 11
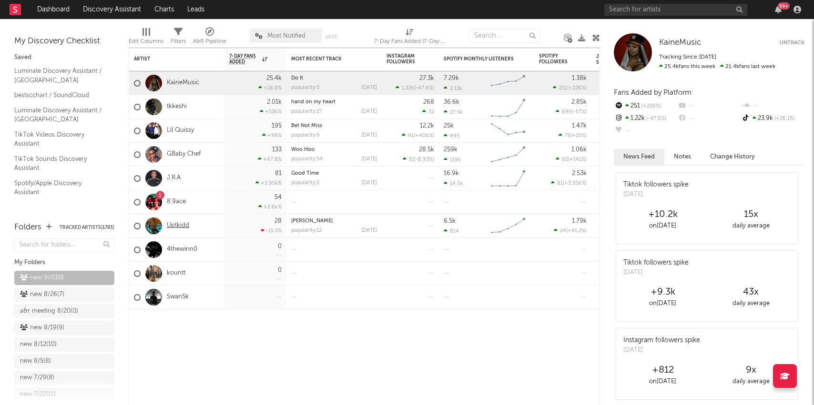
click at [172, 227] on link "Uptkidd" at bounding box center [178, 226] width 22 height 8
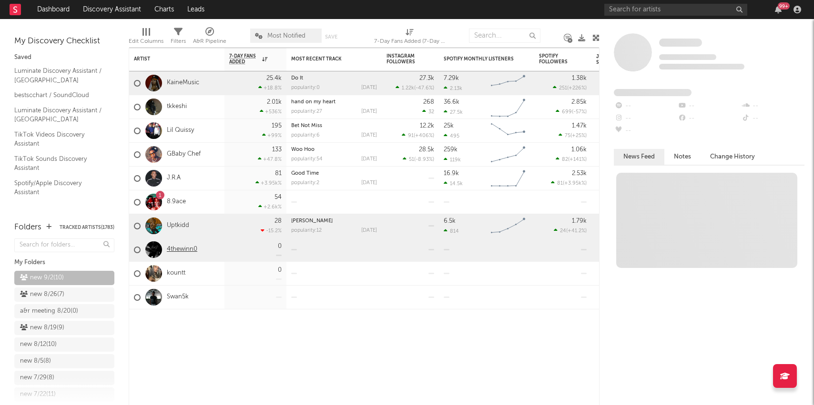
click at [171, 252] on link "4thewinn0" at bounding box center [182, 250] width 30 height 8
click at [171, 272] on link "kountt" at bounding box center [176, 274] width 19 height 8
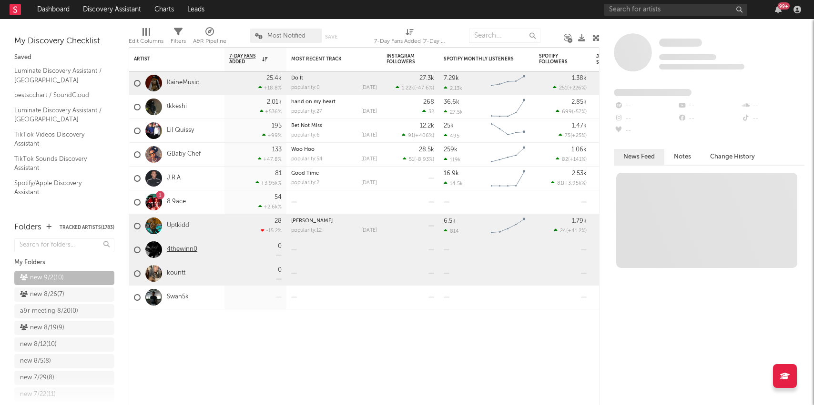
click at [190, 250] on link "4thewinn0" at bounding box center [182, 250] width 30 height 8
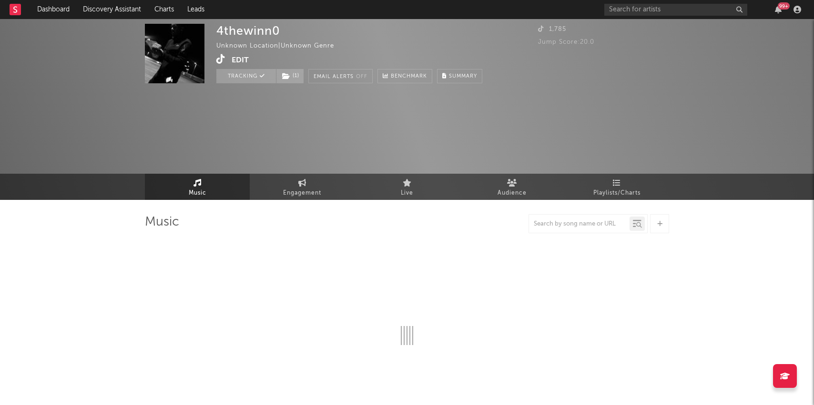
select select "1w"
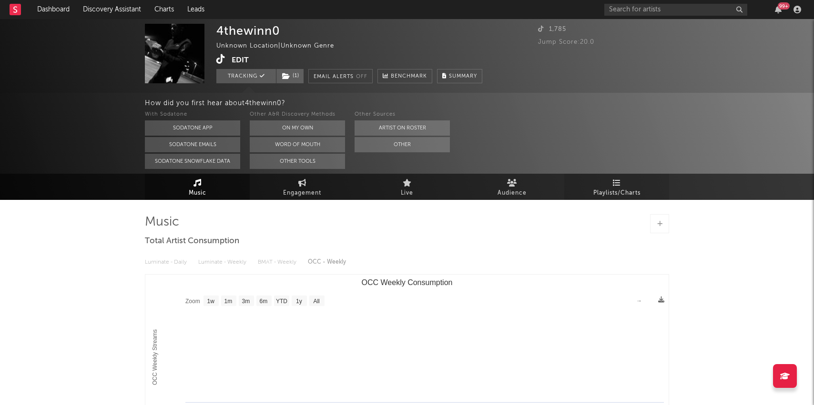
click at [625, 183] on link "Playlists/Charts" at bounding box center [616, 187] width 105 height 26
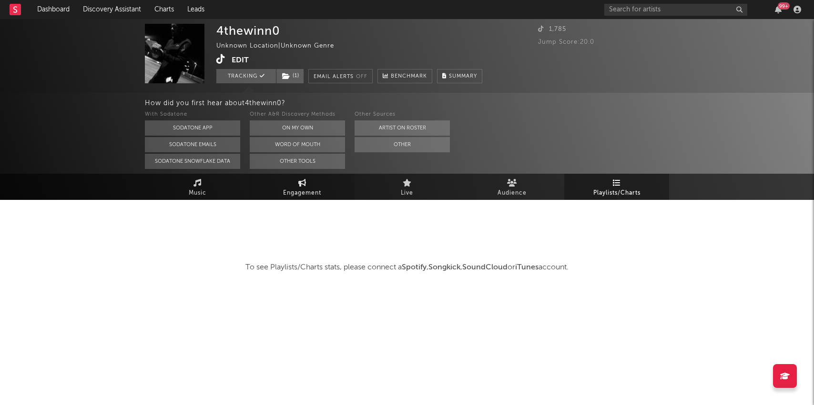
click at [313, 191] on span "Engagement" at bounding box center [302, 193] width 38 height 11
select select "1w"
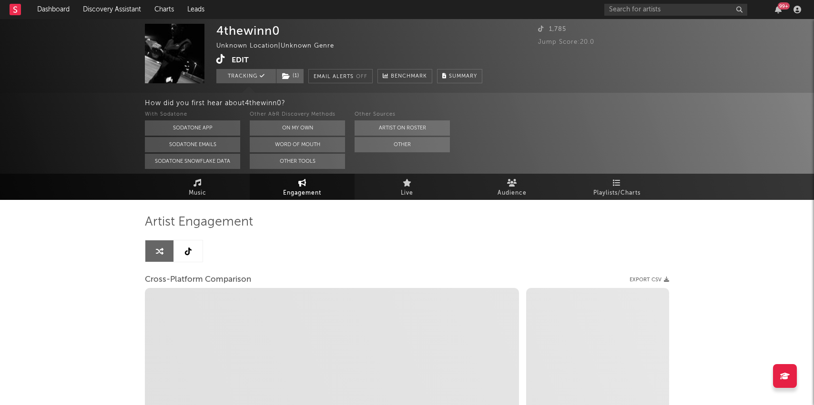
select select "1m"
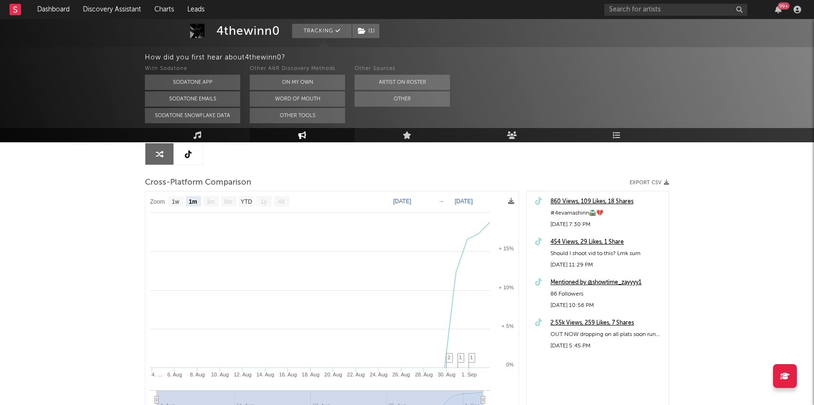
scroll to position [105, 0]
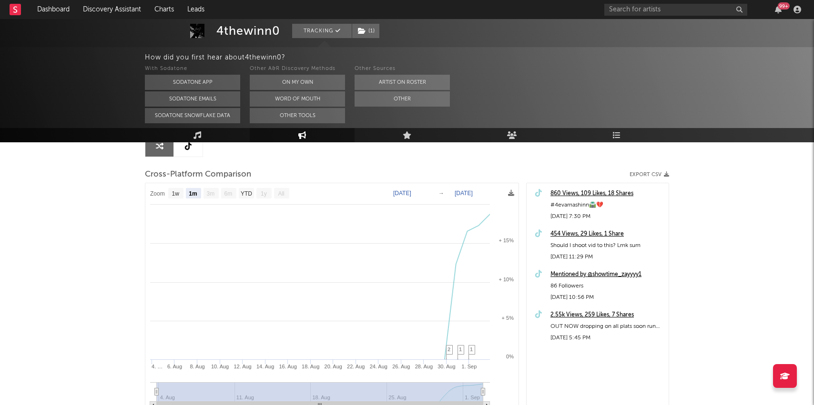
click at [570, 312] on div "2.55k Views, 259 Likes, 7 Shares" at bounding box center [606, 315] width 113 height 11
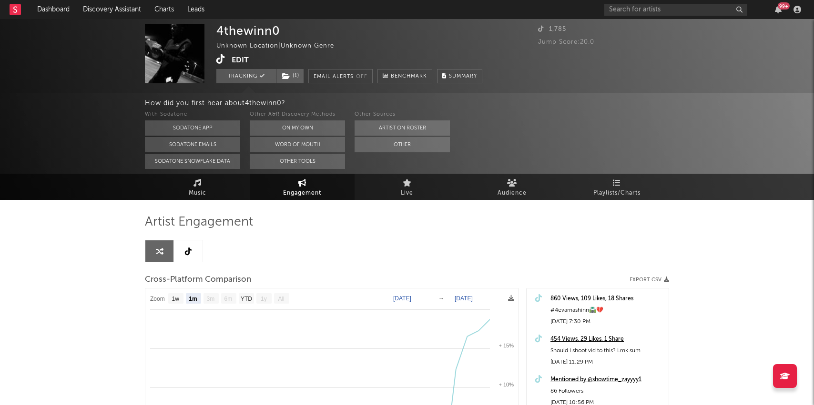
click at [240, 55] on button "Edit" at bounding box center [240, 60] width 17 height 12
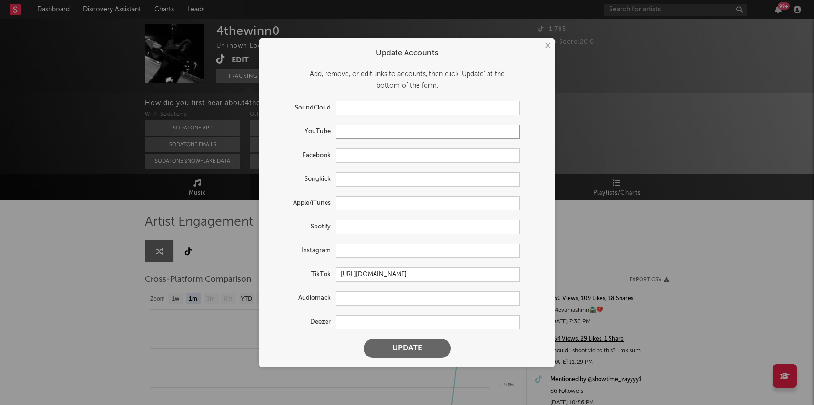
click at [375, 134] on input "text" at bounding box center [427, 132] width 184 height 14
paste input "https://www.youtube.com/watch?v=EKXHu5zEQP8"
type input "https://www.youtube.com/watch?v=EKXHu5zEQP8"
click at [404, 352] on button "Update" at bounding box center [406, 348] width 87 height 19
select select "1w"
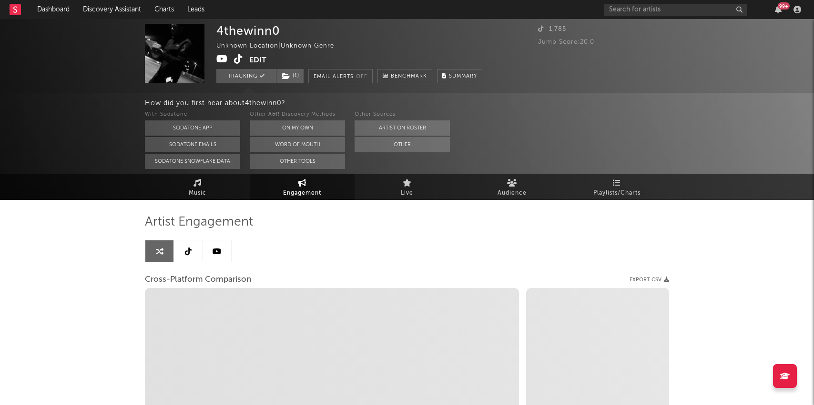
type input "https://youtube.com/@4thewinn-r5t"
select select "1m"
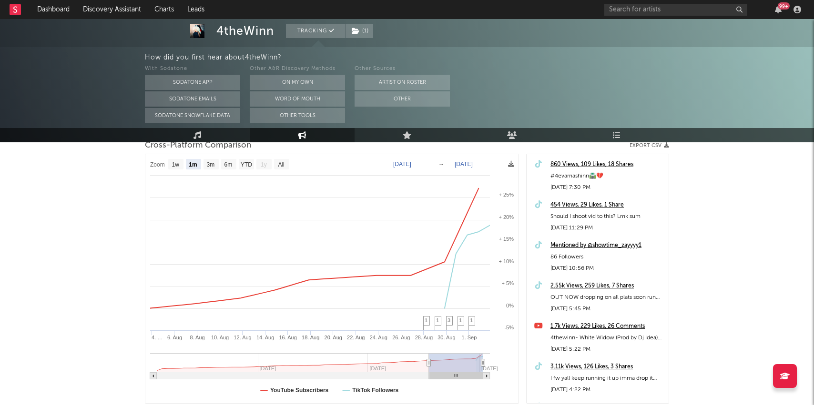
scroll to position [200, 0]
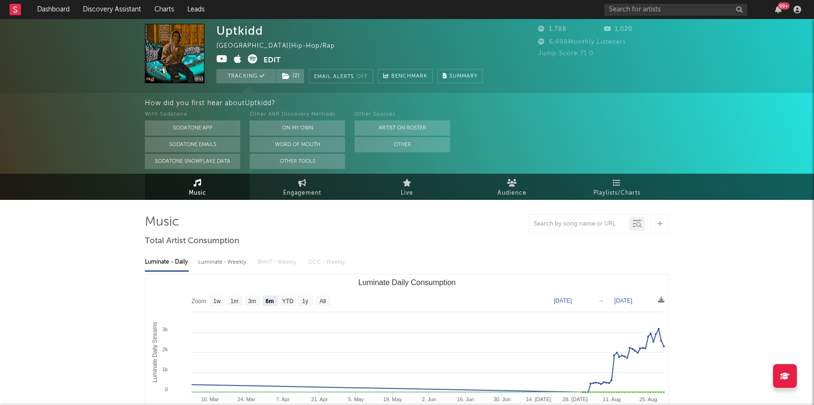
select select "6m"
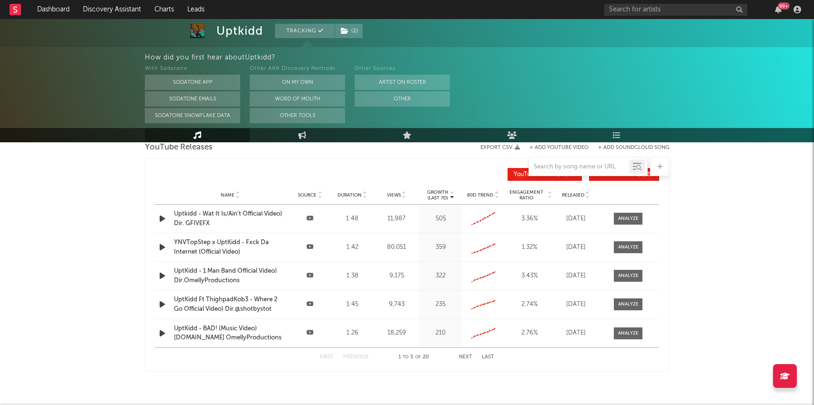
scroll to position [925, 0]
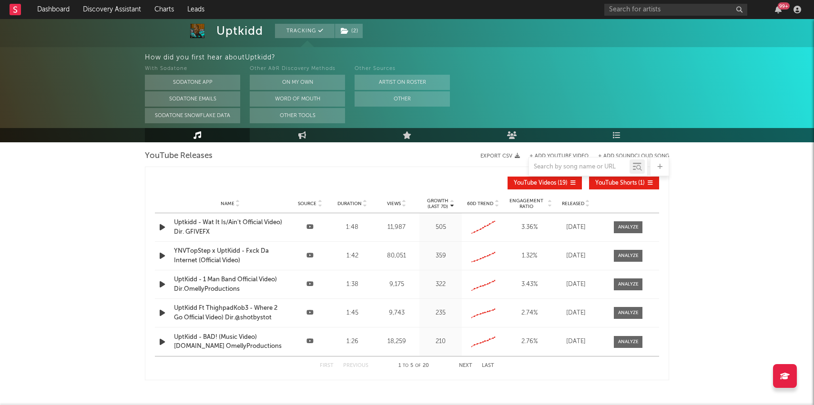
click at [157, 229] on div at bounding box center [163, 228] width 17 height 12
click at [162, 227] on icon "button" at bounding box center [162, 228] width 10 height 12
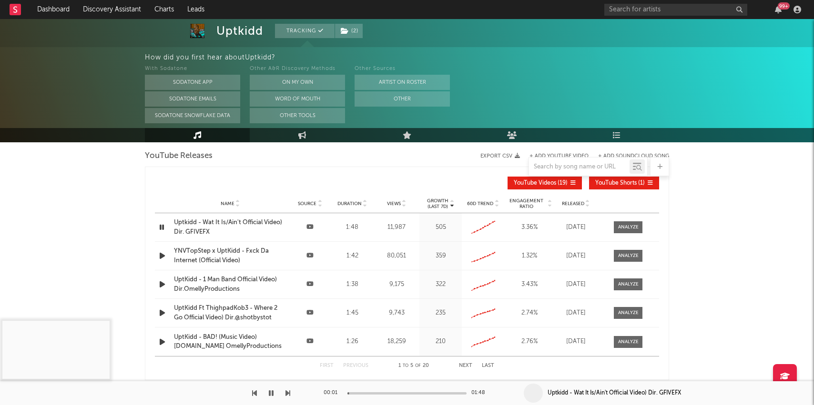
click at [389, 392] on div "00:01 01:48" at bounding box center [406, 394] width 167 height 24
click at [389, 395] on div "00:02 01:48" at bounding box center [406, 394] width 167 height 24
click at [389, 395] on div "00:03 01:48" at bounding box center [406, 394] width 167 height 24
click at [389, 394] on div at bounding box center [406, 394] width 119 height 2
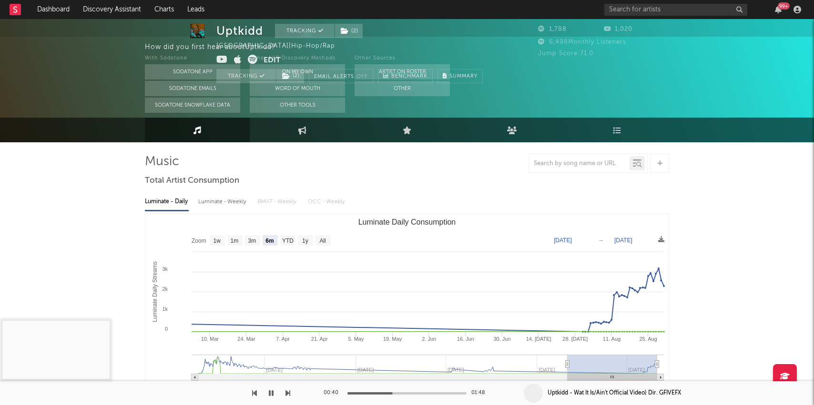
scroll to position [0, 0]
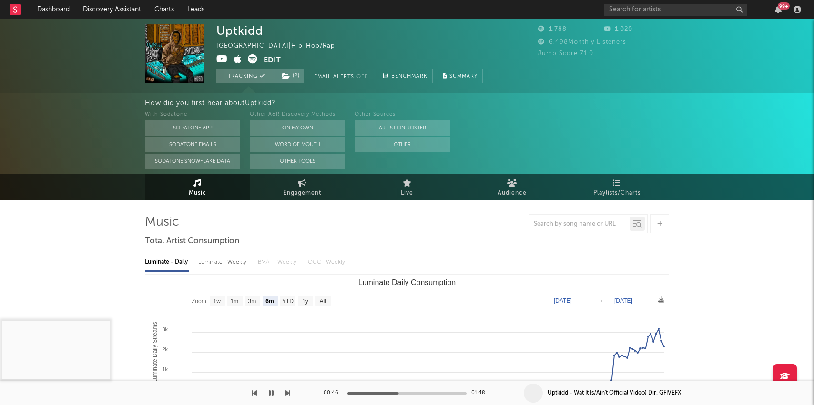
click at [221, 62] on icon at bounding box center [221, 59] width 11 height 10
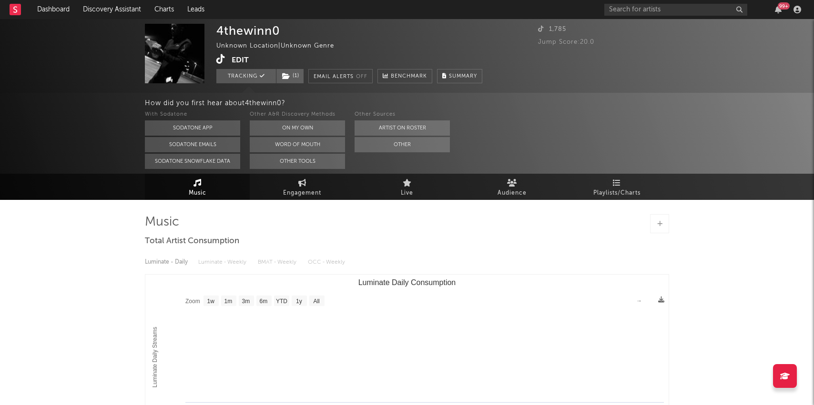
select select "1w"
click at [205, 198] on span "Music" at bounding box center [198, 193] width 18 height 11
click at [272, 200] on link "Engagement" at bounding box center [302, 187] width 105 height 26
select select "1w"
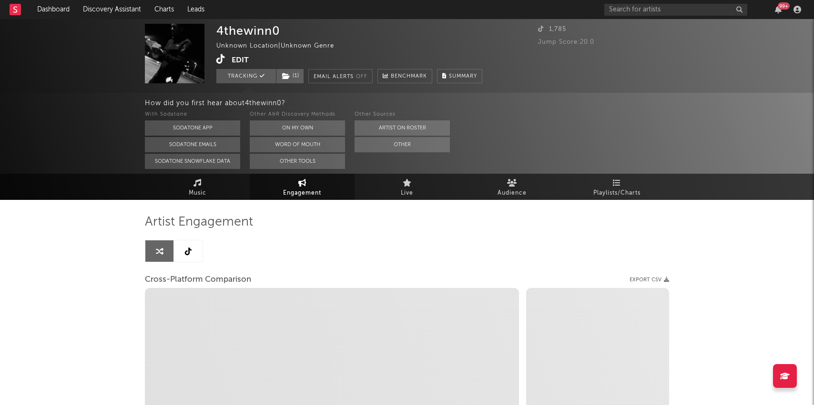
select select "1m"
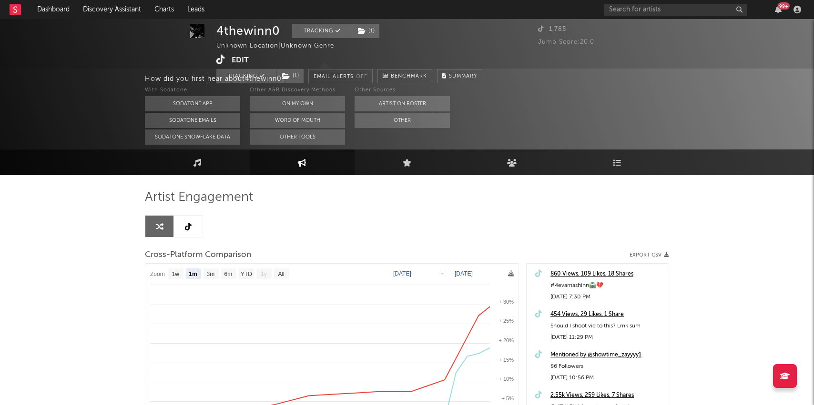
scroll to position [28, 0]
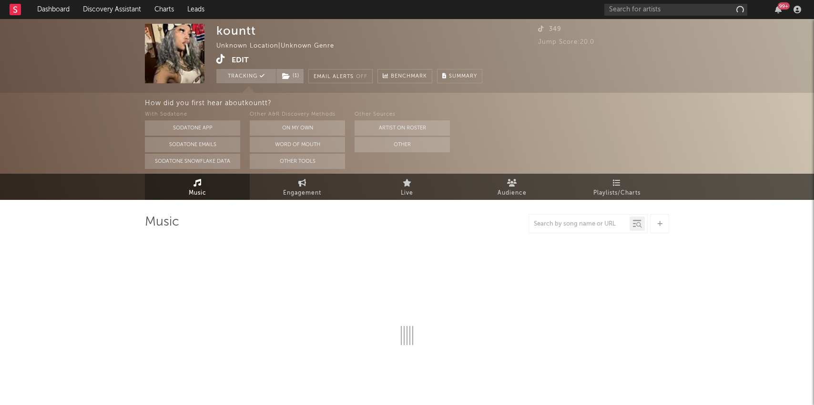
select select "1w"
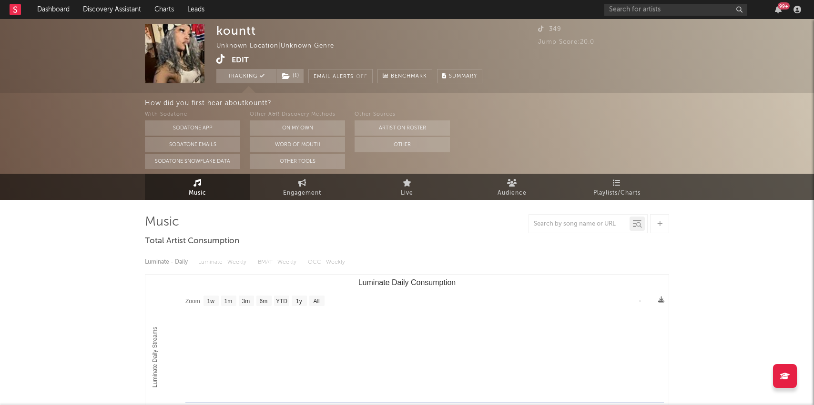
click at [222, 59] on icon at bounding box center [220, 59] width 9 height 10
click at [46, 9] on link "Dashboard" at bounding box center [53, 9] width 46 height 19
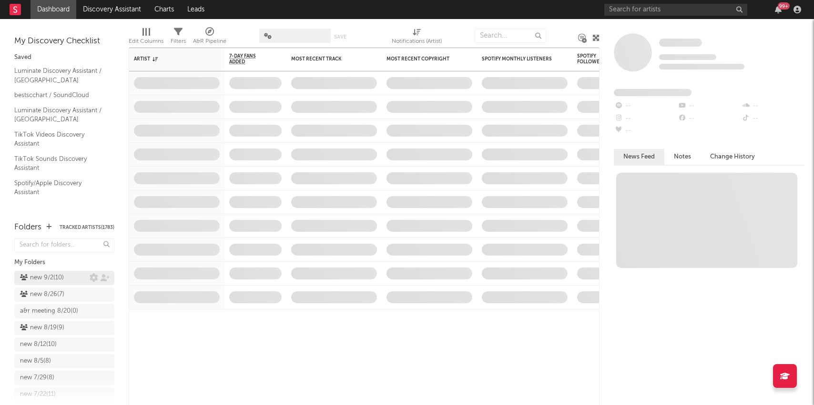
click at [73, 278] on div "new 9/2 ( 10 )" at bounding box center [55, 277] width 70 height 11
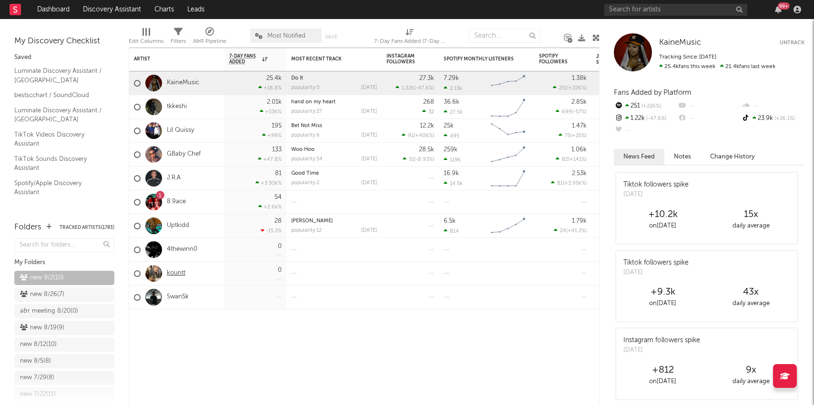
click at [182, 275] on link "kountt" at bounding box center [176, 274] width 19 height 8
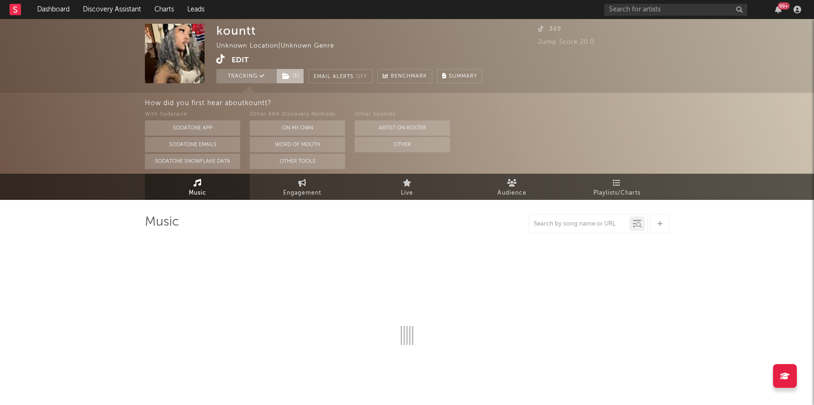
click at [288, 81] on span "( 1 )" at bounding box center [290, 76] width 28 height 14
select select "1w"
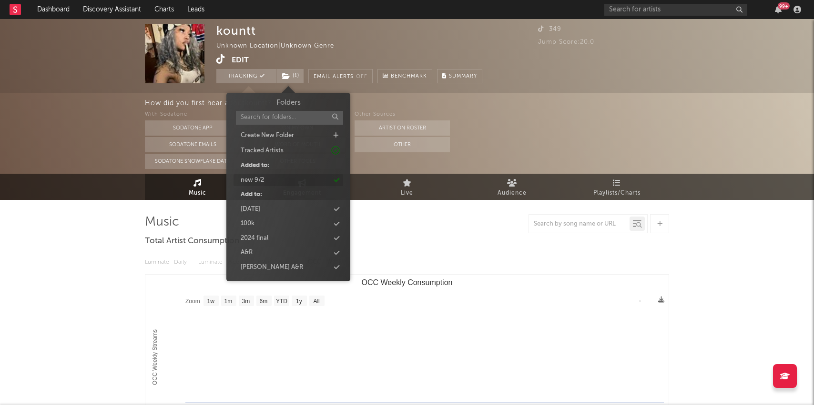
click at [272, 182] on div "new 9/2" at bounding box center [288, 180] width 110 height 12
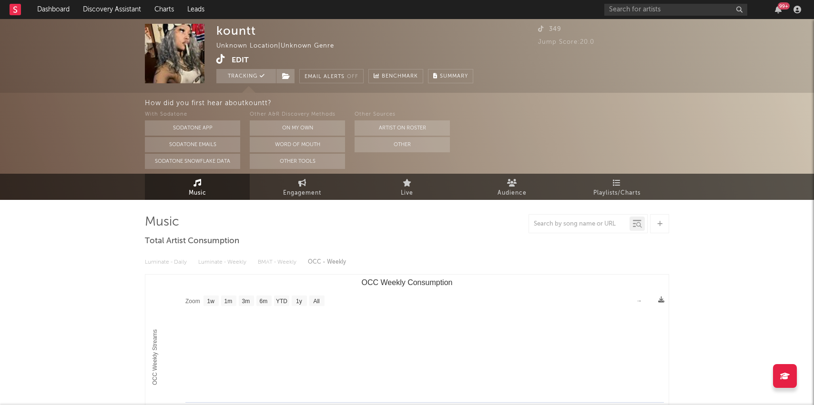
click at [95, 150] on div "How did you first hear about kountt ? With Sodatone Sodatone App Sodatone Email…" at bounding box center [407, 133] width 814 height 81
click at [49, 6] on link "Dashboard" at bounding box center [53, 9] width 46 height 19
